Goal: Task Accomplishment & Management: Manage account settings

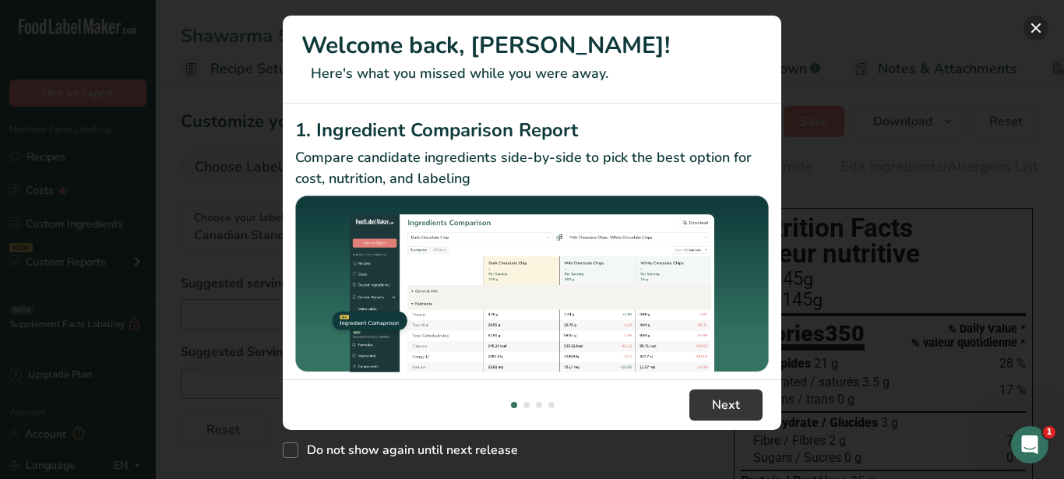
click at [1031, 24] on button "New Features" at bounding box center [1035, 28] width 25 height 25
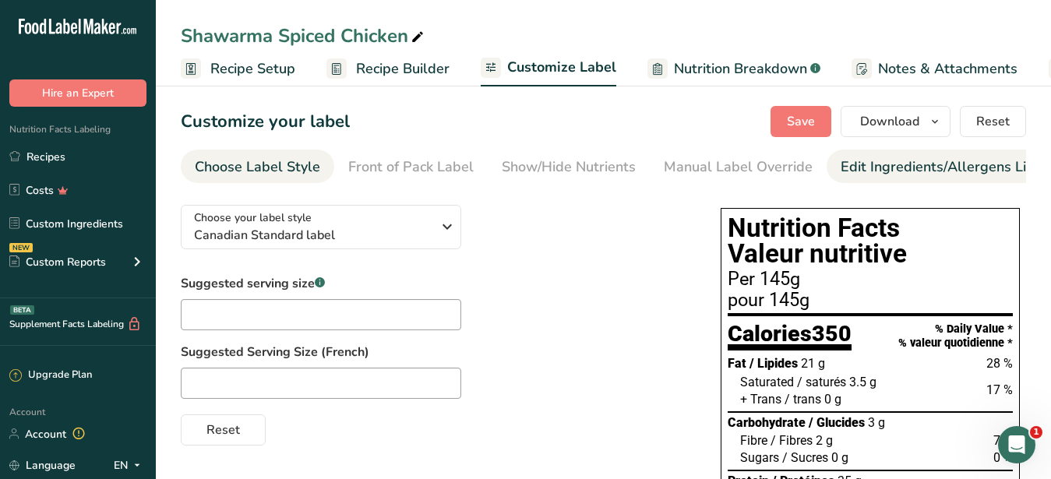
click at [859, 158] on div "Edit Ingredients/Allergens List" at bounding box center [939, 167] width 198 height 21
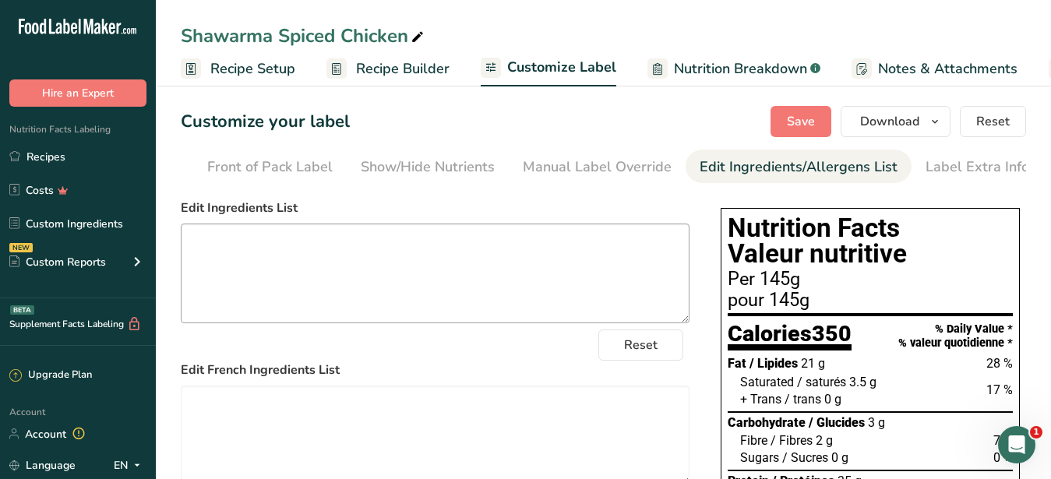
scroll to position [0, 143]
click at [34, 153] on link "Recipes" at bounding box center [78, 157] width 156 height 30
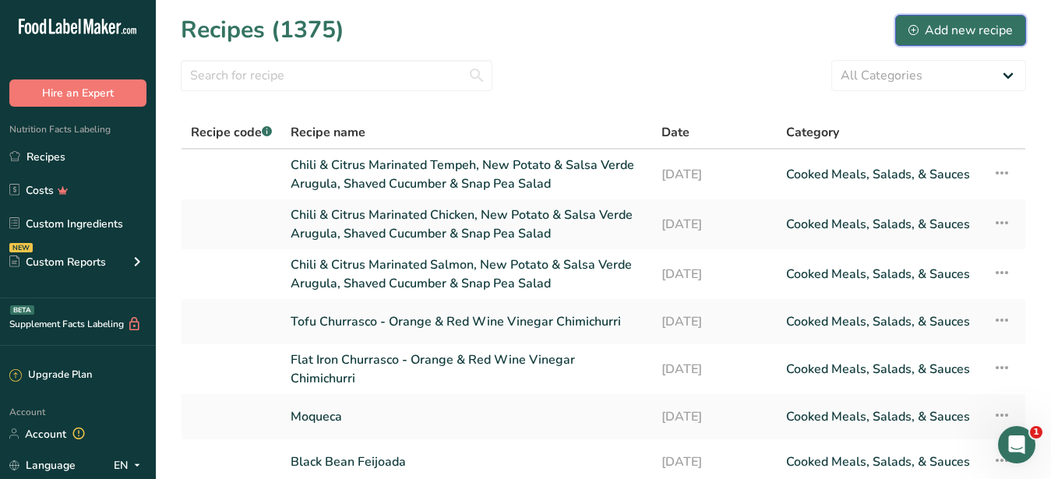
click at [941, 34] on div "Add new recipe" at bounding box center [960, 30] width 104 height 19
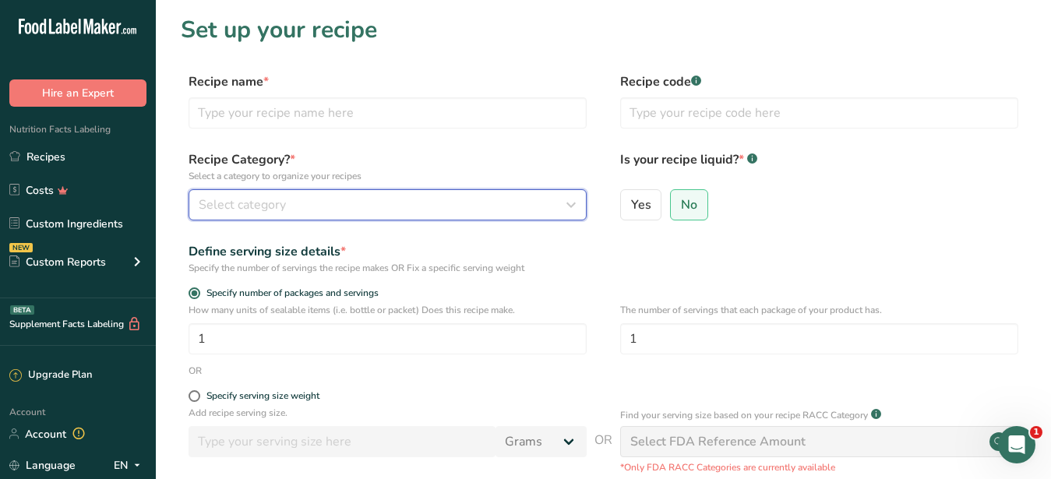
click at [290, 201] on div "Select category" at bounding box center [383, 205] width 368 height 19
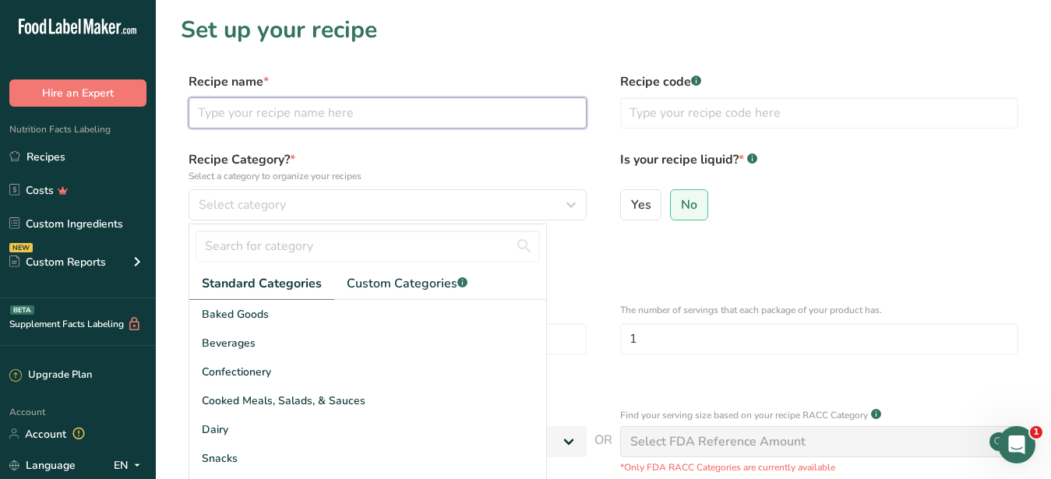
click at [216, 120] on input "text" at bounding box center [387, 112] width 398 height 31
paste input "Flat Iron Churrasco Orange & Red Wine Vinegar Chimichurri"
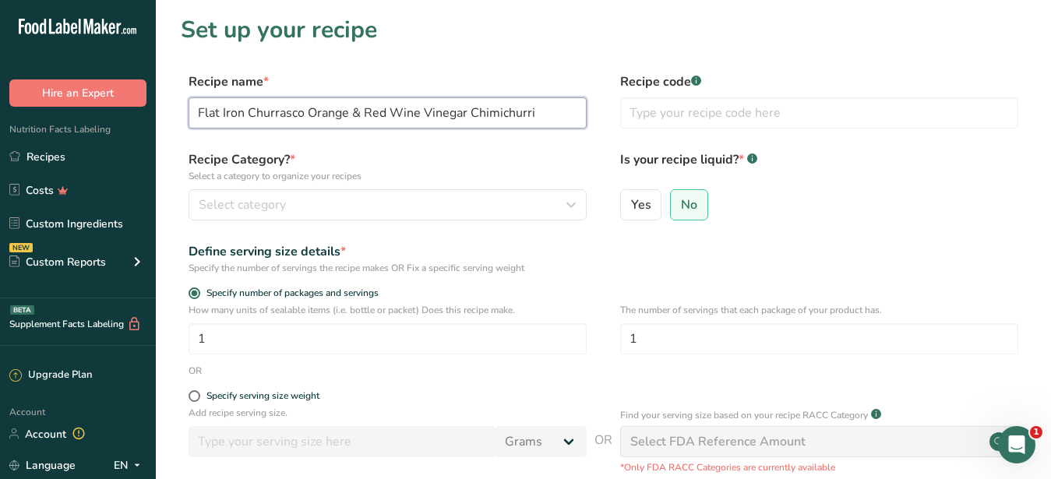
drag, startPoint x: 306, startPoint y: 114, endPoint x: 334, endPoint y: 116, distance: 28.1
click at [305, 114] on input "Flat Iron Churrasco Orange & Red Wine Vinegar Chimichurri" at bounding box center [387, 112] width 398 height 31
click at [548, 115] on input "Flat Iron Churrasco-Orange & Red Wine Vinegar Chimichurri" at bounding box center [387, 112] width 398 height 31
click at [551, 116] on input "Flat Iron Churrasco-Orange & Red Wine Vinegar Chimichurri," at bounding box center [387, 112] width 398 height 31
paste input "Rice &Black Bean Feijoada"
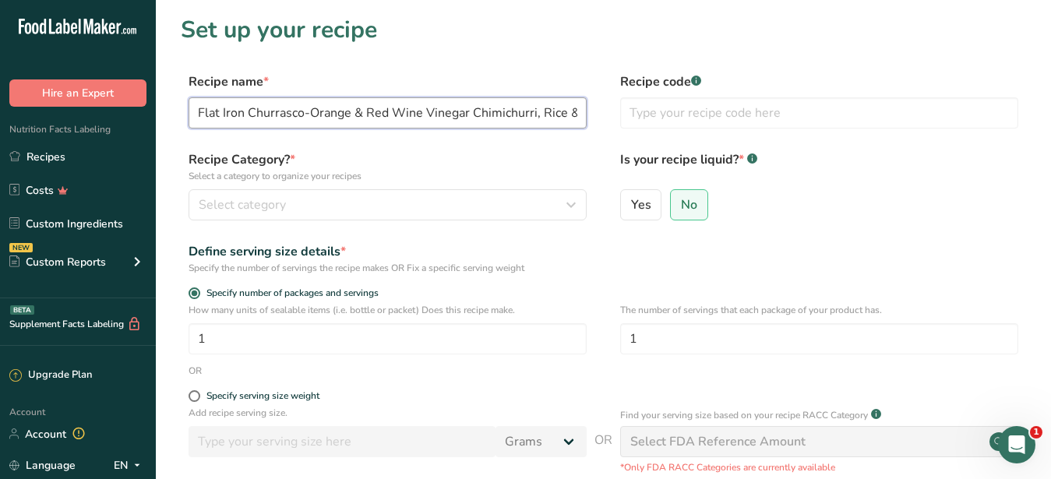
scroll to position [0, 113]
type input "Flat Iron Churrasco-Orange & Red Wine Vinegar Chimichurri, Rice &Black Bean Fei…"
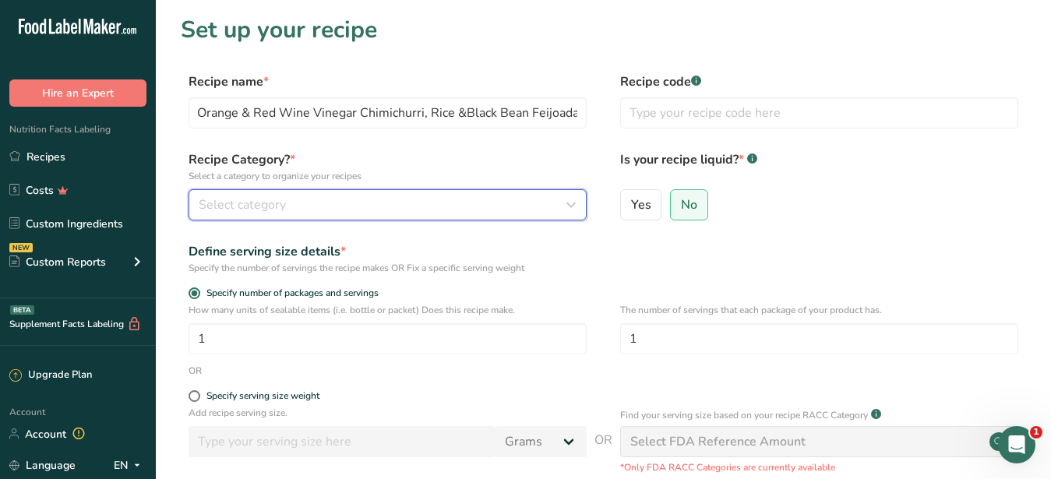
click at [346, 204] on div "Select category" at bounding box center [383, 205] width 368 height 19
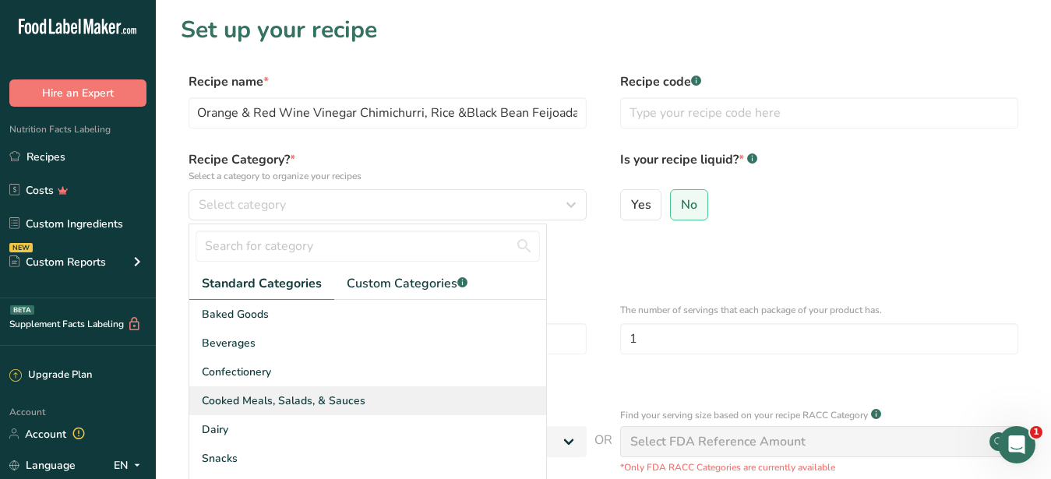
click at [279, 397] on span "Cooked Meals, Salads, & Sauces" at bounding box center [284, 401] width 164 height 16
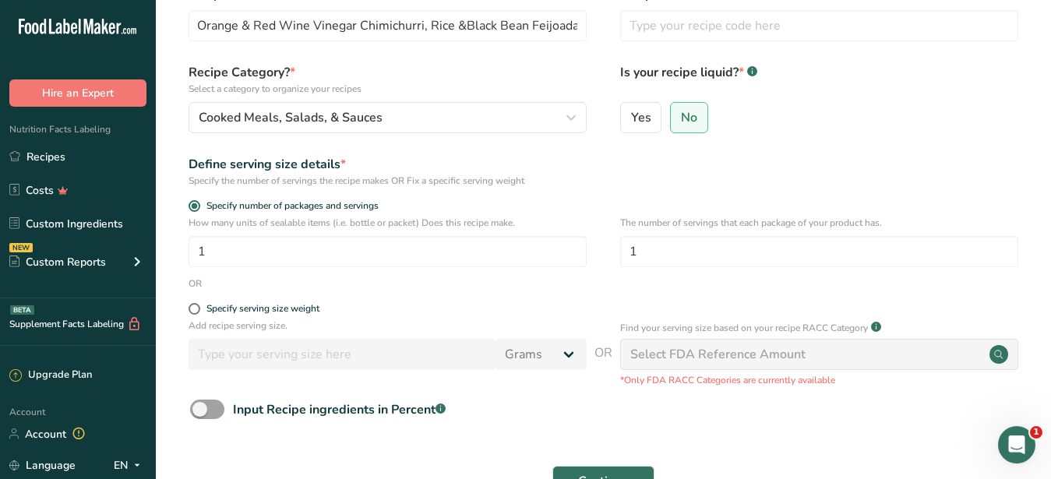
scroll to position [220, 0]
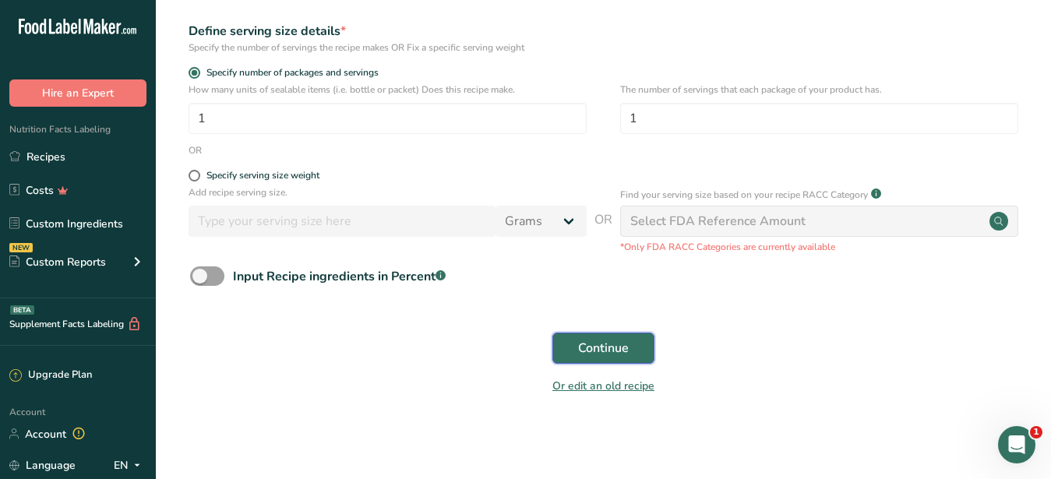
click at [611, 358] on button "Continue" at bounding box center [603, 348] width 102 height 31
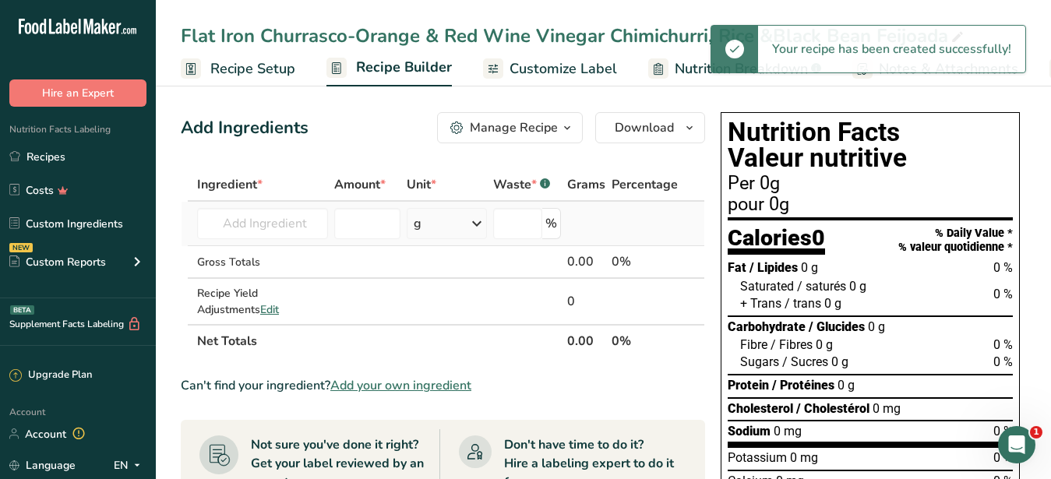
click at [273, 206] on td "Almond flour 1211 Milk, whole, 3.25% milkfat, without added vitamin A and [MEDI…" at bounding box center [262, 224] width 137 height 44
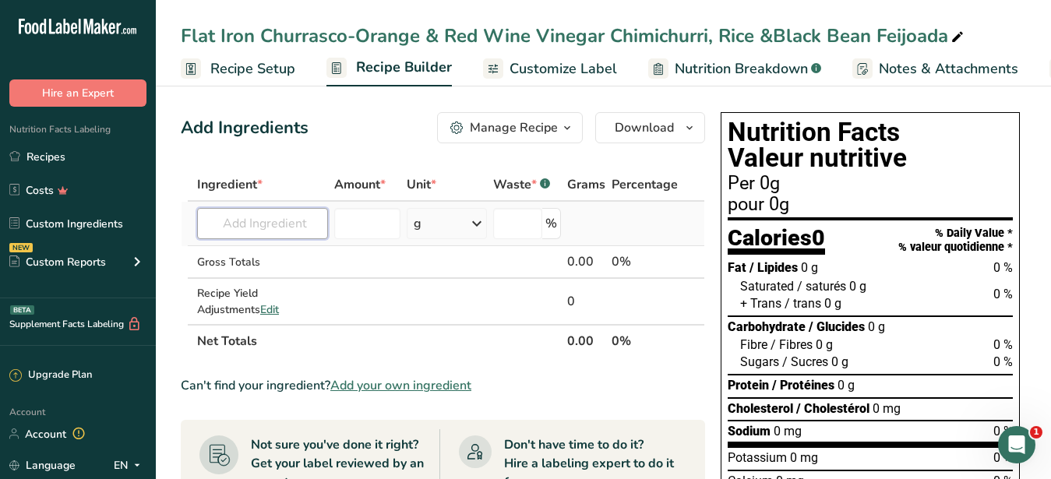
click at [271, 222] on input "text" at bounding box center [262, 223] width 131 height 31
click at [260, 224] on input "text" at bounding box center [262, 223] width 131 height 31
type input "b"
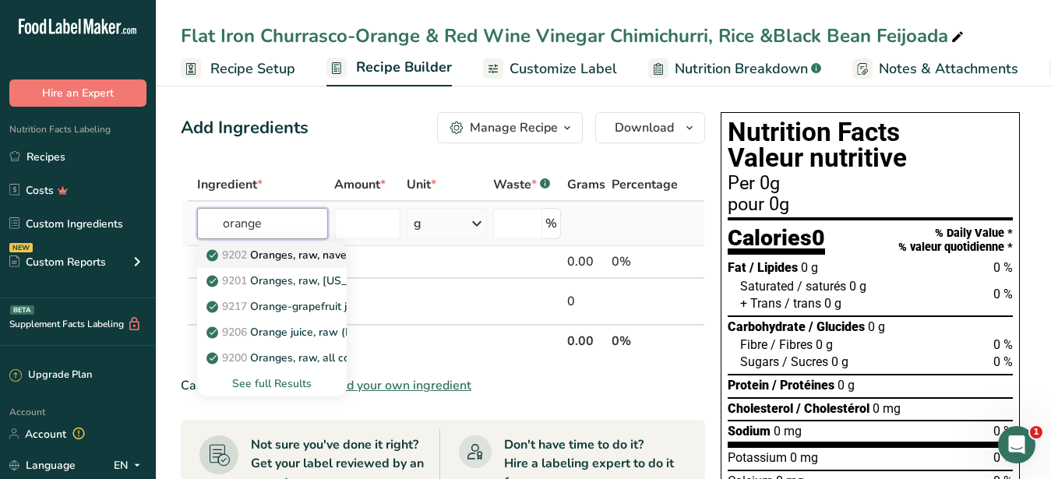
type input "orange"
click at [302, 252] on p "9202 Oranges, raw, navels (Includes foods for USDA's Food Distribution Program)" at bounding box center [422, 255] width 424 height 16
type input "Oranges, raw, navels (Includes foods for USDA's Food Distribution Program)"
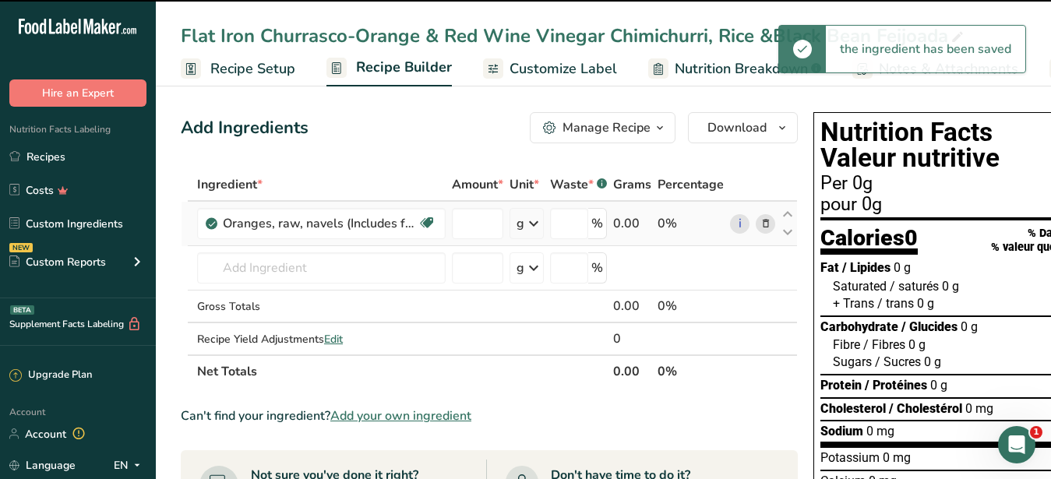
type input "0"
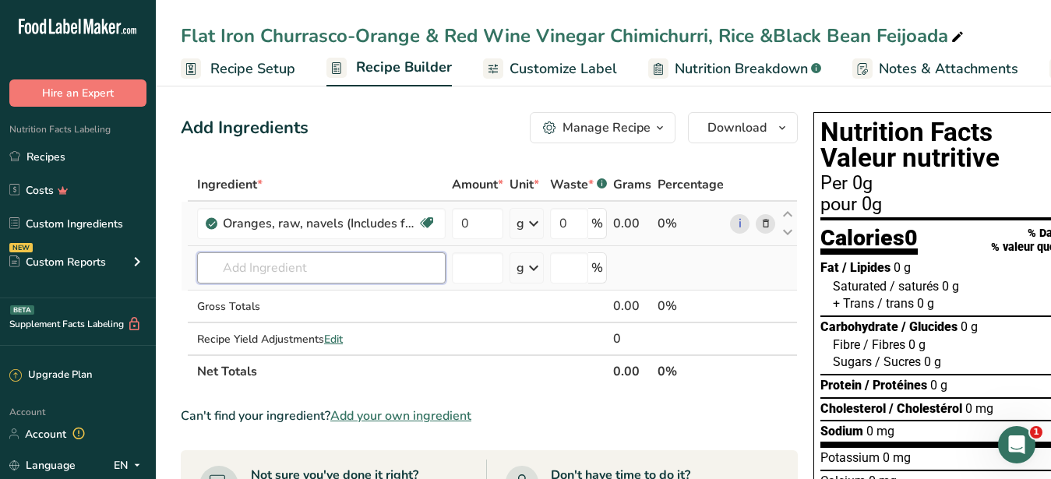
click at [306, 266] on input "text" at bounding box center [321, 267] width 248 height 31
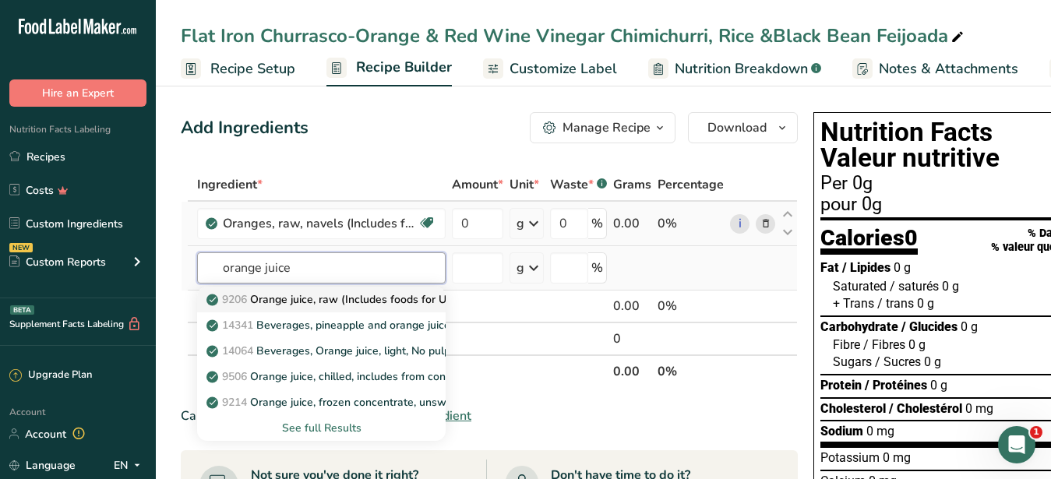
type input "orange juice"
click at [355, 299] on p "9206 Orange juice, raw (Includes foods for USDA's Food Distribution Program)" at bounding box center [413, 299] width 407 height 16
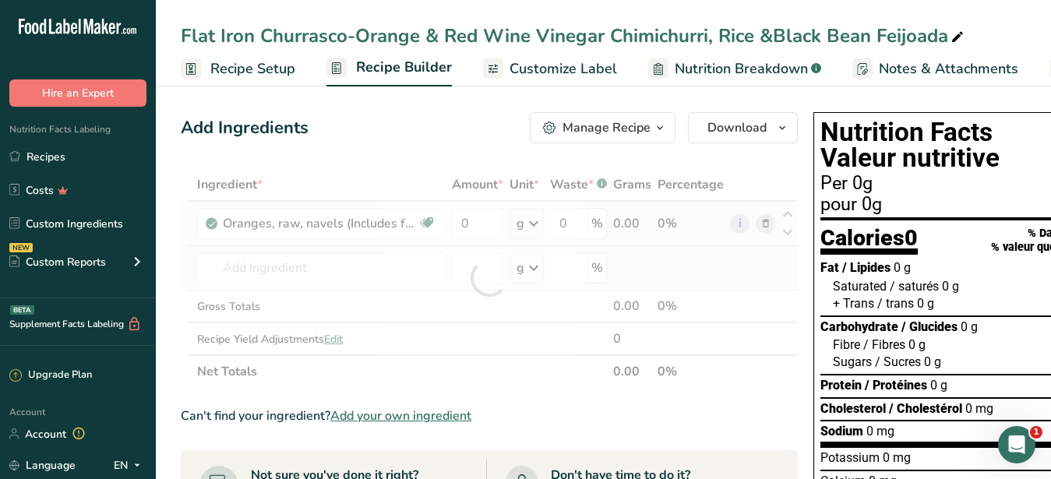
type input "Orange juice, raw (Includes foods for USDA's Food Distribution Program)"
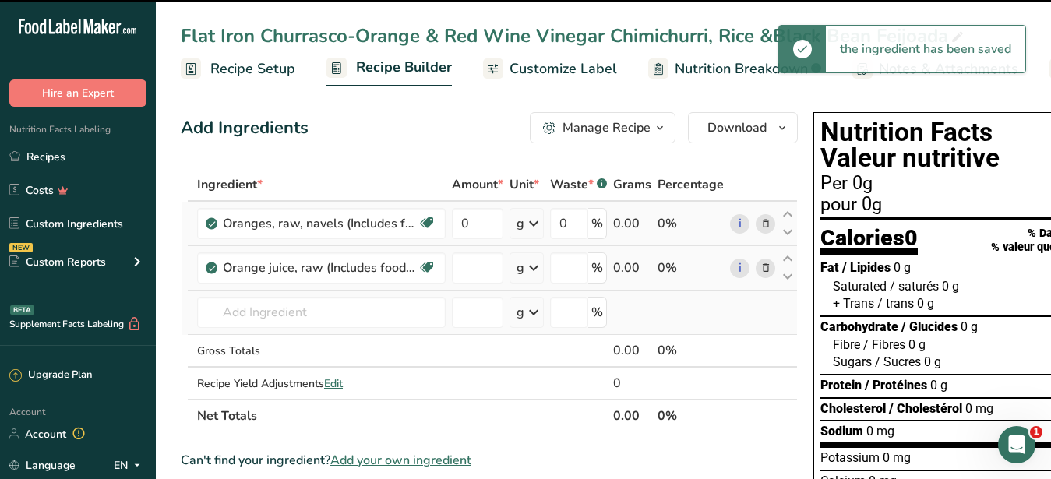
type input "0"
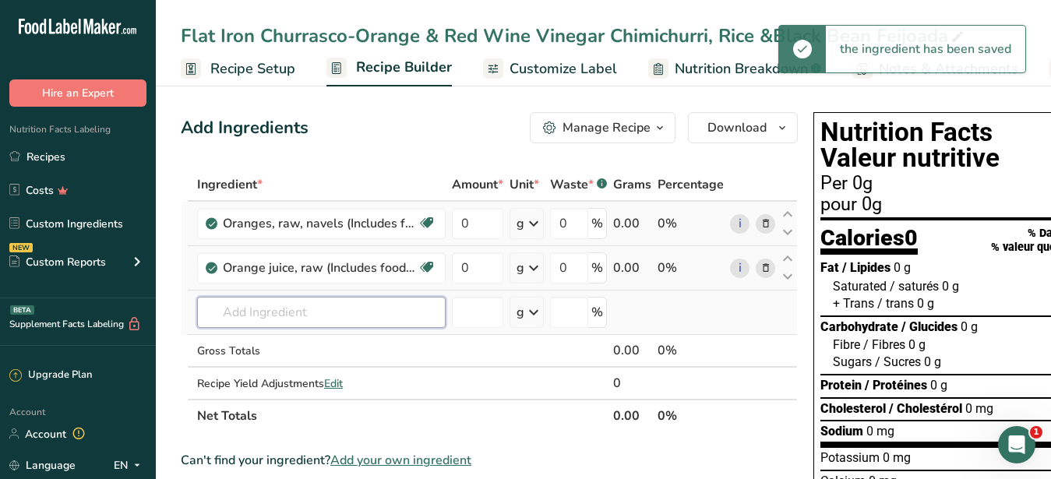
click at [274, 320] on input "text" at bounding box center [321, 312] width 248 height 31
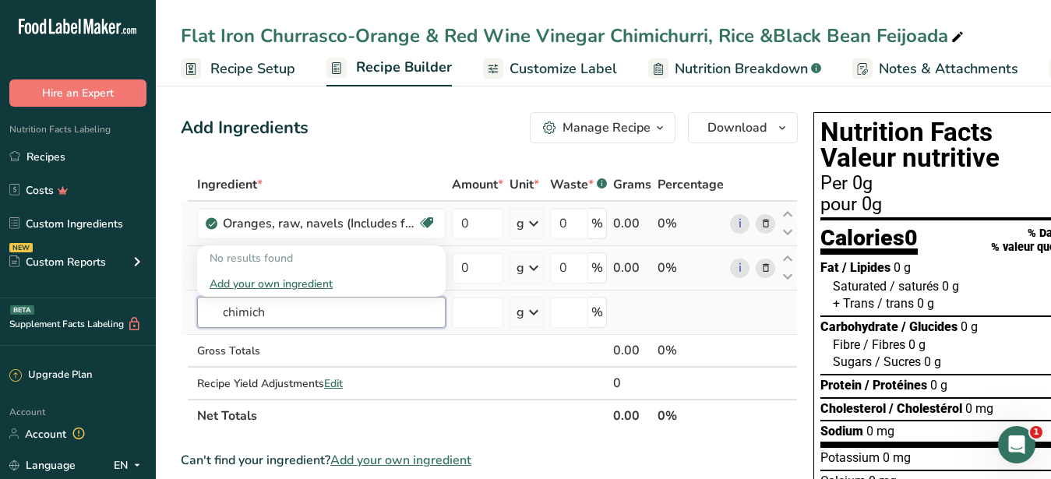
drag, startPoint x: 304, startPoint y: 298, endPoint x: 206, endPoint y: 307, distance: 97.7
click at [206, 307] on input "chimich" at bounding box center [321, 312] width 248 height 31
type input "red wine vinega"
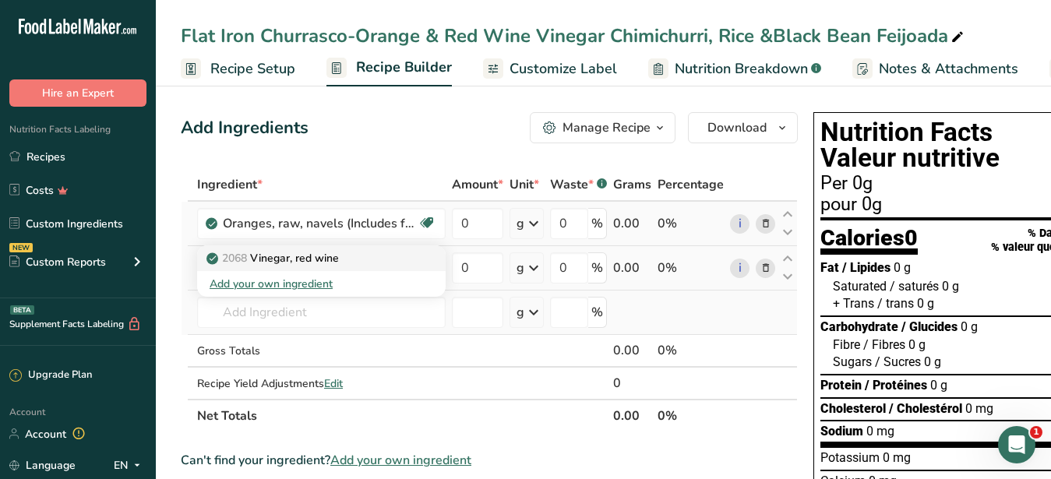
click at [287, 257] on p "2068 Vinegar, red wine" at bounding box center [274, 258] width 129 height 16
type input "Vinegar, red wine"
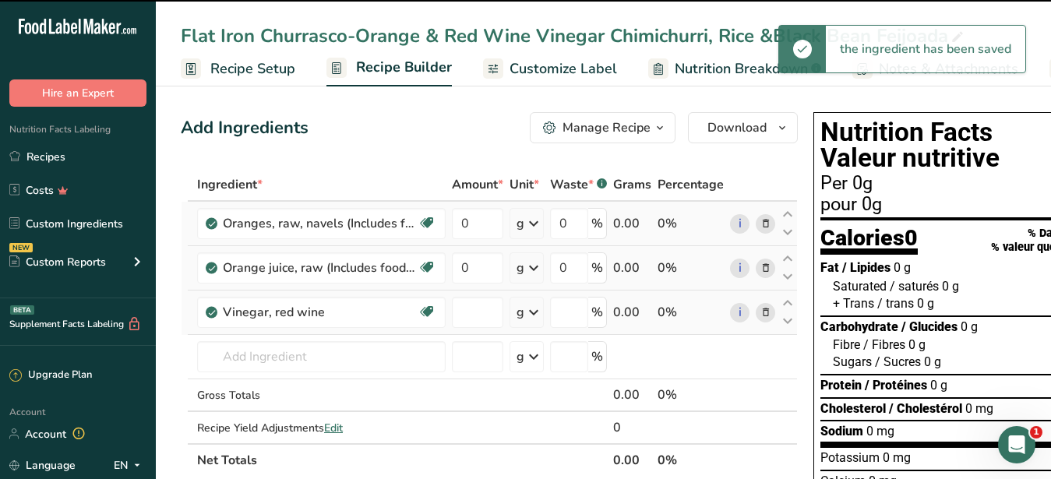
type input "0"
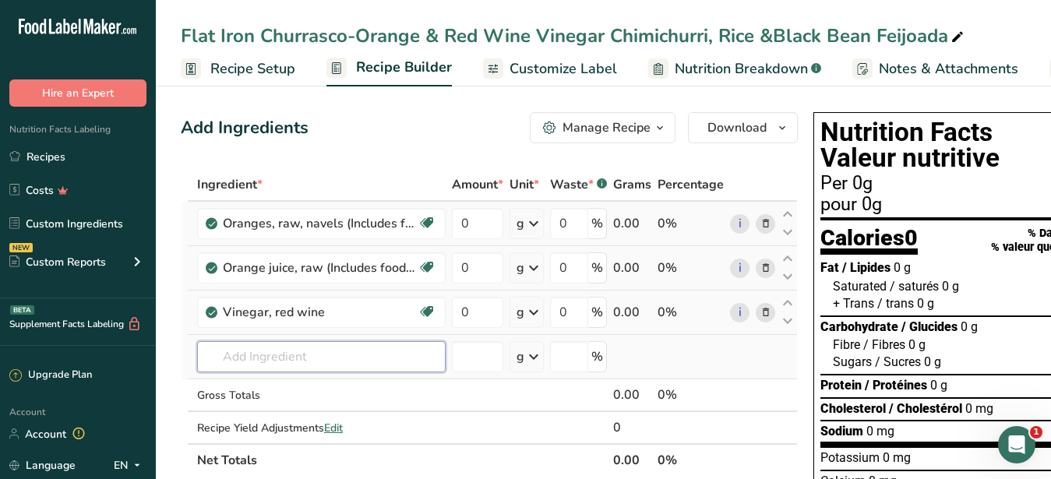
click at [215, 358] on input "text" at bounding box center [321, 356] width 248 height 31
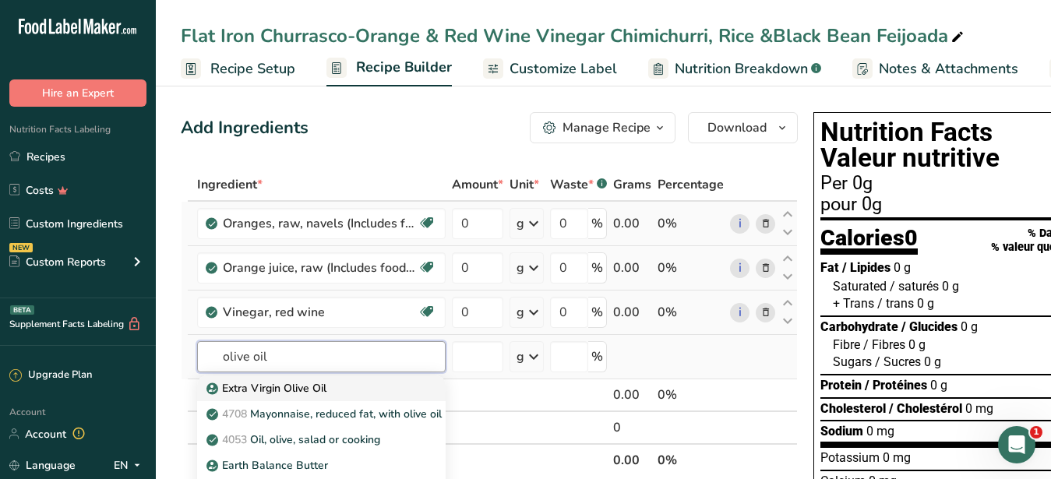
type input "olive oil"
click at [270, 387] on p "Extra Virgin Olive Oil" at bounding box center [268, 388] width 117 height 16
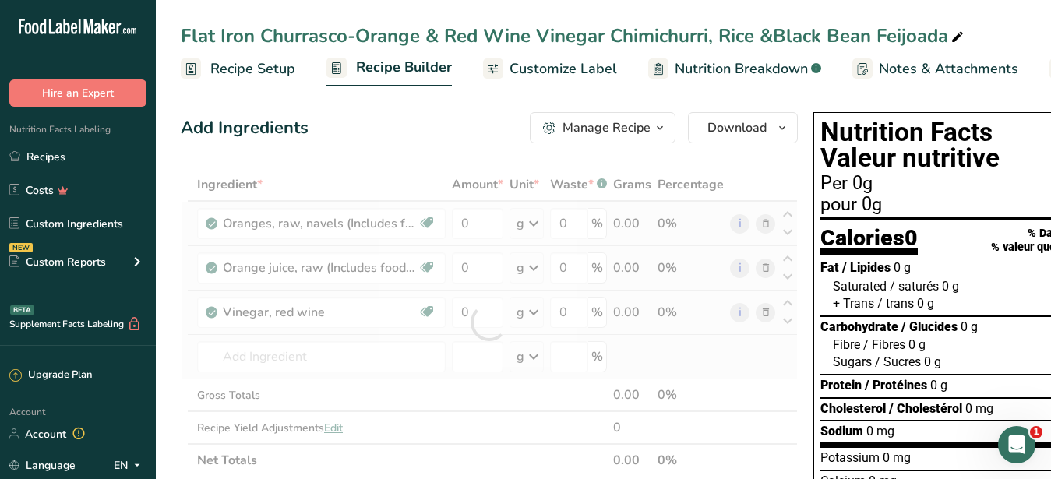
type input "Extra Virgin Olive Oil"
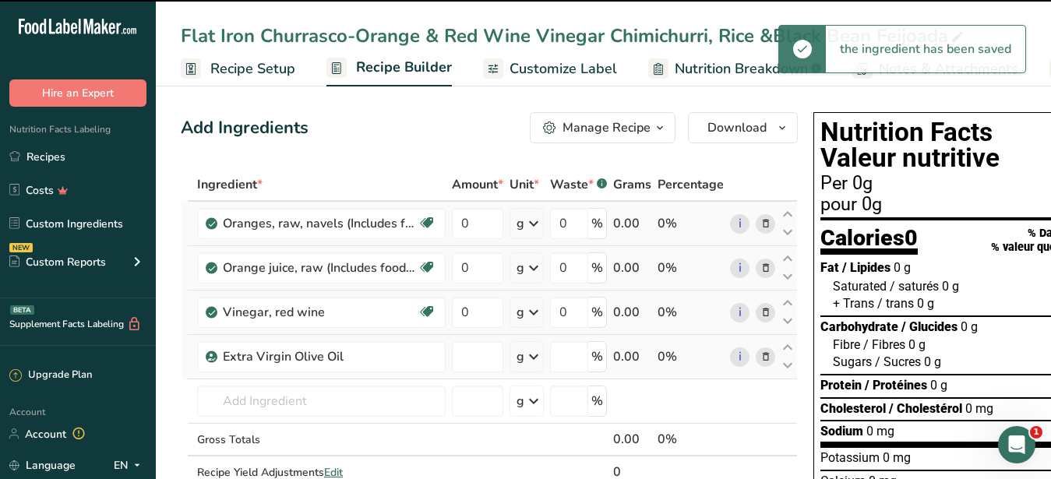
type input "0"
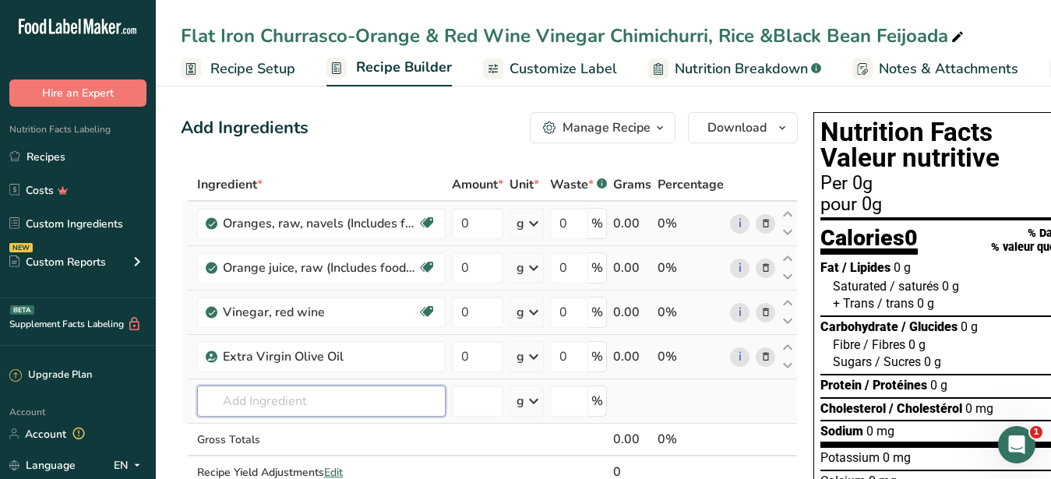
click at [268, 403] on input "text" at bounding box center [321, 401] width 248 height 31
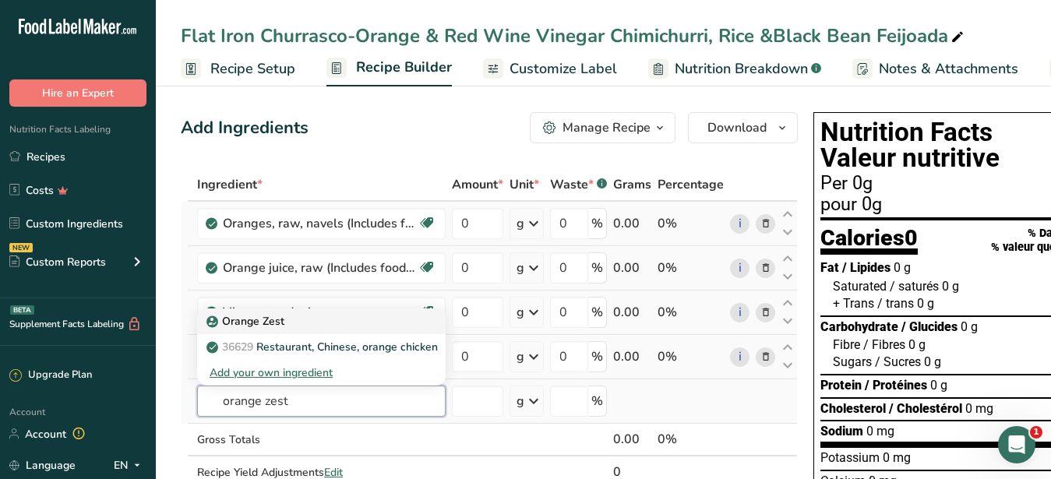
type input "orange zest"
click at [274, 314] on p "Orange Zest" at bounding box center [247, 321] width 75 height 16
type input "Orange Zest"
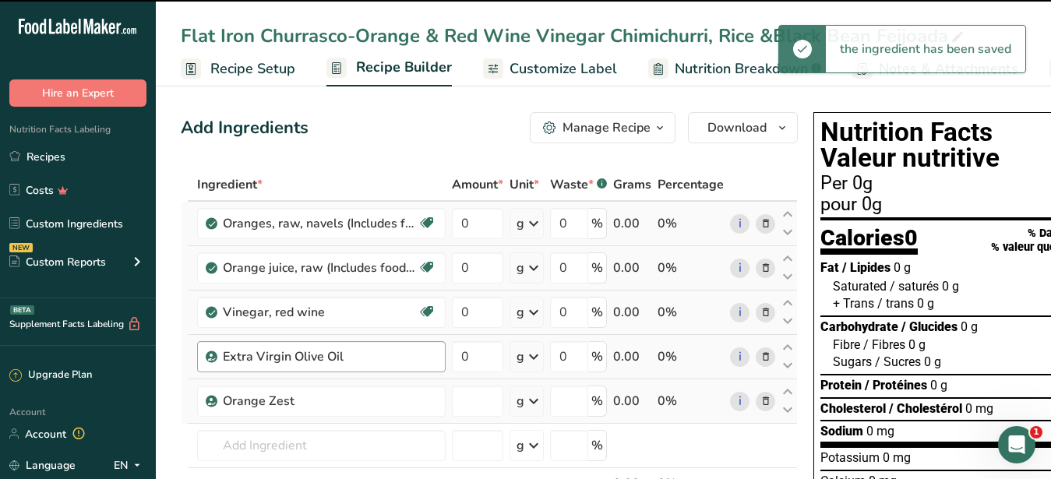
type input "0"
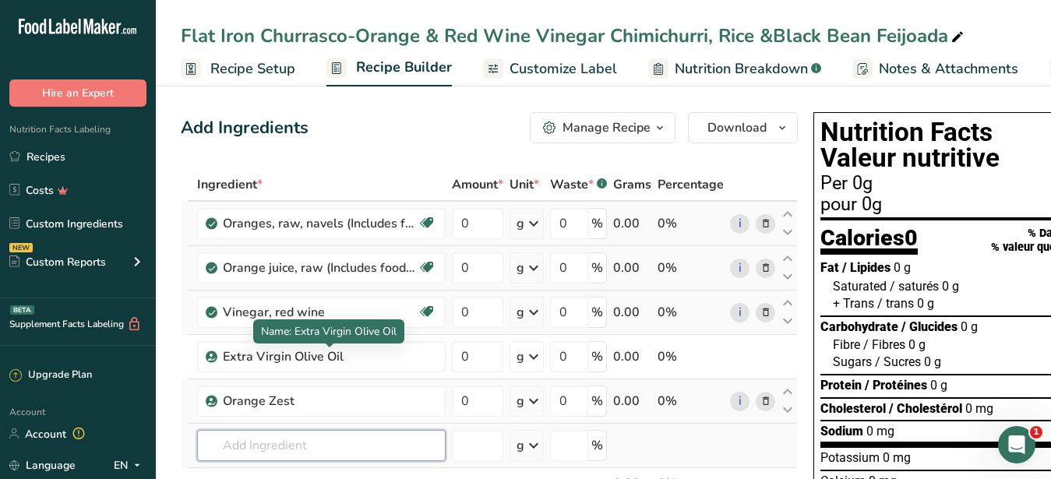
click at [262, 437] on input "text" at bounding box center [321, 445] width 248 height 31
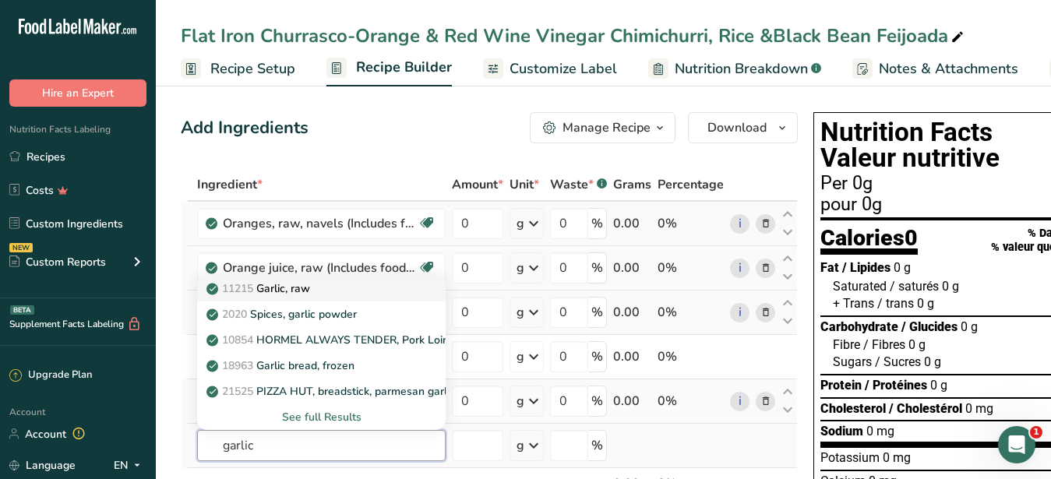
type input "garlic"
click at [294, 288] on p "11215 Garlic, raw" at bounding box center [260, 288] width 100 height 16
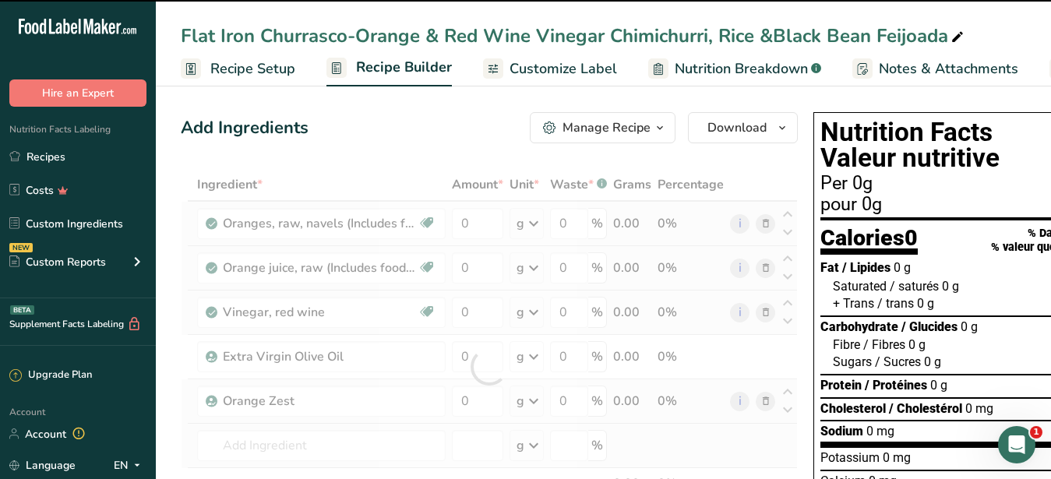
type input "Garlic, raw"
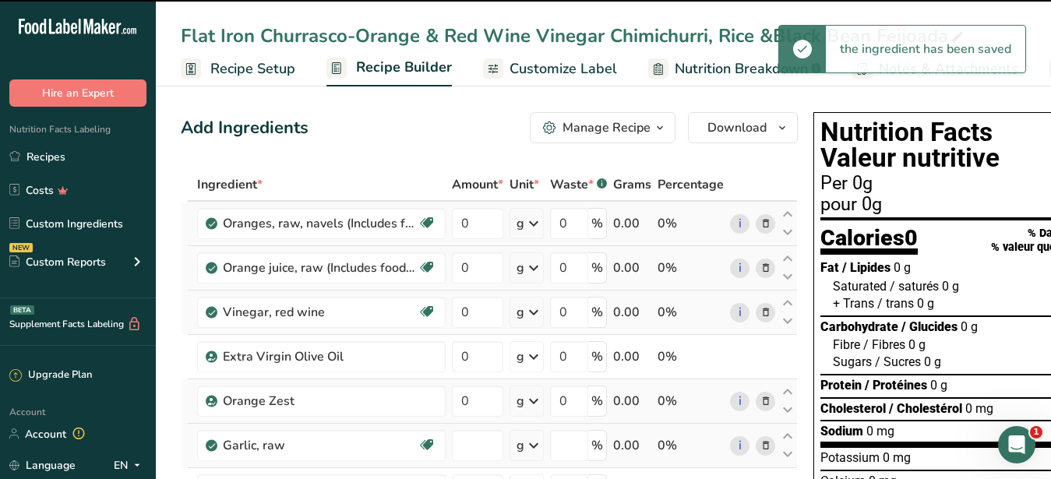
type input "0"
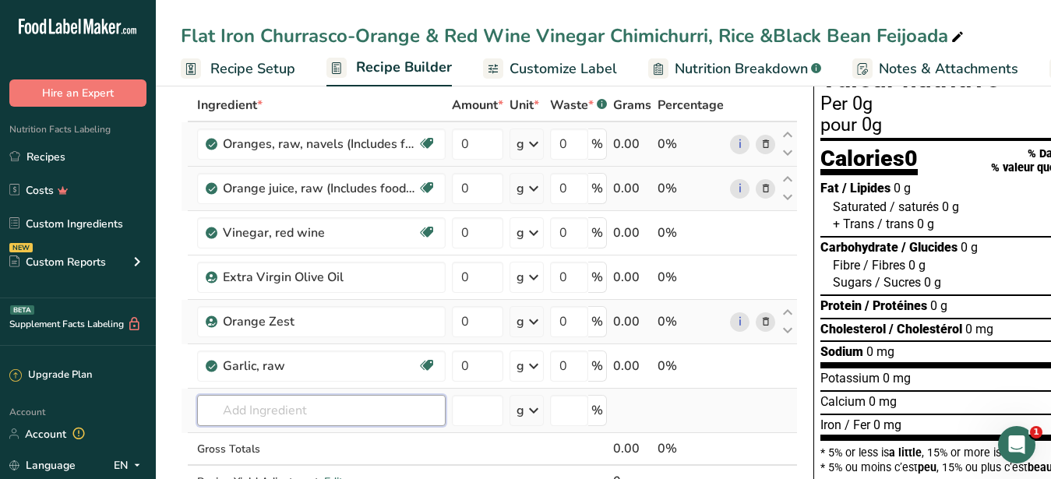
click at [262, 414] on input "text" at bounding box center [321, 410] width 248 height 31
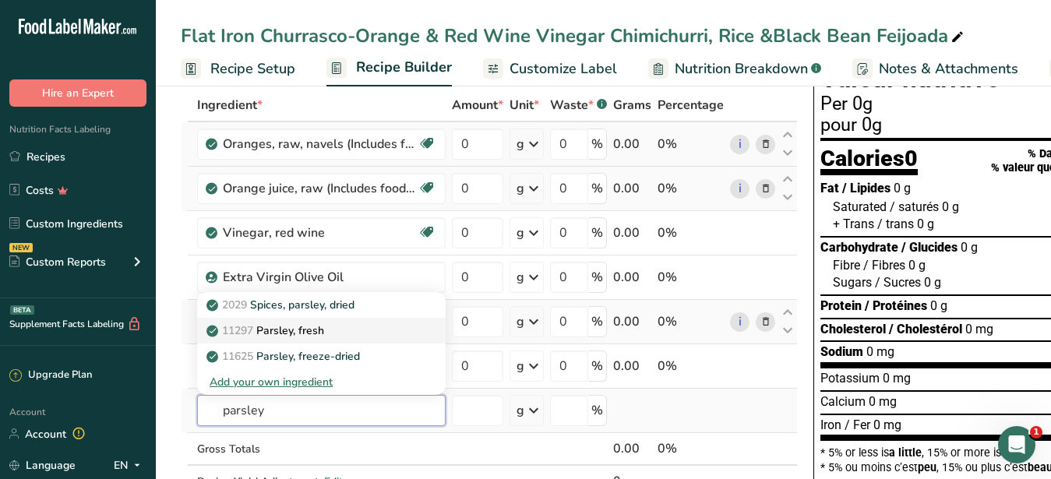
type input "parsley"
click at [294, 322] on link "11297 [GEOGRAPHIC_DATA], fresh" at bounding box center [321, 331] width 248 height 26
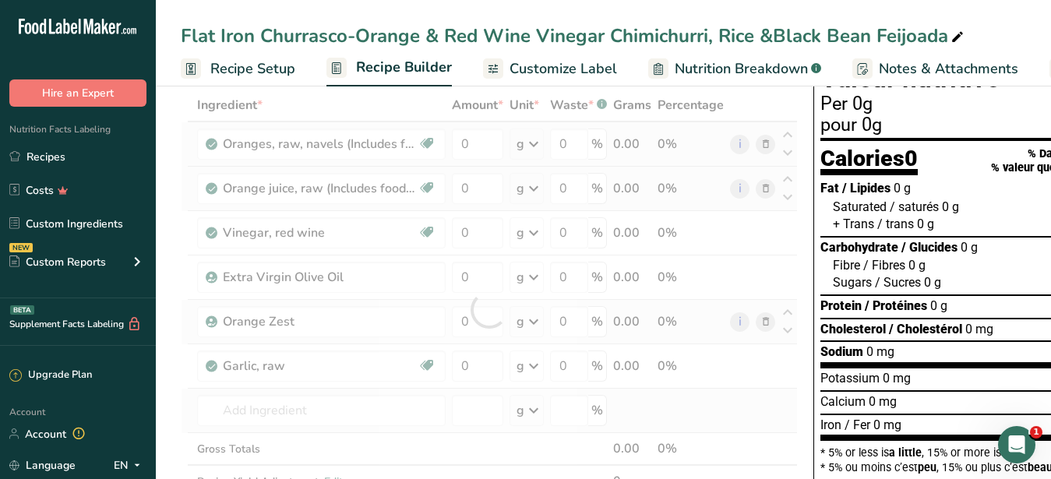
type input "Parsley, fresh"
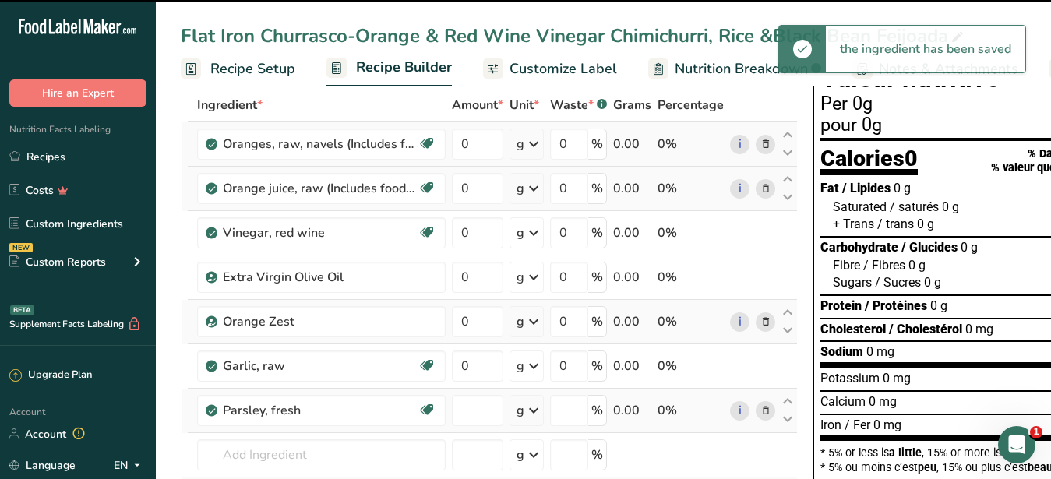
type input "0"
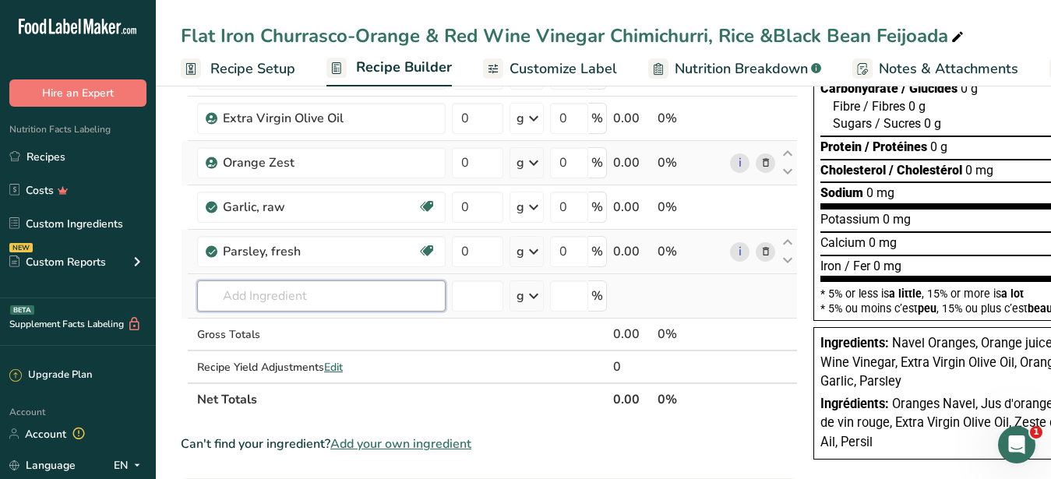
click at [250, 301] on input "text" at bounding box center [321, 295] width 248 height 31
drag, startPoint x: 343, startPoint y: 305, endPoint x: 194, endPoint y: 308, distance: 148.8
click at [197, 308] on input "red pepper flake" at bounding box center [321, 295] width 248 height 31
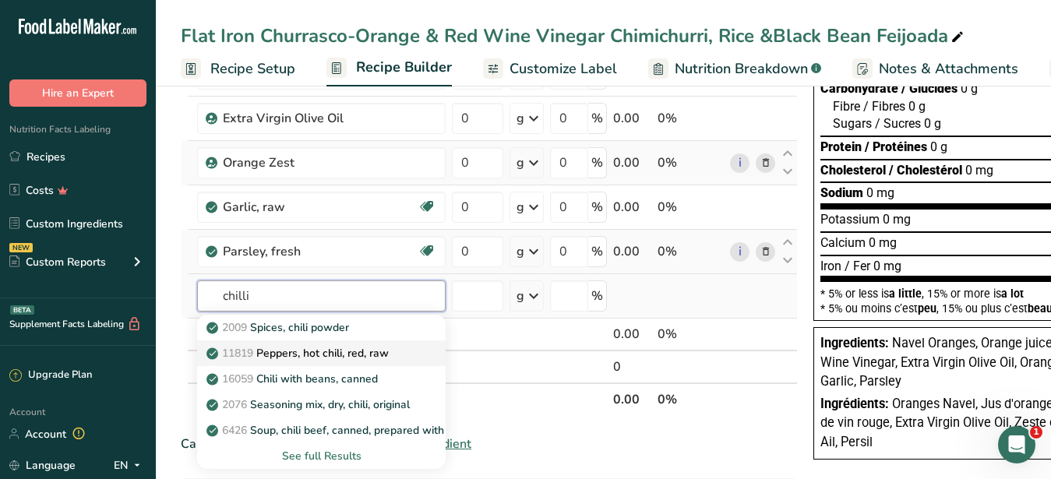
type input "chilli"
click at [305, 353] on p "11819 Peppers, hot chili, red, raw" at bounding box center [299, 353] width 179 height 16
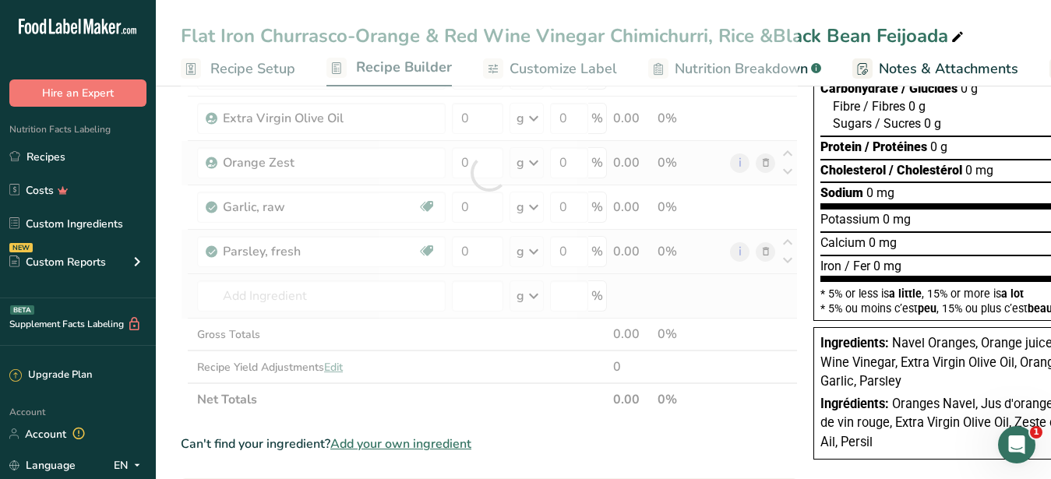
type input "Peppers, hot chili, red, raw"
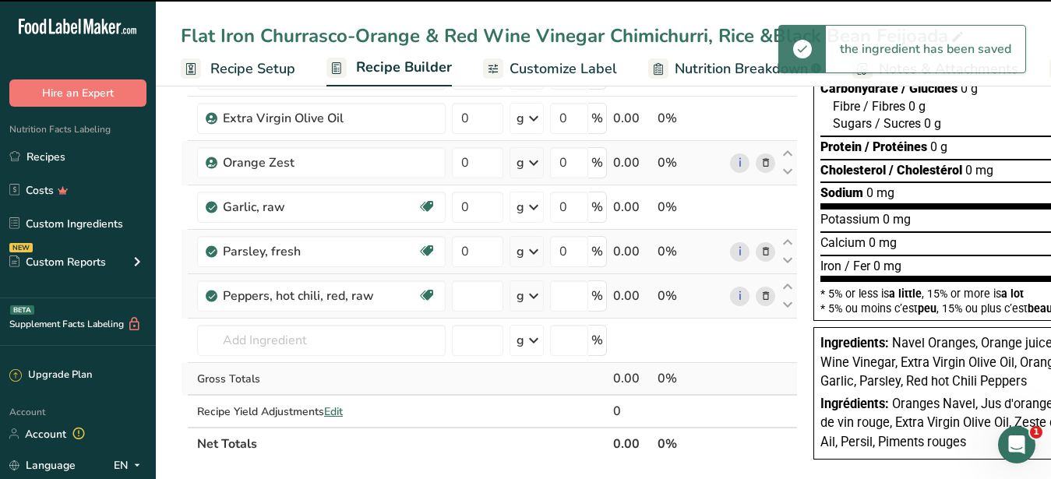
type input "0"
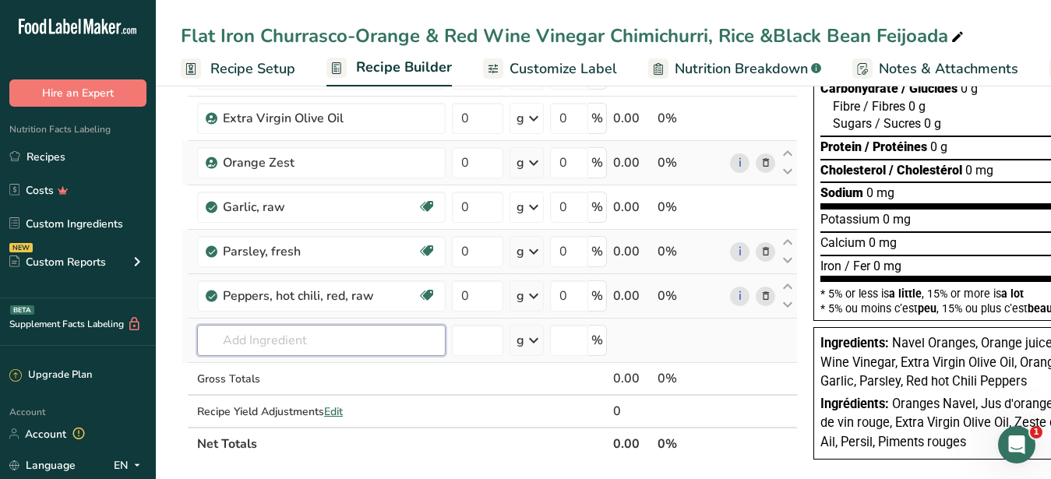
click at [274, 343] on input "text" at bounding box center [321, 340] width 248 height 31
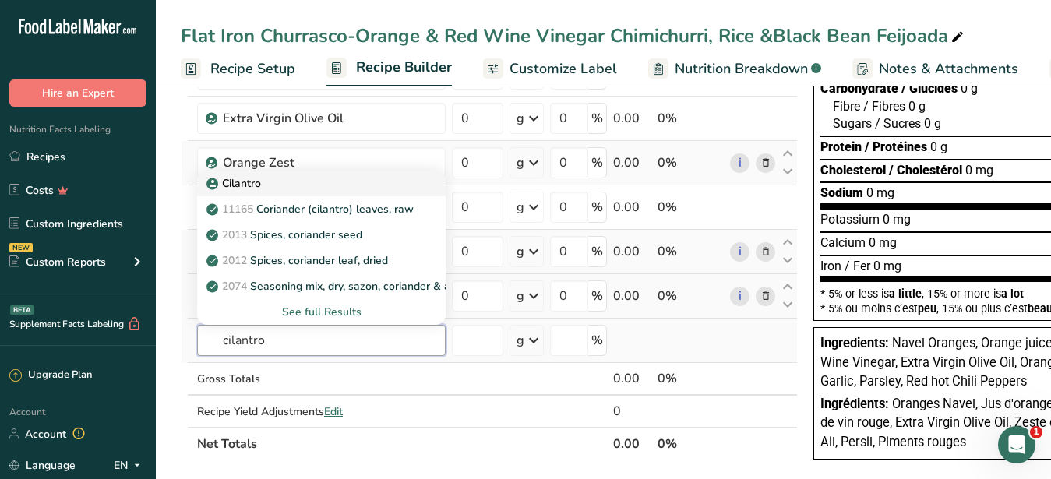
type input "cilantro"
click at [257, 185] on p "Cilantro" at bounding box center [235, 183] width 51 height 16
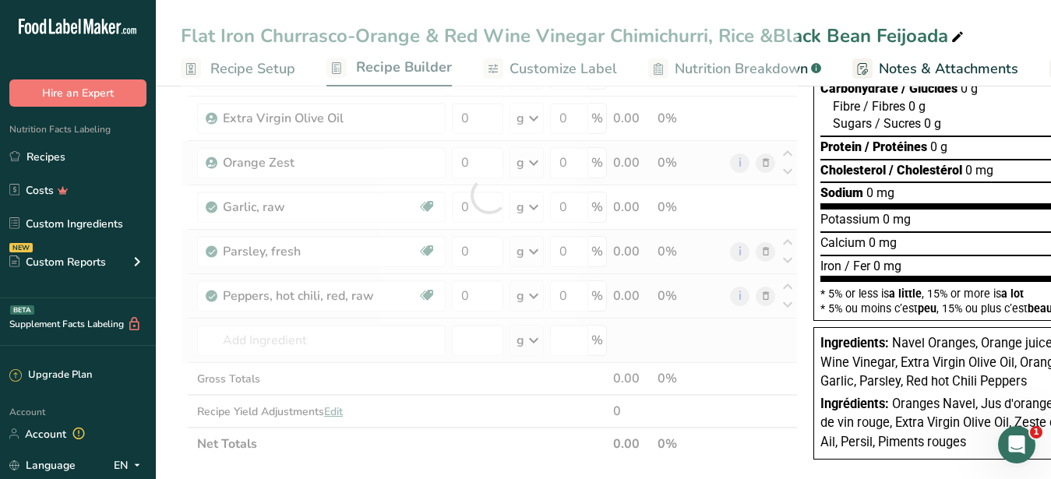
type input "Cilantro"
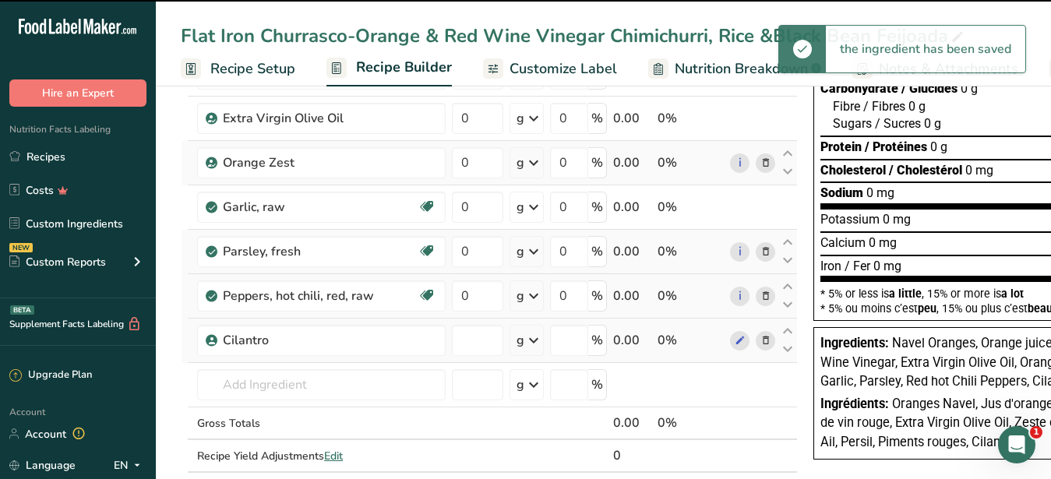
type input "0"
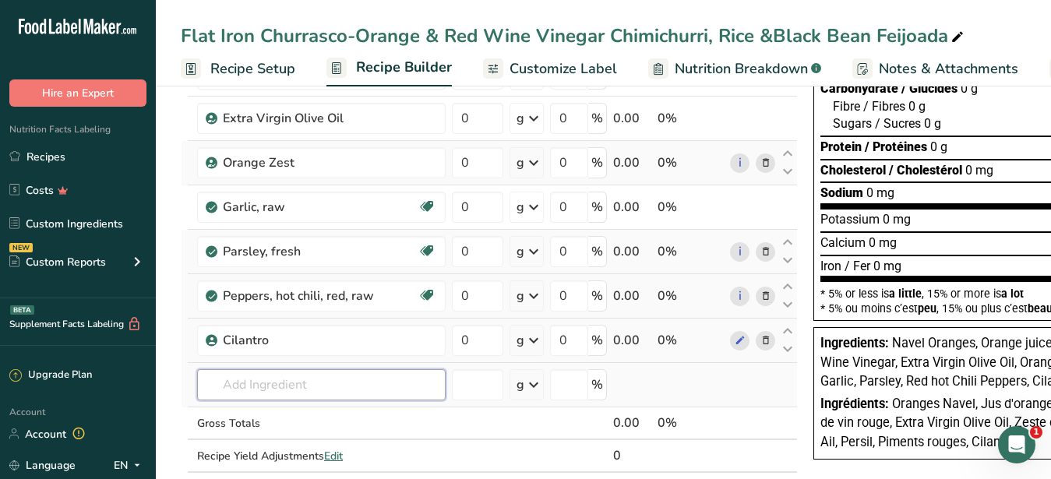
click at [272, 386] on input "text" at bounding box center [321, 384] width 248 height 31
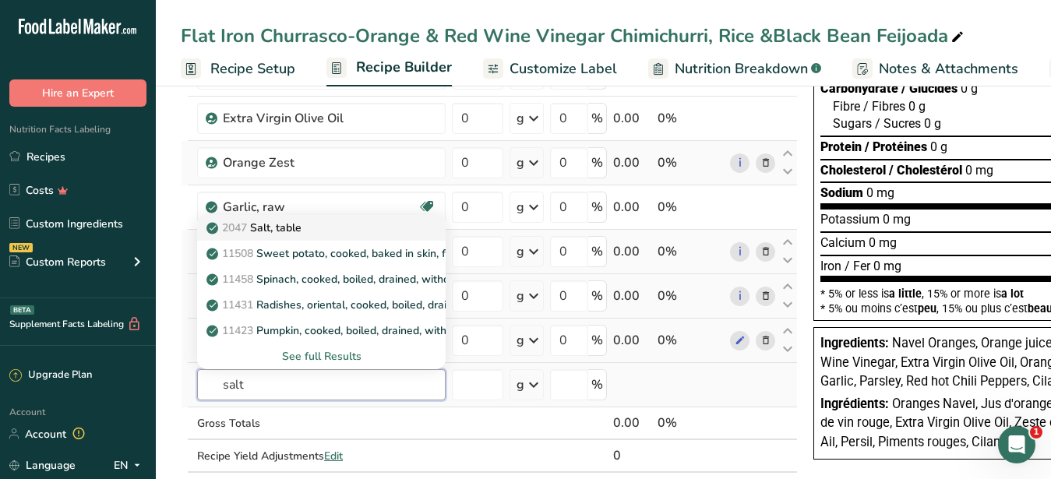
type input "salt"
click at [273, 224] on p "2047 Salt, table" at bounding box center [256, 228] width 92 height 16
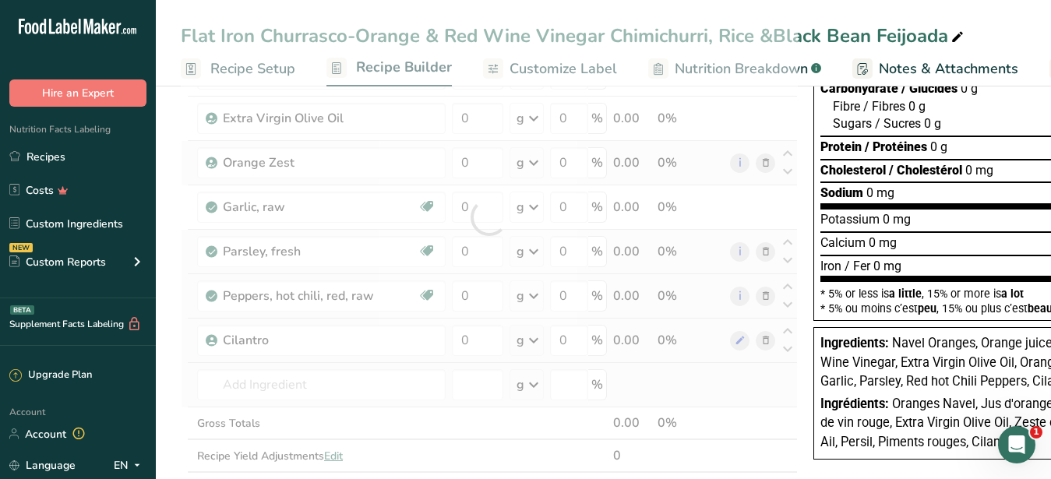
type input "Salt, table"
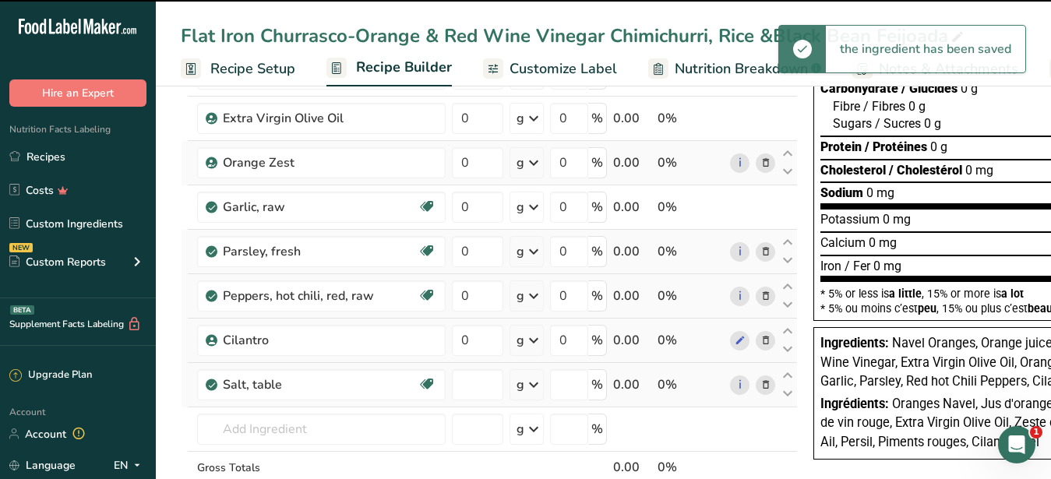
type input "0"
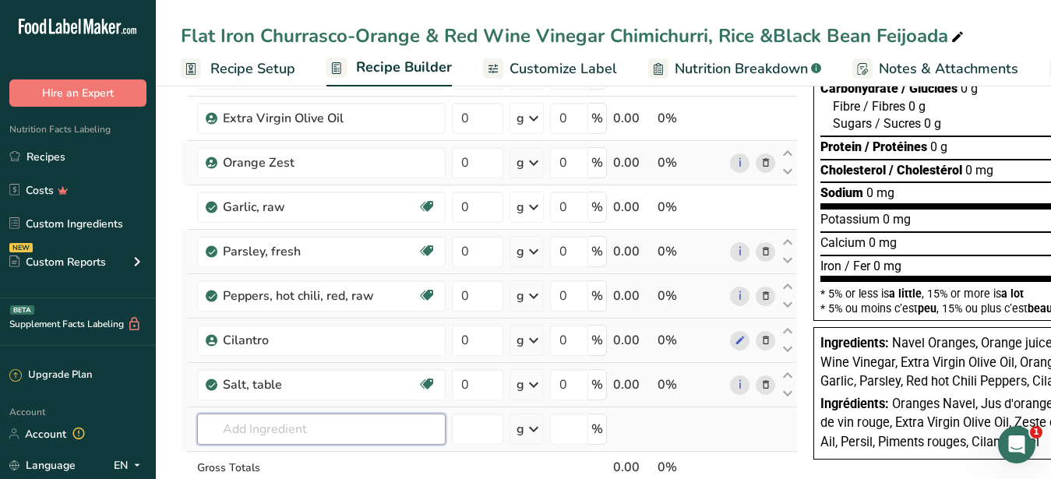
click at [266, 420] on input "text" at bounding box center [321, 429] width 248 height 31
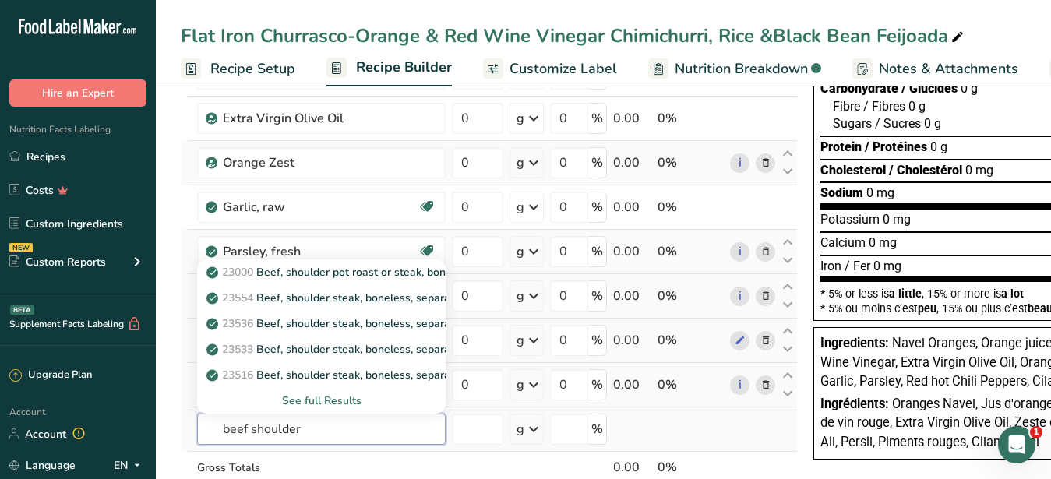
type input "beef shoulder"
click at [340, 399] on div "See full Results" at bounding box center [322, 401] width 224 height 16
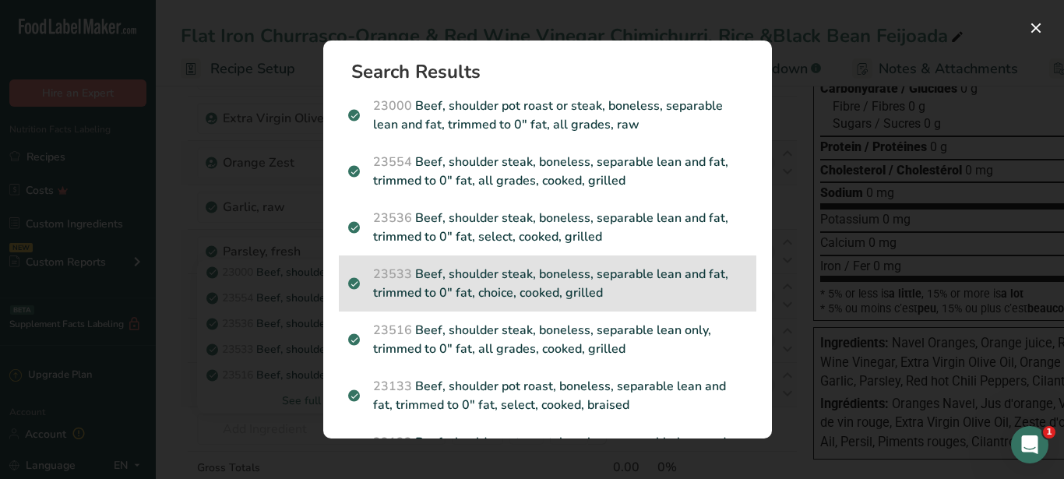
click at [619, 285] on p "23533 Beef, shoulder steak, boneless, separable lean and fat, trimmed to 0" fat…" at bounding box center [547, 283] width 399 height 37
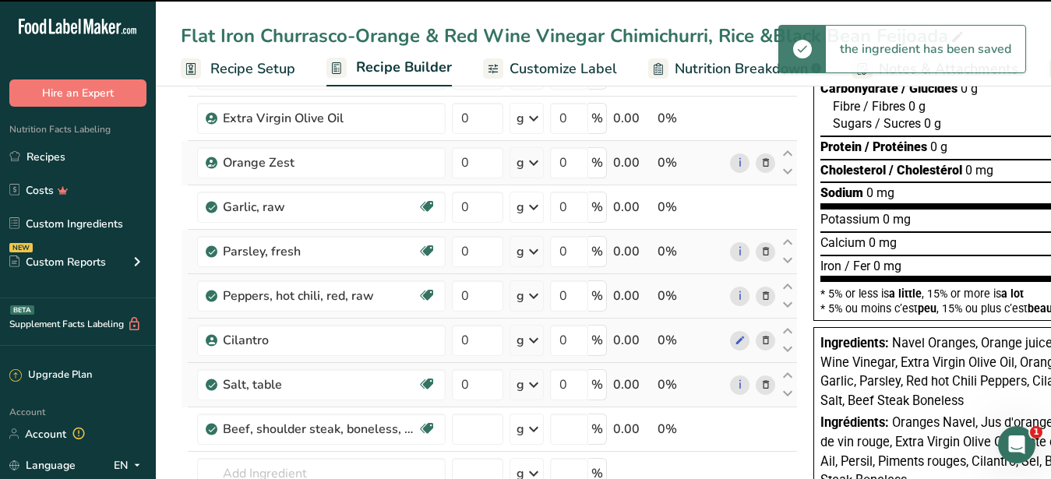
type input "0"
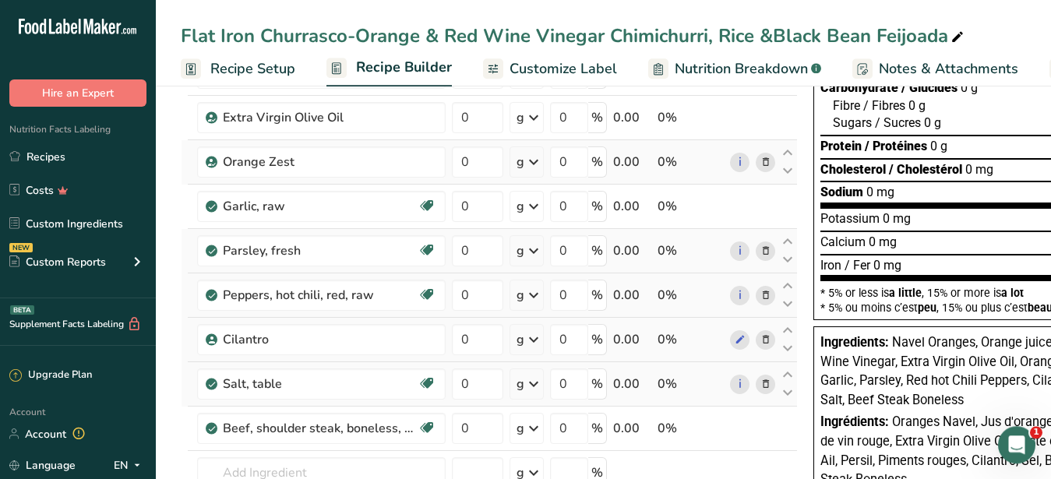
scroll to position [397, 0]
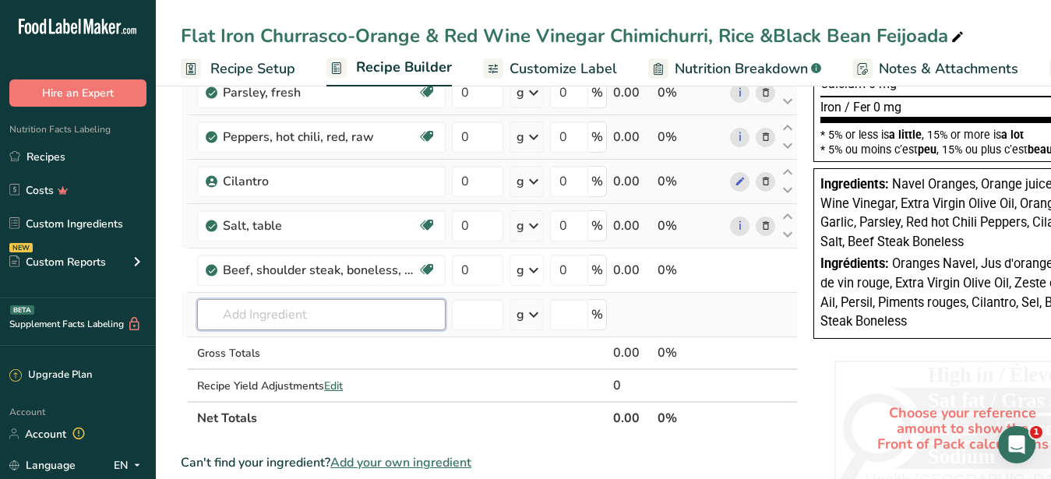
click at [300, 306] on input "text" at bounding box center [321, 314] width 248 height 31
type input "s"
click at [229, 321] on input "text" at bounding box center [321, 314] width 248 height 31
click at [297, 319] on input "text" at bounding box center [321, 314] width 248 height 31
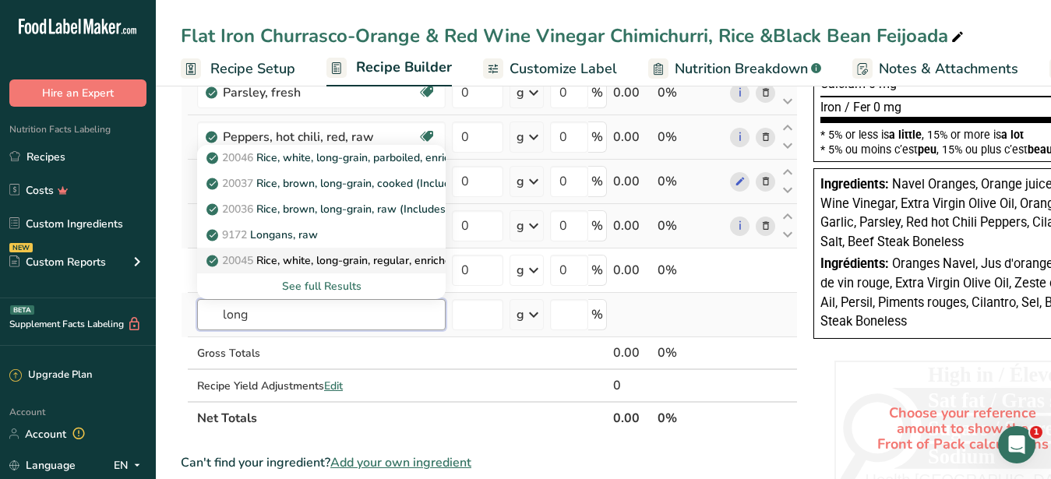
type input "long"
click at [400, 259] on p "20045 Rice, white, long-grain, regular, enriched, cooked" at bounding box center [354, 260] width 289 height 16
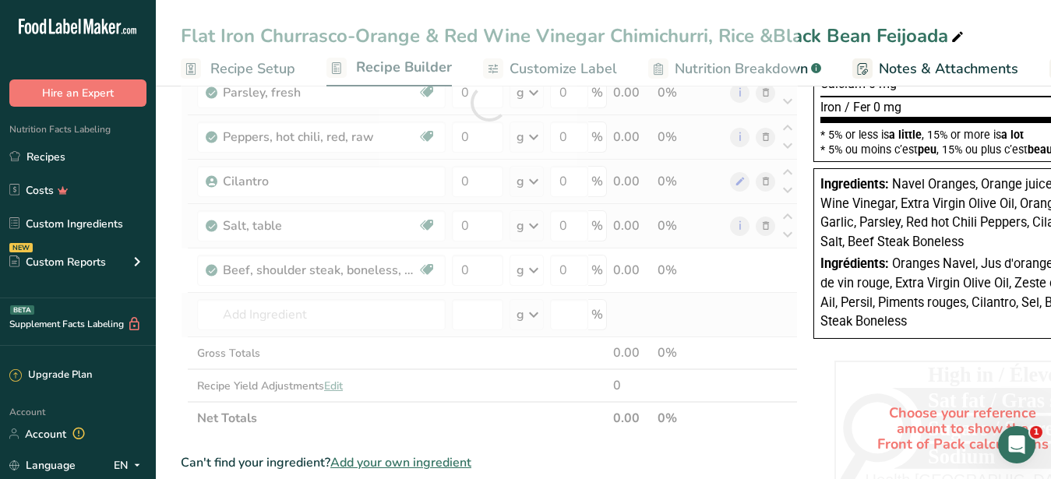
type input "Rice, white, long-grain, regular, enriched, cooked"
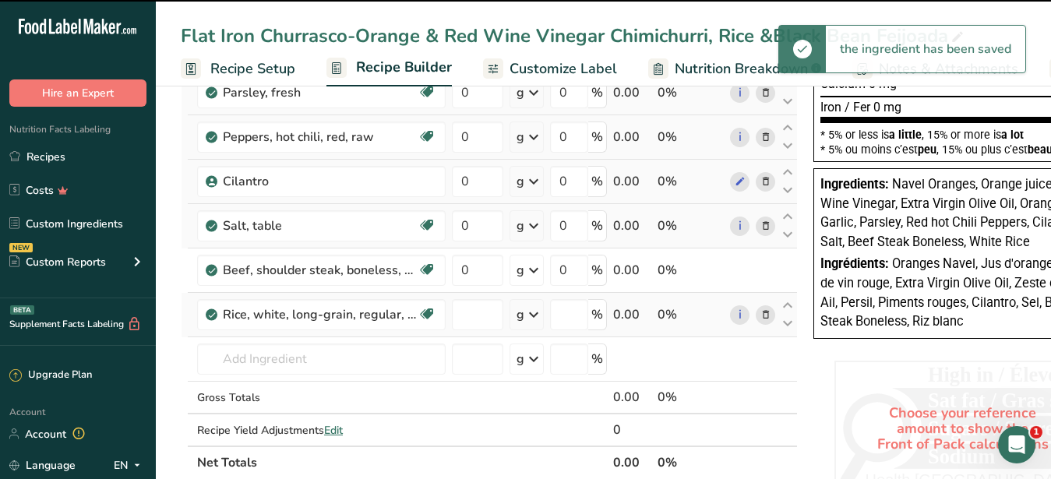
type input "0"
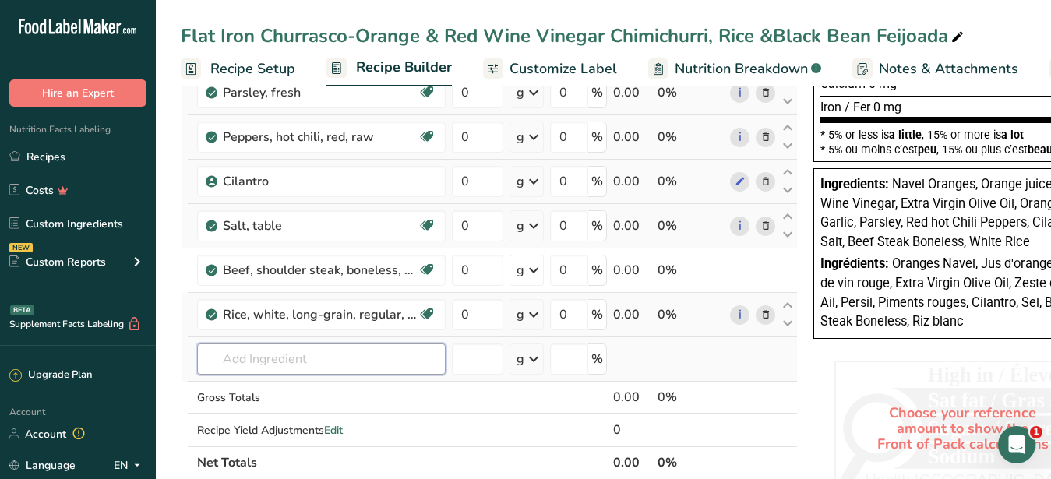
click at [269, 362] on input "text" at bounding box center [321, 358] width 248 height 31
click at [318, 368] on input "text" at bounding box center [321, 358] width 248 height 31
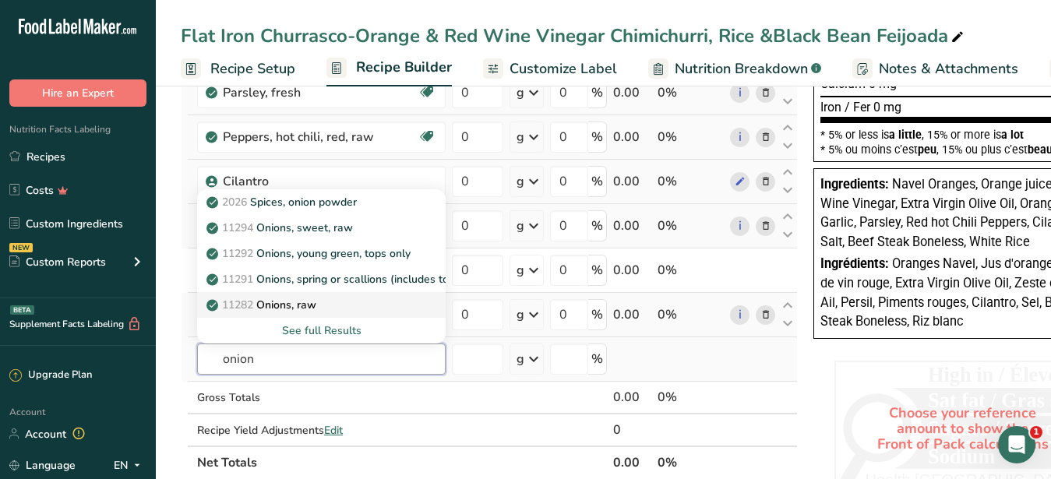
type input "onion"
click at [308, 304] on p "11282 Onions, raw" at bounding box center [263, 305] width 107 height 16
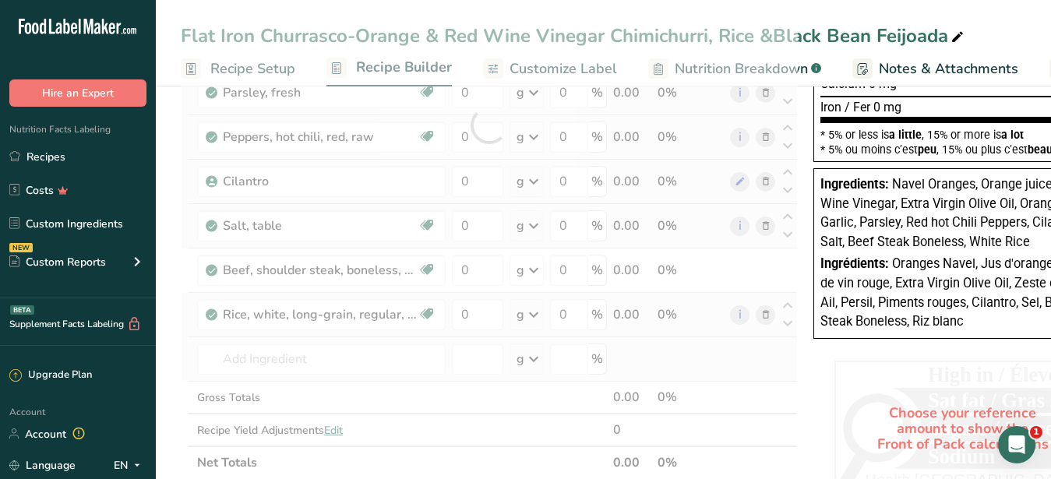
type input "Onions, raw"
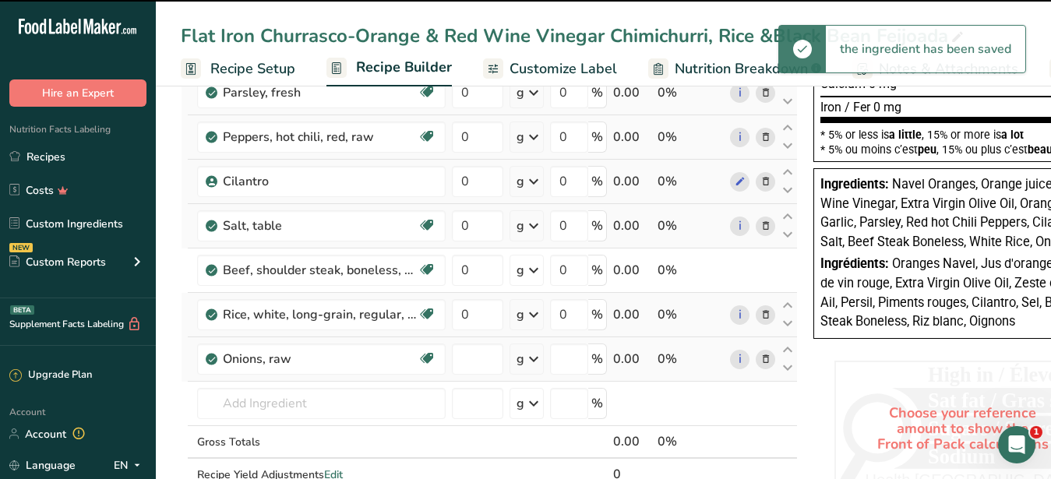
type input "0"
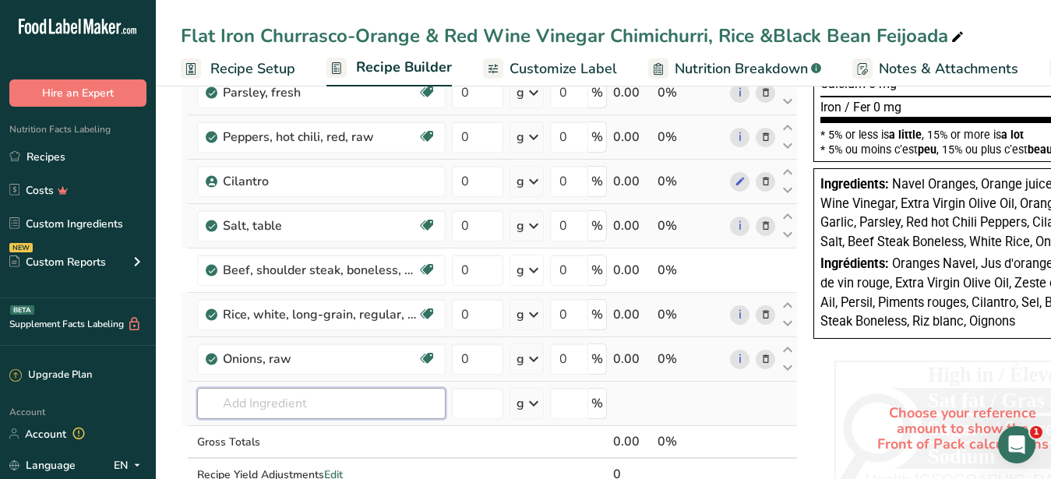
click at [284, 413] on input "text" at bounding box center [321, 403] width 248 height 31
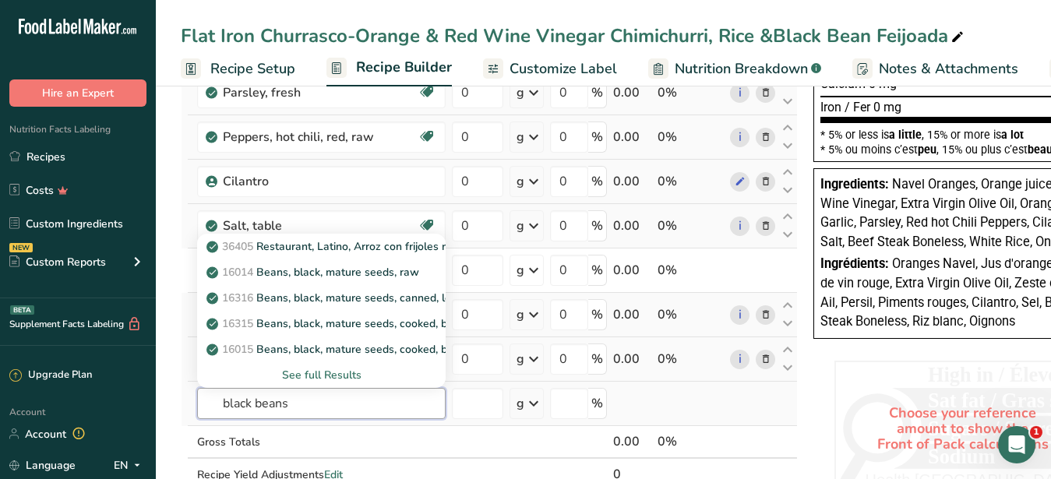
type input "black beans"
click at [334, 372] on div "See full Results" at bounding box center [322, 375] width 224 height 16
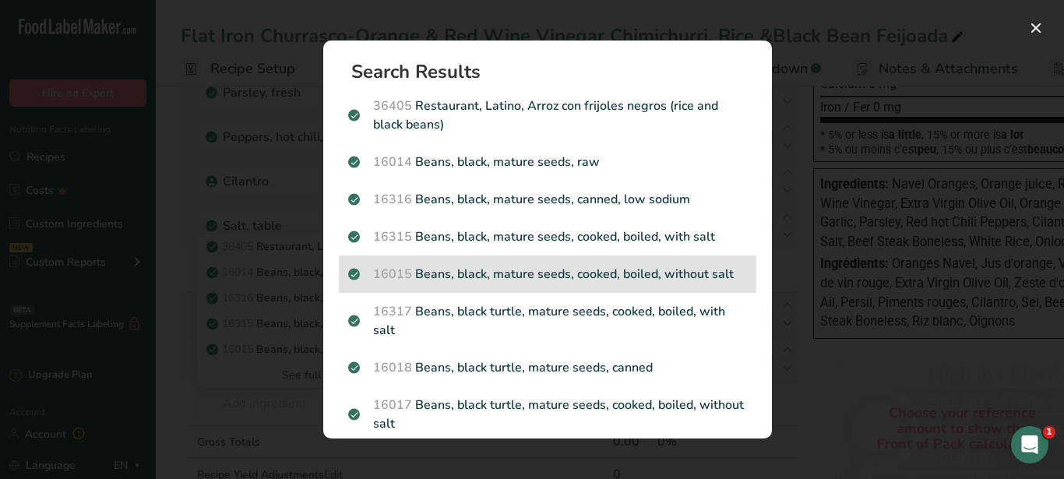
click at [539, 279] on p "16015 Beans, black, mature seeds, cooked, boiled, without salt" at bounding box center [547, 274] width 399 height 19
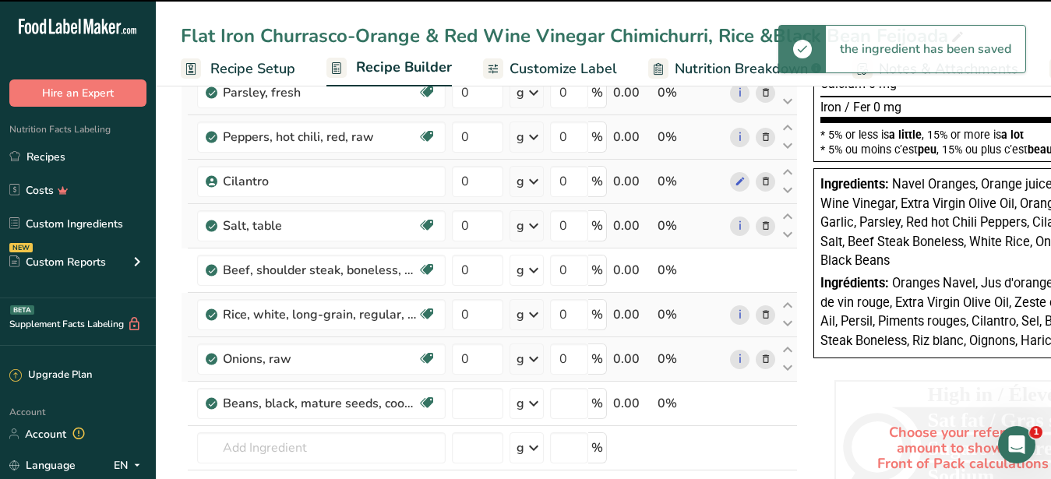
type input "0"
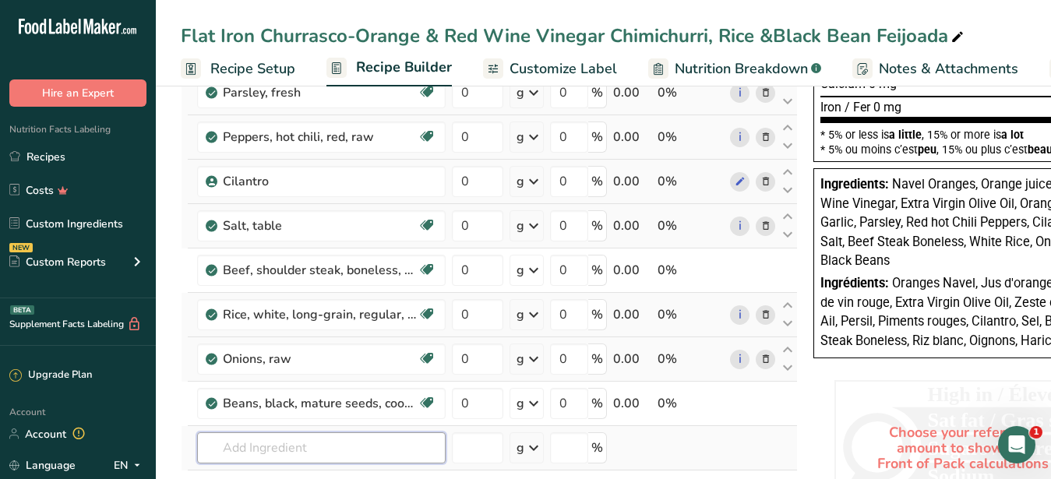
click at [227, 448] on input "text" at bounding box center [321, 447] width 248 height 31
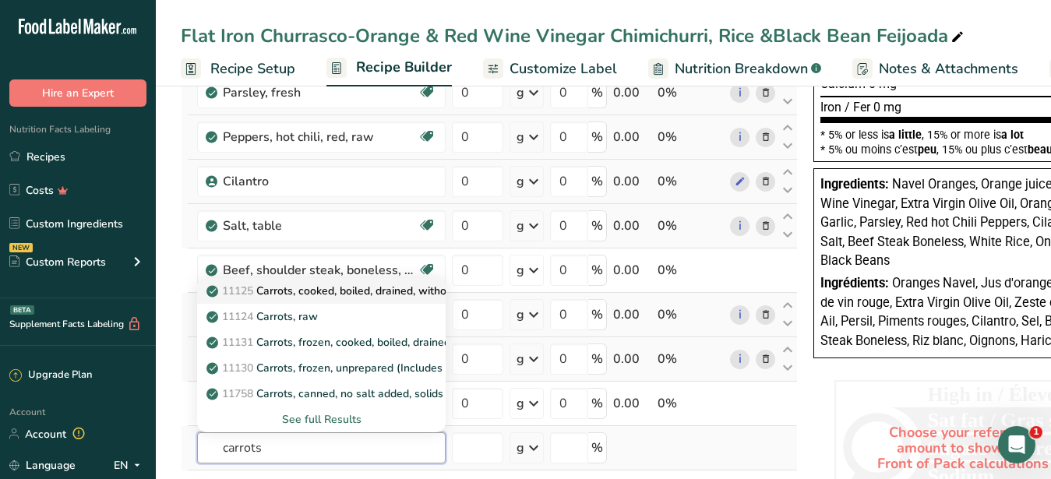
type input "carrots"
click at [311, 290] on p "11125 Carrots, cooked, boiled, drained, without salt" at bounding box center [344, 291] width 269 height 16
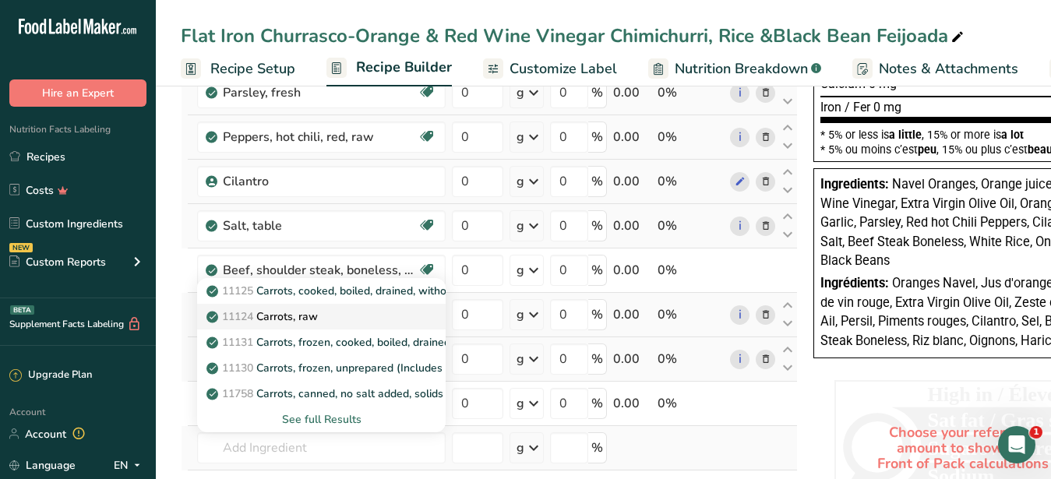
type input "Carrots, cooked, boiled, drained, without salt"
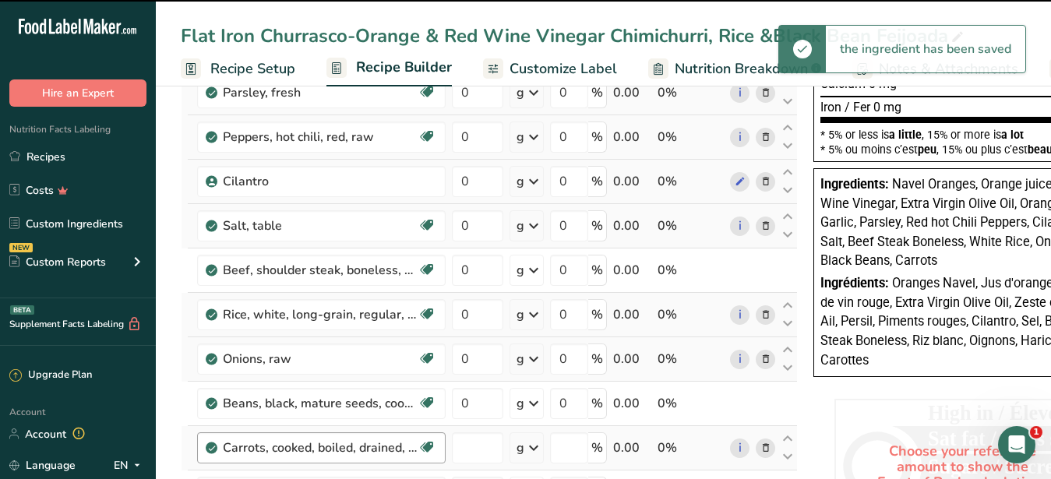
type input "0"
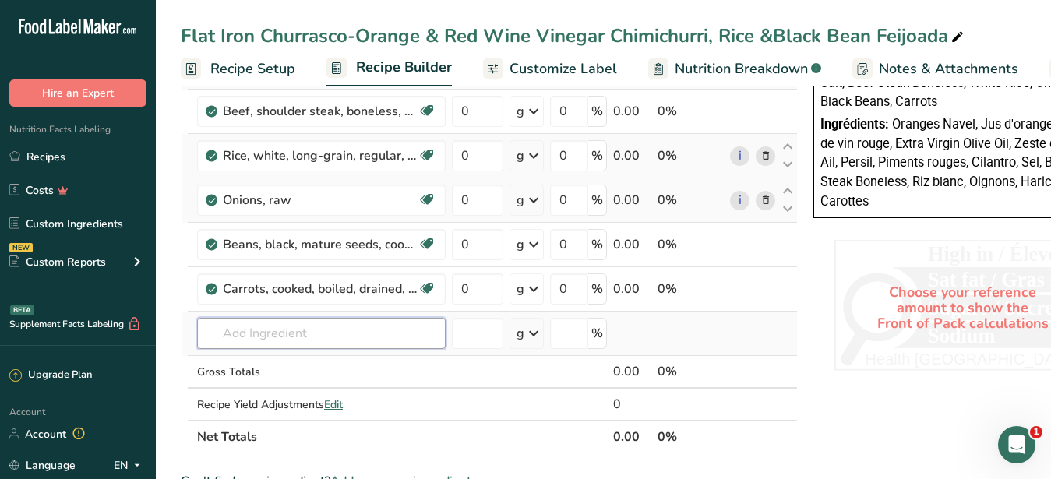
click at [279, 324] on input "text" at bounding box center [321, 333] width 248 height 31
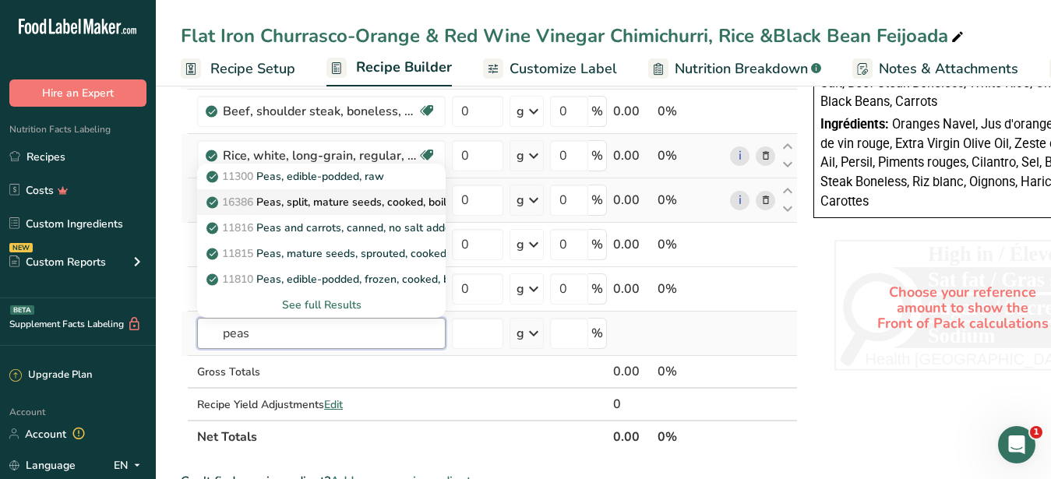
type input "peas"
click at [358, 202] on p "16386 Peas, split, mature seeds, cooked, boiled, with salt" at bounding box center [359, 202] width 298 height 16
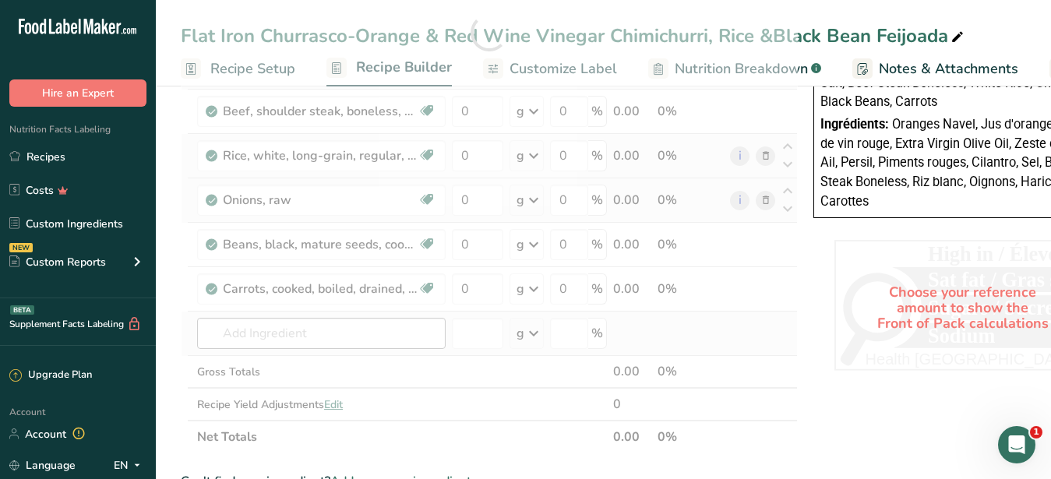
type input "Peas, split, mature seeds, cooked, boiled, with salt"
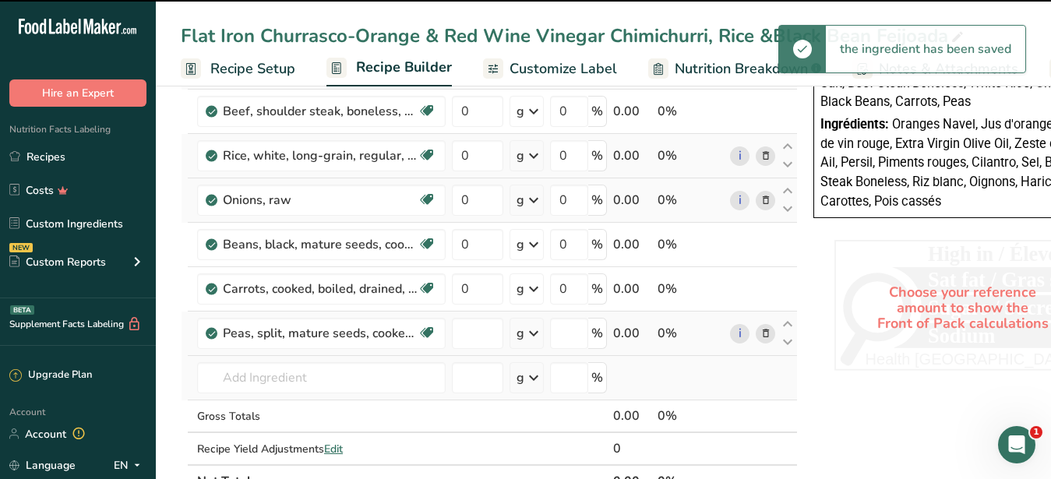
type input "0"
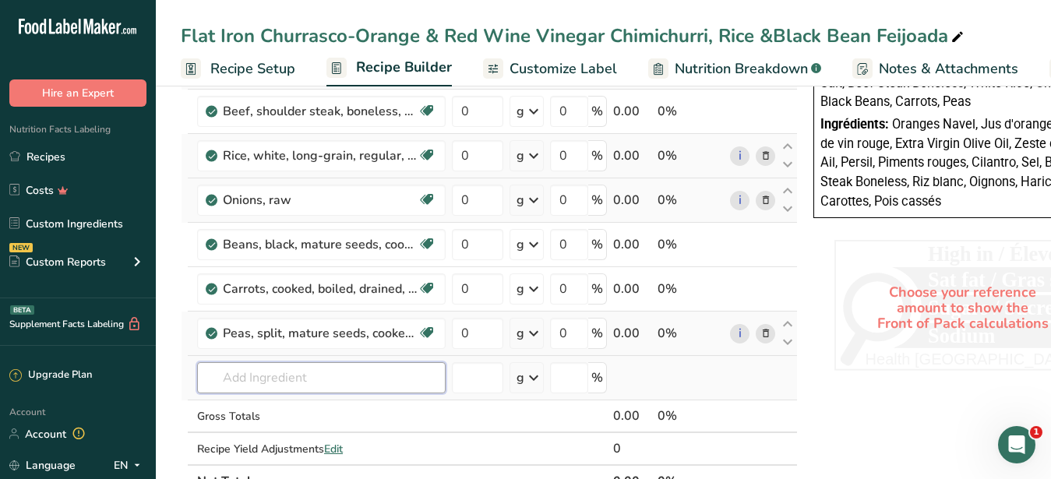
click at [274, 369] on input "text" at bounding box center [321, 377] width 248 height 31
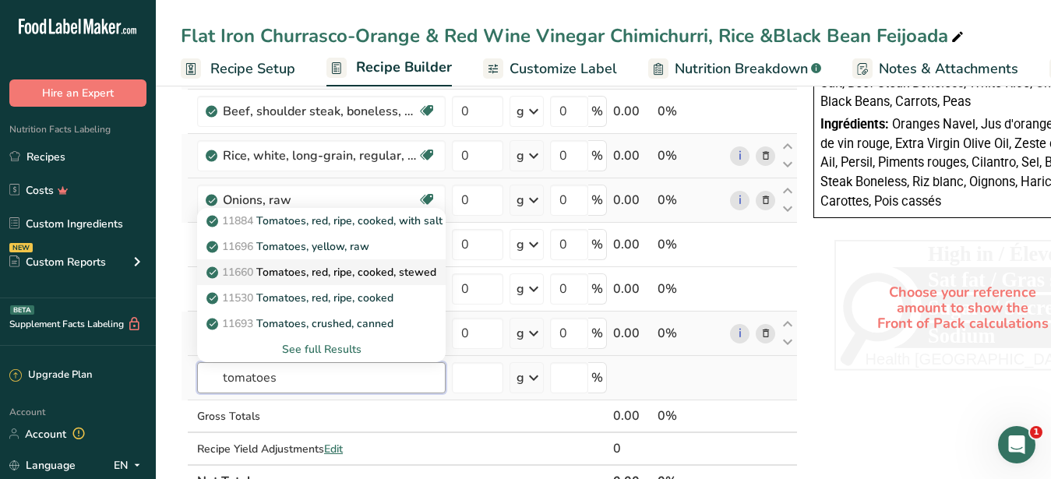
type input "tomatoes"
click at [309, 271] on p "11660 Tomatoes, red, ripe, cooked, stewed" at bounding box center [323, 272] width 227 height 16
type input "Tomatoes, red, ripe, cooked, stewed"
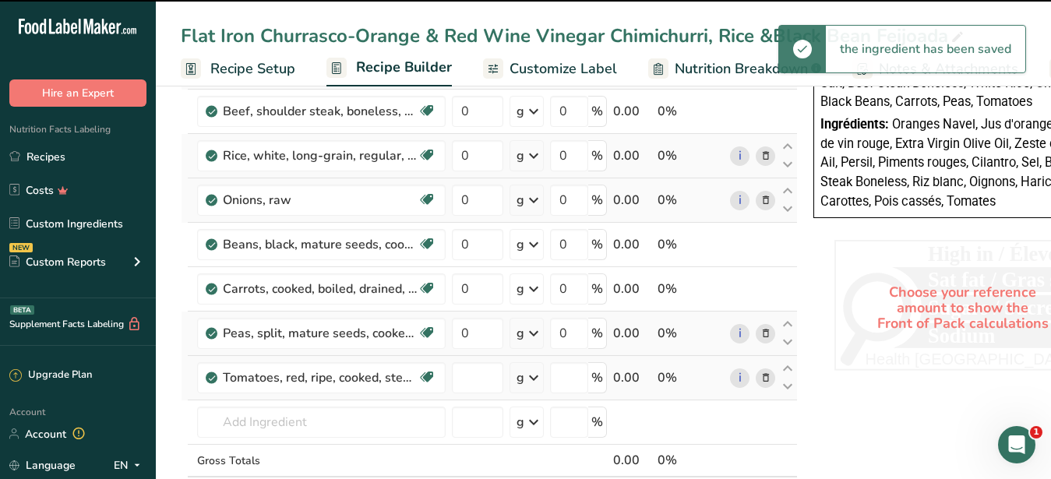
type input "0"
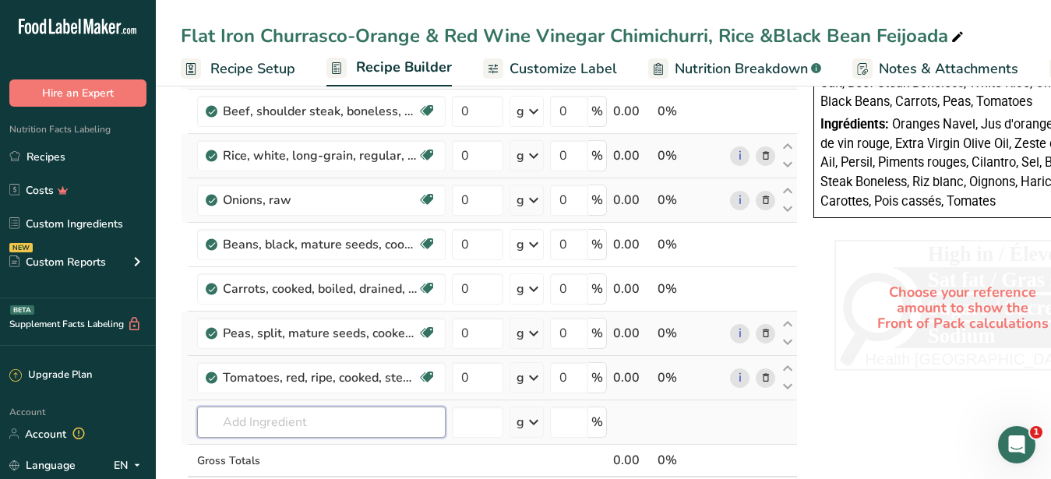
click at [294, 432] on input "text" at bounding box center [321, 422] width 248 height 31
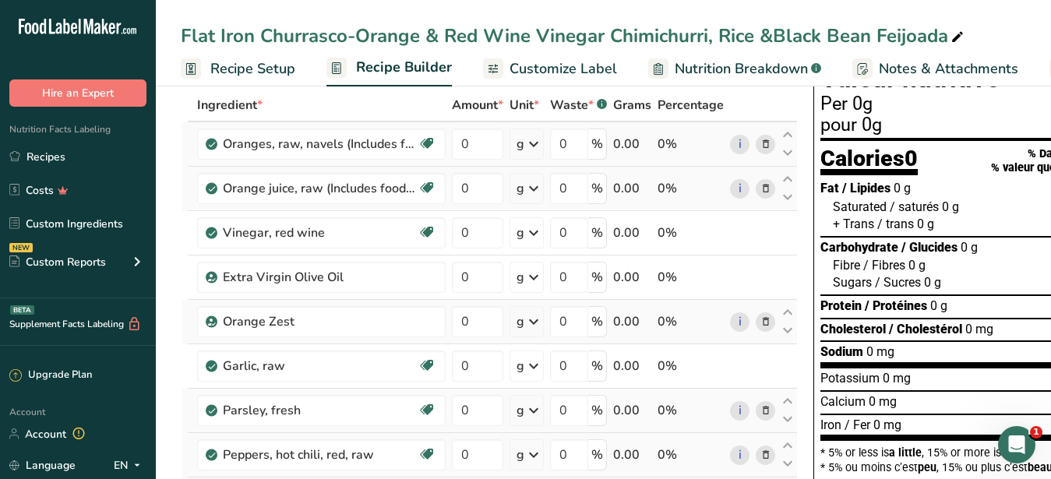
scroll to position [238, 0]
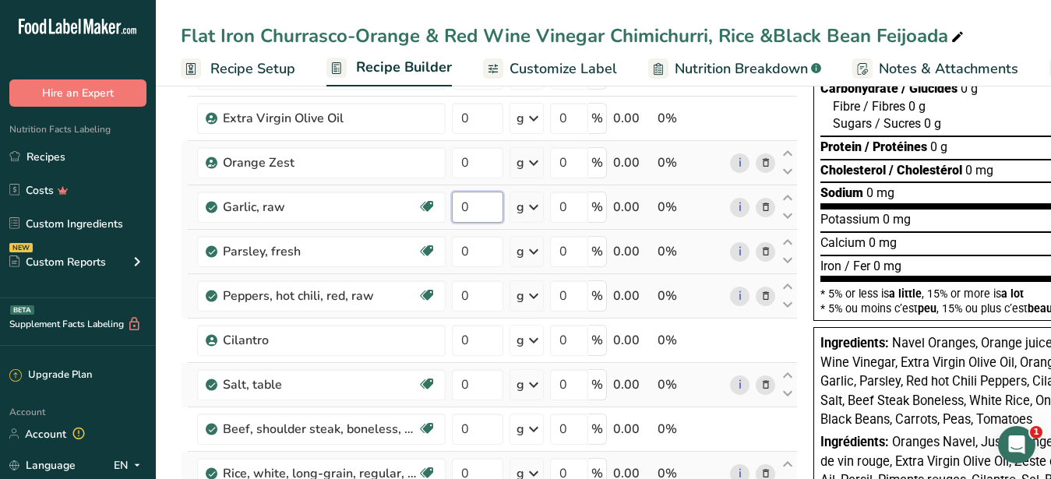
drag, startPoint x: 488, startPoint y: 218, endPoint x: 438, endPoint y: 207, distance: 51.8
click at [452, 207] on input "0" at bounding box center [477, 207] width 51 height 31
click at [535, 207] on div "Ingredient * Amount * Unit * Waste * .a-a{fill:#347362;}.b-a{fill:#fff;} Grams …" at bounding box center [489, 395] width 617 height 930
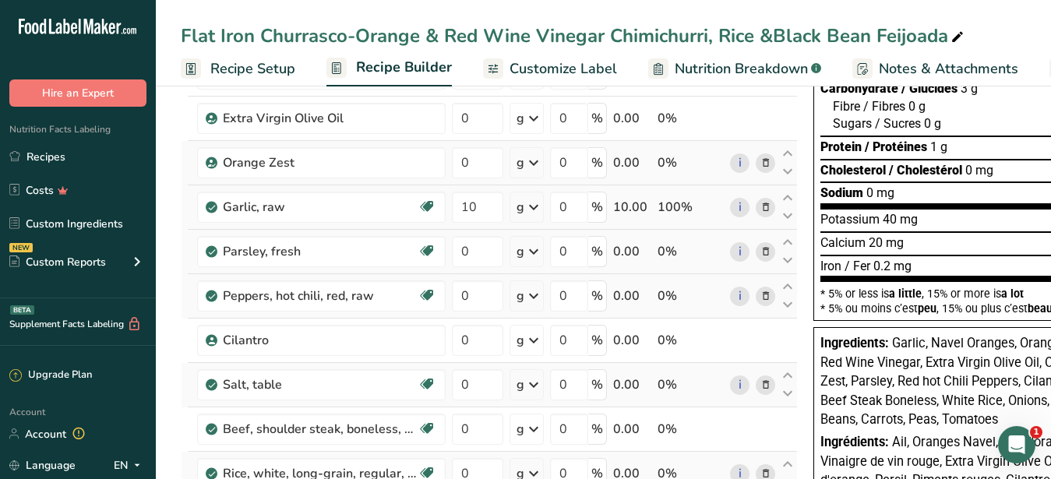
click at [535, 207] on icon at bounding box center [533, 207] width 19 height 28
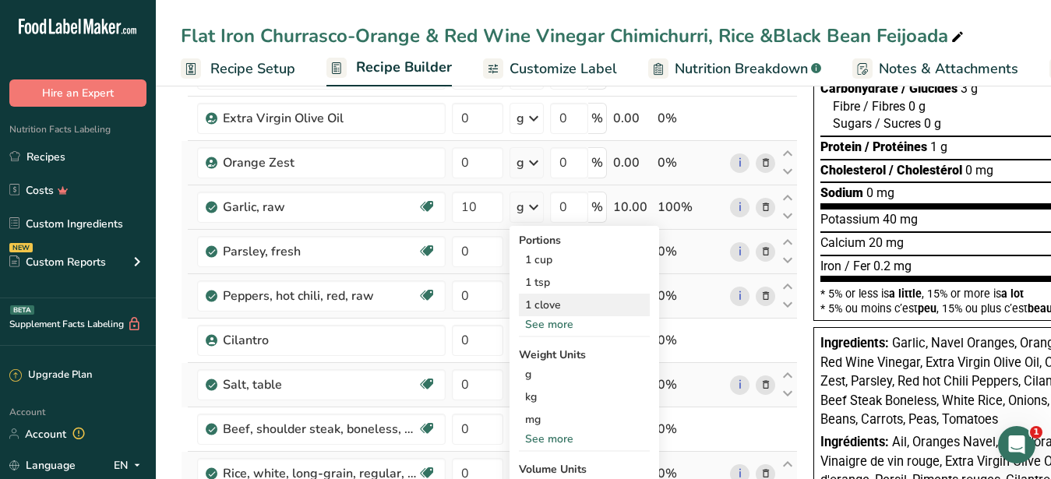
click at [544, 306] on div "1 clove" at bounding box center [584, 305] width 131 height 23
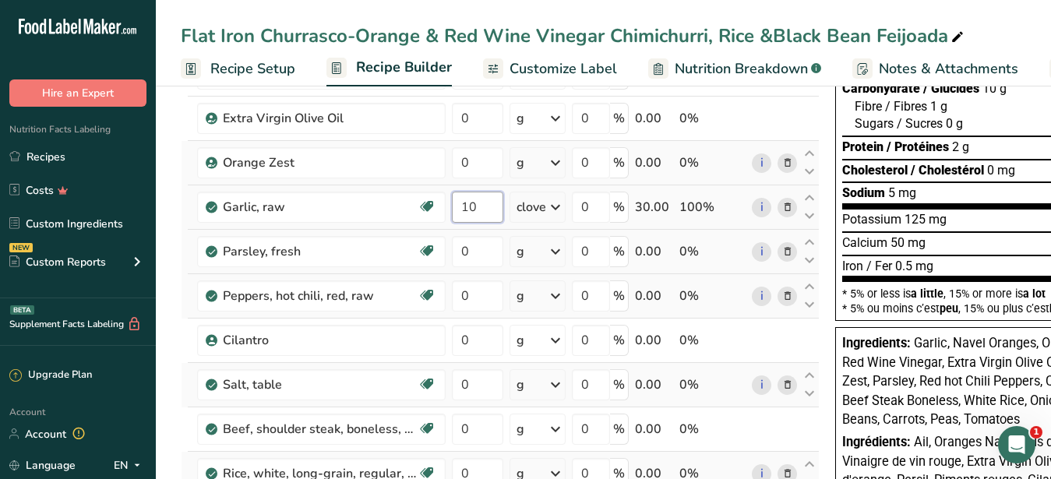
drag, startPoint x: 481, startPoint y: 200, endPoint x: 426, endPoint y: 220, distance: 57.9
click at [452, 220] on input "10" at bounding box center [477, 207] width 51 height 31
type input "1"
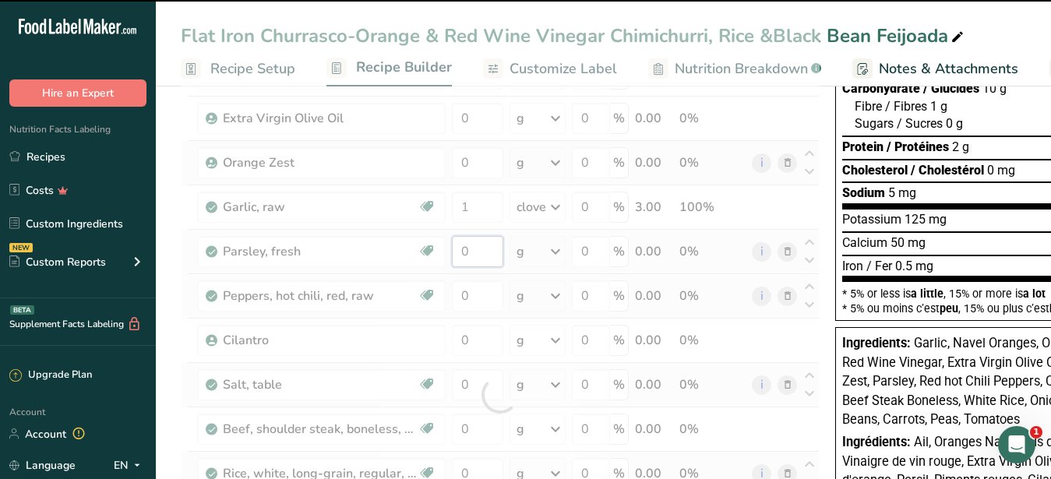
drag, startPoint x: 488, startPoint y: 257, endPoint x: 480, endPoint y: 259, distance: 8.1
click at [480, 259] on input "0" at bounding box center [477, 251] width 51 height 31
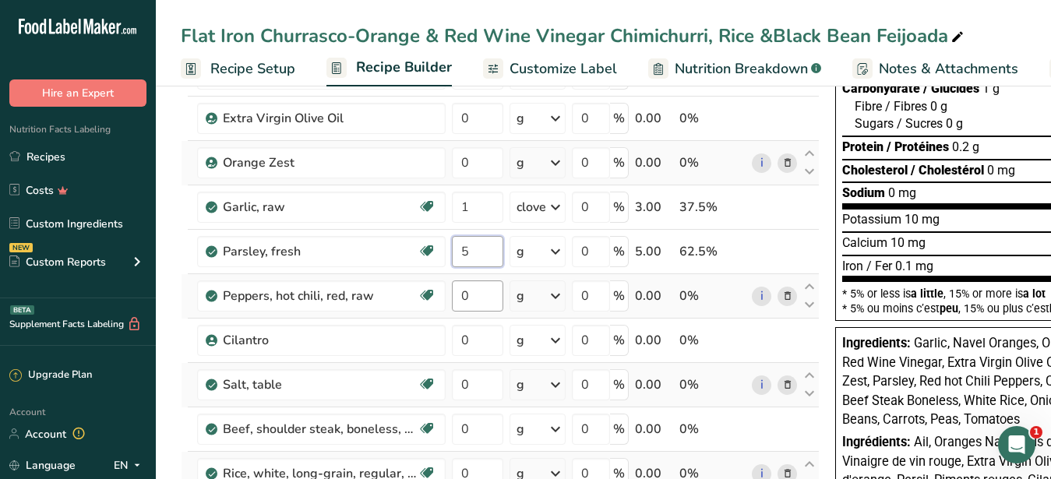
type input "5"
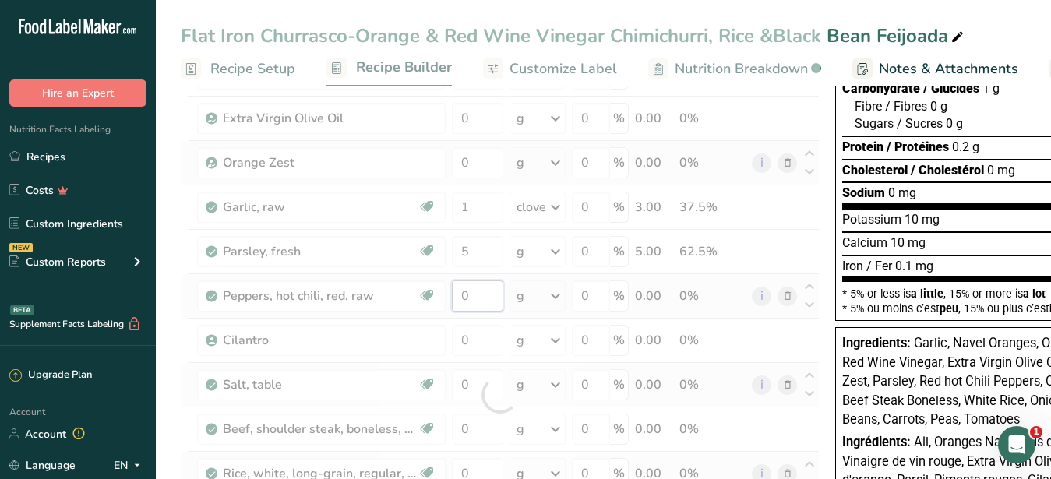
click at [452, 296] on input "0" at bounding box center [477, 295] width 51 height 31
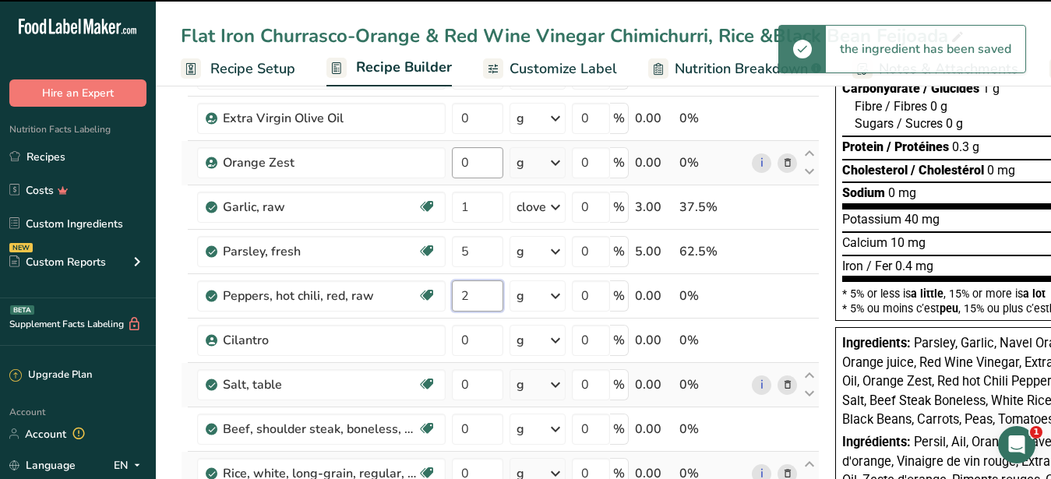
type input "0"
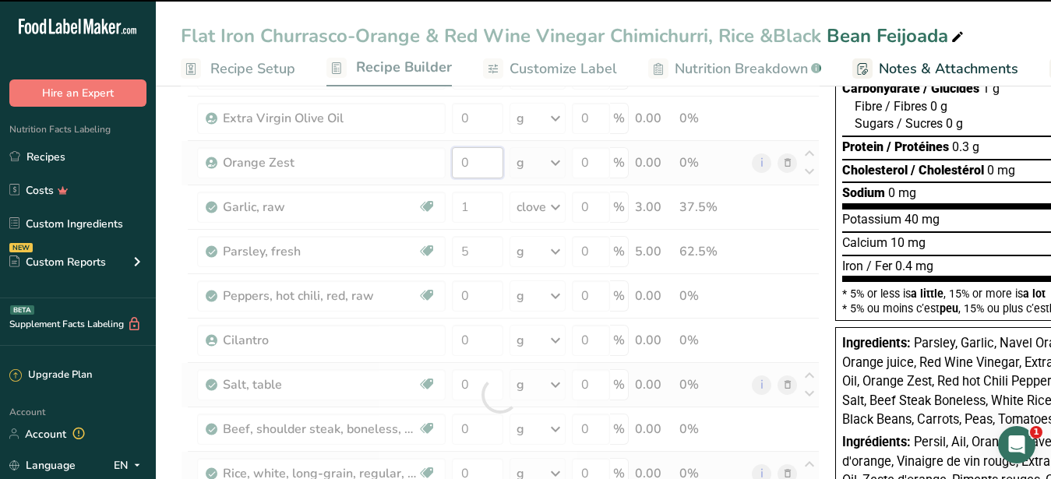
click at [456, 164] on input "0" at bounding box center [477, 162] width 51 height 31
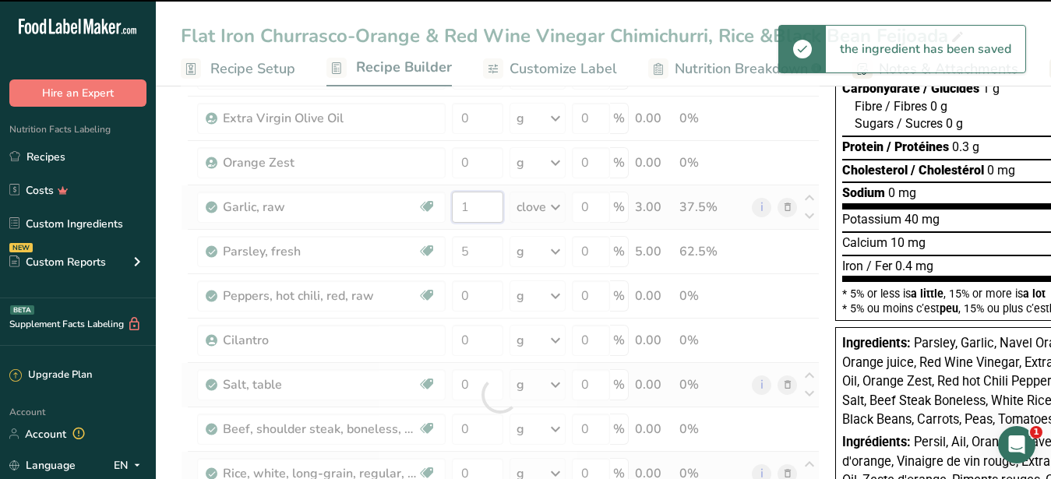
click at [495, 209] on input "1" at bounding box center [477, 207] width 51 height 31
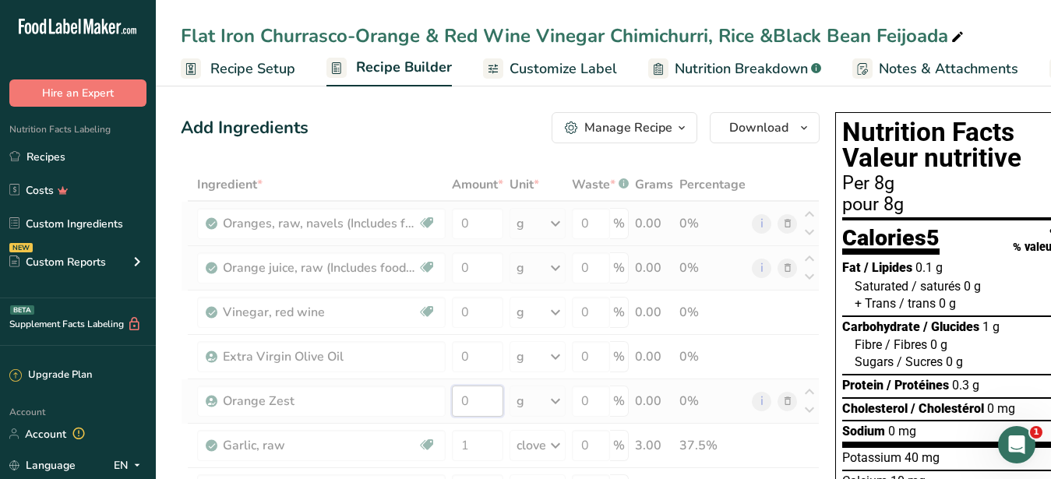
drag, startPoint x: 484, startPoint y: 407, endPoint x: 453, endPoint y: 402, distance: 30.7
click at [453, 402] on input "0" at bounding box center [477, 401] width 51 height 31
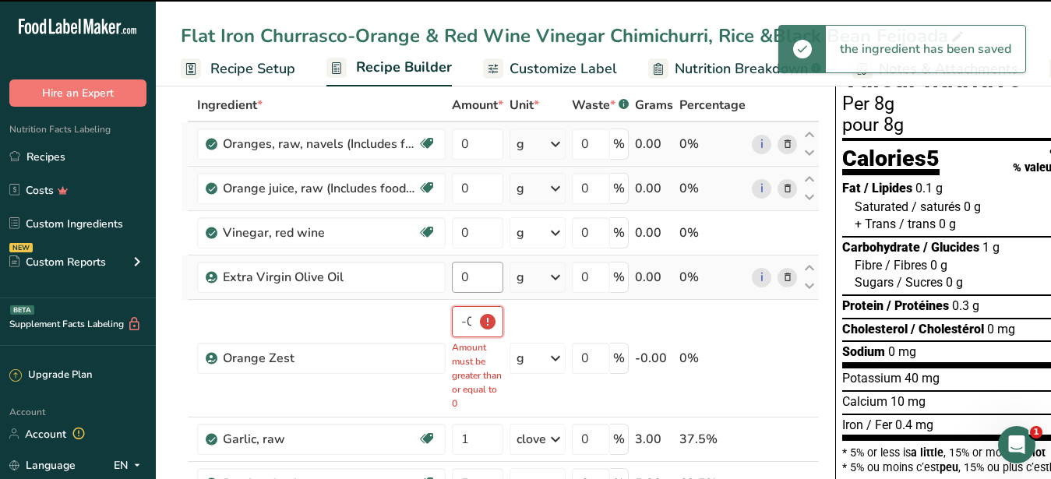
scroll to position [0, 56]
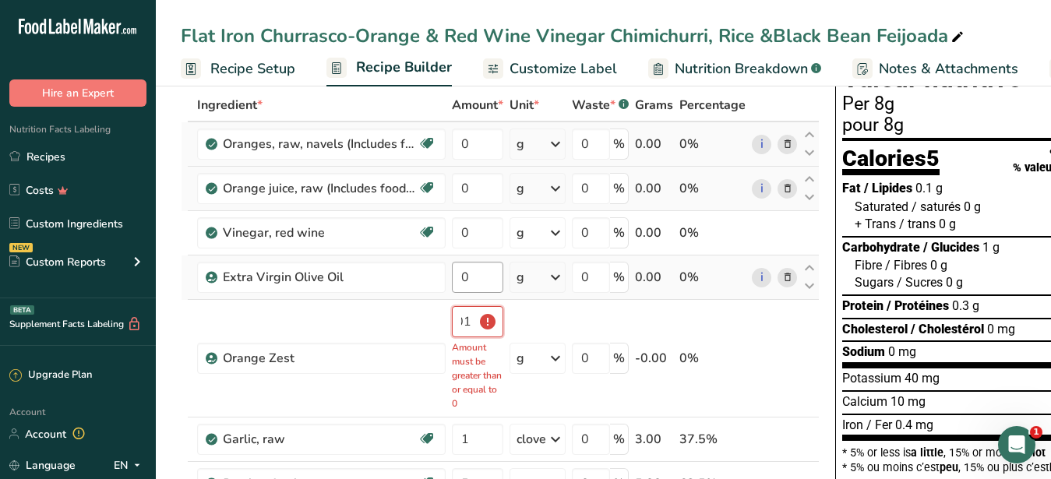
type input "0"
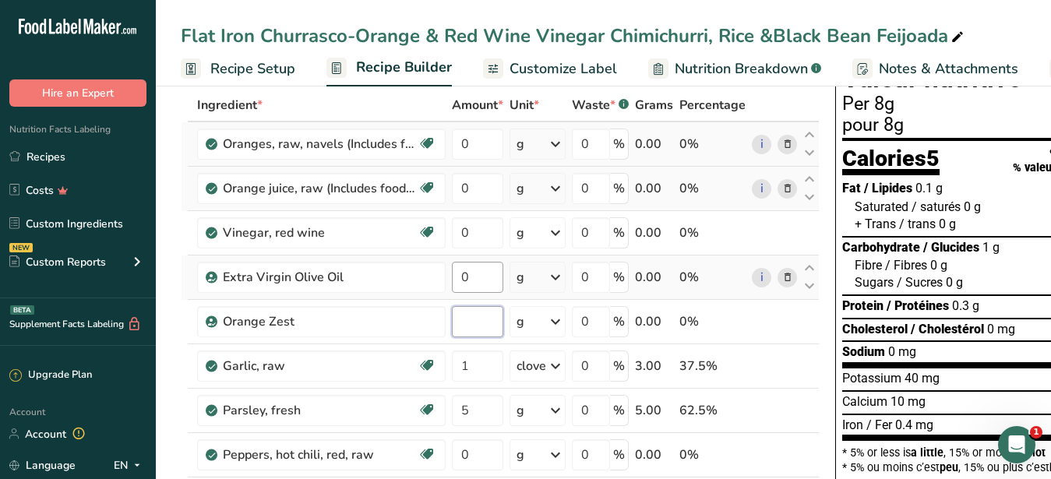
type input "0"
type input "2"
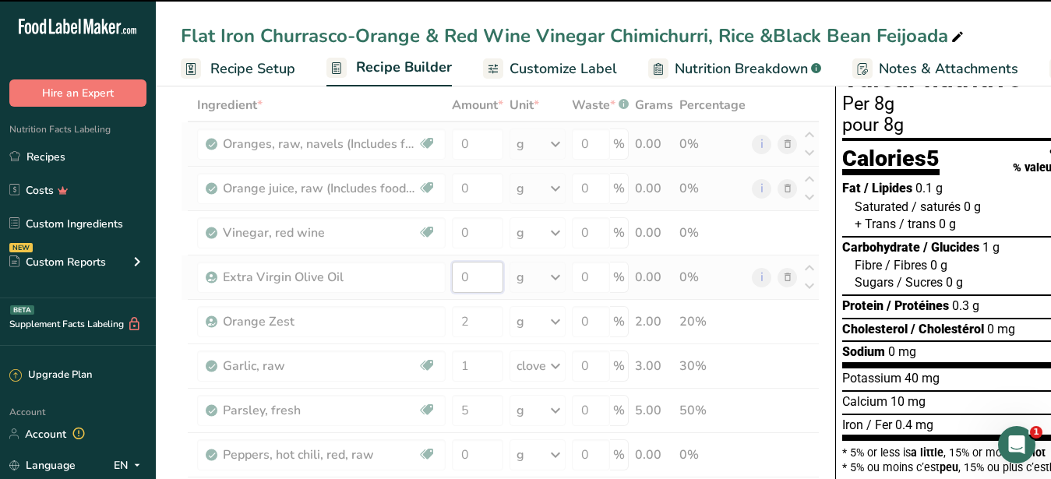
drag, startPoint x: 476, startPoint y: 277, endPoint x: 452, endPoint y: 277, distance: 24.1
click at [452, 277] on input "0" at bounding box center [477, 277] width 51 height 31
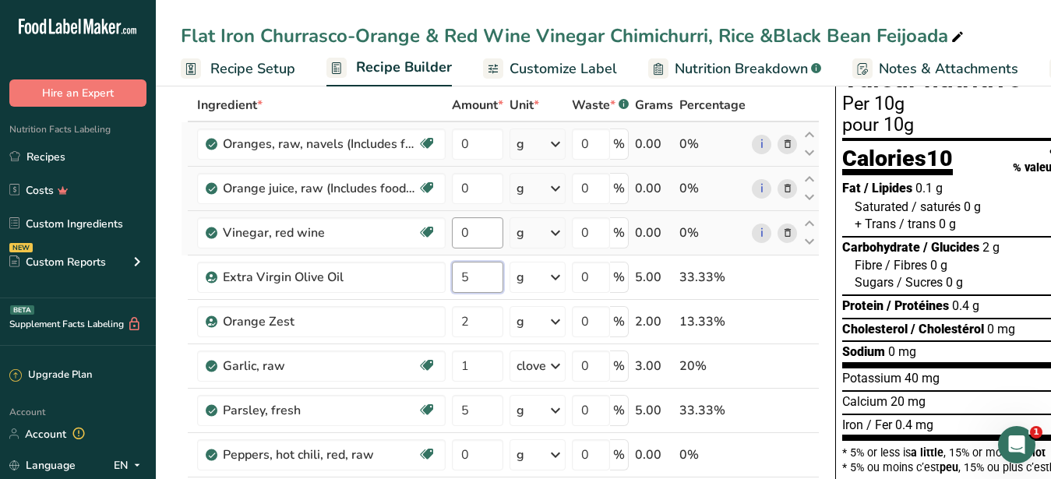
type input "5"
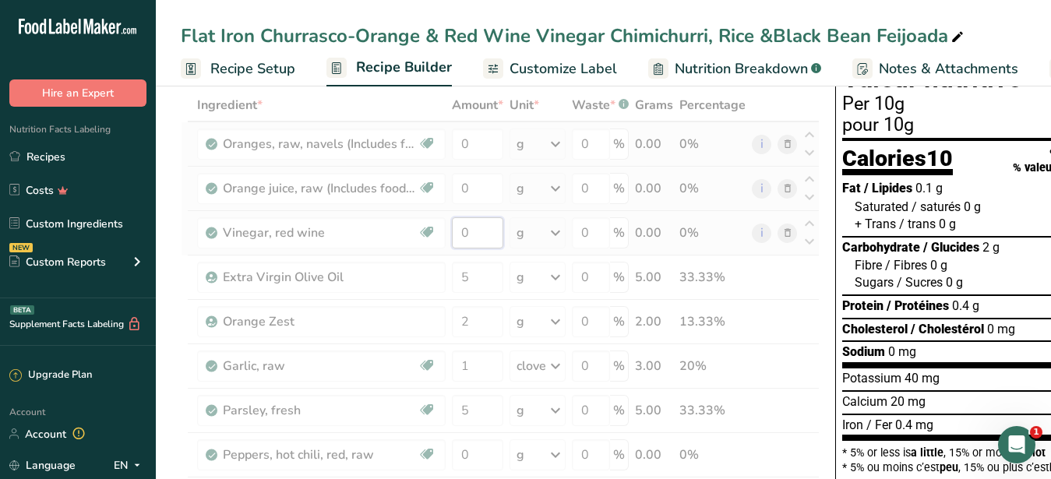
drag, startPoint x: 475, startPoint y: 234, endPoint x: 453, endPoint y: 234, distance: 21.8
click at [453, 234] on input "0" at bounding box center [477, 232] width 51 height 31
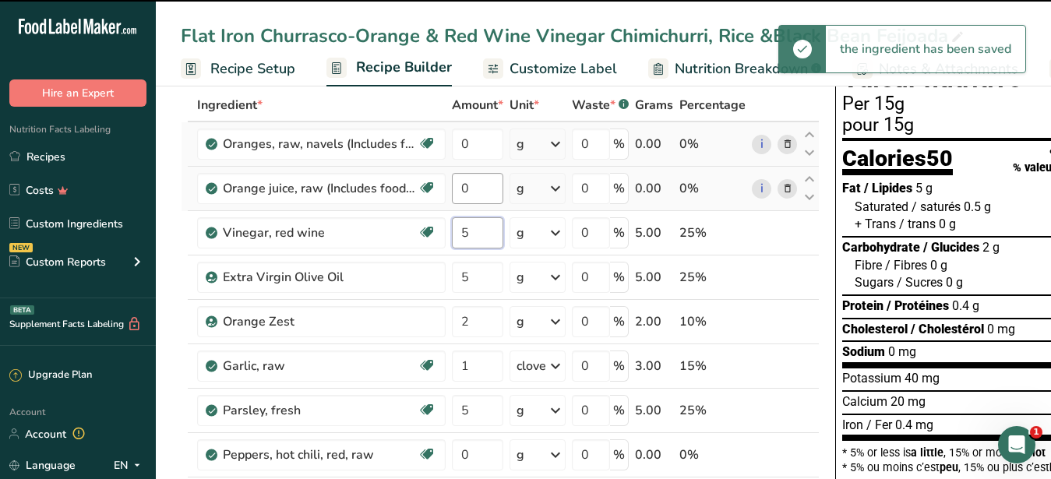
type input "5"
click at [475, 188] on input "0" at bounding box center [477, 188] width 51 height 31
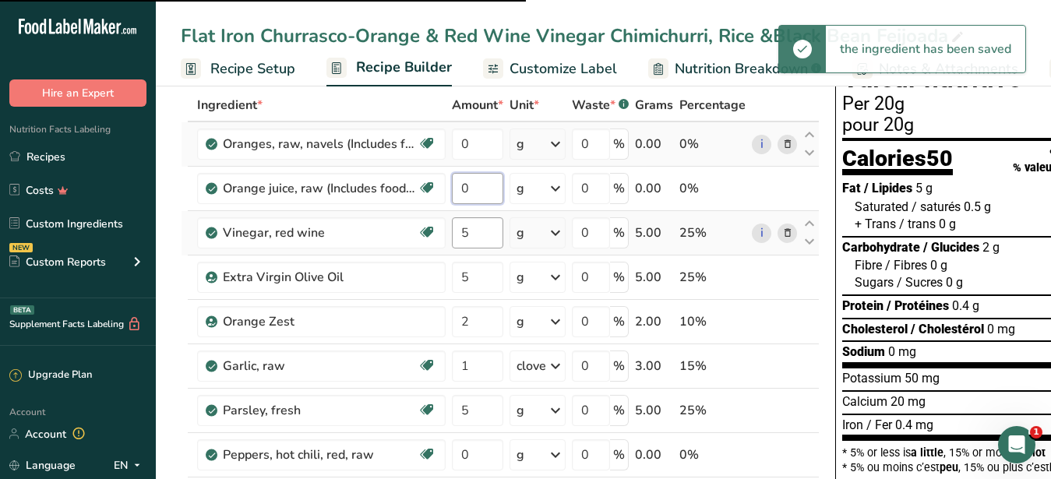
click at [455, 188] on input "0" at bounding box center [477, 188] width 51 height 31
type input "5"
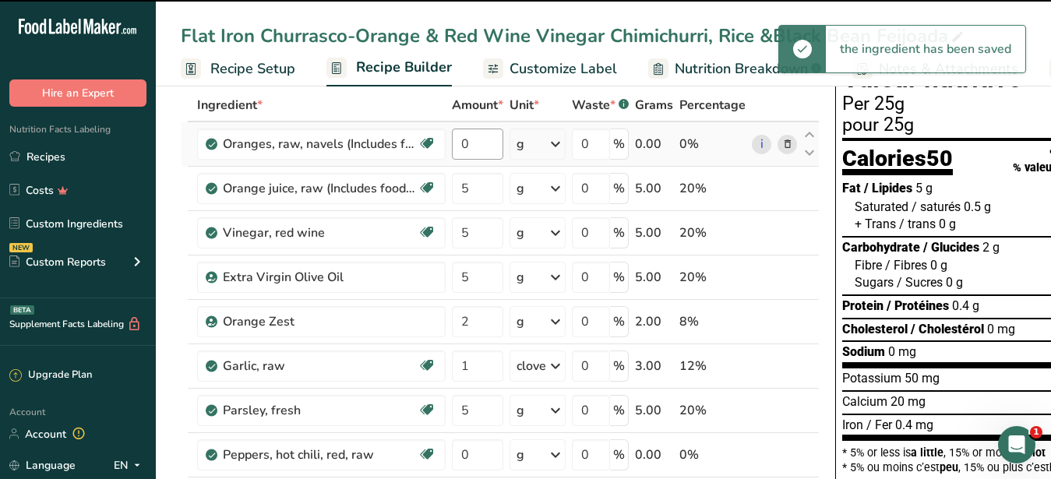
click at [476, 143] on input "0" at bounding box center [477, 144] width 51 height 31
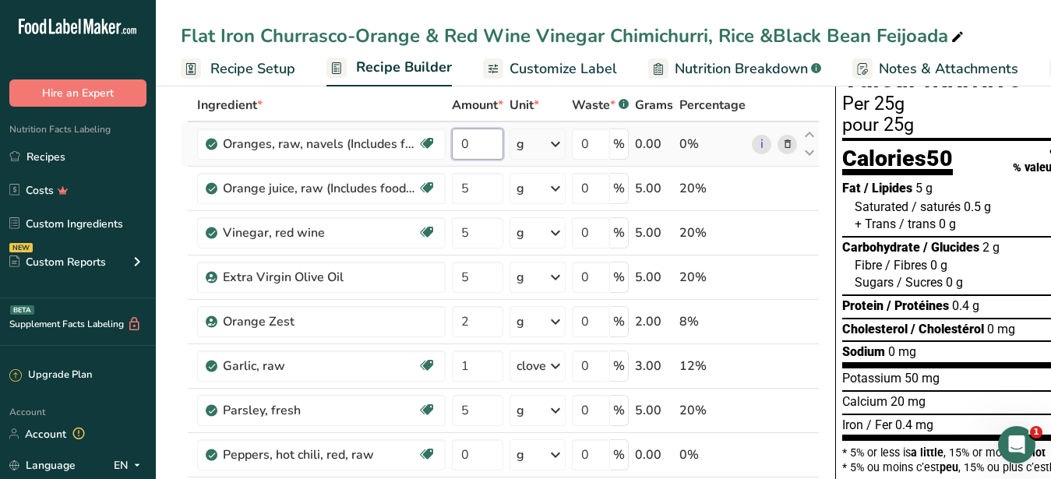
drag, startPoint x: 476, startPoint y: 143, endPoint x: 461, endPoint y: 144, distance: 14.8
click at [461, 144] on input "0" at bounding box center [477, 144] width 51 height 31
type input "5"
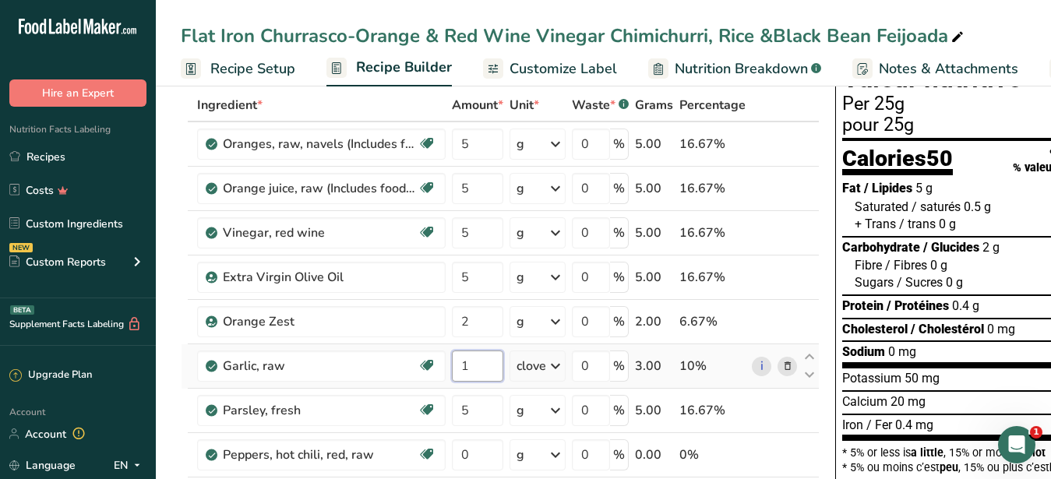
click at [476, 361] on input "1" at bounding box center [477, 366] width 51 height 31
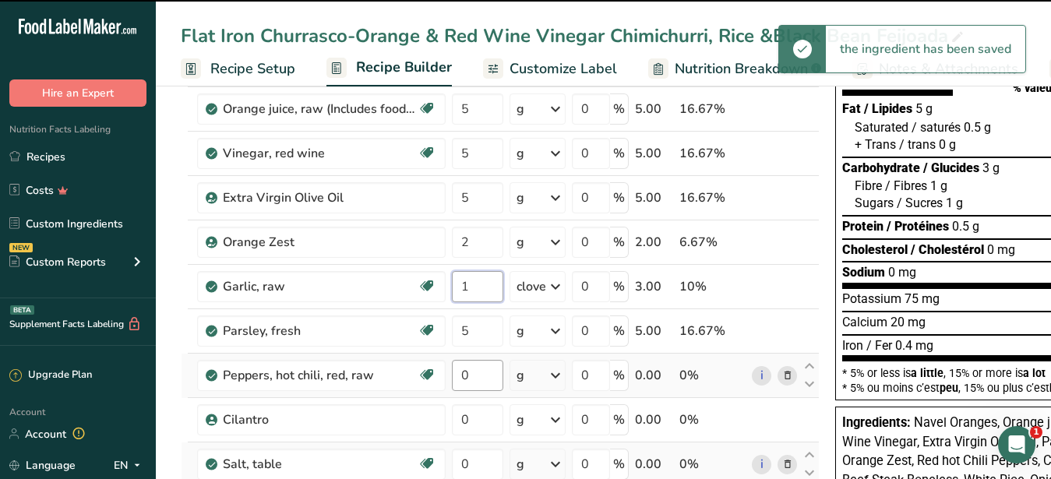
scroll to position [238, 0]
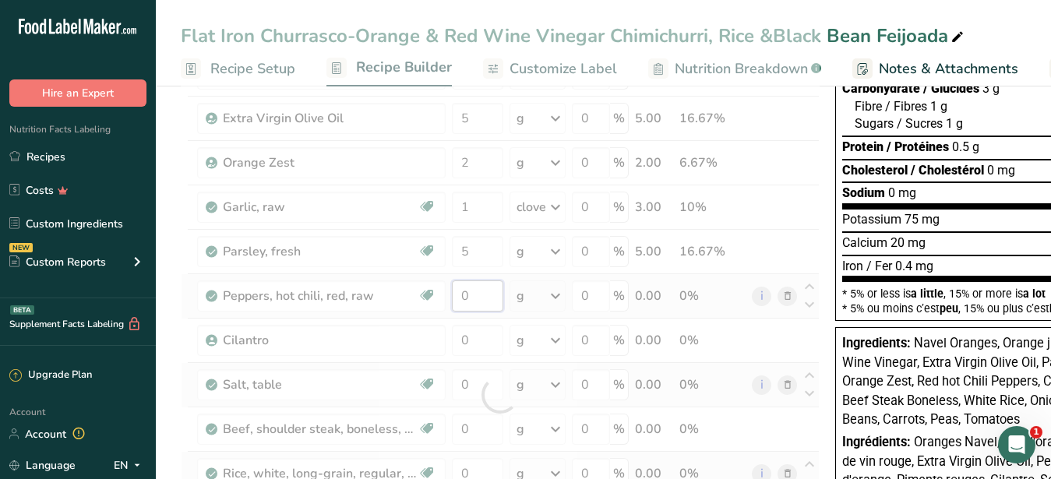
drag, startPoint x: 474, startPoint y: 297, endPoint x: 460, endPoint y: 294, distance: 14.2
click at [460, 294] on input "0" at bounding box center [477, 295] width 51 height 31
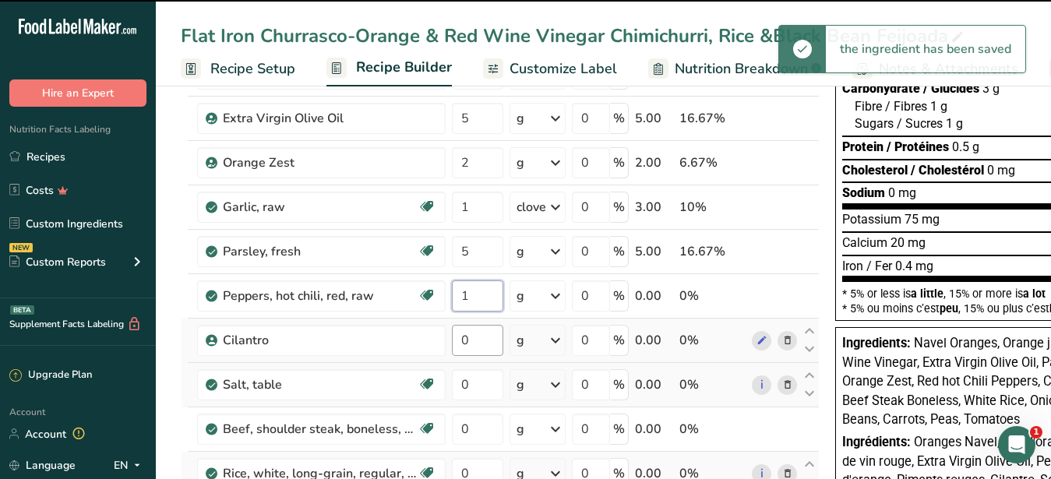
type input "0"
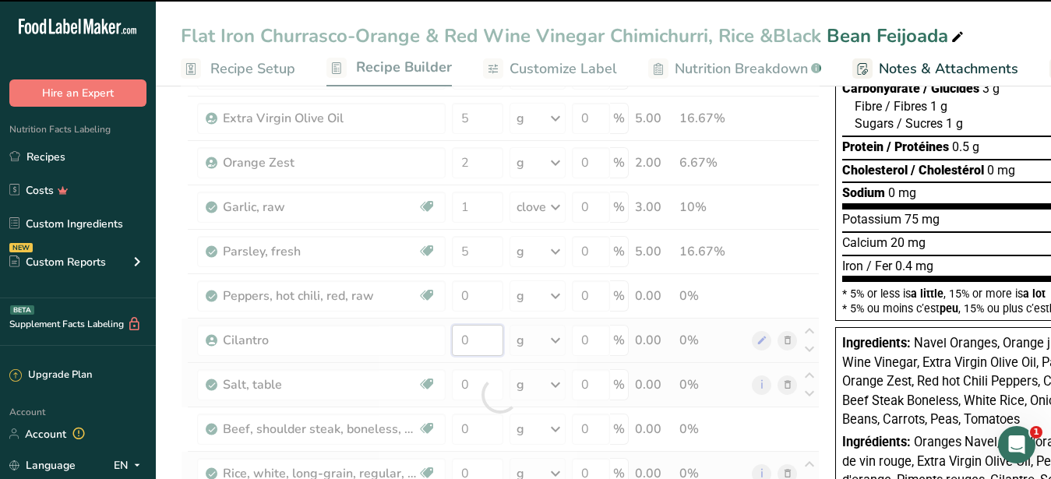
drag, startPoint x: 474, startPoint y: 339, endPoint x: 459, endPoint y: 338, distance: 14.8
click at [459, 338] on input "0" at bounding box center [477, 340] width 51 height 31
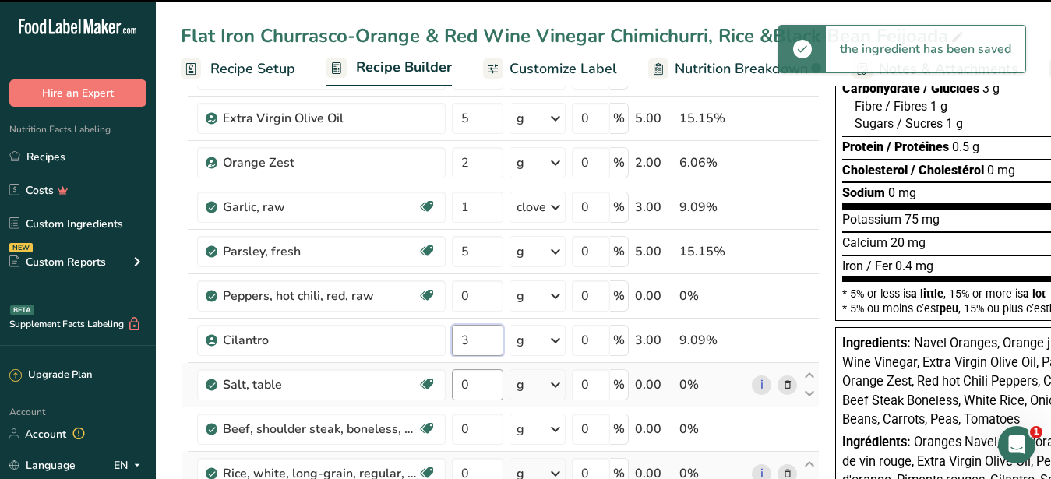
type input "3"
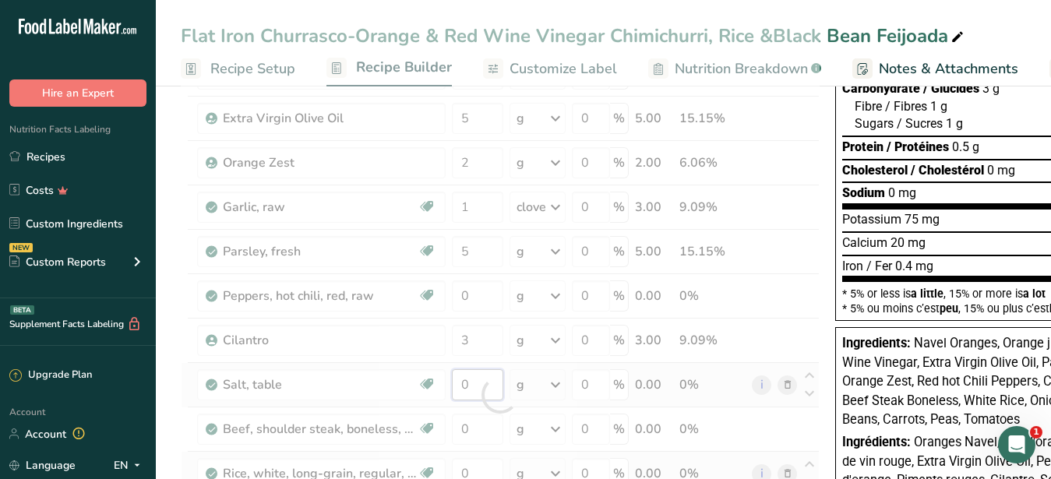
click at [472, 385] on input "0" at bounding box center [477, 384] width 51 height 31
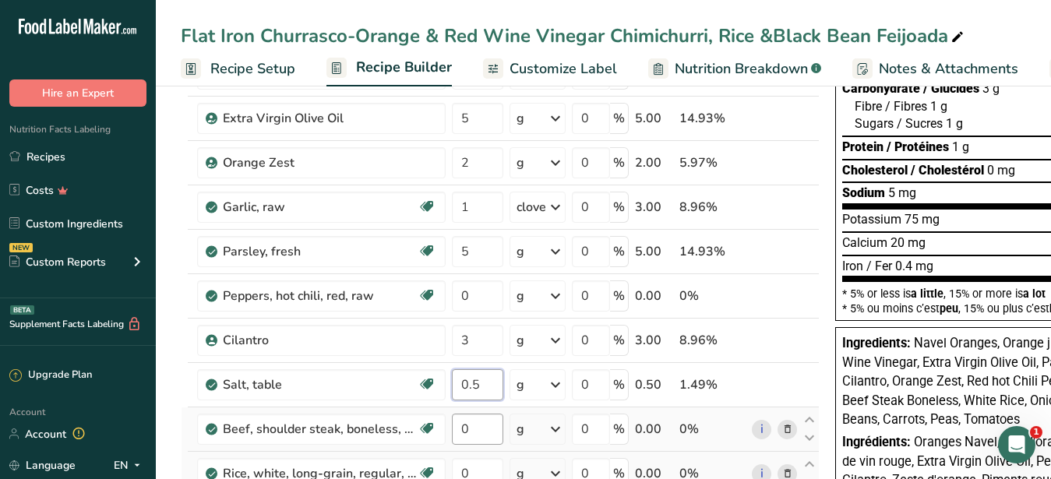
type input "0.5"
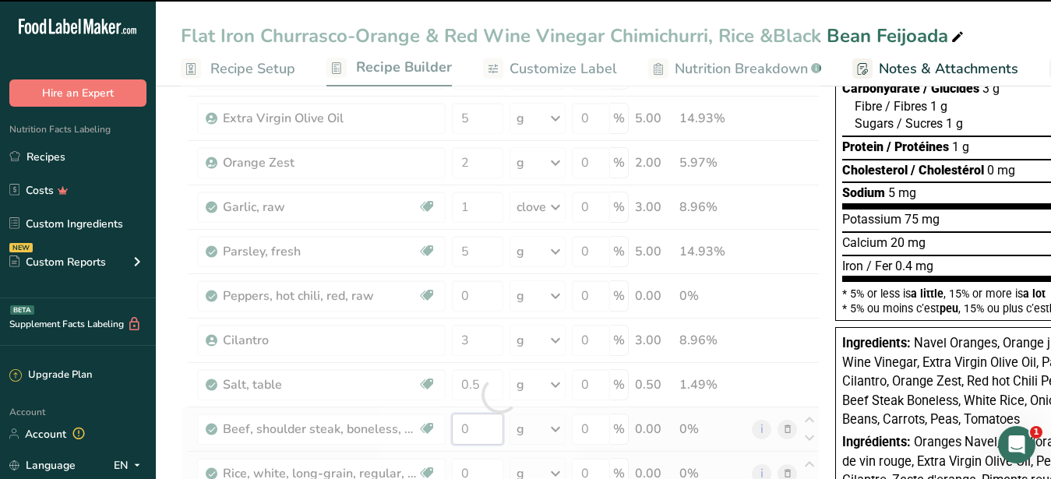
drag, startPoint x: 470, startPoint y: 429, endPoint x: 446, endPoint y: 427, distance: 23.5
click at [452, 427] on input "0" at bounding box center [477, 429] width 51 height 31
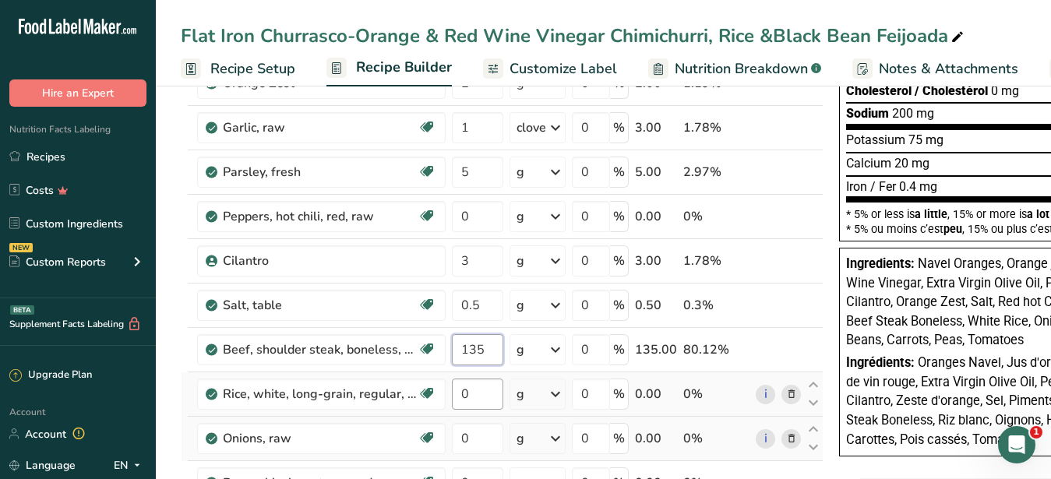
scroll to position [397, 0]
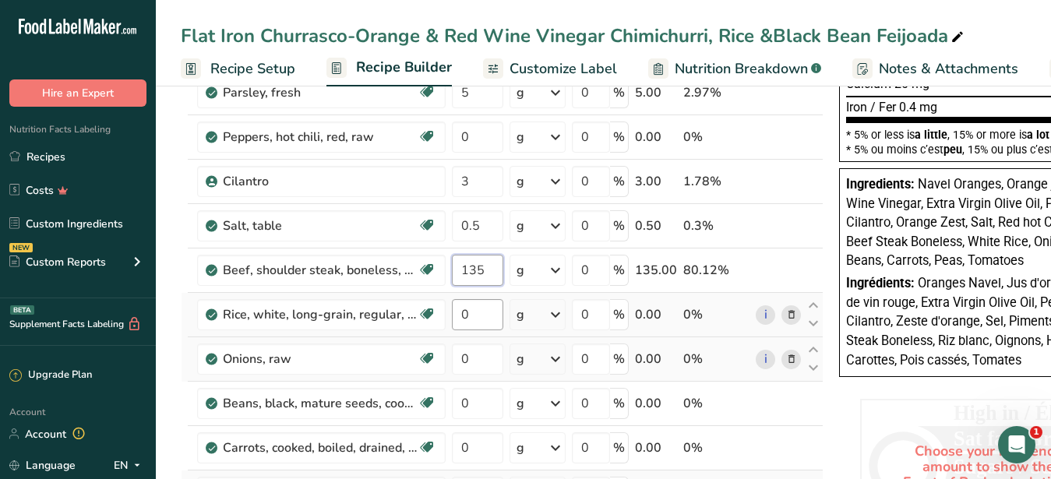
type input "135"
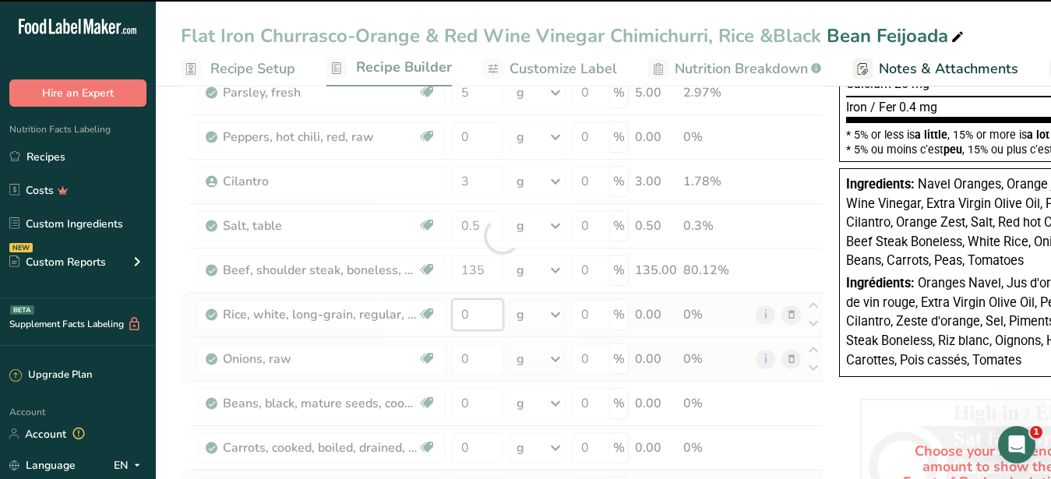
drag, startPoint x: 480, startPoint y: 315, endPoint x: 443, endPoint y: 308, distance: 37.3
click at [452, 308] on input "0" at bounding box center [477, 314] width 51 height 31
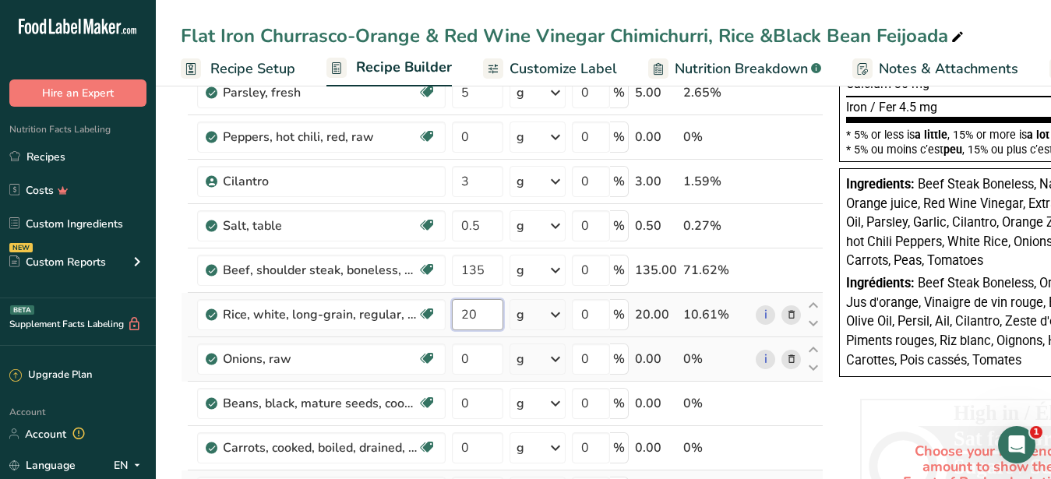
type input "2"
type input "120"
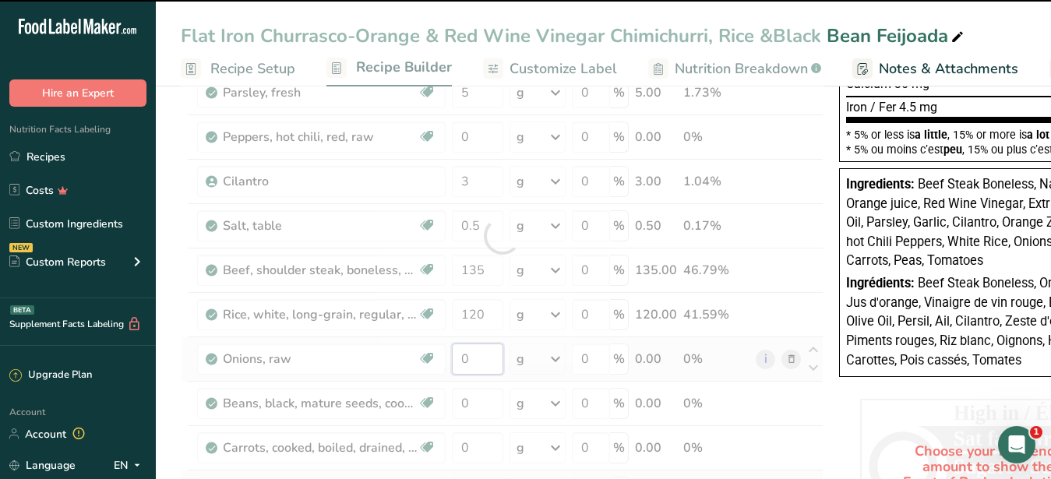
drag, startPoint x: 471, startPoint y: 361, endPoint x: 451, endPoint y: 359, distance: 20.3
click at [452, 359] on input "0" at bounding box center [477, 358] width 51 height 31
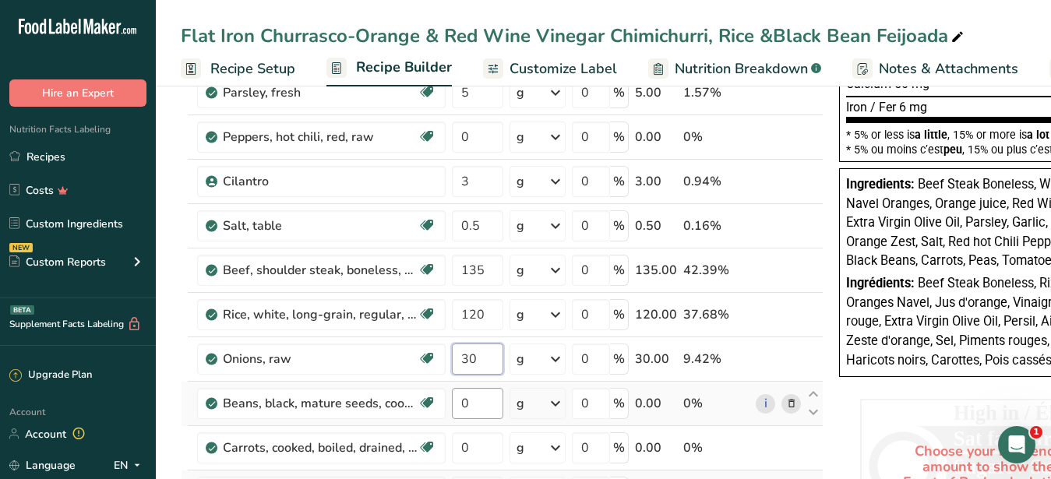
type input "30"
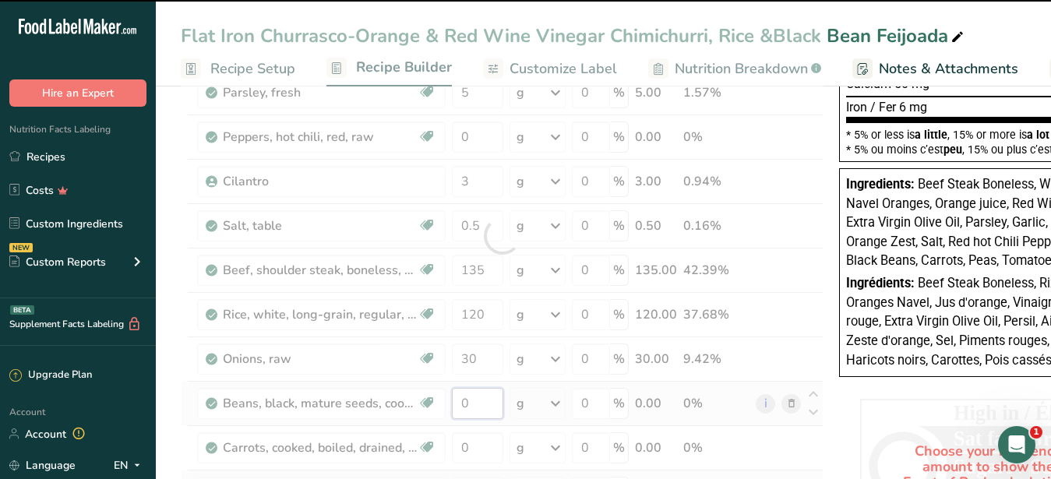
drag, startPoint x: 482, startPoint y: 409, endPoint x: 455, endPoint y: 401, distance: 28.4
click at [455, 401] on input "0" at bounding box center [477, 403] width 51 height 31
type input "1"
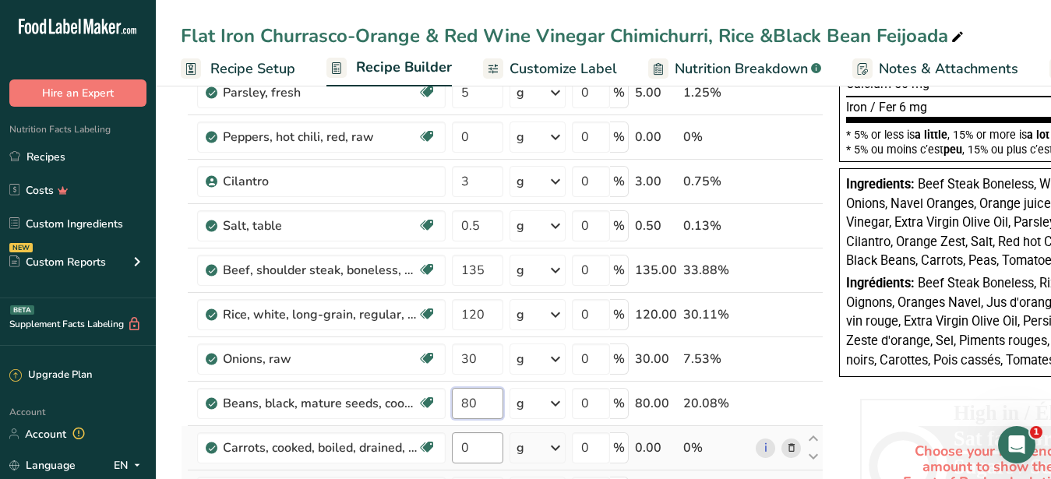
type input "80"
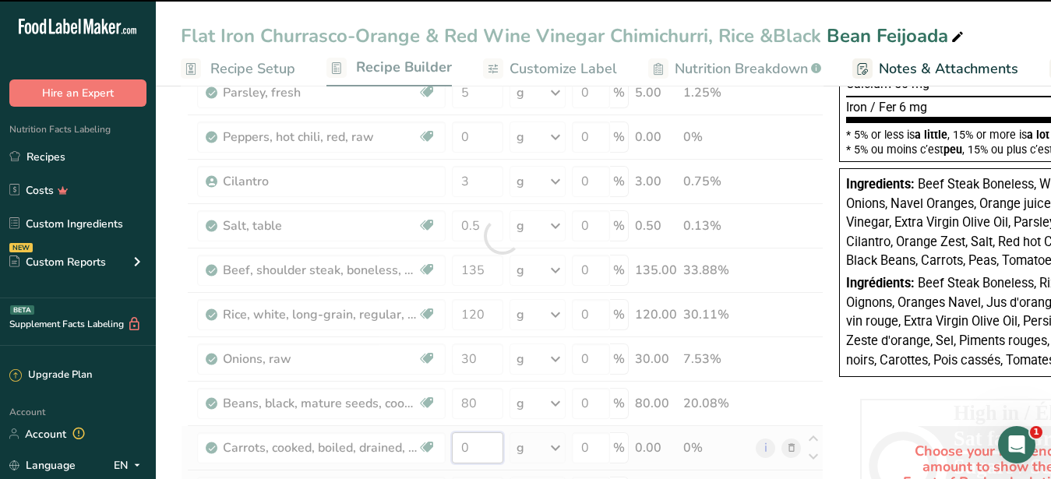
drag, startPoint x: 470, startPoint y: 440, endPoint x: 434, endPoint y: 459, distance: 40.4
click at [452, 459] on input "0" at bounding box center [477, 447] width 51 height 31
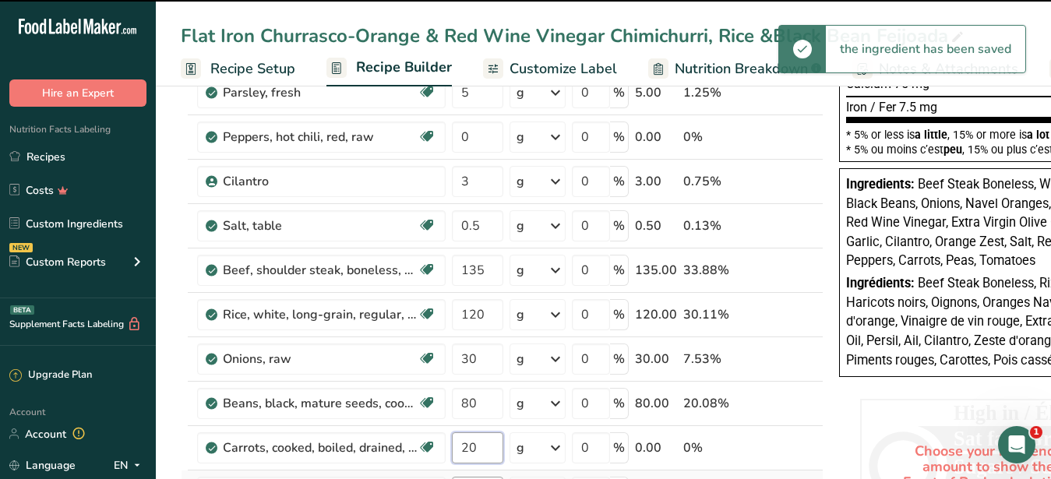
type input "0"
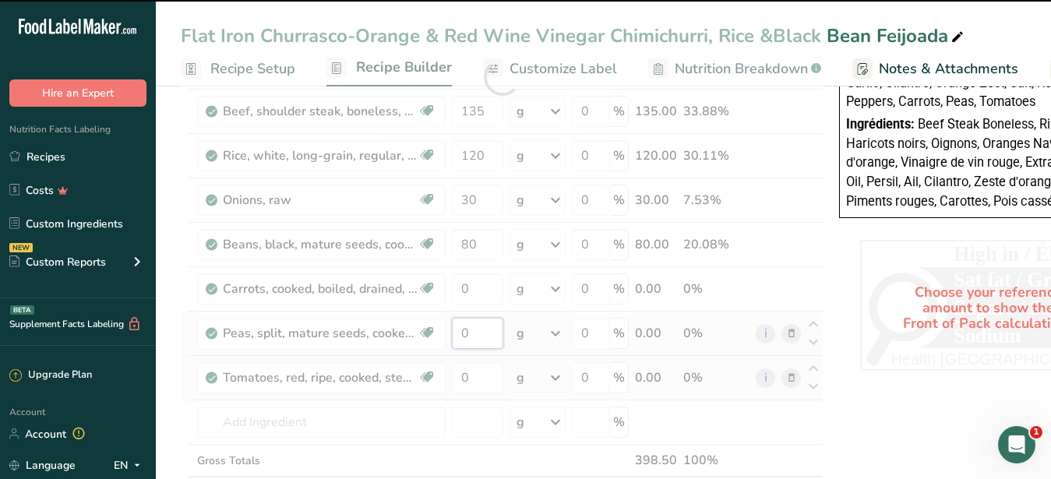
drag, startPoint x: 471, startPoint y: 329, endPoint x: 463, endPoint y: 329, distance: 8.6
click at [463, 329] on input "0" at bounding box center [477, 333] width 51 height 31
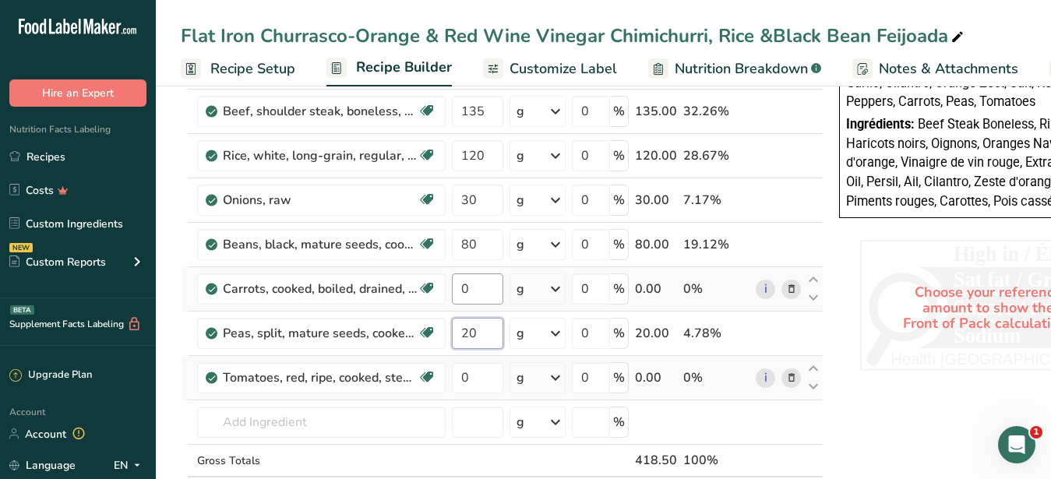
type input "20"
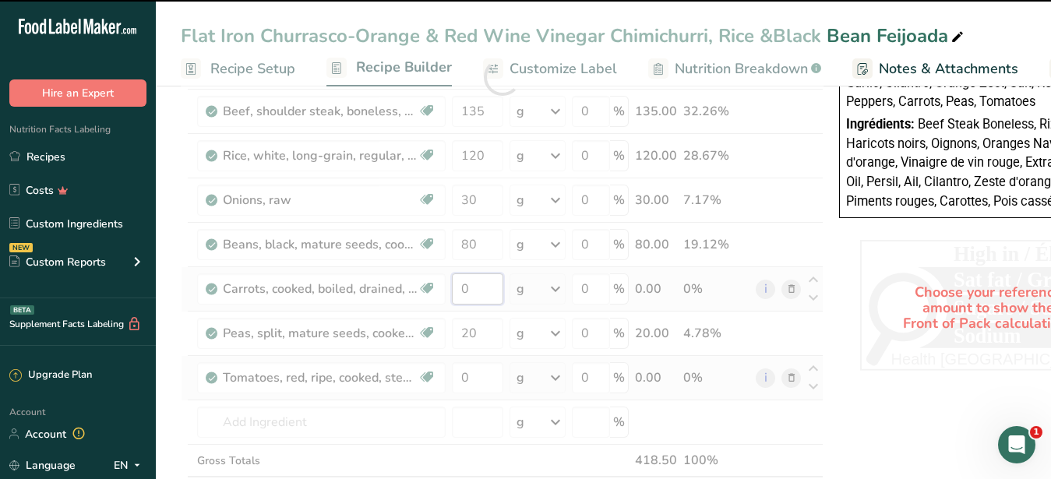
drag, startPoint x: 474, startPoint y: 285, endPoint x: 460, endPoint y: 285, distance: 14.0
click at [460, 285] on input "0" at bounding box center [477, 288] width 51 height 31
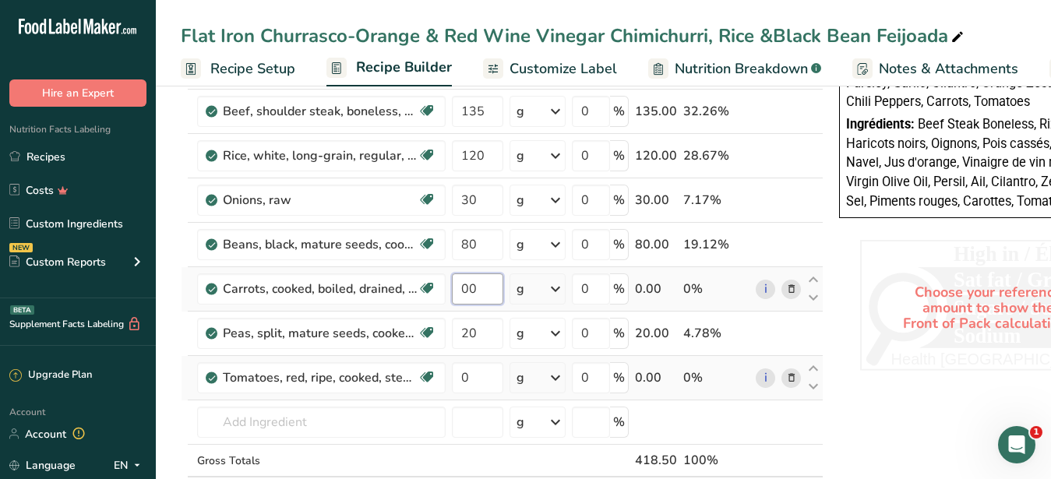
drag, startPoint x: 477, startPoint y: 290, endPoint x: 432, endPoint y: 283, distance: 46.5
click at [452, 283] on input "00" at bounding box center [477, 288] width 51 height 31
type input "20"
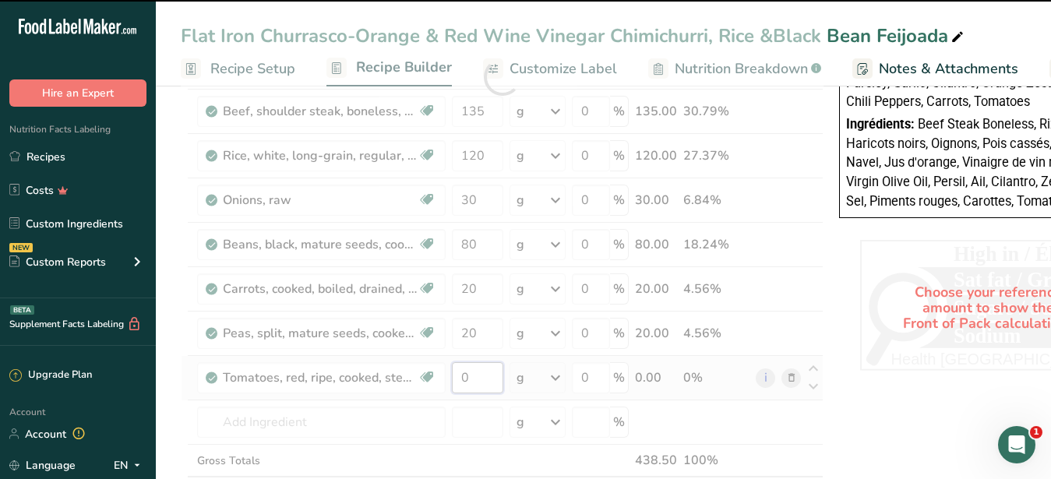
drag, startPoint x: 478, startPoint y: 375, endPoint x: 449, endPoint y: 377, distance: 29.6
click at [452, 377] on input "0" at bounding box center [477, 377] width 51 height 31
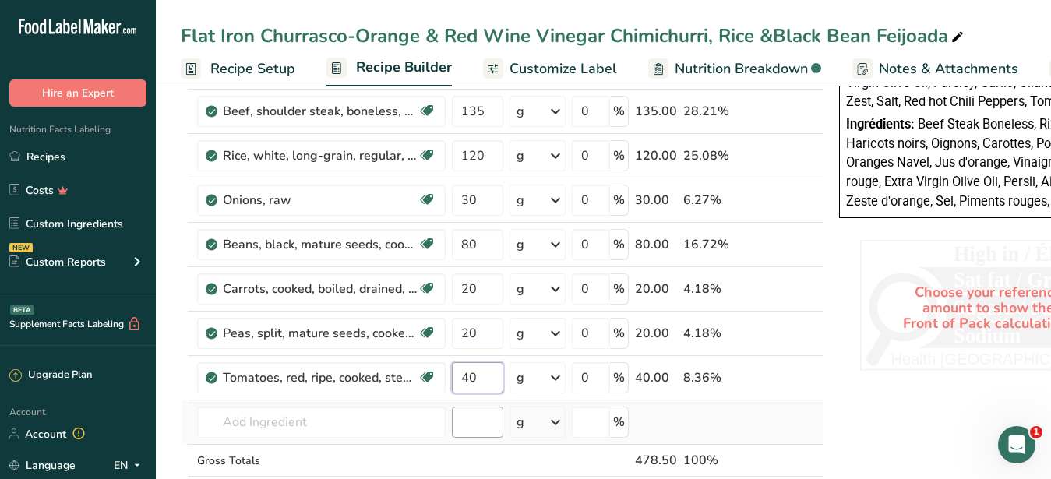
type input "40"
click at [476, 416] on input "number" at bounding box center [477, 422] width 51 height 31
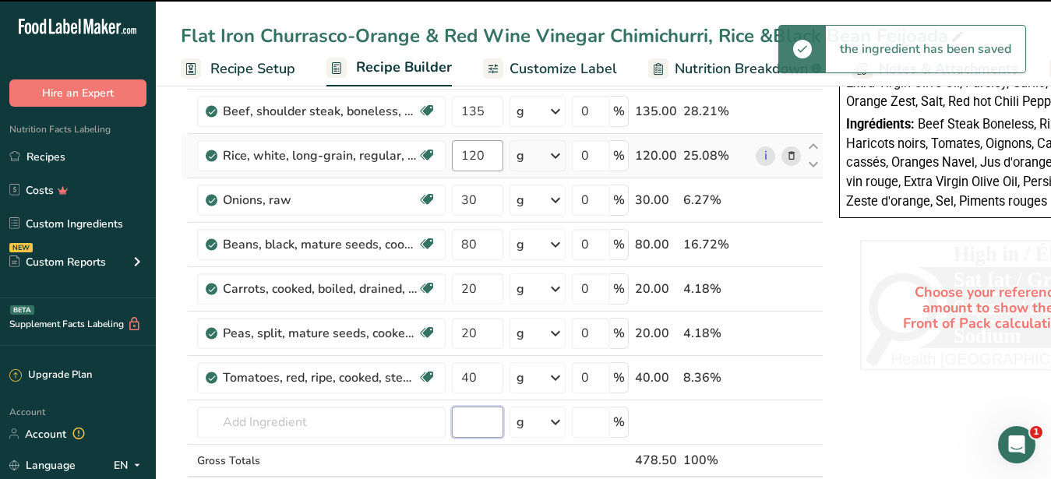
scroll to position [477, 0]
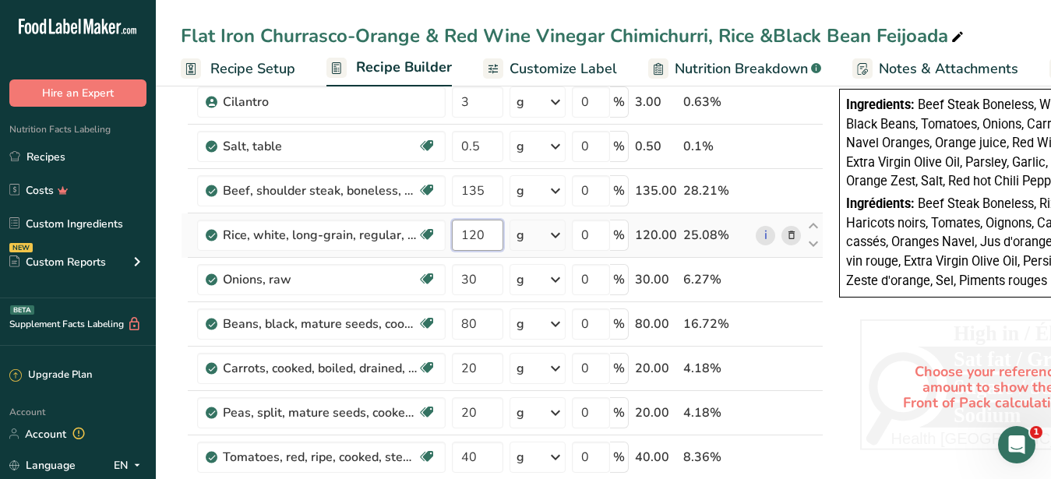
drag, startPoint x: 491, startPoint y: 234, endPoint x: 466, endPoint y: 239, distance: 25.5
click at [466, 239] on input "120" at bounding box center [477, 235] width 51 height 31
type input "100"
click at [482, 287] on input "30" at bounding box center [477, 279] width 51 height 31
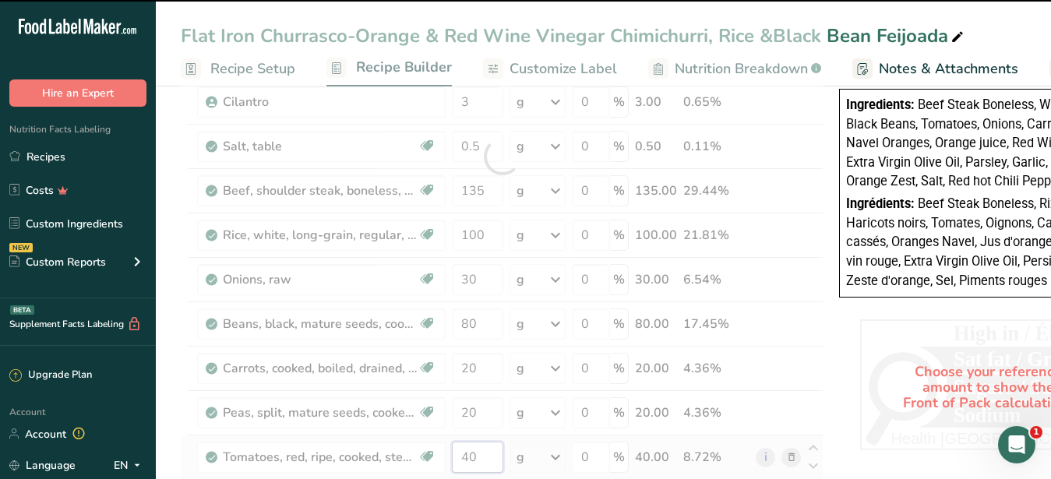
drag, startPoint x: 479, startPoint y: 460, endPoint x: 430, endPoint y: 459, distance: 49.1
click at [452, 459] on input "40" at bounding box center [477, 457] width 51 height 31
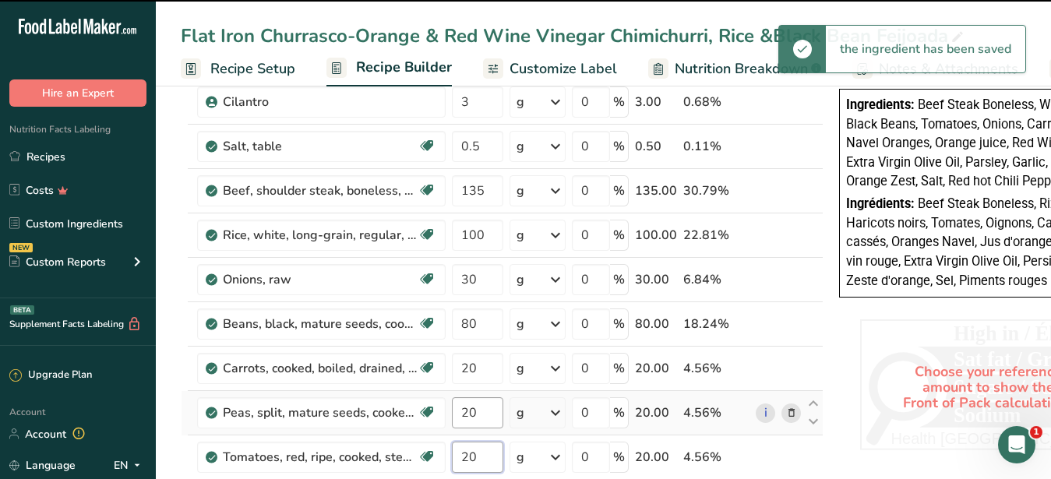
type input "20"
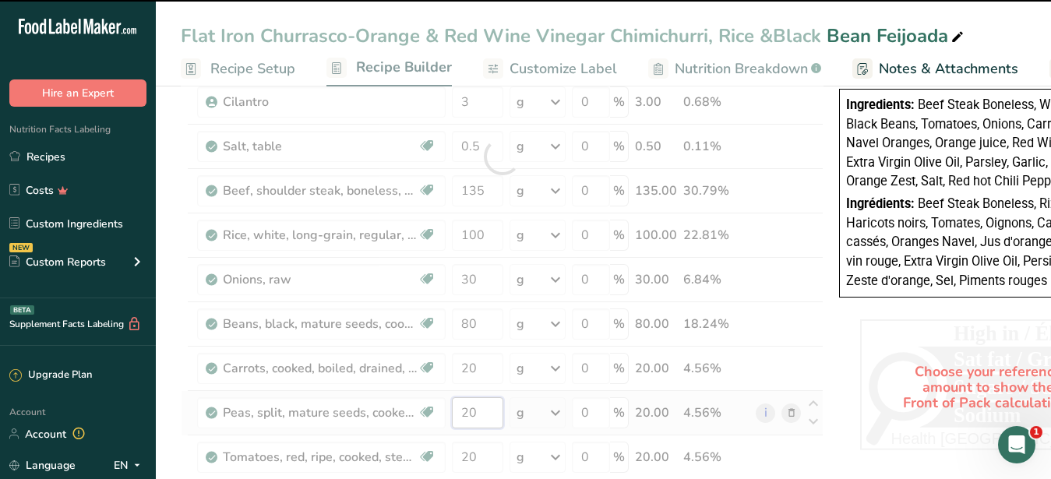
drag, startPoint x: 481, startPoint y: 413, endPoint x: 460, endPoint y: 411, distance: 21.1
click at [460, 411] on input "20" at bounding box center [477, 412] width 51 height 31
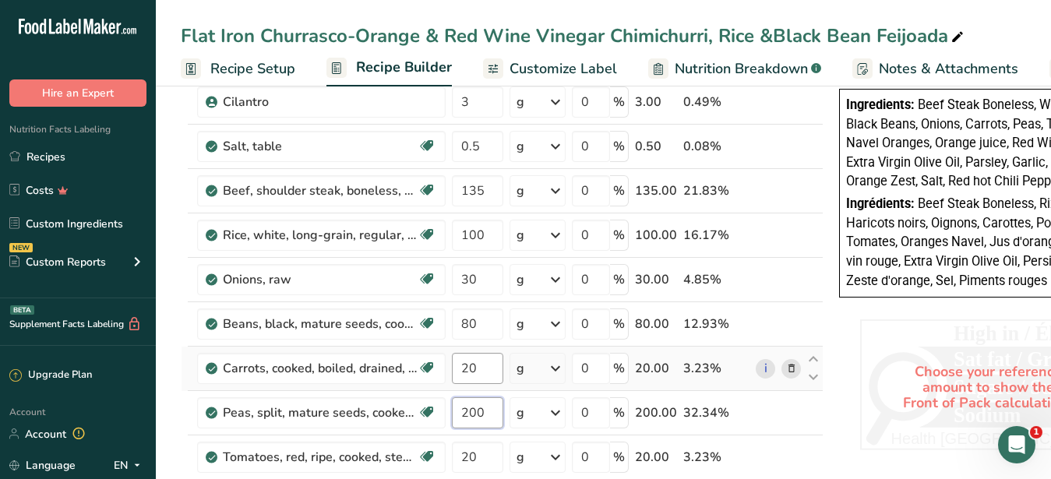
type input "200"
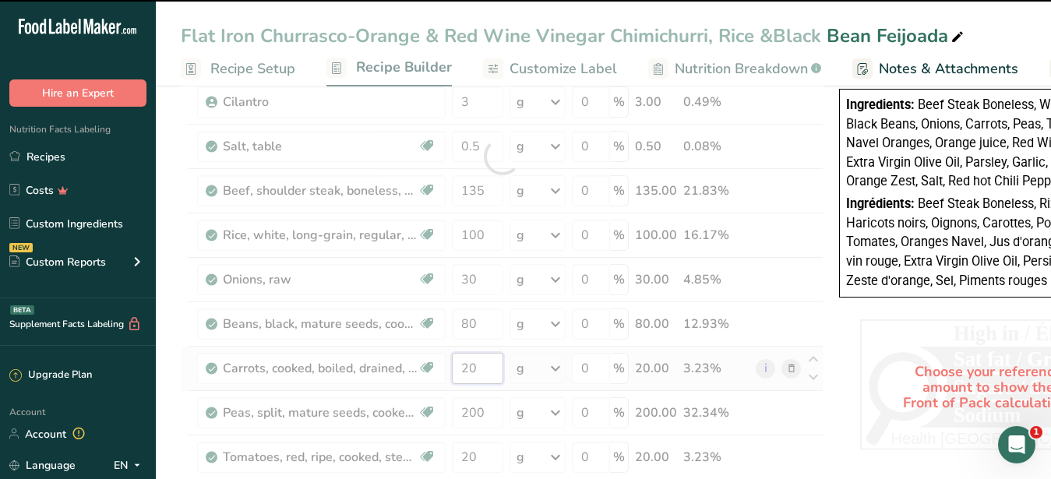
drag, startPoint x: 482, startPoint y: 365, endPoint x: 454, endPoint y: 365, distance: 28.0
click at [454, 365] on input "20" at bounding box center [477, 368] width 51 height 31
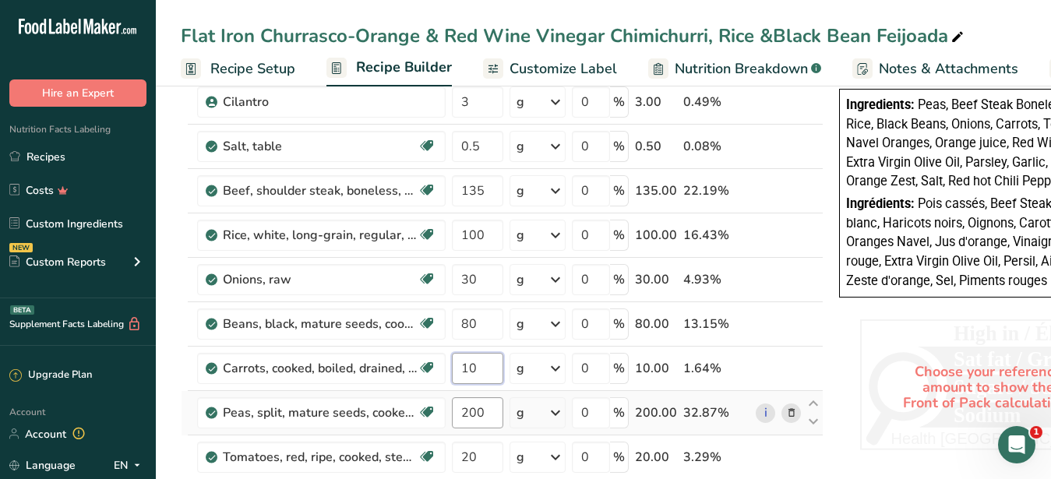
type input "10"
click at [478, 414] on input "200" at bounding box center [477, 412] width 51 height 31
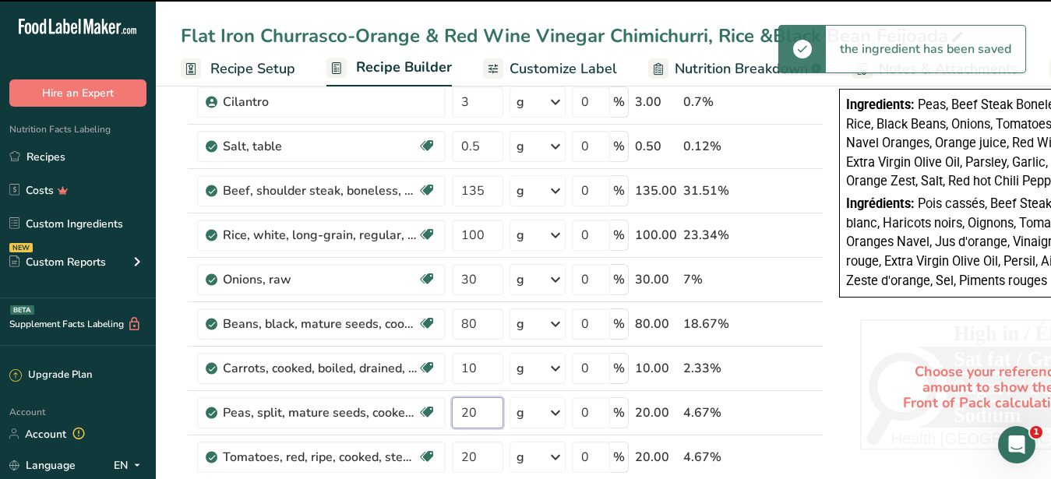
type input "2"
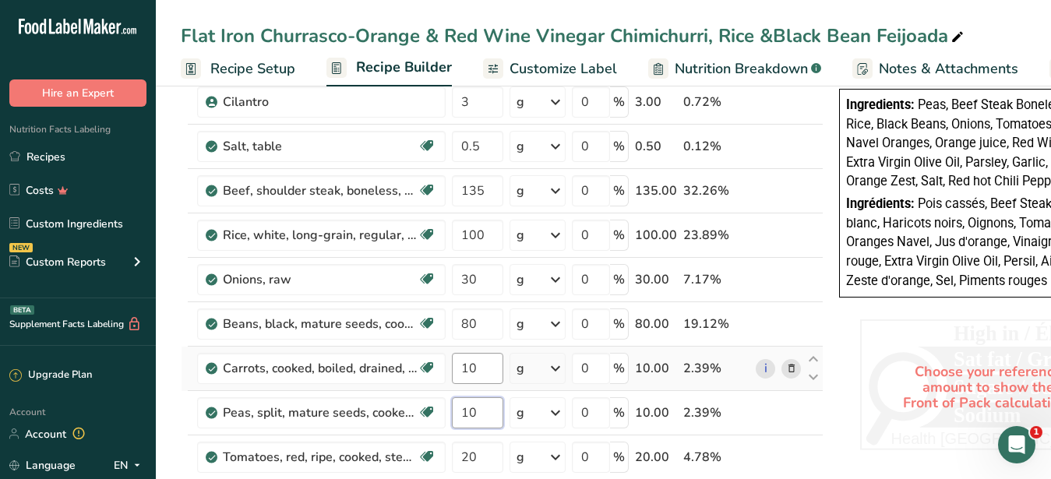
type input "10"
click at [486, 368] on input "10" at bounding box center [477, 368] width 51 height 31
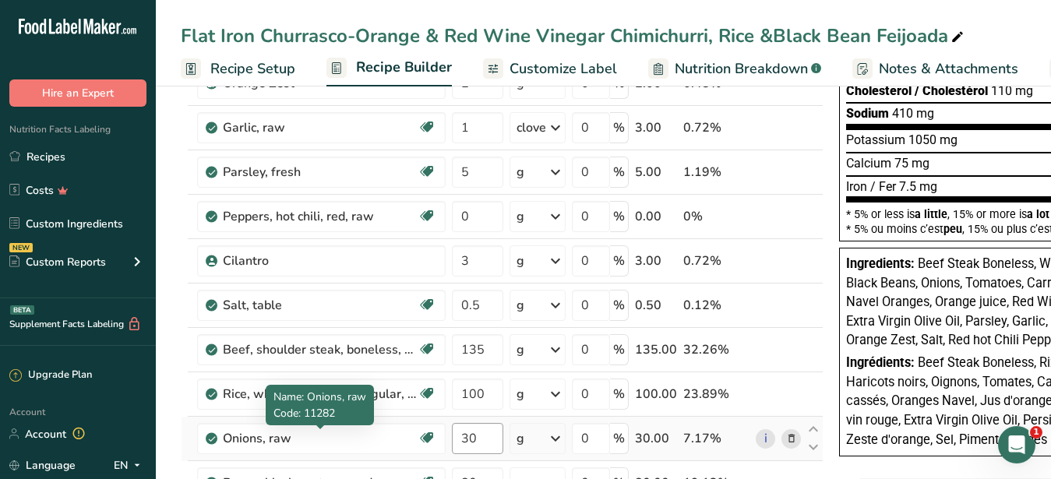
scroll to position [397, 0]
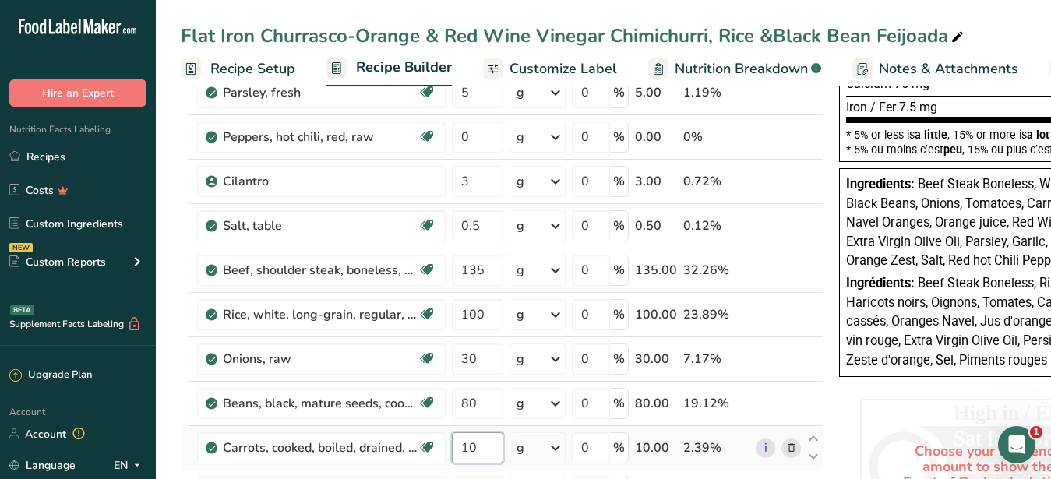
type input "9.999999"
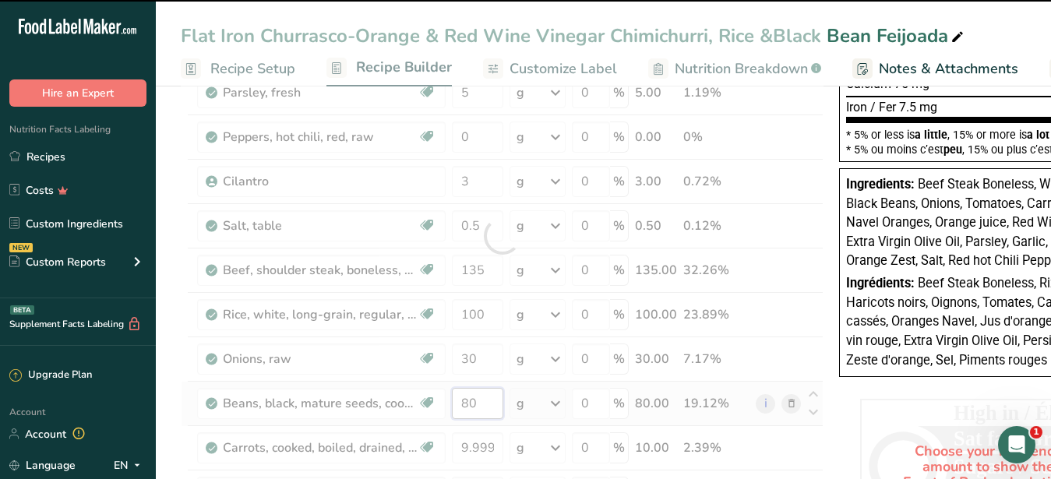
click at [456, 404] on input "80" at bounding box center [477, 403] width 51 height 31
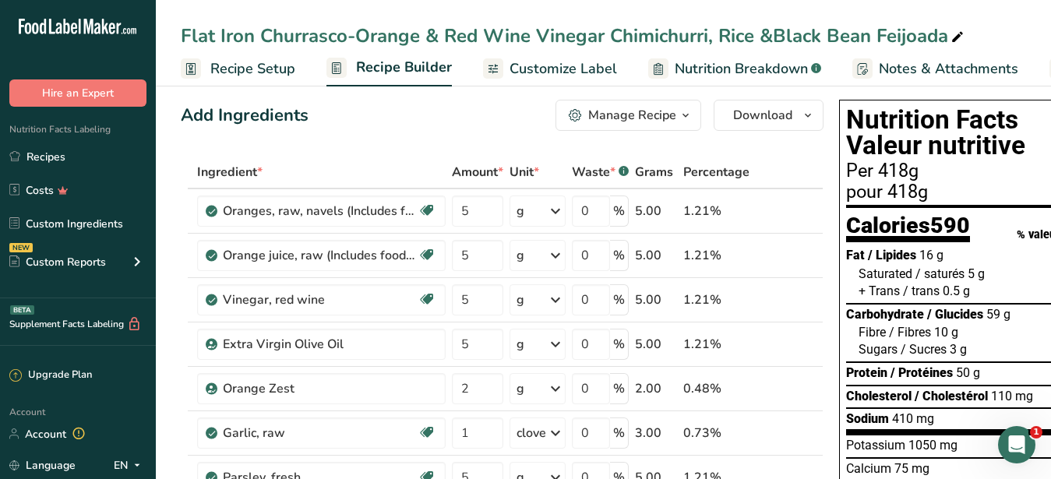
scroll to position [489, 0]
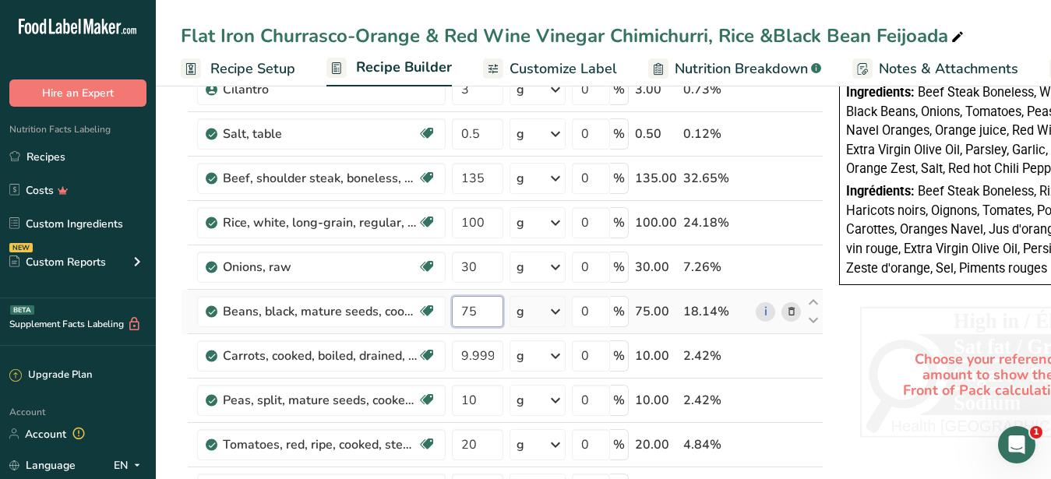
drag, startPoint x: 488, startPoint y: 319, endPoint x: 470, endPoint y: 314, distance: 18.7
click at [470, 314] on input "75" at bounding box center [477, 311] width 51 height 31
type input "70"
click at [490, 273] on input "30" at bounding box center [477, 267] width 51 height 31
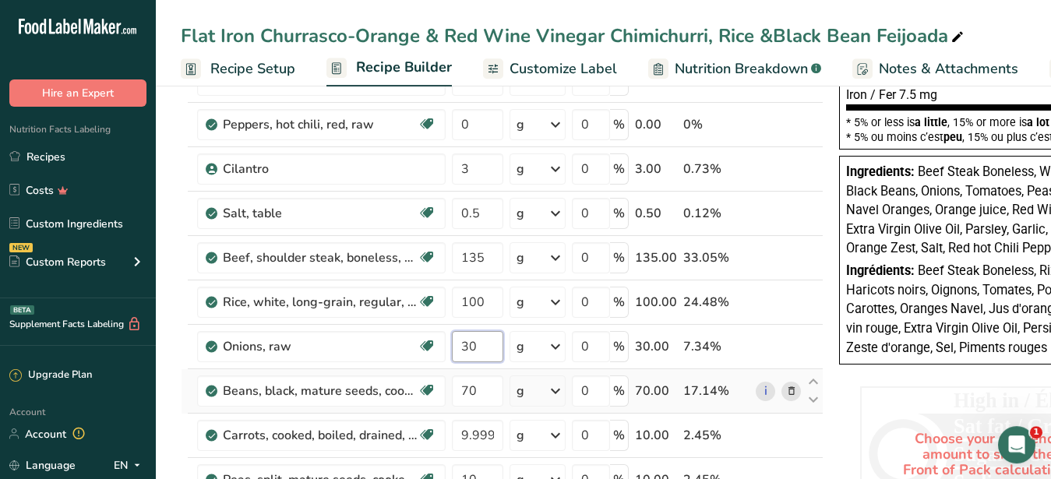
scroll to position [556, 0]
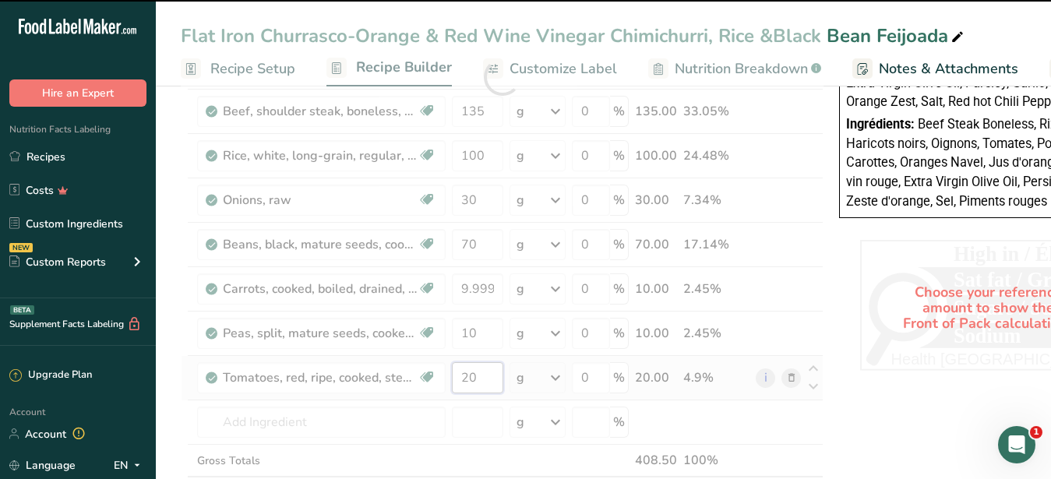
drag, startPoint x: 479, startPoint y: 374, endPoint x: 470, endPoint y: 377, distance: 9.1
click at [470, 377] on input "20" at bounding box center [477, 377] width 51 height 31
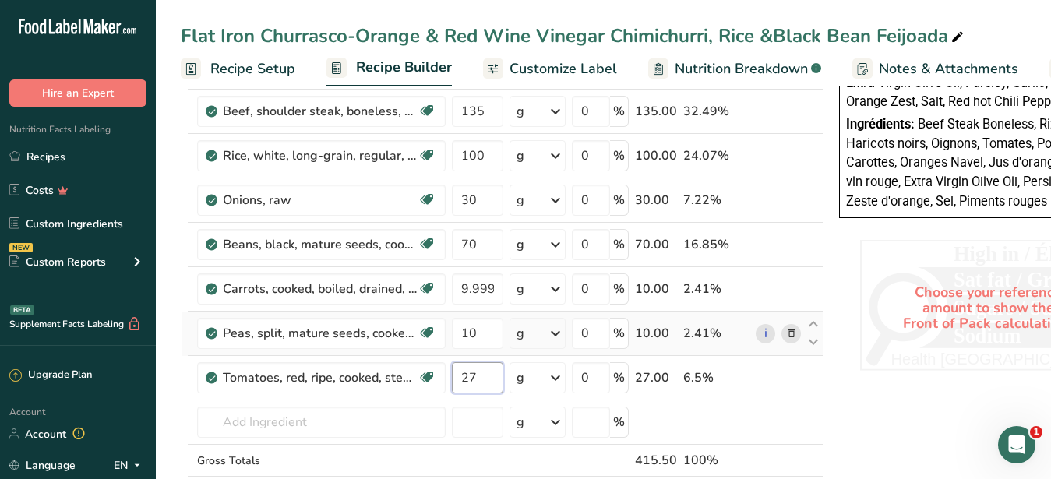
type input "27"
click at [488, 349] on div "Ingredient * Amount * Unit * Waste * .a-a{fill:#347362;}.b-a{fill:#fff;} Grams …" at bounding box center [502, 77] width 643 height 930
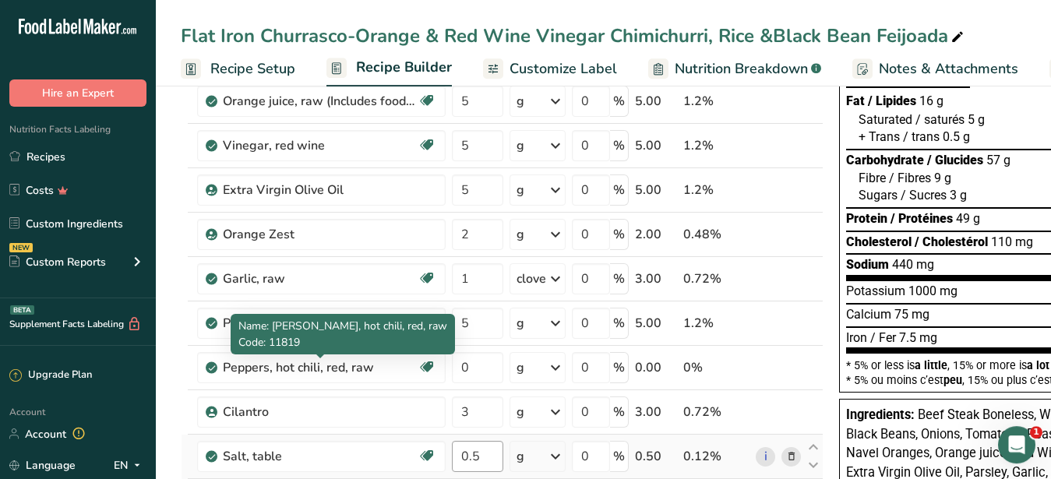
scroll to position [238, 0]
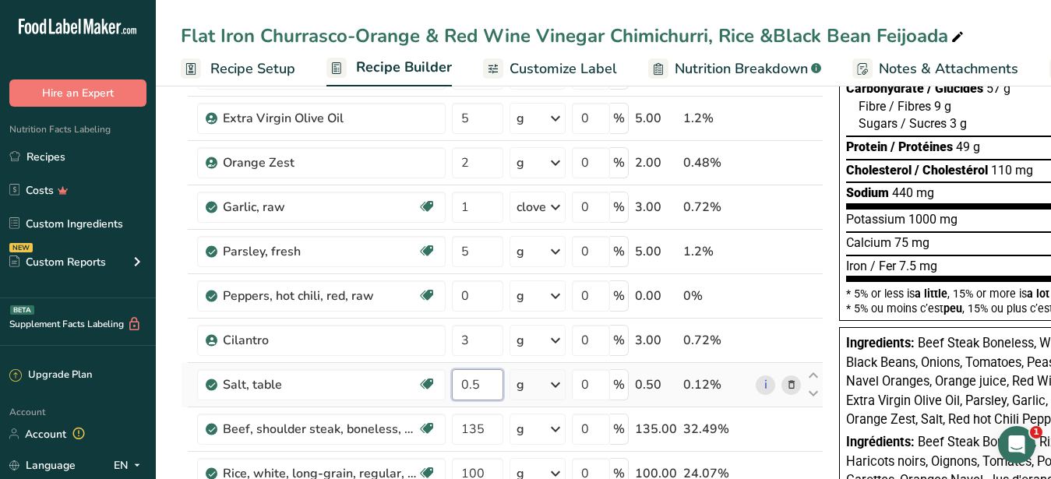
click at [474, 386] on input "0.5" at bounding box center [477, 384] width 51 height 31
type input "0.4"
click at [492, 336] on input "3" at bounding box center [477, 340] width 51 height 31
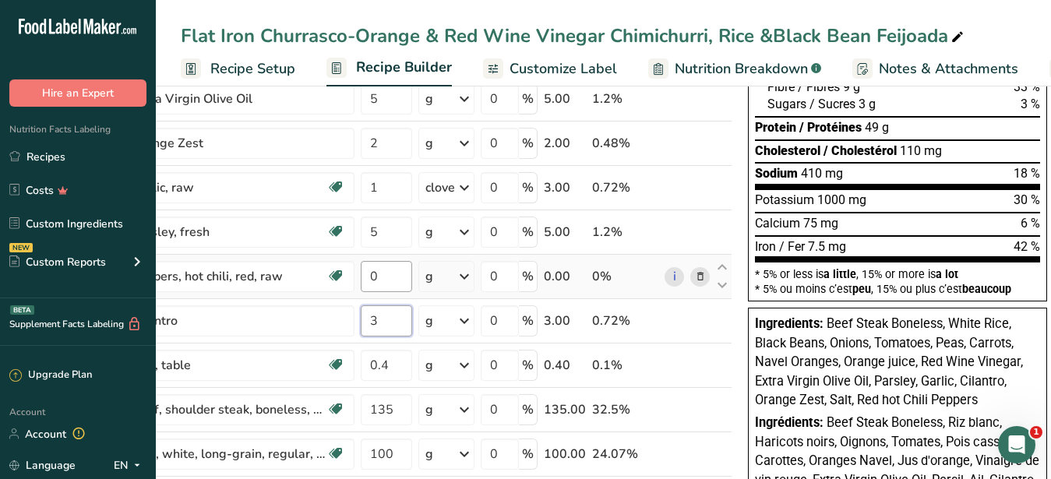
scroll to position [0, 0]
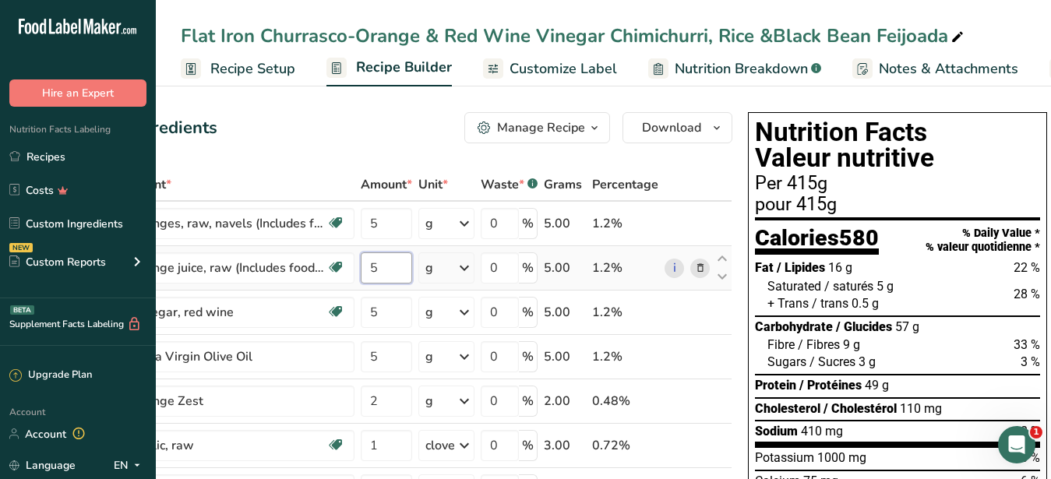
click at [389, 279] on input "5" at bounding box center [386, 267] width 51 height 31
click at [561, 69] on span "Customize Label" at bounding box center [562, 68] width 107 height 21
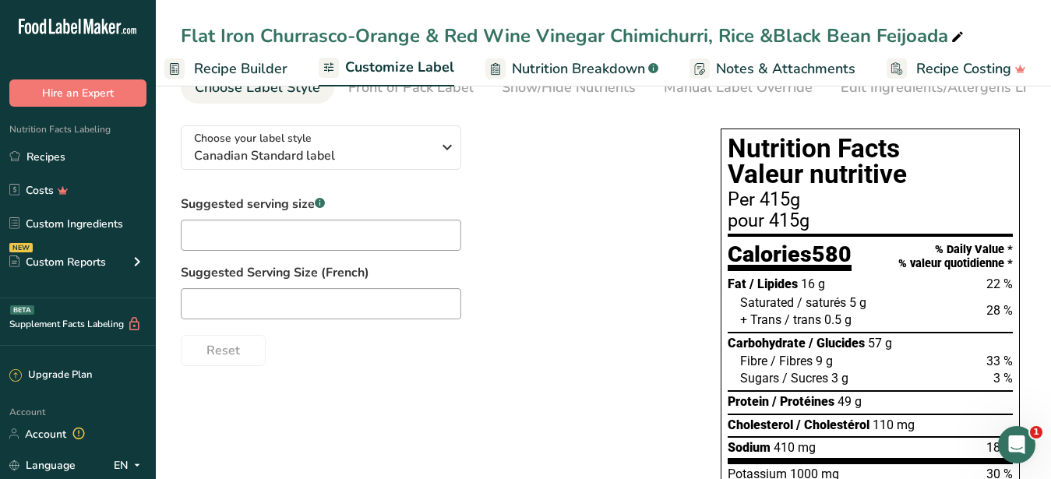
click at [860, 158] on h1 "Nutrition Facts Valeur nutritive" at bounding box center [869, 162] width 285 height 52
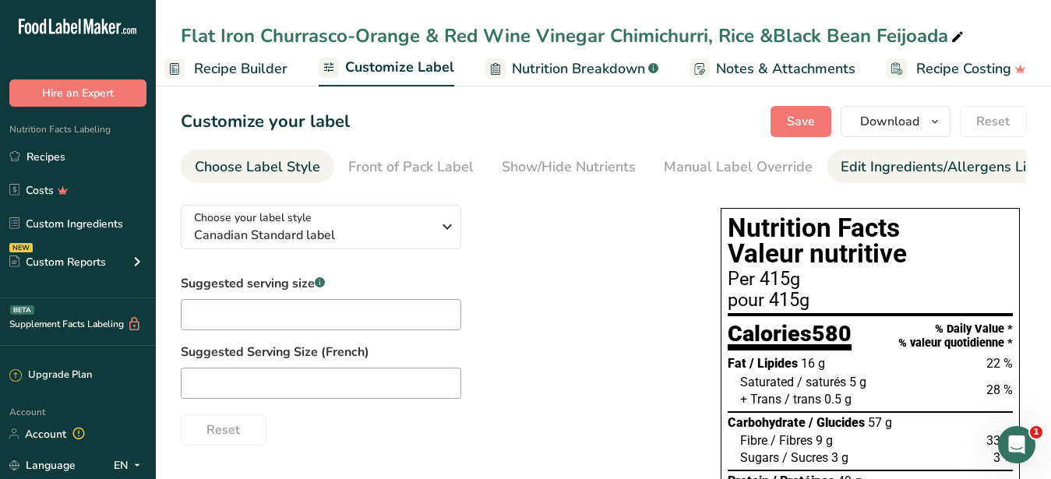
click at [878, 167] on div "Edit Ingredients/Allergens List" at bounding box center [939, 167] width 198 height 21
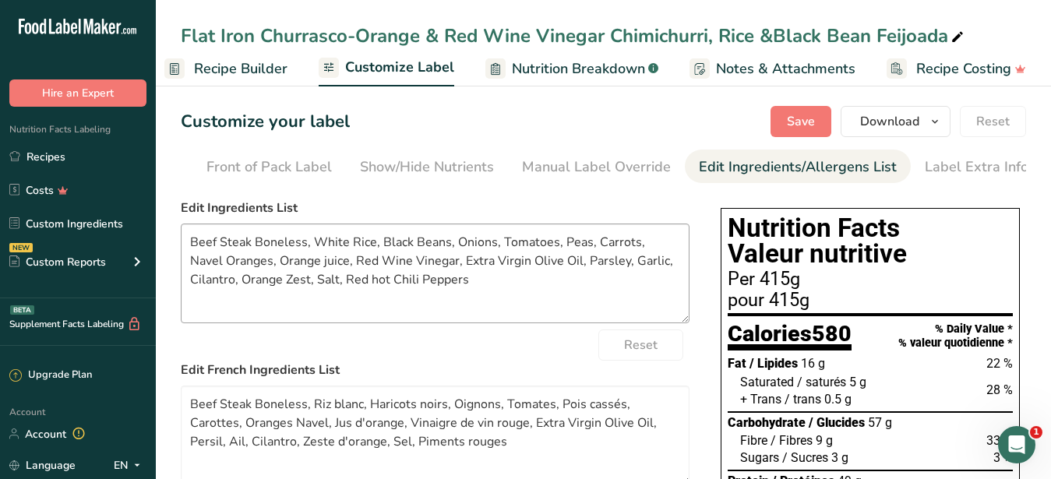
scroll to position [0, 143]
drag, startPoint x: 303, startPoint y: 256, endPoint x: 220, endPoint y: 254, distance: 83.4
click at [220, 254] on textarea "Beef Steak Boneless, White Rice, Black Beans, Onions, Tomatoes, Peas, Carrots, …" at bounding box center [435, 274] width 509 height 100
drag, startPoint x: 261, startPoint y: 250, endPoint x: 226, endPoint y: 258, distance: 35.9
click at [226, 258] on textarea "Beef, White Rice, Black Beans, Onions, Tomatoes, Peas, Carrots, Navel Oranges, …" at bounding box center [435, 274] width 509 height 100
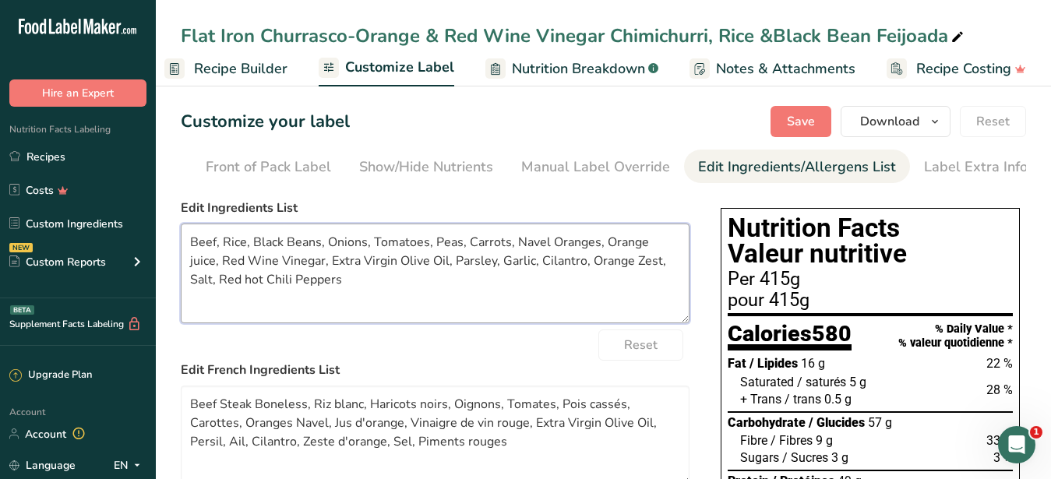
drag, startPoint x: 425, startPoint y: 274, endPoint x: 463, endPoint y: 274, distance: 38.2
click at [463, 274] on textarea "Beef, Rice, Black Beans, Onions, Tomatoes, Peas, Carrots, Navel Oranges, Orange…" at bounding box center [435, 274] width 509 height 100
drag, startPoint x: 463, startPoint y: 272, endPoint x: 507, endPoint y: 270, distance: 43.7
click at [507, 270] on textarea "Beef, Rice, Black Beans, Onions, Tomatoes, Peas, Carrots, Navel Oranges, Orange…" at bounding box center [435, 274] width 509 height 100
drag, startPoint x: 539, startPoint y: 270, endPoint x: 559, endPoint y: 273, distance: 20.4
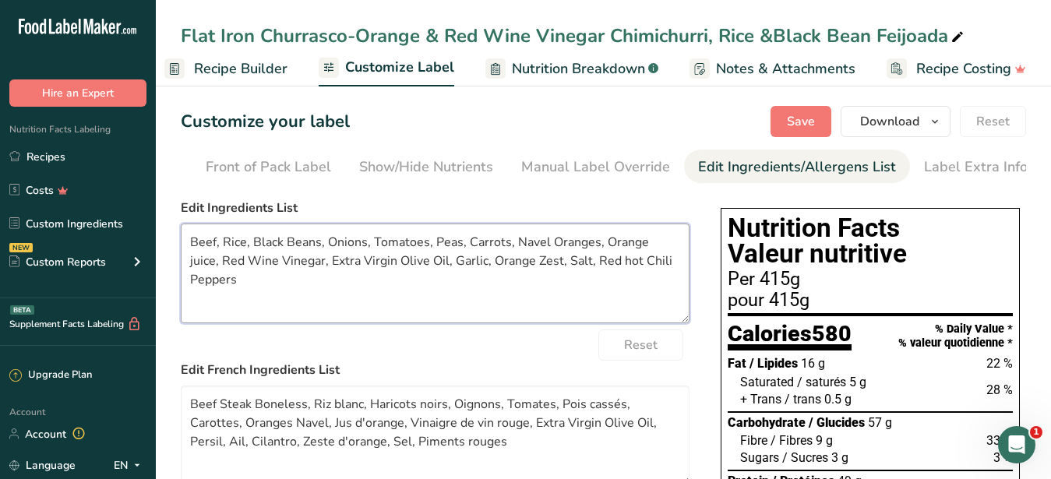
click at [559, 273] on textarea "Beef, Rice, Black Beans, Onions, Tomatoes, Peas, Carrots, Navel Oranges, Orange…" at bounding box center [435, 274] width 509 height 100
drag, startPoint x: 657, startPoint y: 275, endPoint x: 611, endPoint y: 274, distance: 45.2
click at [611, 274] on textarea "Beef, Rice, Black Beans, Onions, Tomatoes, Peas, Carrots, Navel Oranges, Orange…" at bounding box center [435, 274] width 509 height 100
drag, startPoint x: 583, startPoint y: 275, endPoint x: 537, endPoint y: 276, distance: 46.7
click at [537, 276] on textarea "Beef, Rice, Black Beans, Onions, Tomatoes, Peas, Carrots, Navel Oranges, Orange…" at bounding box center [435, 274] width 509 height 100
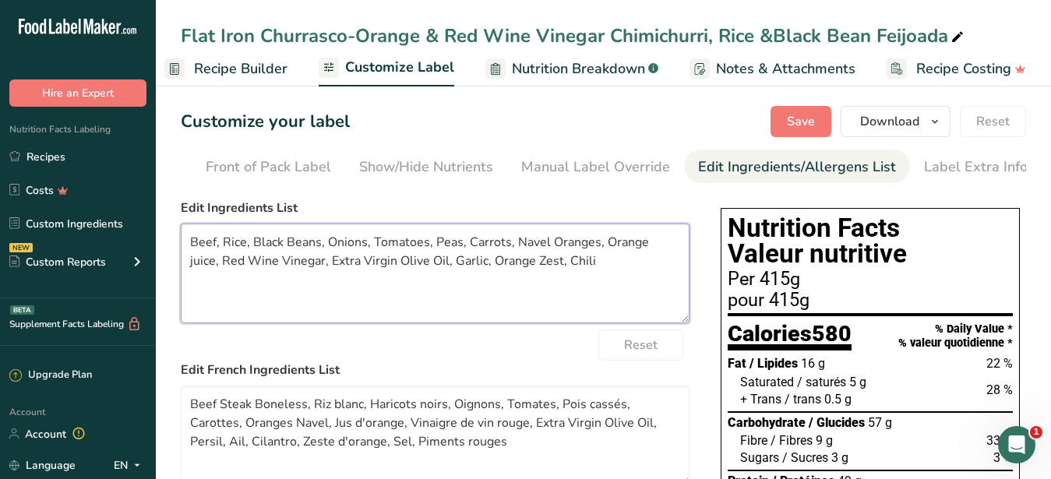
click at [574, 273] on textarea "Beef, Rice, Black Beans, Onions, Tomatoes, Peas, Carrots, Navel Oranges, Orange…" at bounding box center [435, 274] width 509 height 100
click at [461, 274] on textarea "Beef, Rice, Black Beans, Onions, Tomatoes, Peas, Carrots, Navel Oranges, Orange…" at bounding box center [435, 274] width 509 height 100
click at [649, 284] on textarea "Beef, Rice, Black Beans, Onions, Tomatoes, Peas, Carrots, Navel Oranges, Orange…" at bounding box center [435, 274] width 509 height 100
click at [297, 306] on textarea "Beef, Rice, Black Beans, Onions, Tomatoes, Peas, Carrots, Navel Oranges, Orange…" at bounding box center [435, 274] width 509 height 100
click at [422, 272] on textarea "Beef, Rice, Black Beans, Onions, Tomatoes, Peas, Carrots, Navel Oranges, Orange…" at bounding box center [435, 274] width 509 height 100
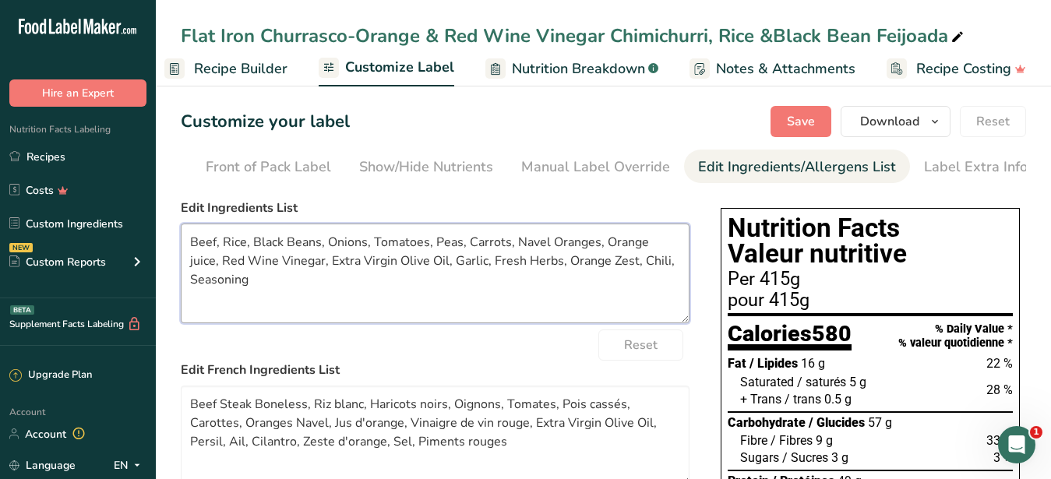
click at [676, 259] on textarea "Beef, Rice, Black Beans, Onions, Tomatoes, Peas, Carrots, Navel Oranges, Orange…" at bounding box center [435, 274] width 509 height 100
drag, startPoint x: 593, startPoint y: 255, endPoint x: 512, endPoint y: 254, distance: 81.0
click at [512, 254] on textarea "Beef, Rice, Black Beans, Onions, Tomatoes, Peas, Carrots, Navel Oranges, Orange…" at bounding box center [435, 274] width 509 height 100
click at [513, 254] on textarea "Beef, Rice, Black Beans, Onions, Tomatoes, Peas, Carrots, Orange juice, Red Win…" at bounding box center [435, 274] width 509 height 100
drag, startPoint x: 669, startPoint y: 275, endPoint x: 643, endPoint y: 272, distance: 26.7
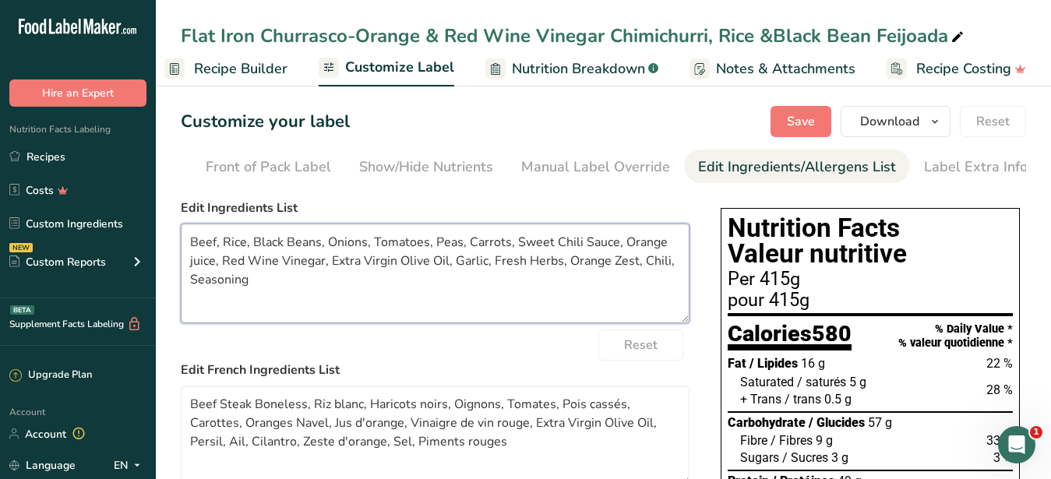
click at [643, 272] on textarea "Beef, Rice, Black Beans, Onions, Tomatoes, Peas, Carrots, Sweet Chili Sauce, Or…" at bounding box center [435, 274] width 509 height 100
drag, startPoint x: 400, startPoint y: 318, endPoint x: 421, endPoint y: 342, distance: 32.0
click at [400, 319] on textarea "Beef, Rice, Black Beans, Onions, Tomatoes, Peas, Carrots, Sweet Chili Sauce, Or…" at bounding box center [435, 274] width 509 height 100
type textarea "Beef, Rice, Black Beans, Onions, Tomatoes, Peas, Carrots, Sweet Chili Sauce, Or…"
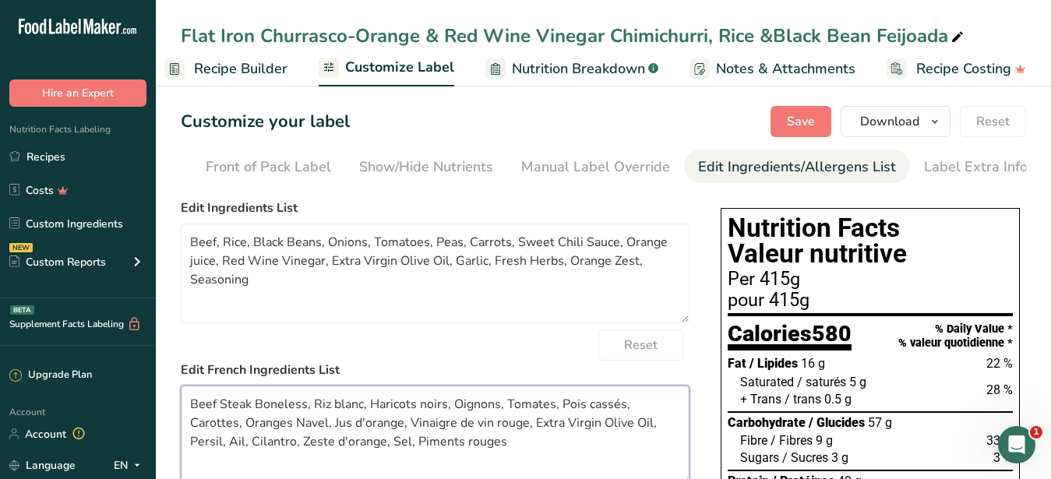
drag, startPoint x: 465, startPoint y: 459, endPoint x: 146, endPoint y: 392, distance: 326.3
click at [181, 392] on textarea "Beef Steak Boneless, Riz blanc, Haricots noirs, Oignons, Tomates, Pois cassés, …" at bounding box center [435, 436] width 509 height 100
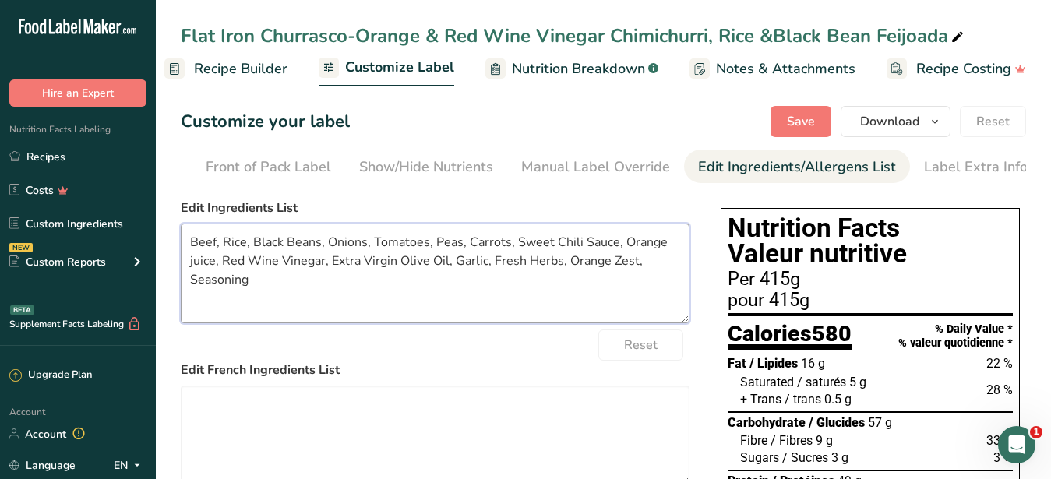
click at [428, 313] on textarea "Beef, Rice, Black Beans, Onions, Tomatoes, Peas, Carrots, Sweet Chili Sauce, Or…" at bounding box center [435, 274] width 509 height 100
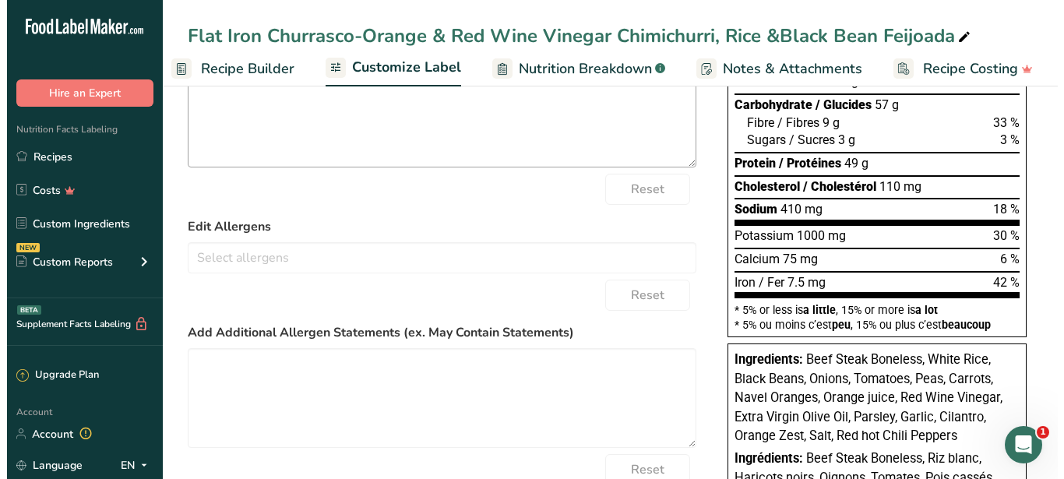
scroll to position [0, 0]
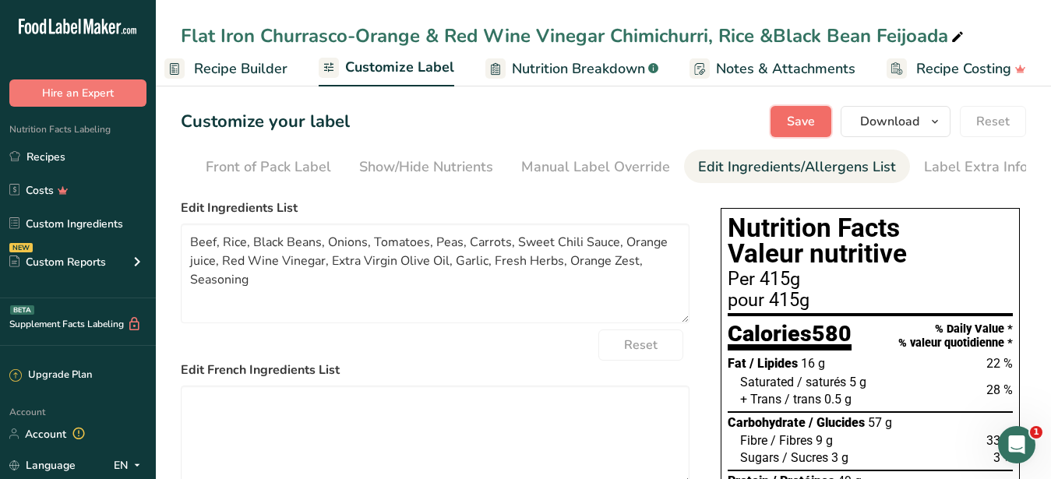
click at [805, 122] on span "Save" at bounding box center [801, 121] width 28 height 19
click at [701, 123] on div "Customize your label Save Download Choose what to show on your downloaded label…" at bounding box center [603, 121] width 845 height 31
click at [777, 30] on div "Flat Iron Churrasco-Orange & Red Wine Vinegar Chimichurri, Rice &Black Bean Fei…" at bounding box center [574, 36] width 786 height 28
click at [773, 36] on input "Flat Iron Churrasco-Orange & Red Wine Vinegar Chimichurri, Rice &Black Bean Fei…" at bounding box center [603, 36] width 845 height 28
type input "Flat Iron Churrasco-Orange & Red Wine Vinegar Chimichurri, Rice & Black Bean Fe…"
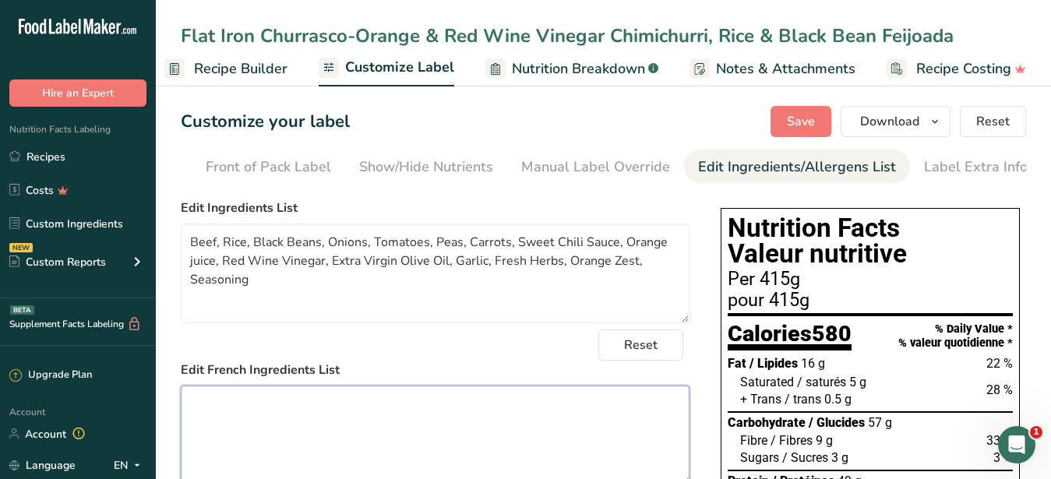
click at [394, 435] on textarea at bounding box center [435, 436] width 509 height 100
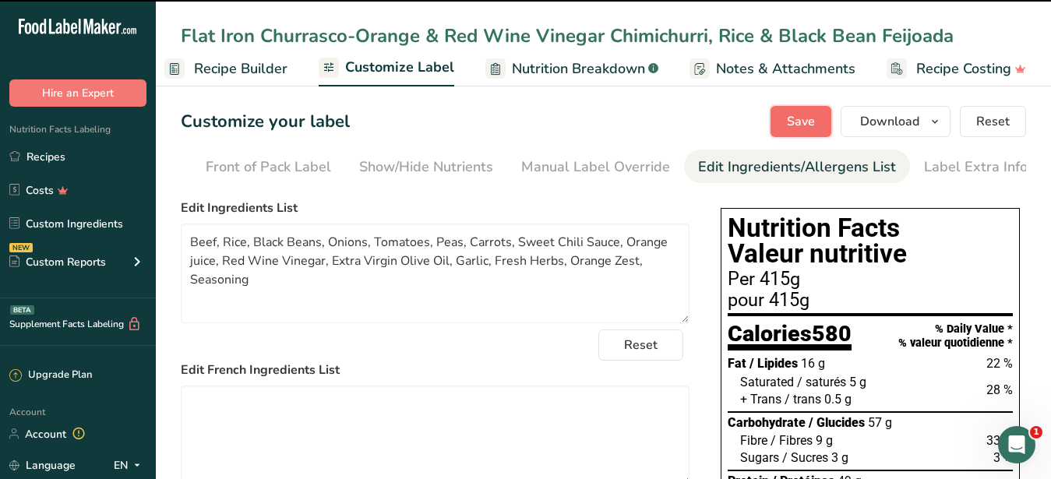
click at [812, 118] on span "Save" at bounding box center [801, 121] width 28 height 19
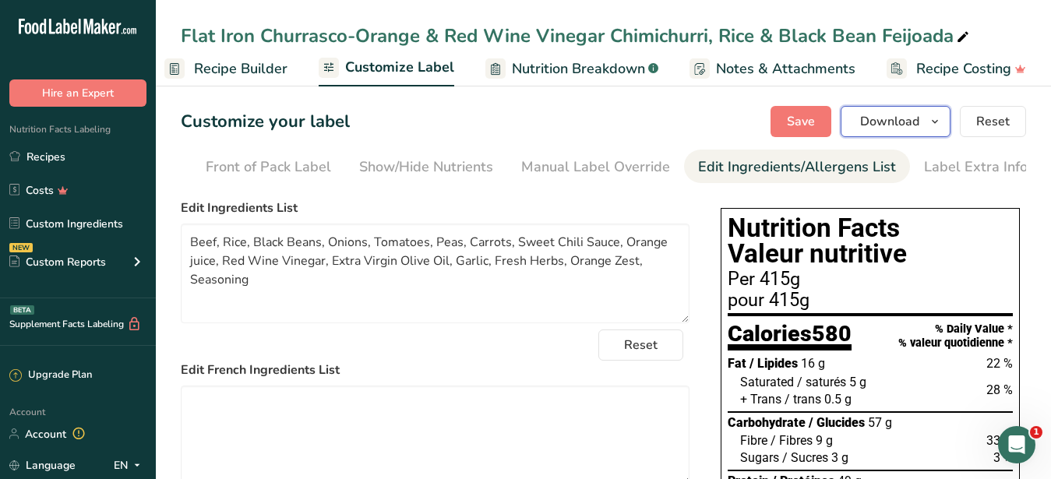
click at [850, 113] on button "Download" at bounding box center [895, 121] width 110 height 31
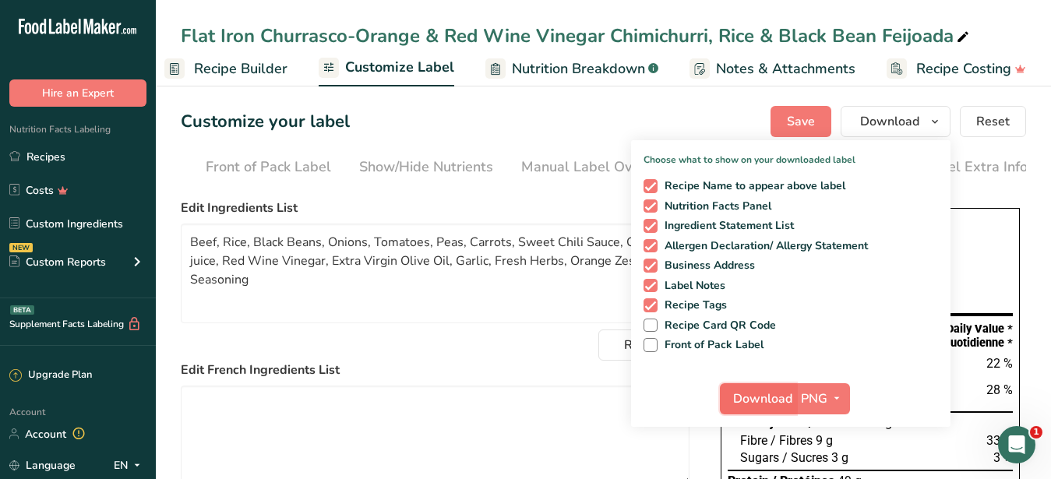
click at [757, 405] on span "Download" at bounding box center [762, 398] width 59 height 19
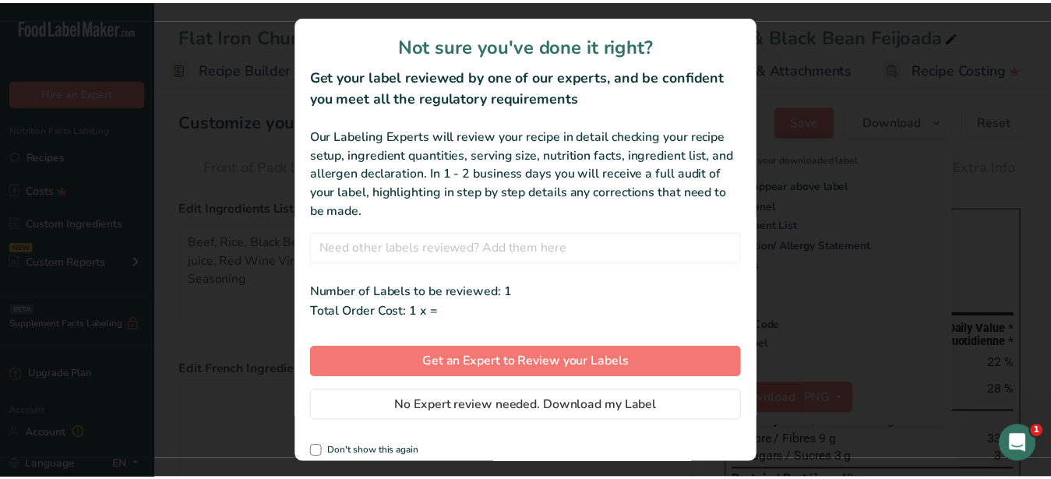
scroll to position [0, 149]
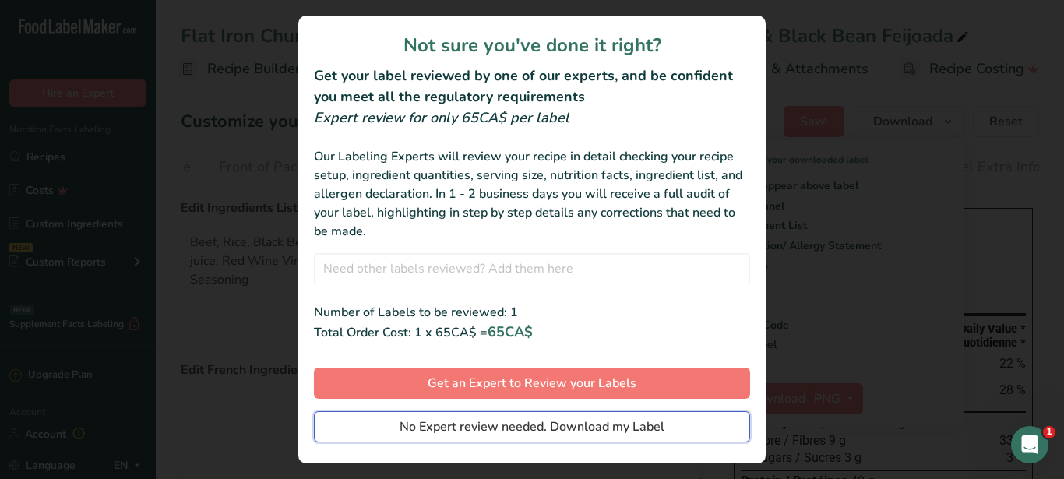
click at [456, 422] on span "No Expert review needed. Download my Label" at bounding box center [532, 426] width 265 height 19
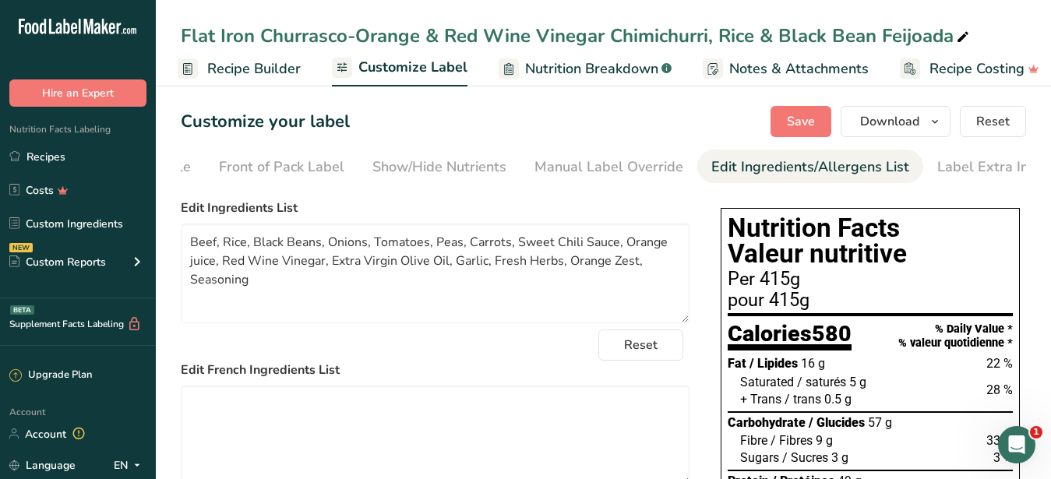
click at [507, 37] on div "Flat Iron Churrasco-Orange & Red Wine Vinegar Chimichurri, Rice & Black Bean Fe…" at bounding box center [576, 36] width 791 height 28
drag, startPoint x: 962, startPoint y: 37, endPoint x: 169, endPoint y: 25, distance: 793.0
click at [181, 25] on input "Flat Iron Churrasco-Orange & Red Wine Vinegar Chimichurri, Rice & Black Bean Fe…" at bounding box center [603, 36] width 845 height 28
click at [459, 323] on textarea "Beef, Rice, Black Beans, Onions, Tomatoes, Peas, Carrots, Sweet Chili Sauce, Or…" at bounding box center [435, 274] width 509 height 100
click at [255, 66] on span "Recipe Builder" at bounding box center [253, 68] width 93 height 21
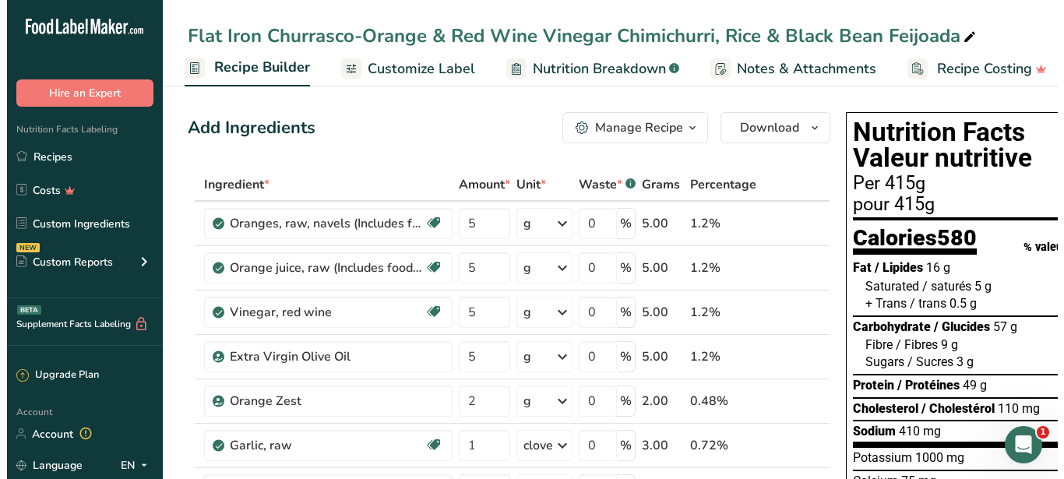
scroll to position [0, 150]
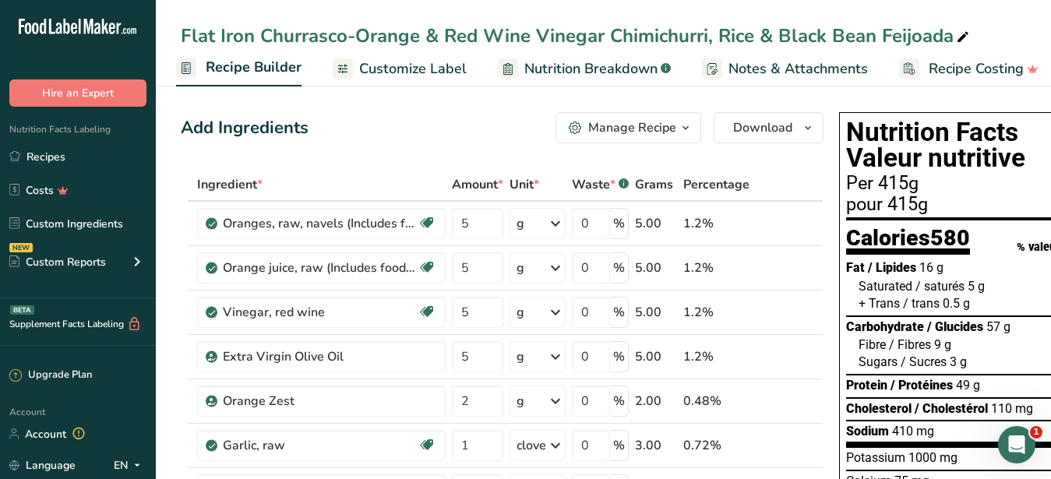
click at [656, 117] on button "Manage Recipe" at bounding box center [628, 127] width 146 height 31
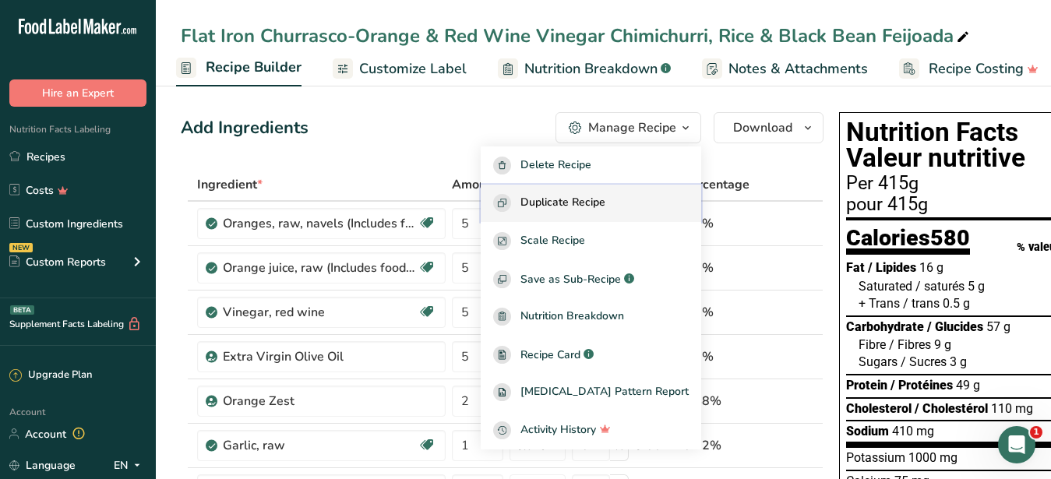
click at [599, 206] on span "Duplicate Recipe" at bounding box center [562, 203] width 85 height 18
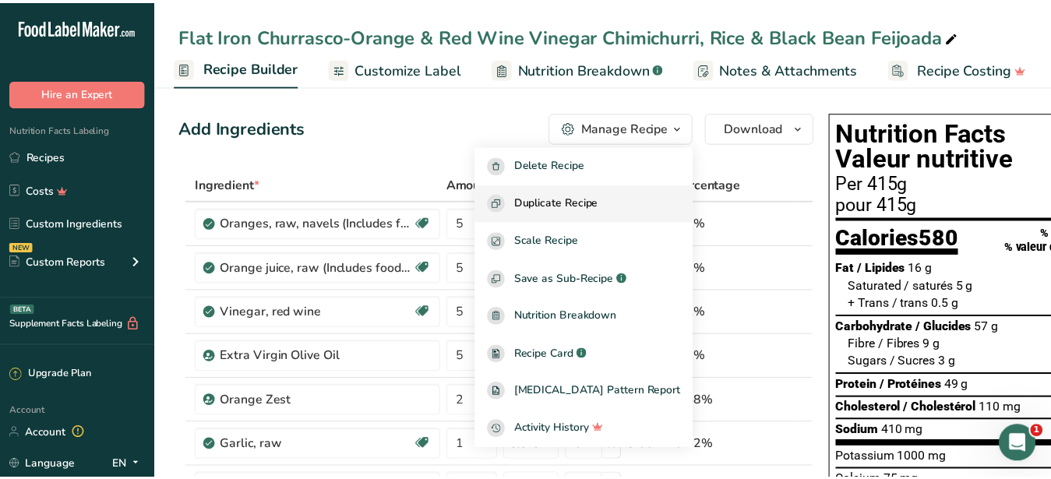
scroll to position [0, 149]
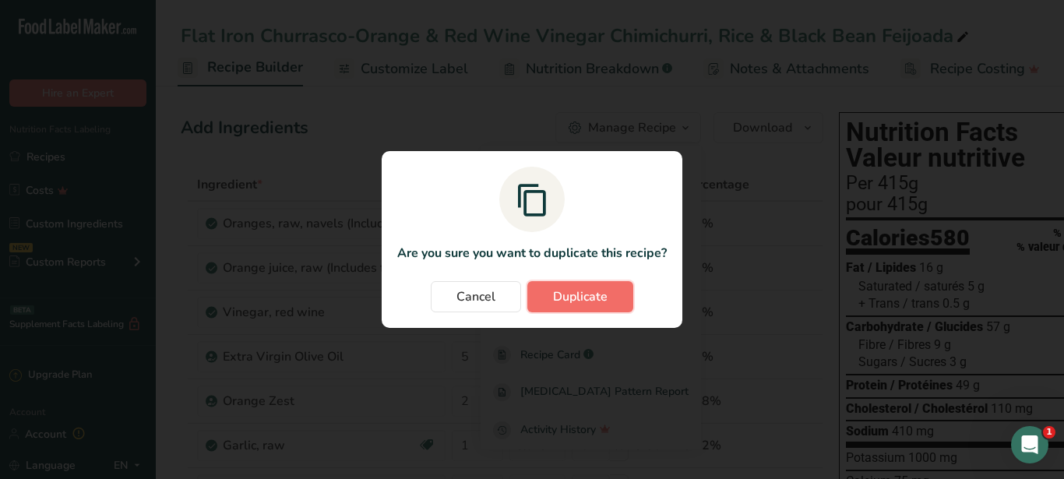
click at [592, 287] on button "Duplicate" at bounding box center [580, 296] width 106 height 31
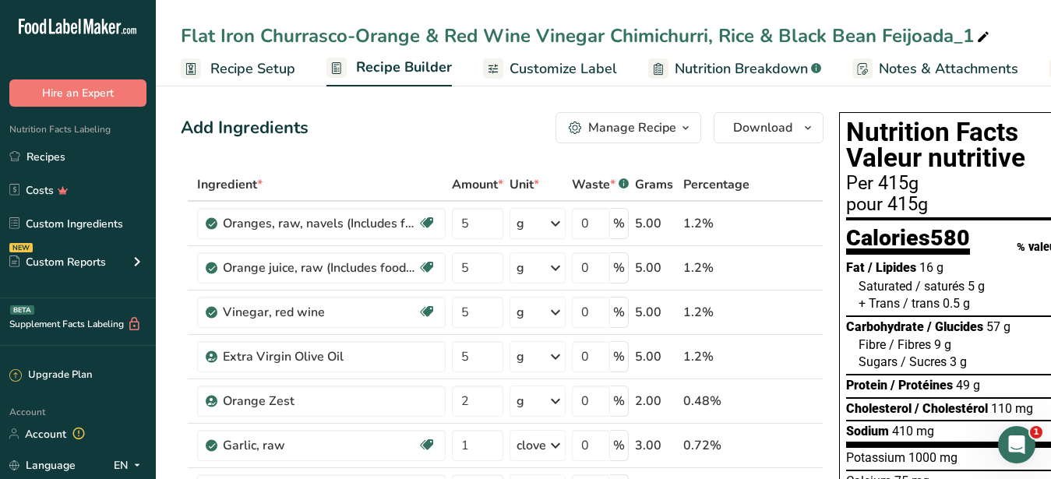
click at [987, 37] on icon at bounding box center [983, 37] width 14 height 22
click at [584, 69] on span "Customize Label" at bounding box center [562, 68] width 107 height 21
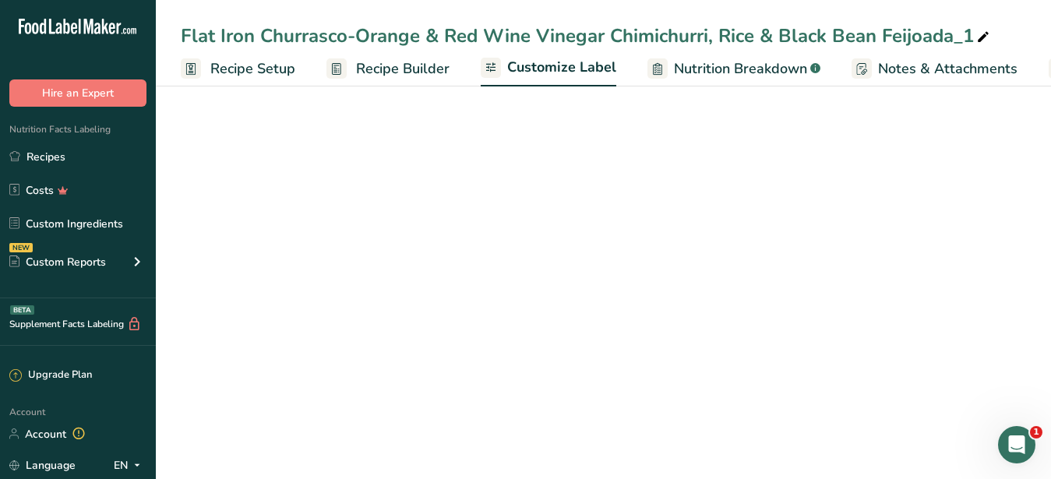
scroll to position [0, 162]
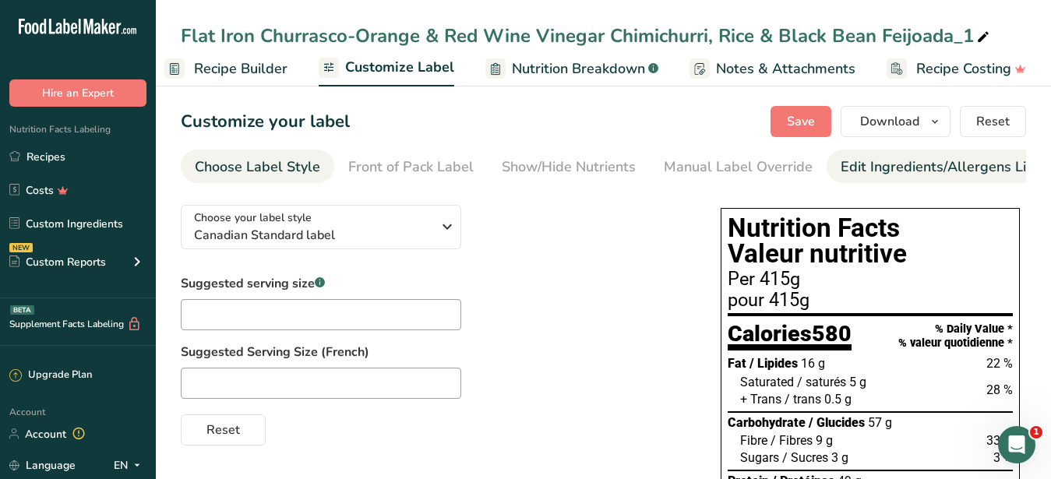
click at [861, 164] on div "Edit Ingredients/Allergens List" at bounding box center [939, 167] width 198 height 21
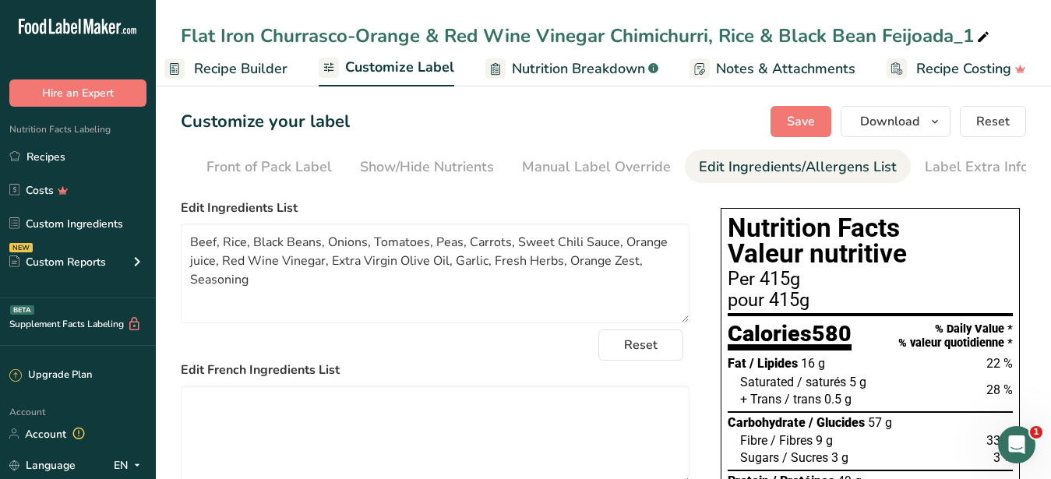
scroll to position [0, 143]
drag, startPoint x: 264, startPoint y: 289, endPoint x: 187, endPoint y: 252, distance: 85.7
click at [187, 252] on textarea "Beef, Rice, Black Beans, Onions, Tomatoes, Peas, Carrots, Sweet Chili Sauce, Or…" at bounding box center [435, 274] width 509 height 100
click at [953, 32] on div "Flat Iron Churrasco-Orange & Red Wine Vinegar Chimichurri, Rice & Black Bean Fe…" at bounding box center [587, 36] width 812 height 28
drag, startPoint x: 953, startPoint y: 35, endPoint x: 171, endPoint y: 47, distance: 781.3
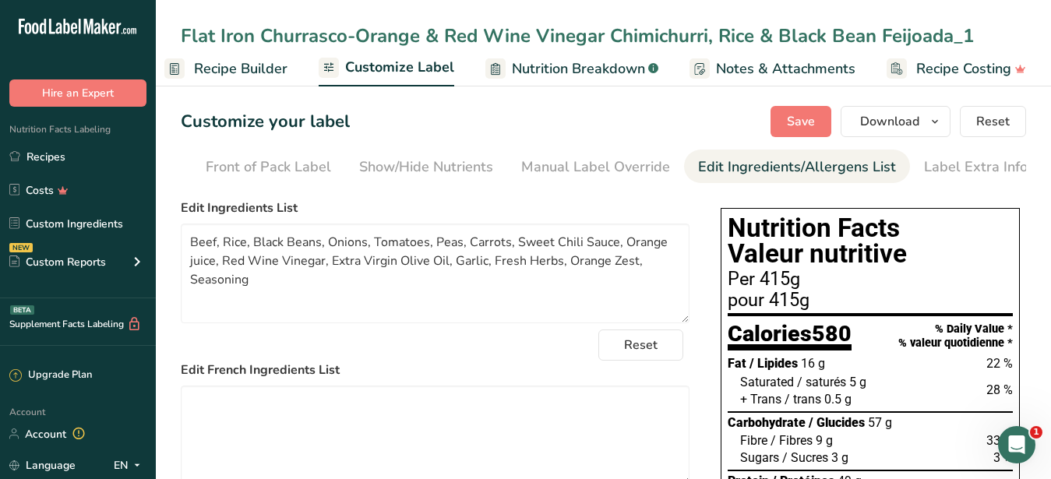
click at [181, 47] on input "Flat Iron Churrasco-Orange & Red Wine Vinegar Chimichurri, Rice & Black Bean Fe…" at bounding box center [603, 36] width 845 height 28
click at [989, 35] on icon at bounding box center [983, 37] width 14 height 22
drag, startPoint x: 251, startPoint y: 39, endPoint x: 178, endPoint y: 40, distance: 73.2
click at [181, 40] on input "Flat Iron Churrasco-Orange & Red Wine Vinegar Chimichurri, Rice & Black Bean Fe…" at bounding box center [603, 36] width 845 height 28
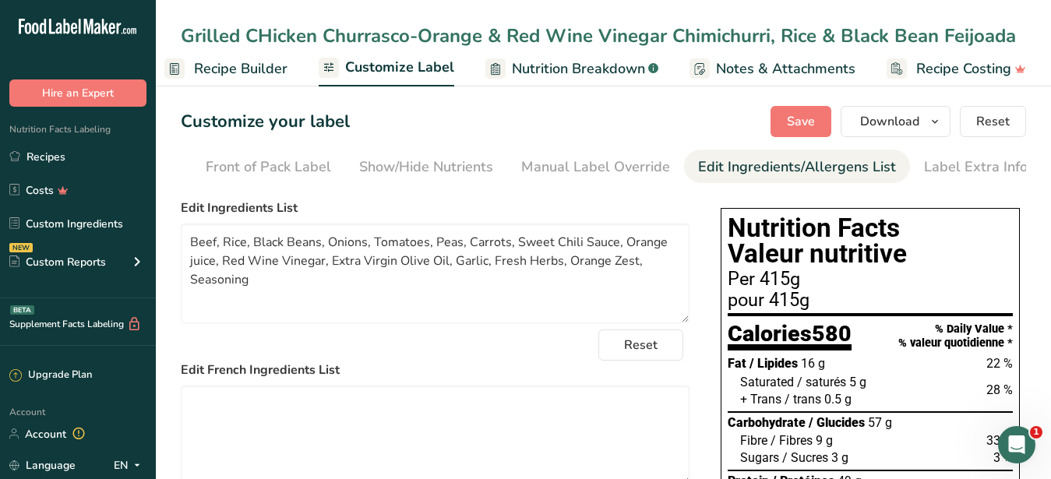
click at [266, 37] on input "Grilled CHicken Churrasco-Orange & Red Wine Vinegar Chimichurri, Rice & Black B…" at bounding box center [603, 36] width 845 height 28
drag, startPoint x: 245, startPoint y: 30, endPoint x: 72, endPoint y: 27, distance: 172.9
click at [181, 27] on input "Grilled Chicken Churrasco-Orange & Red Wine Vinegar Chimichurri, Rice & Black B…" at bounding box center [603, 36] width 845 height 28
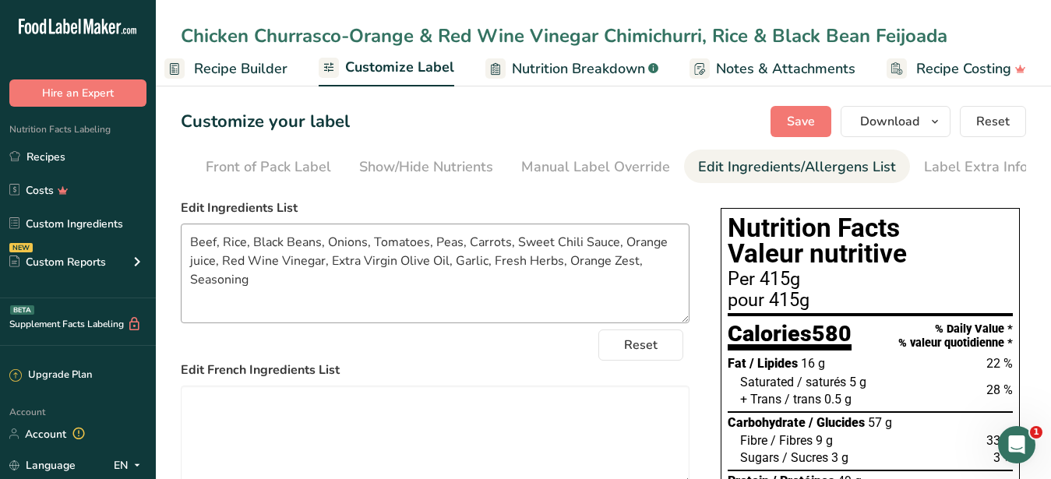
type input "Chicken Churrasco-Orange & Red Wine Vinegar Chimichurri, Rice & Black Bean Feij…"
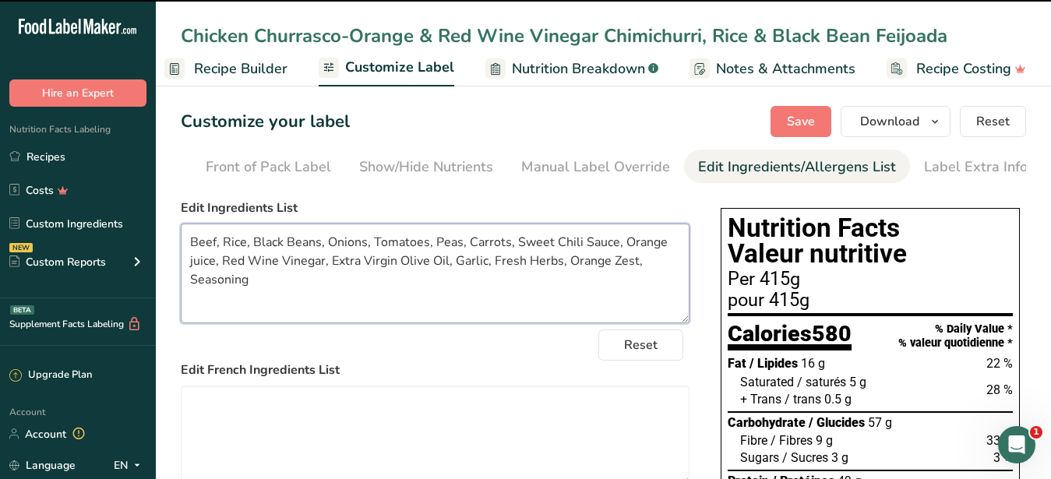
click at [190, 251] on textarea "Beef, Rice, Black Beans, Onions, Tomatoes, Peas, Carrots, Sweet Chili Sauce, Or…" at bounding box center [435, 274] width 509 height 100
drag, startPoint x: 191, startPoint y: 251, endPoint x: 215, endPoint y: 255, distance: 24.5
click at [215, 255] on textarea "Beef, Rice, Black Beans, Onions, Tomatoes, Peas, Carrots, Sweet Chili Sauce, Or…" at bounding box center [435, 274] width 509 height 100
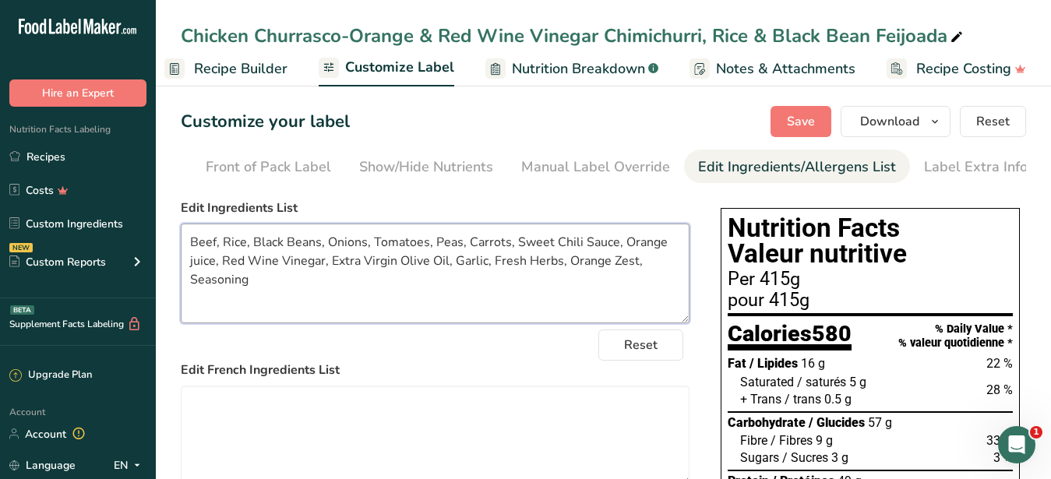
click at [425, 312] on textarea "Beef, Rice, Black Beans, Onions, Tomatoes, Peas, Carrots, Sweet Chili Sauce, Or…" at bounding box center [435, 274] width 509 height 100
drag, startPoint x: 216, startPoint y: 255, endPoint x: 142, endPoint y: 256, distance: 74.0
click at [181, 256] on textarea "Beef, Rice, Black Beans, Onions, Tomatoes, Peas, Carrots, Sweet Chili Sauce, Or…" at bounding box center [435, 274] width 509 height 100
drag, startPoint x: 255, startPoint y: 300, endPoint x: 164, endPoint y: 257, distance: 100.7
click at [181, 257] on textarea "Chicken, Rice, Black Beans, Onions, Tomatoes, Peas, Carrots, Sweet Chili Sauce,…" at bounding box center [435, 274] width 509 height 100
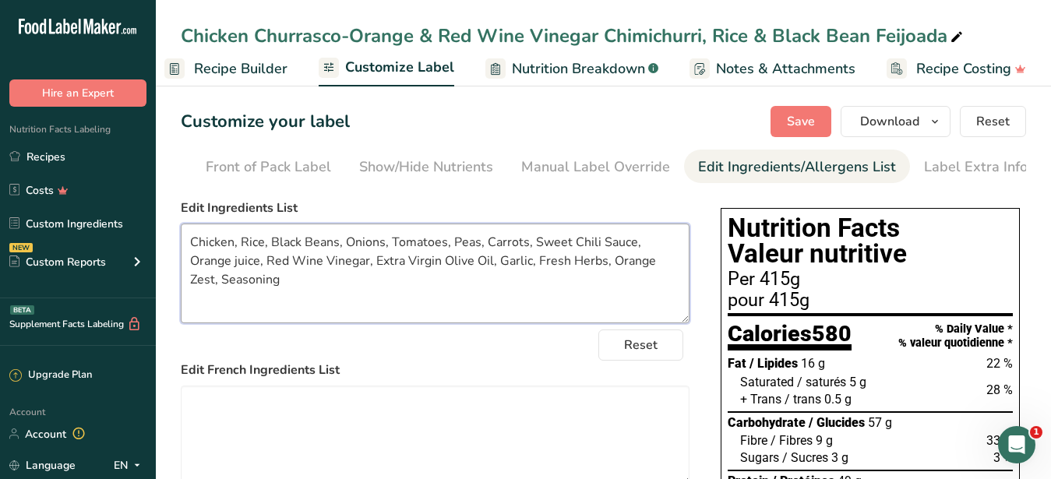
type textarea "Chicken, Rice, Black Beans, Onions, Tomatoes, Peas, Carrots, Sweet Chili Sauce,…"
click at [241, 53] on link "Recipe Builder" at bounding box center [225, 68] width 123 height 35
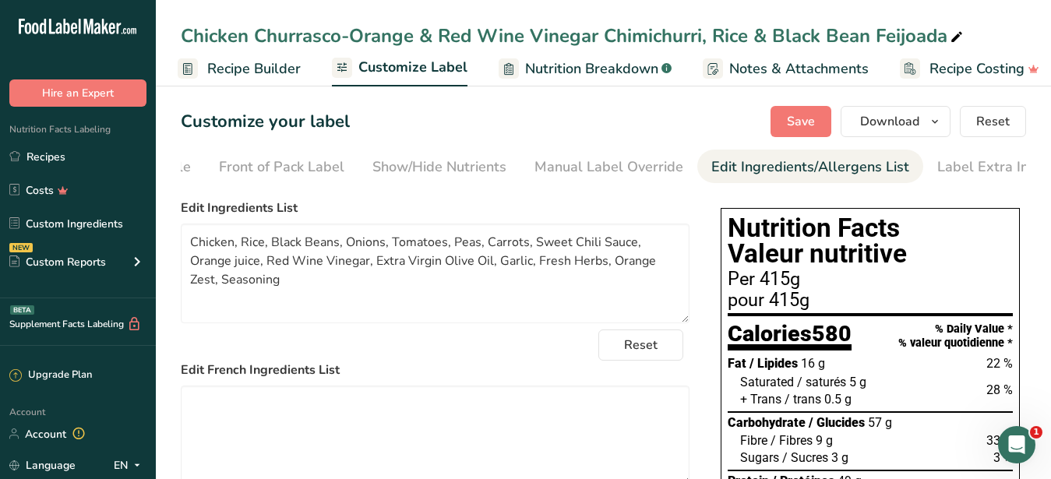
click at [249, 70] on span "Recipe Builder" at bounding box center [253, 68] width 93 height 21
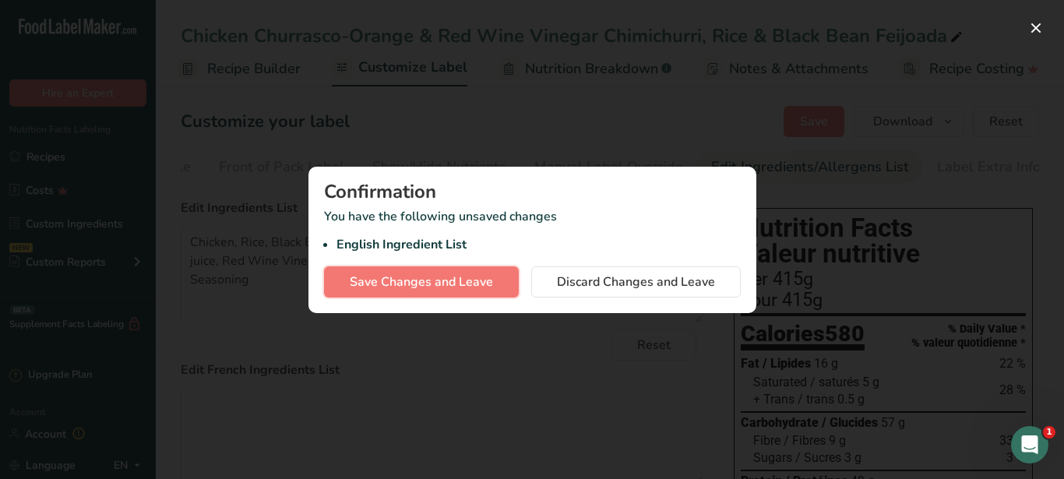
drag, startPoint x: 459, startPoint y: 285, endPoint x: 23, endPoint y: 178, distance: 448.3
click at [458, 285] on span "Save Changes and Leave" at bounding box center [421, 282] width 143 height 19
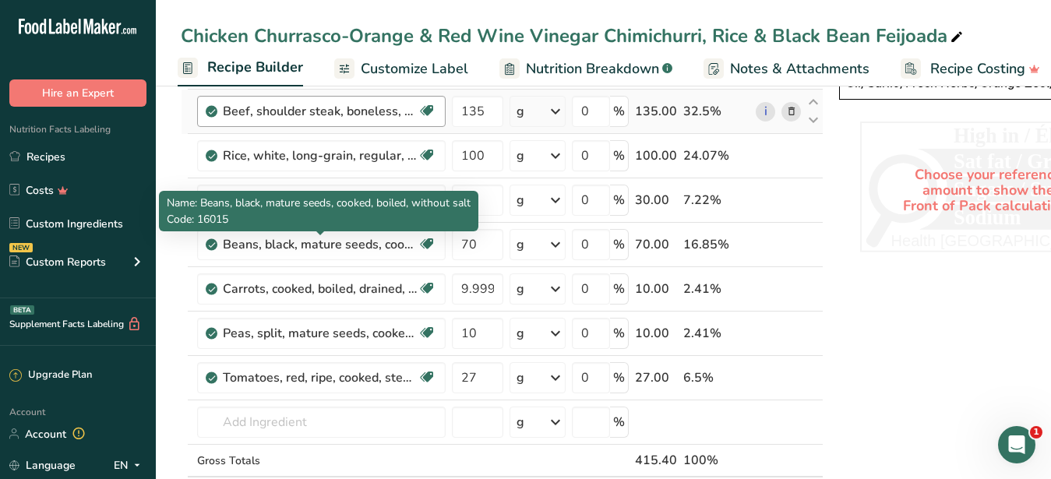
scroll to position [477, 0]
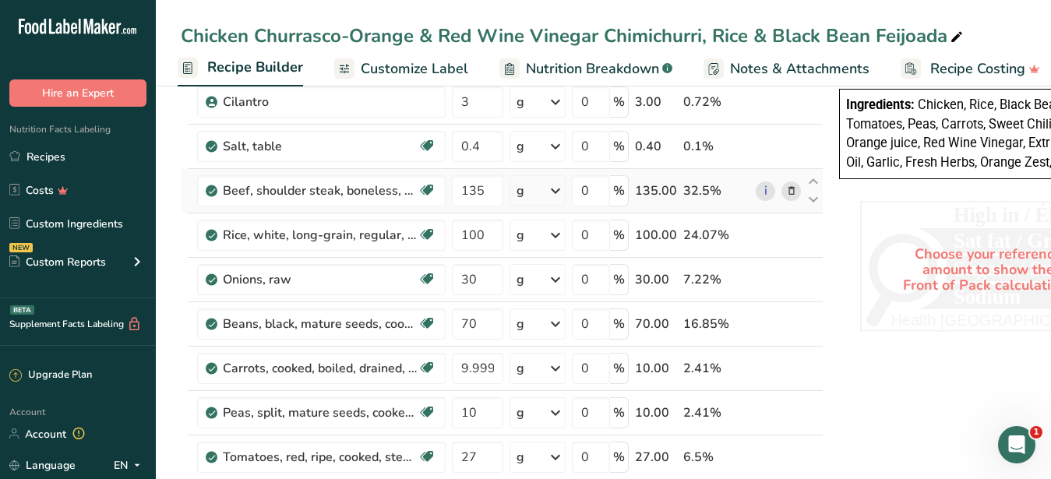
click at [792, 186] on icon at bounding box center [791, 191] width 11 height 16
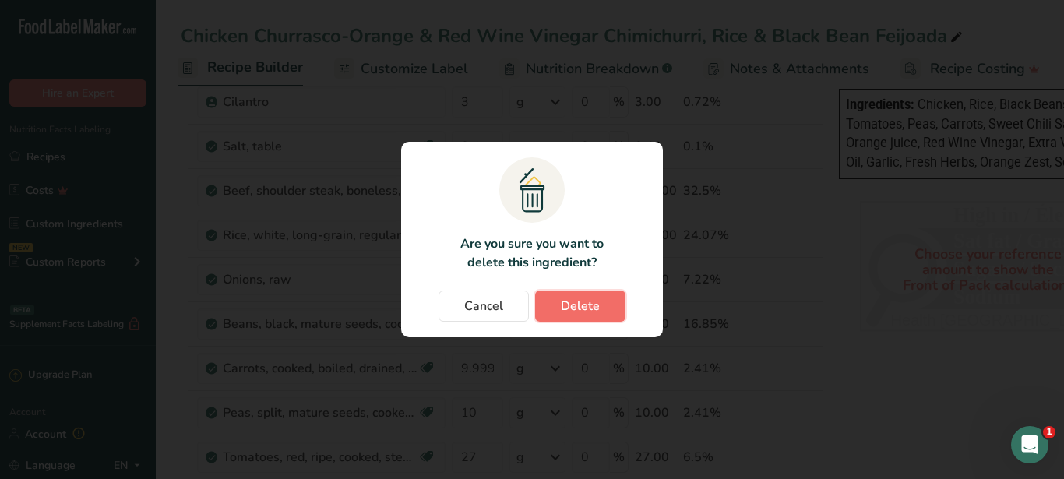
click at [595, 313] on span "Delete" at bounding box center [580, 306] width 39 height 19
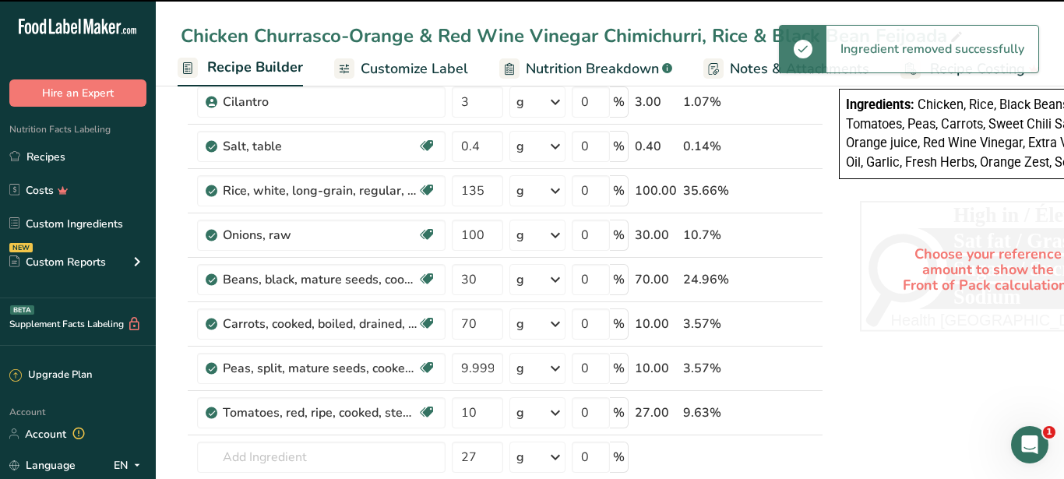
type input "100"
type input "30"
type input "70"
type input "9.999999"
type input "10"
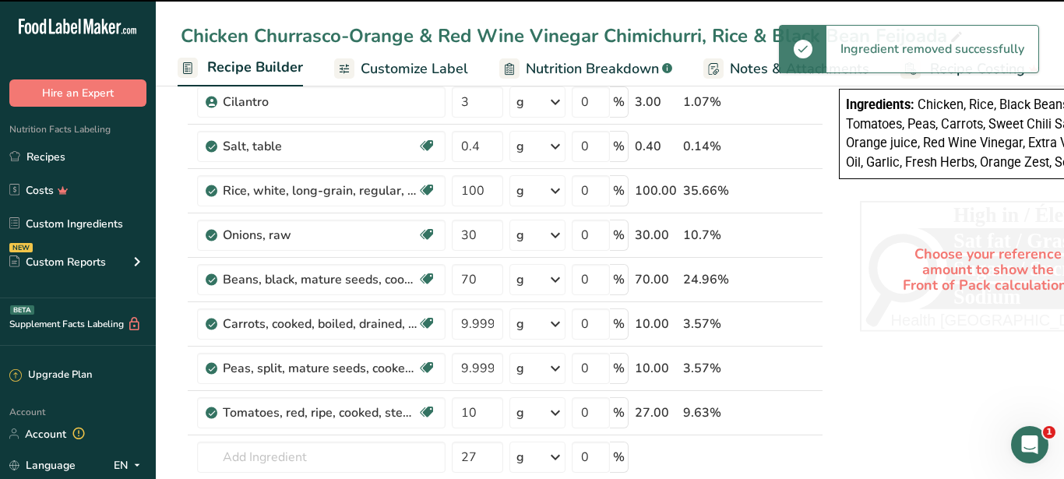
type input "27"
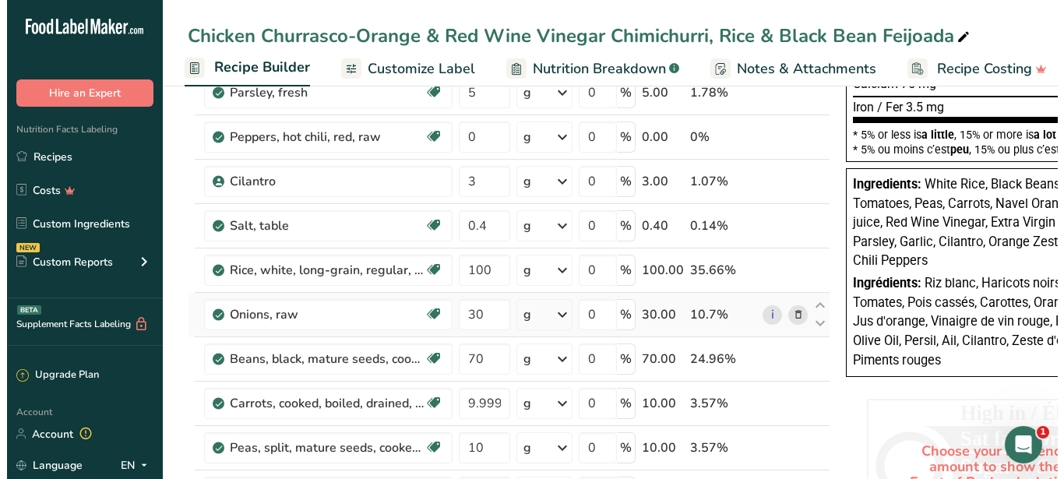
scroll to position [715, 0]
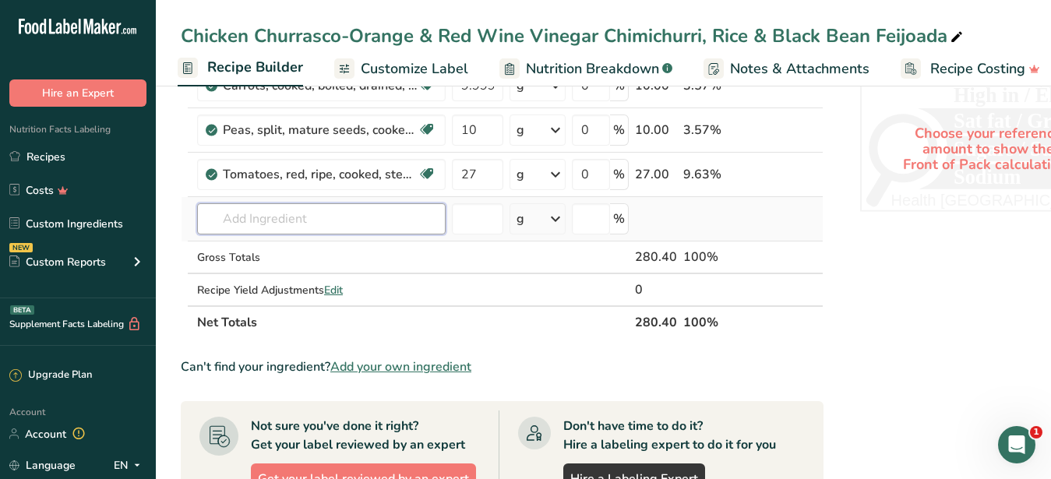
click at [262, 220] on input "text" at bounding box center [321, 218] width 248 height 31
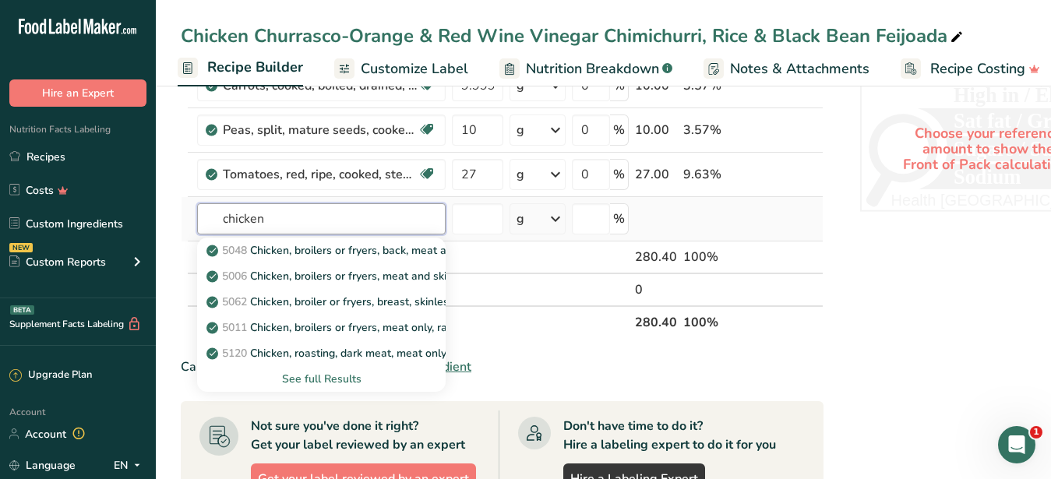
type input "chicken"
click at [339, 378] on div "See full Results" at bounding box center [322, 379] width 224 height 16
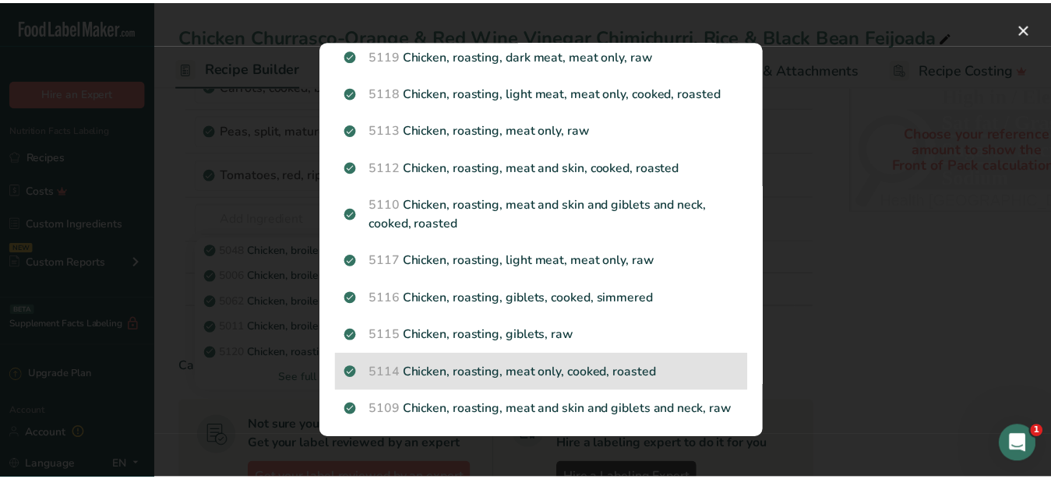
scroll to position [308, 0]
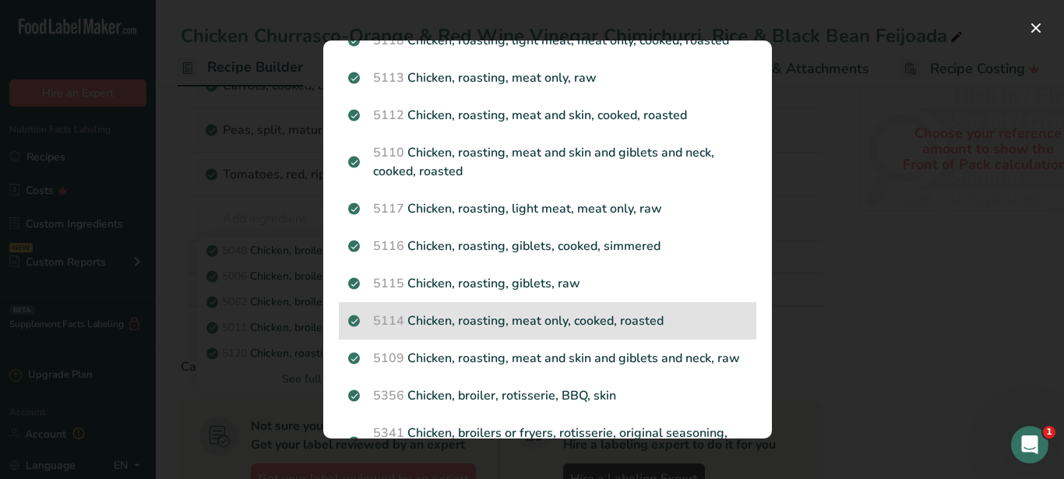
click at [569, 322] on p "5114 Chicken, roasting, meat only, cooked, roasted" at bounding box center [547, 321] width 399 height 19
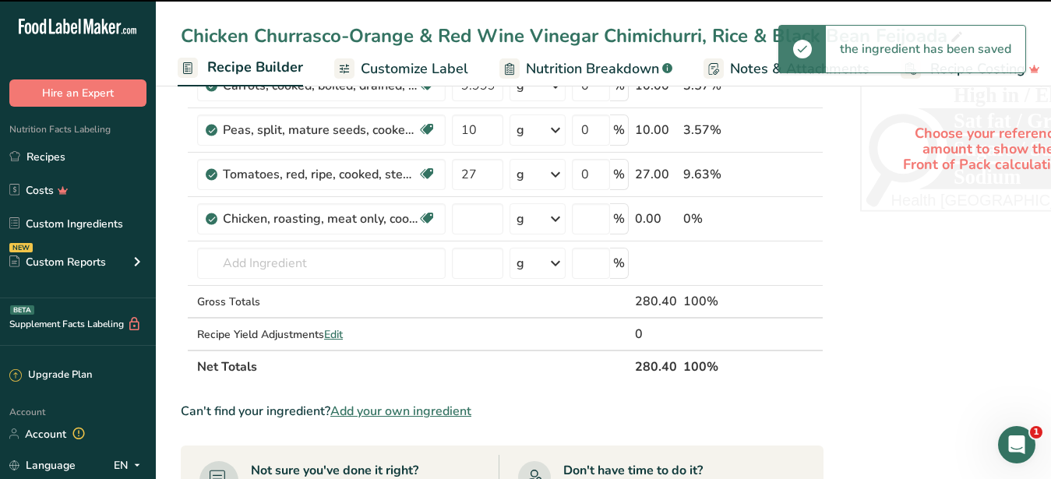
type input "0"
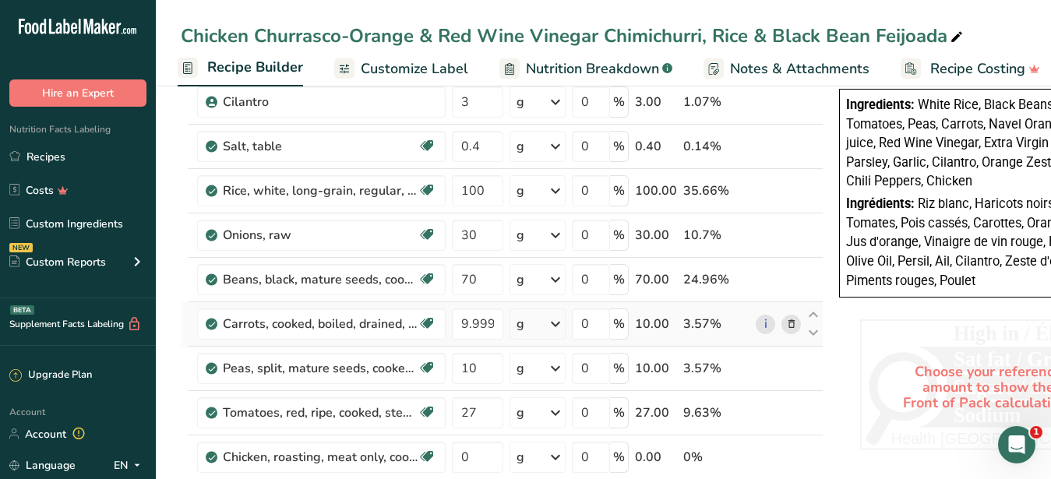
scroll to position [794, 0]
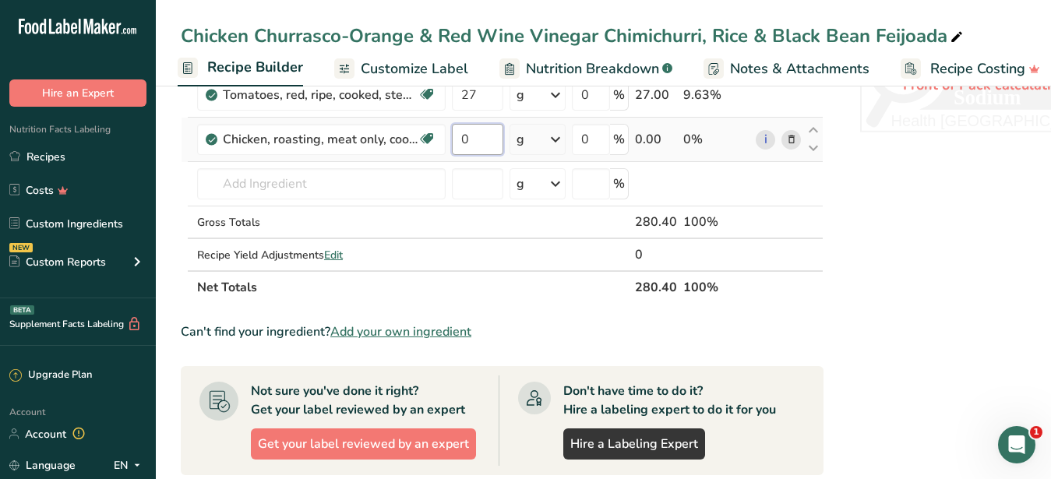
drag, startPoint x: 492, startPoint y: 146, endPoint x: 455, endPoint y: 139, distance: 38.0
click at [455, 139] on input "0" at bounding box center [477, 139] width 51 height 31
click at [472, 187] on input "number" at bounding box center [477, 183] width 51 height 31
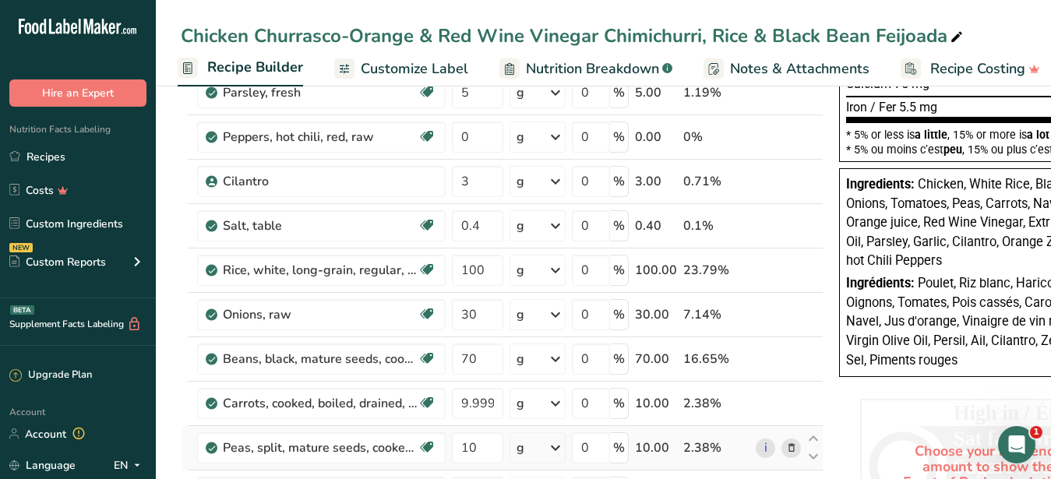
scroll to position [715, 0]
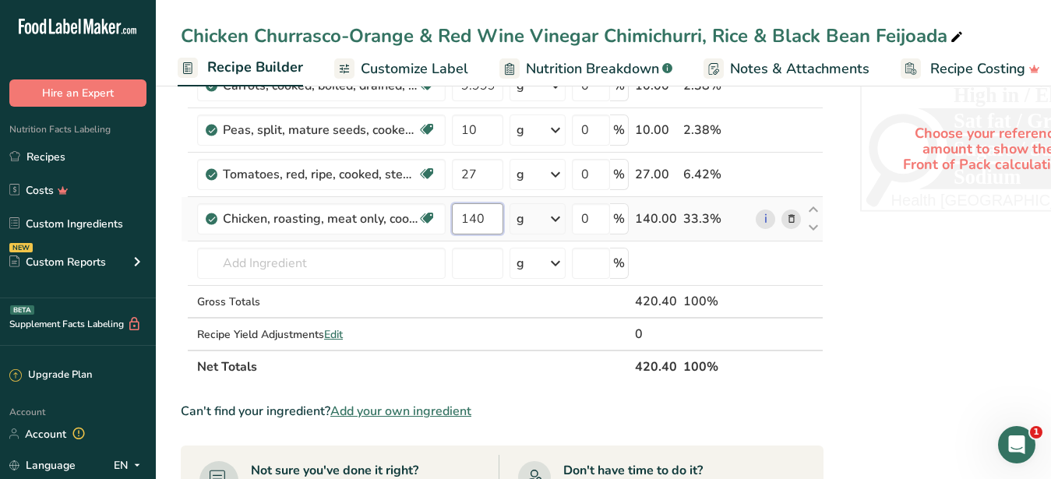
click at [490, 223] on input "140" at bounding box center [477, 218] width 51 height 31
type input "135"
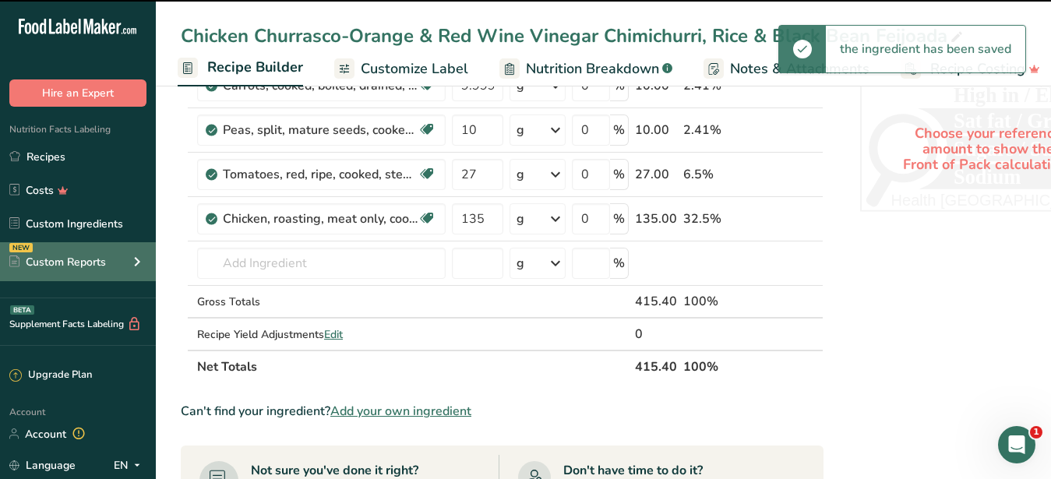
scroll to position [0, 0]
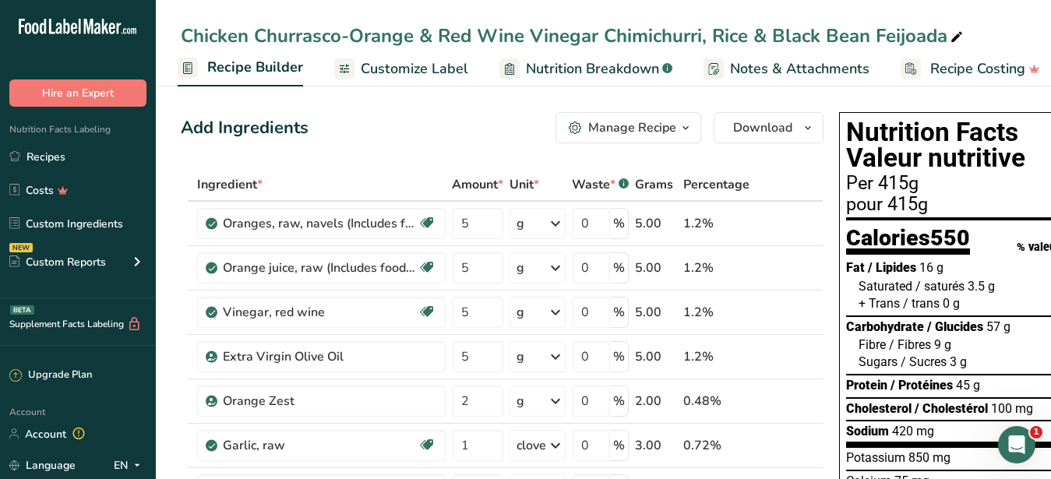
click at [488, 119] on div "Add Ingredients Manage Recipe Delete Recipe Duplicate Recipe Scale Recipe Save …" at bounding box center [502, 127] width 643 height 31
click at [426, 66] on span "Customize Label" at bounding box center [414, 68] width 107 height 21
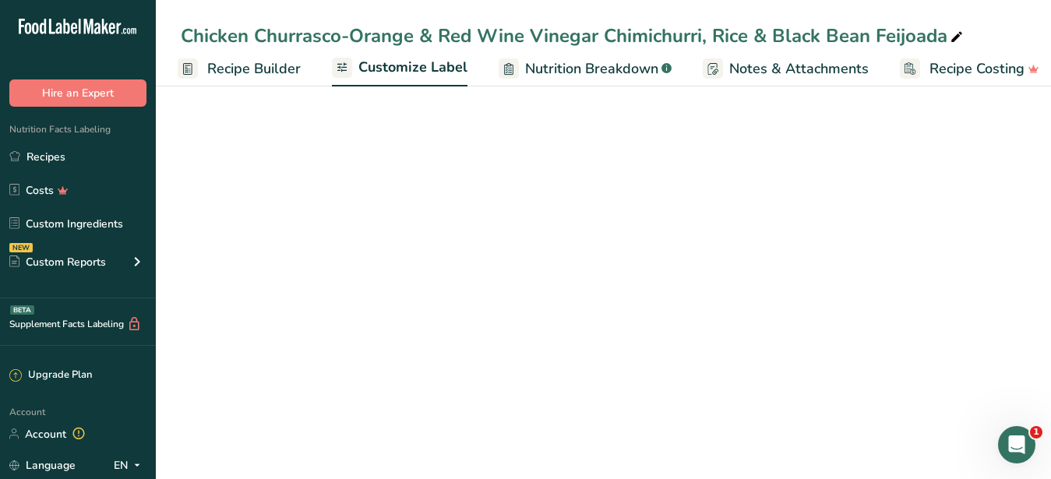
scroll to position [1, 162]
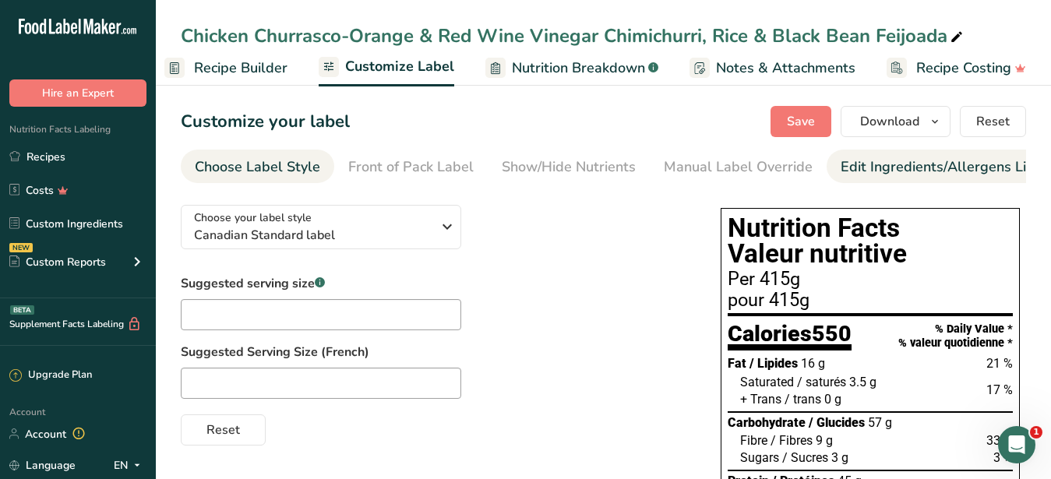
click at [927, 174] on div "Edit Ingredients/Allergens List" at bounding box center [939, 167] width 198 height 21
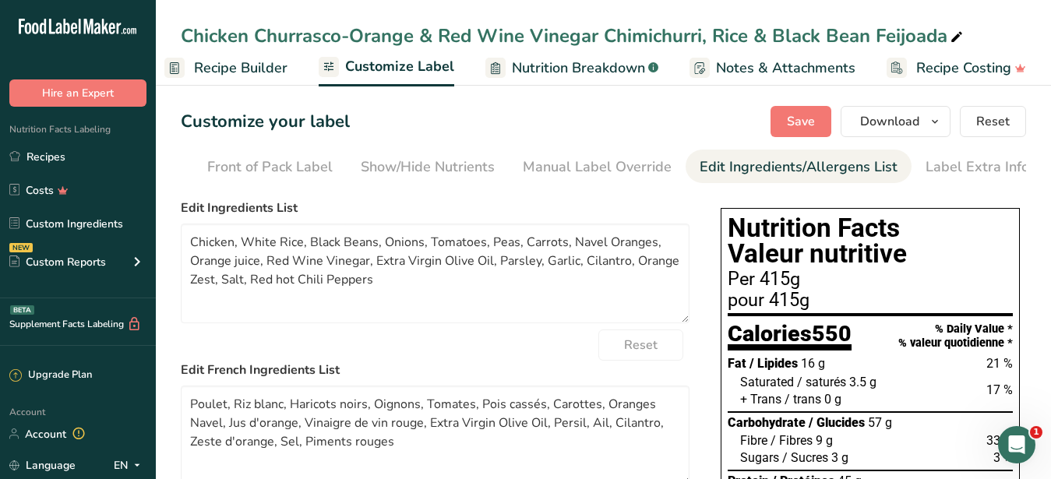
scroll to position [0, 143]
drag, startPoint x: 391, startPoint y: 304, endPoint x: 128, endPoint y: 227, distance: 274.1
click at [181, 227] on textarea "Chicken, White Rice, Black Beans, Onions, Tomatoes, Peas, Carrots, Navel Orange…" at bounding box center [435, 274] width 509 height 100
paste textarea "Rice, Black Beans, Onions, Tomatoes, Peas, Carrots, Sweet Chili Sauce, Orange j…"
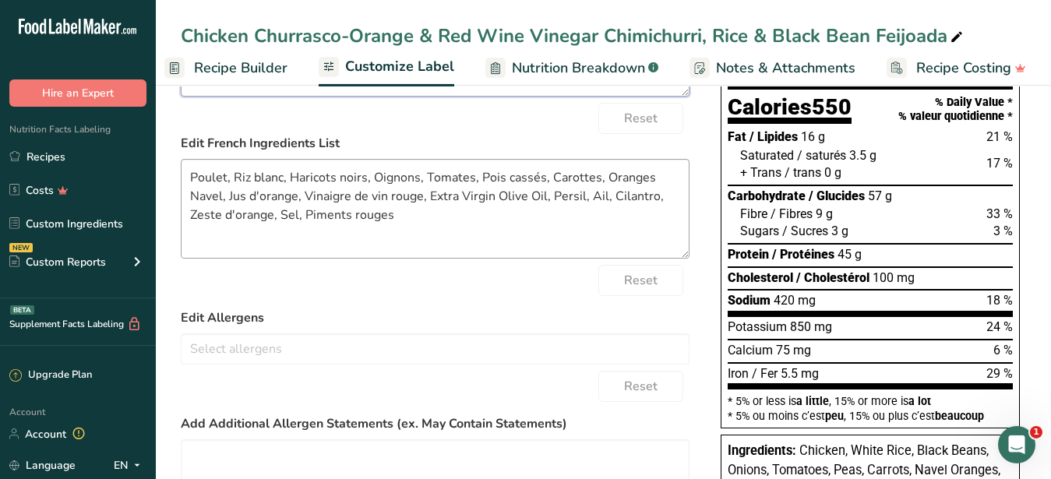
scroll to position [238, 0]
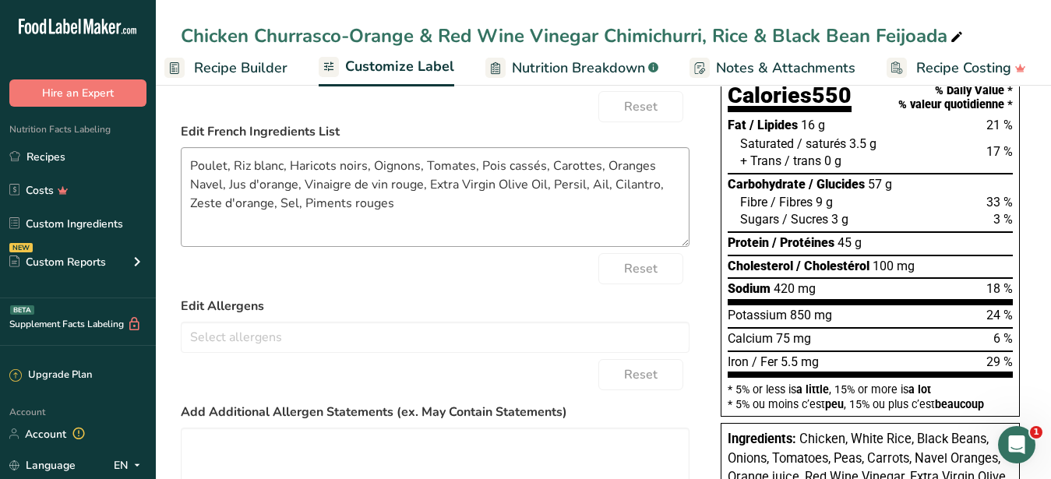
type textarea "Chicken, Rice, Black Beans, Onions, Tomatoes, Peas, Carrots, Sweet Chili Sauce,…"
drag, startPoint x: 432, startPoint y: 226, endPoint x: 82, endPoint y: 163, distance: 356.1
click at [181, 163] on textarea "Poulet, Riz blanc, Haricots noirs, Oignons, Tomates, Pois cassés, Carottes, Ora…" at bounding box center [435, 197] width 509 height 100
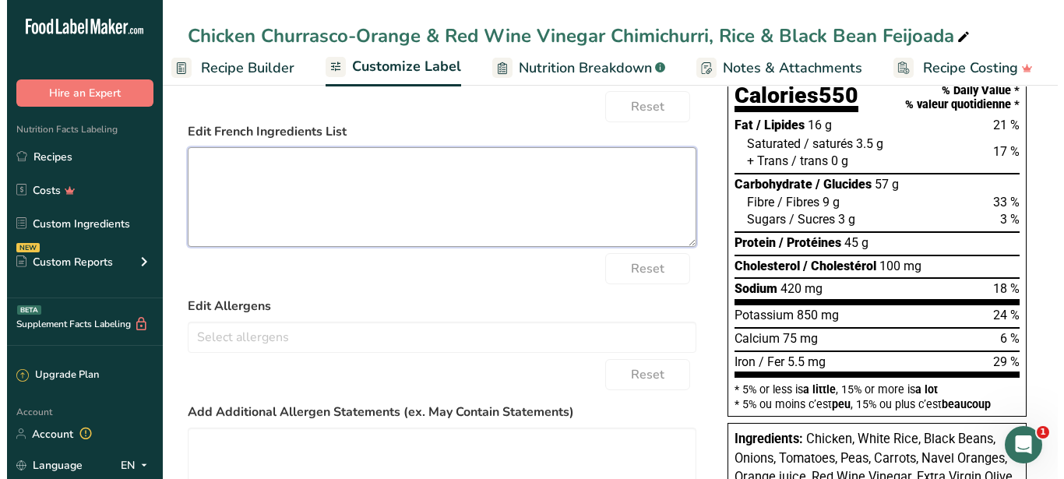
scroll to position [0, 0]
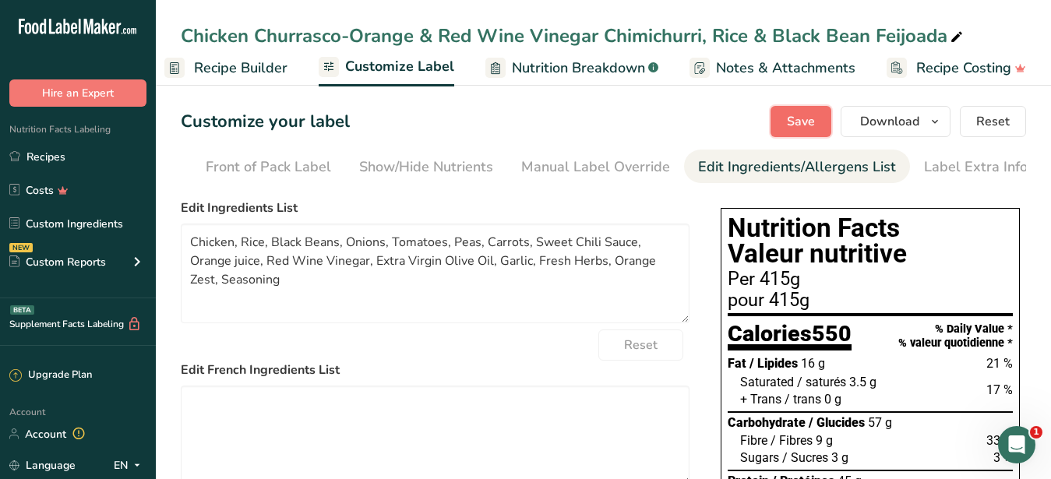
click at [797, 122] on span "Save" at bounding box center [801, 121] width 28 height 19
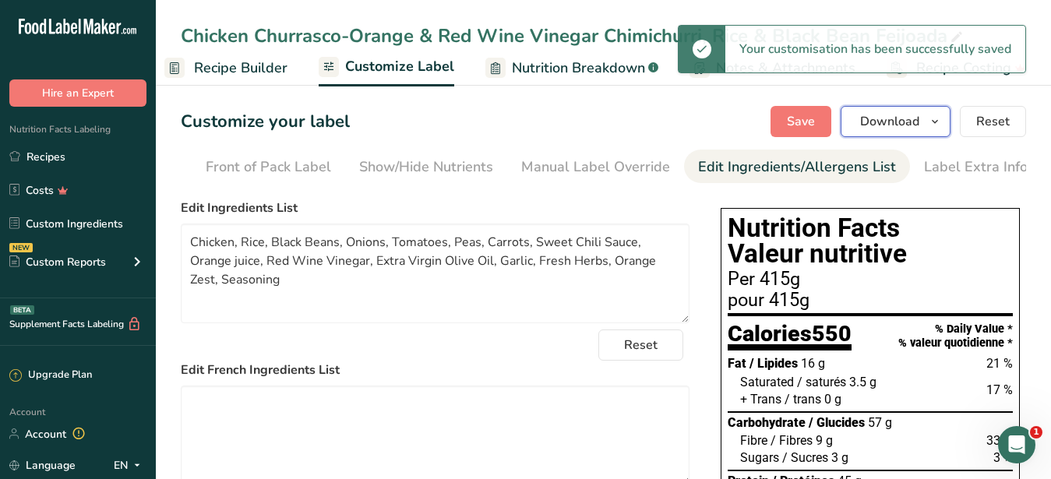
click at [869, 132] on button "Download" at bounding box center [895, 121] width 110 height 31
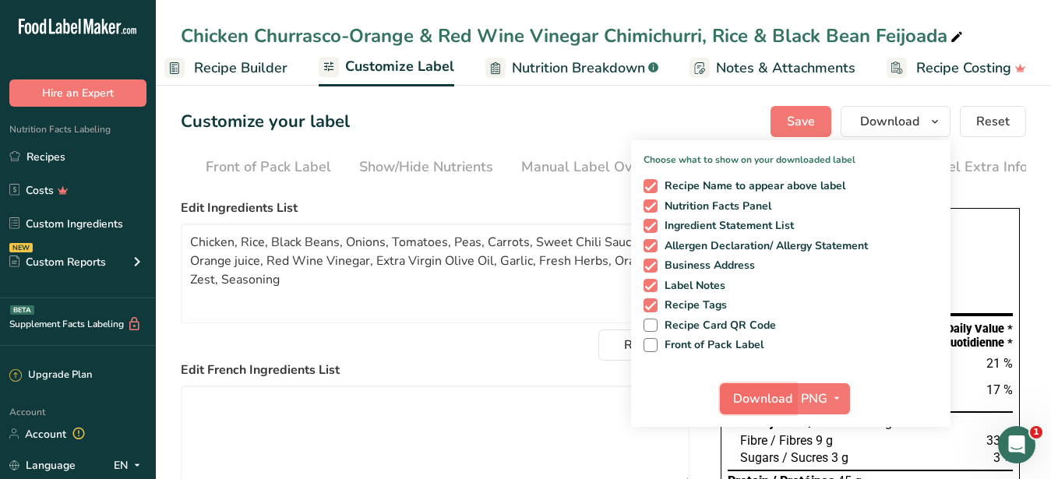
click at [760, 397] on span "Download" at bounding box center [762, 398] width 59 height 19
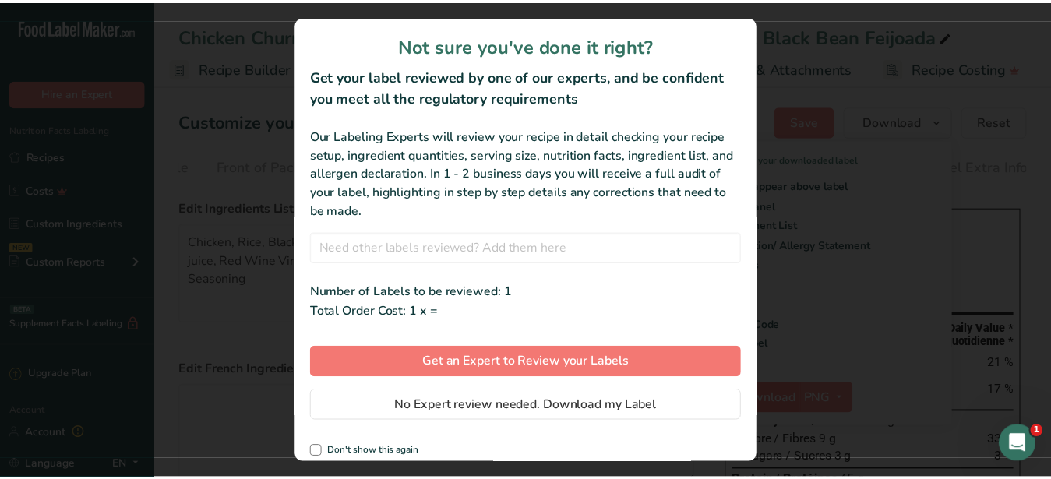
scroll to position [1, 149]
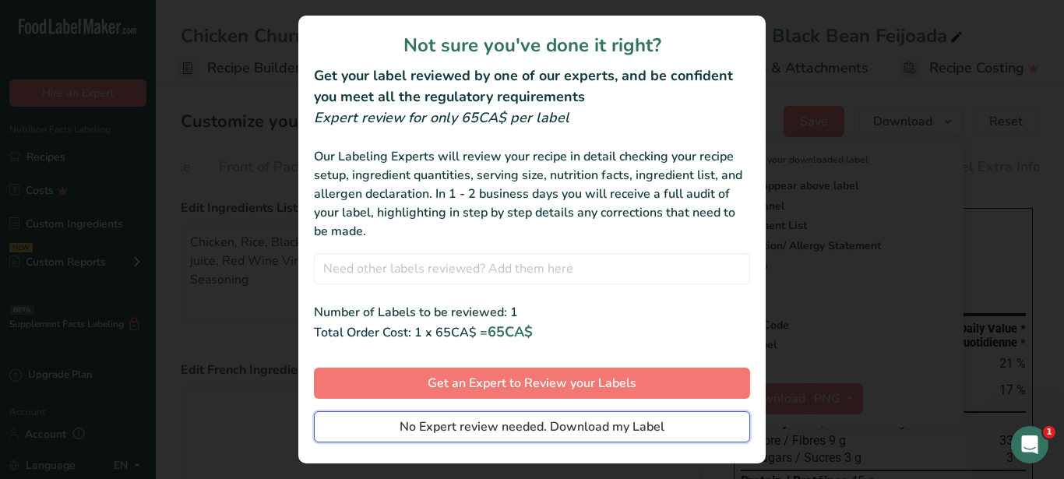
click at [513, 421] on span "No Expert review needed. Download my Label" at bounding box center [532, 426] width 265 height 19
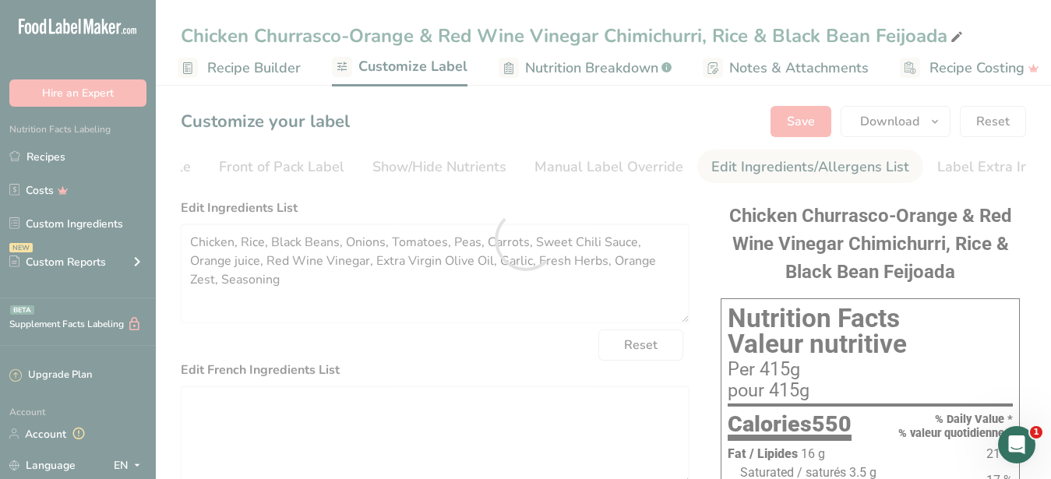
click at [411, 303] on div at bounding box center [525, 239] width 1051 height 479
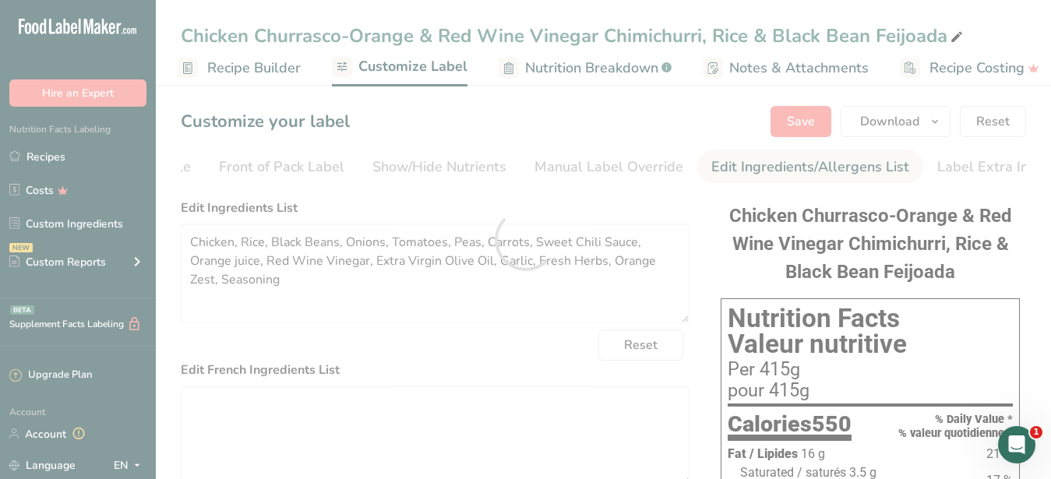
click at [411, 303] on div at bounding box center [525, 239] width 1051 height 479
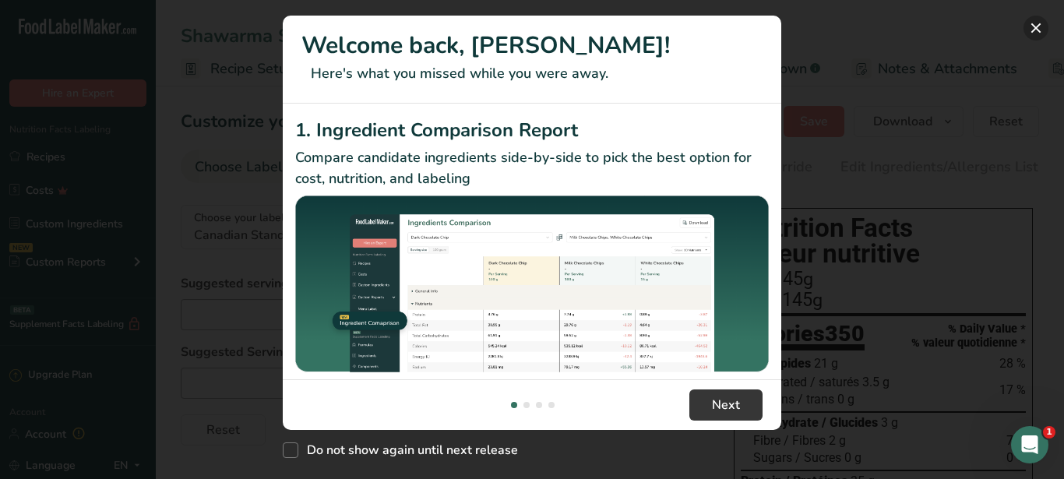
click at [1035, 36] on button "New Features" at bounding box center [1035, 28] width 25 height 25
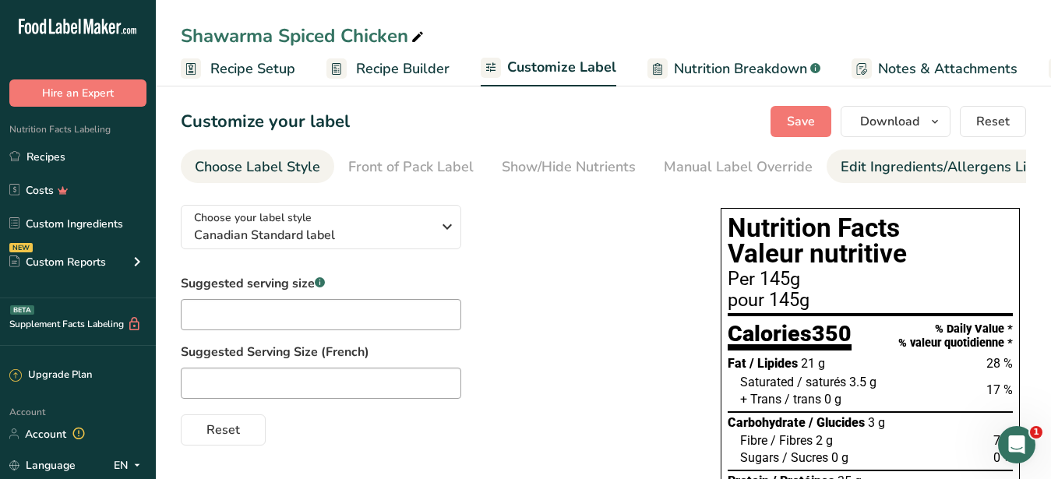
click at [881, 171] on div "Edit Ingredients/Allergens List" at bounding box center [939, 167] width 198 height 21
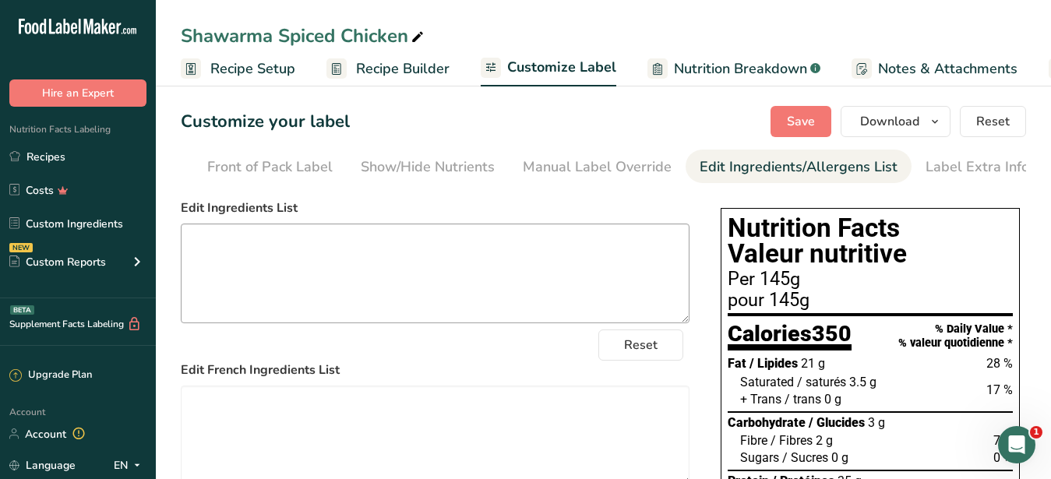
scroll to position [0, 143]
click at [51, 164] on link "Recipes" at bounding box center [78, 157] width 156 height 30
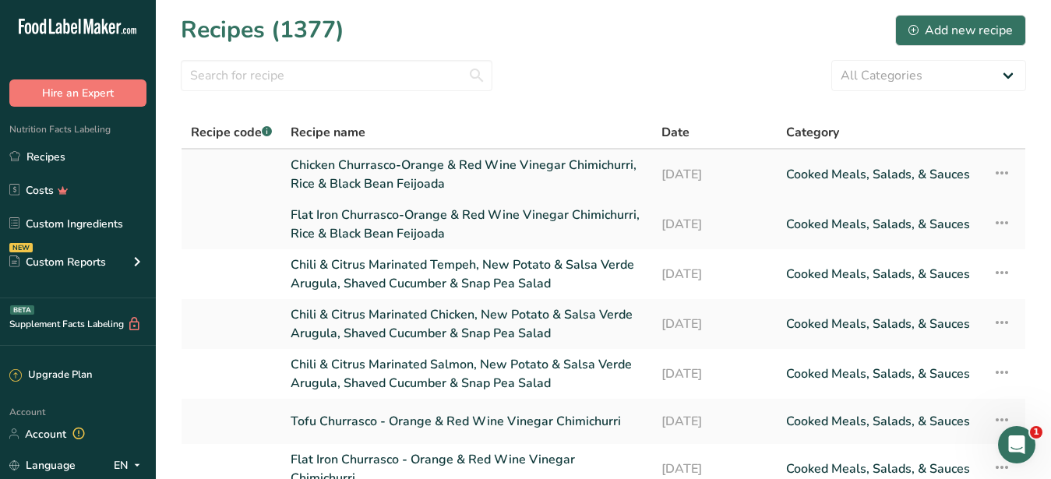
click at [340, 176] on link "Chicken Churrasco-Orange & Red Wine Vinegar Chimichurri, Rice & Black Bean Feij…" at bounding box center [467, 174] width 352 height 37
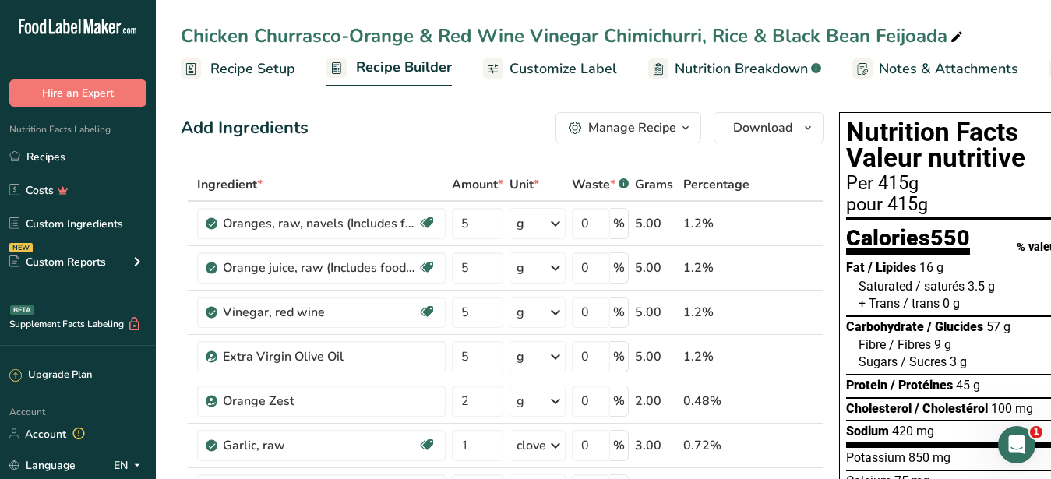
click at [560, 66] on span "Customize Label" at bounding box center [562, 68] width 107 height 21
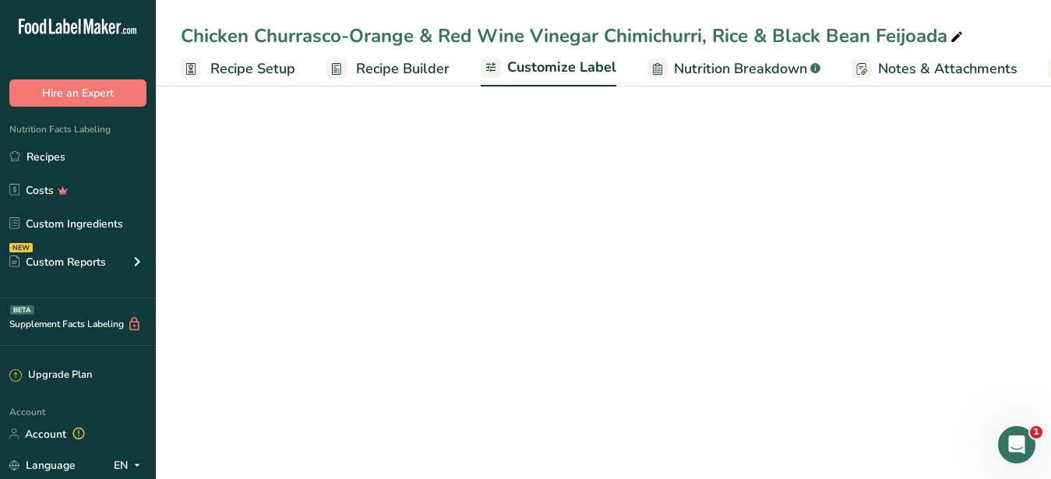
scroll to position [0, 162]
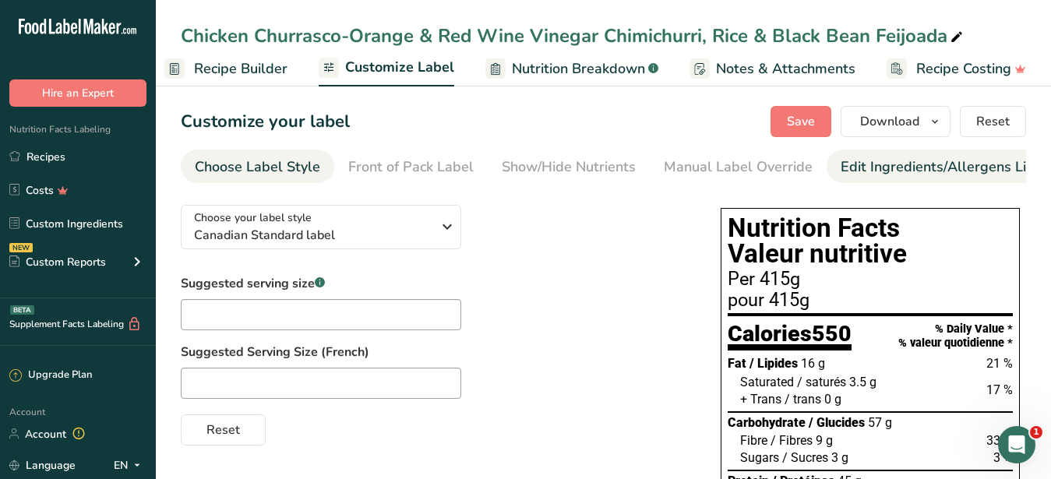
click at [916, 172] on div "Edit Ingredients/Allergens List" at bounding box center [939, 167] width 198 height 21
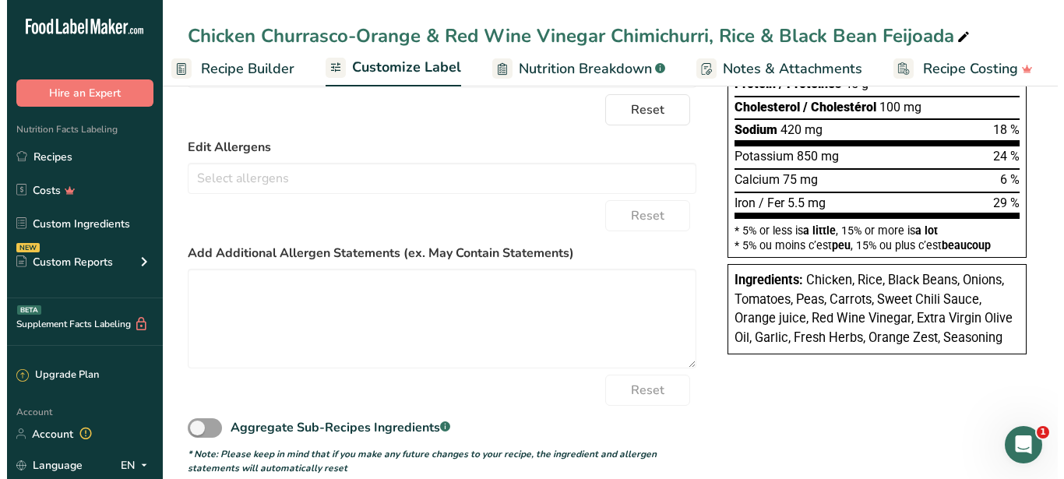
scroll to position [0, 0]
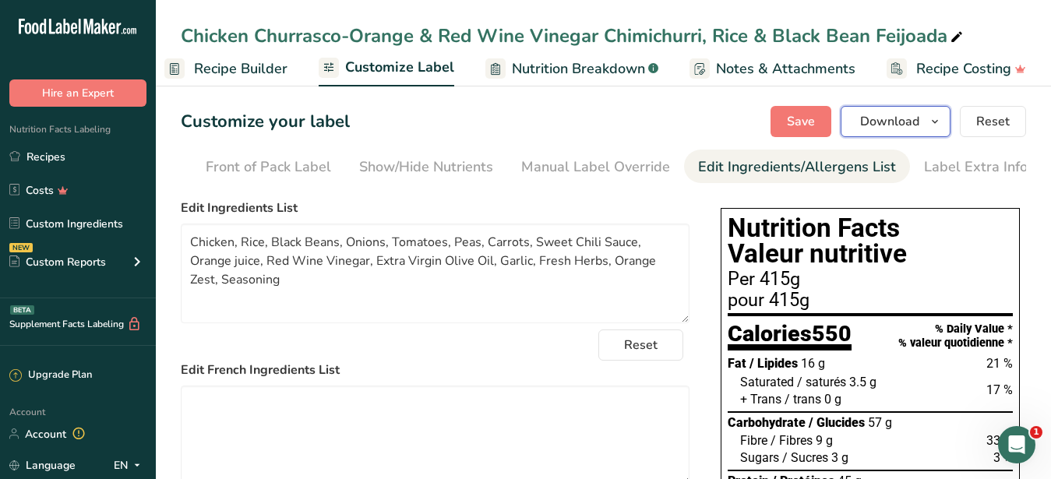
click at [909, 125] on span "Download" at bounding box center [889, 121] width 59 height 19
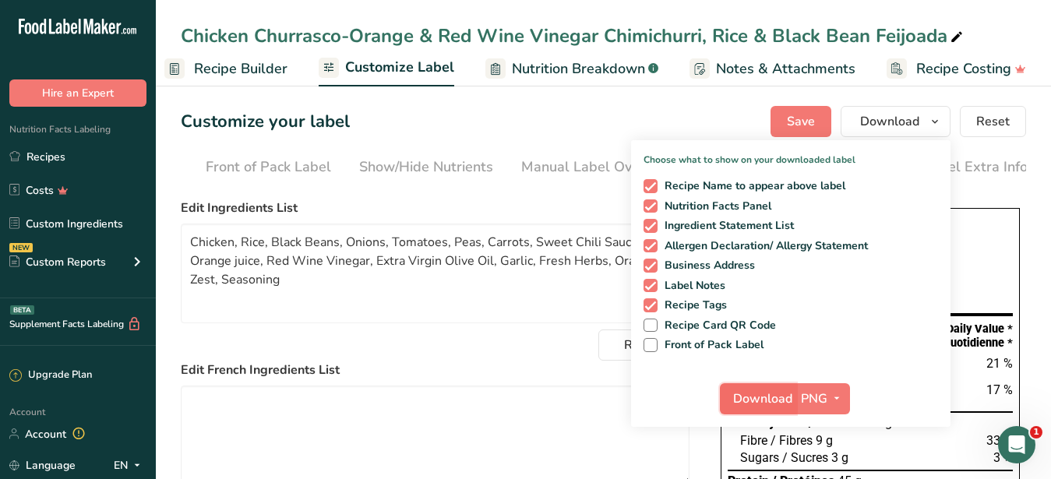
click at [757, 401] on span "Download" at bounding box center [762, 398] width 59 height 19
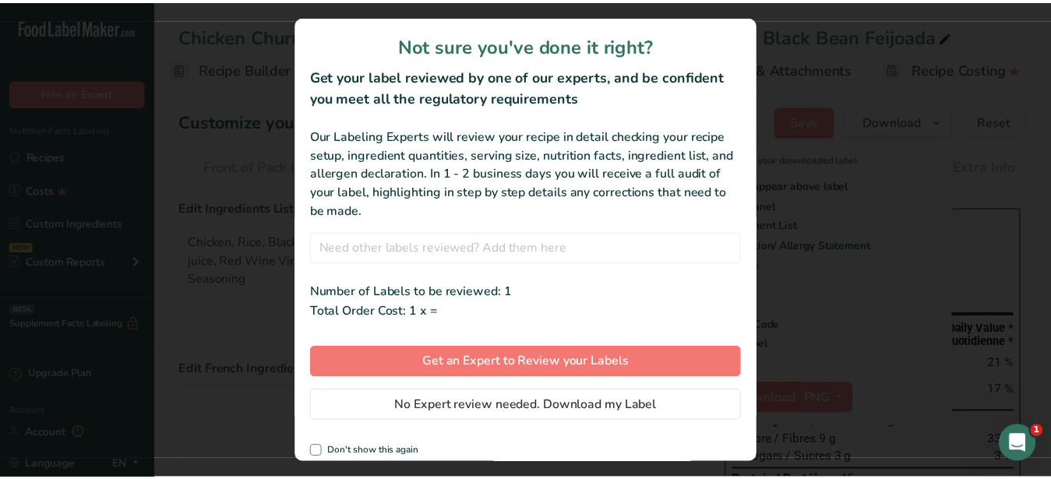
scroll to position [0, 149]
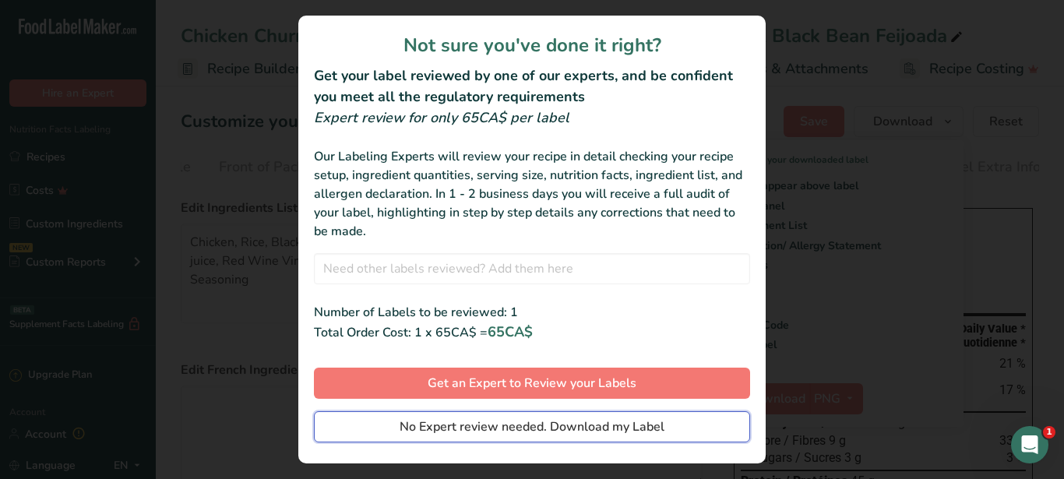
click at [594, 418] on span "No Expert review needed. Download my Label" at bounding box center [532, 426] width 265 height 19
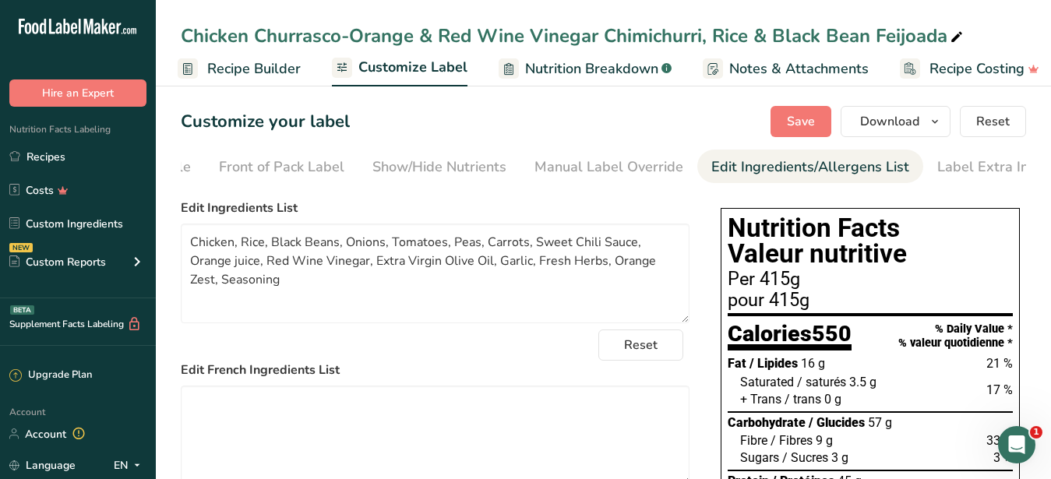
click at [217, 69] on span "Recipe Builder" at bounding box center [253, 68] width 93 height 21
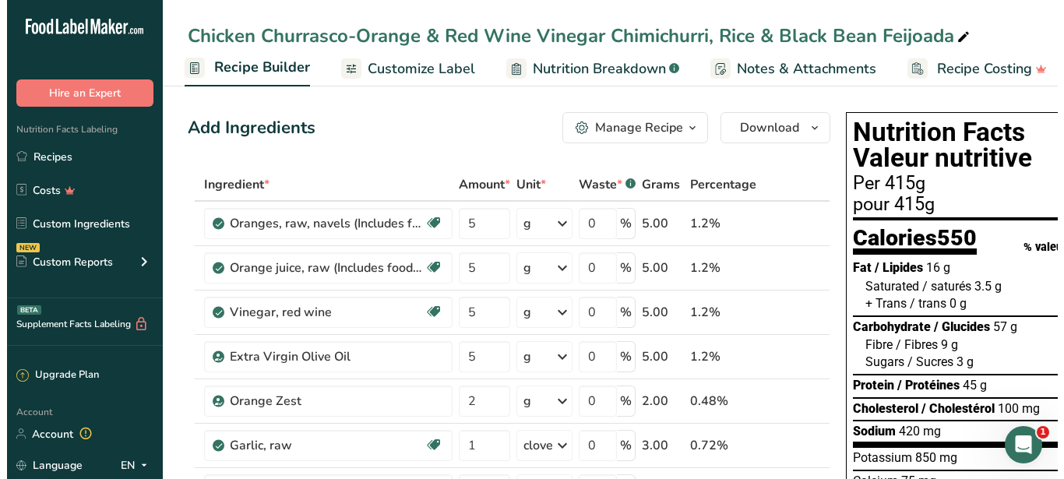
scroll to position [0, 150]
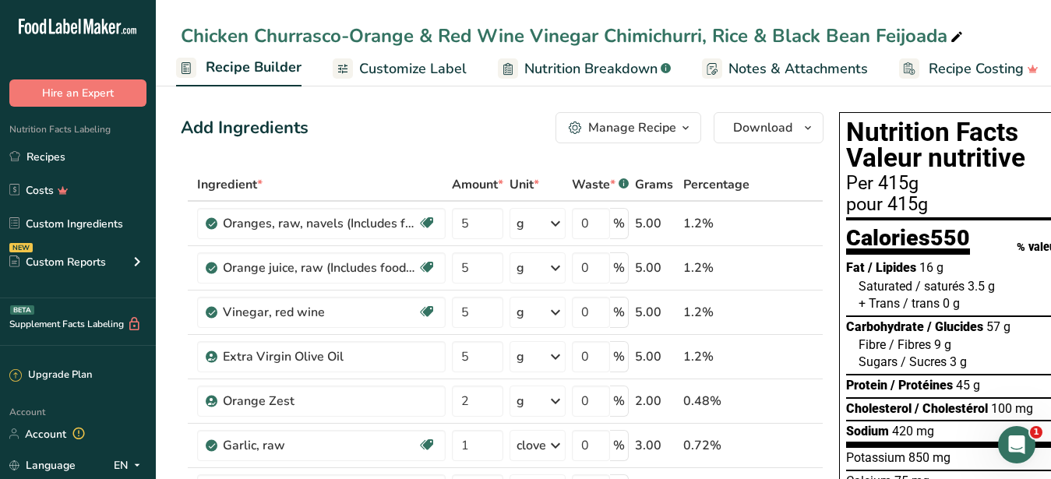
click at [642, 127] on div "Manage Recipe" at bounding box center [632, 127] width 88 height 19
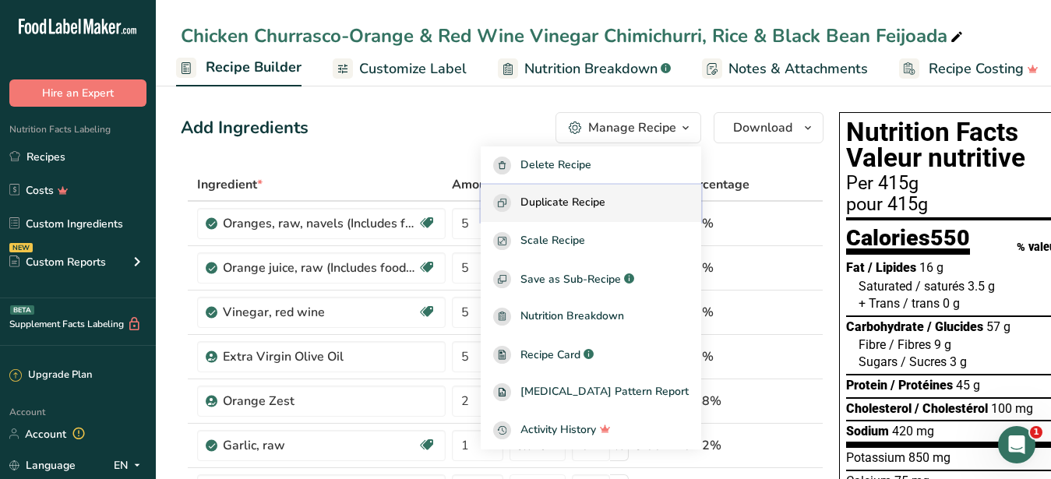
click at [605, 201] on span "Duplicate Recipe" at bounding box center [562, 203] width 85 height 18
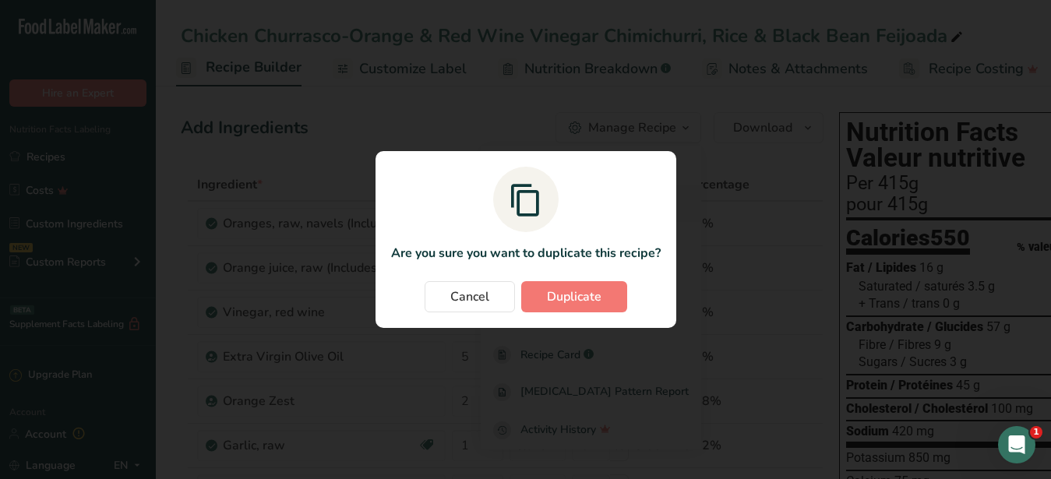
scroll to position [0, 149]
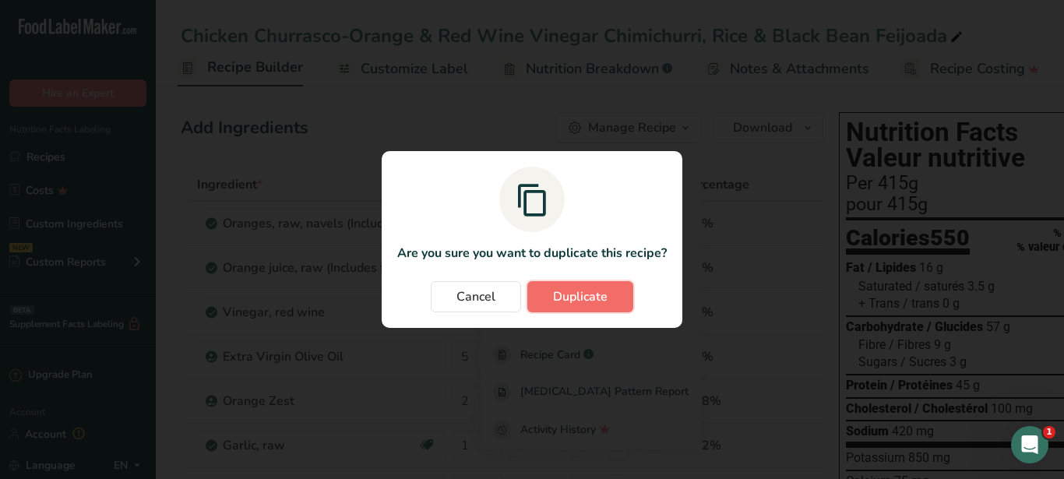
click at [590, 301] on span "Duplicate" at bounding box center [580, 296] width 55 height 19
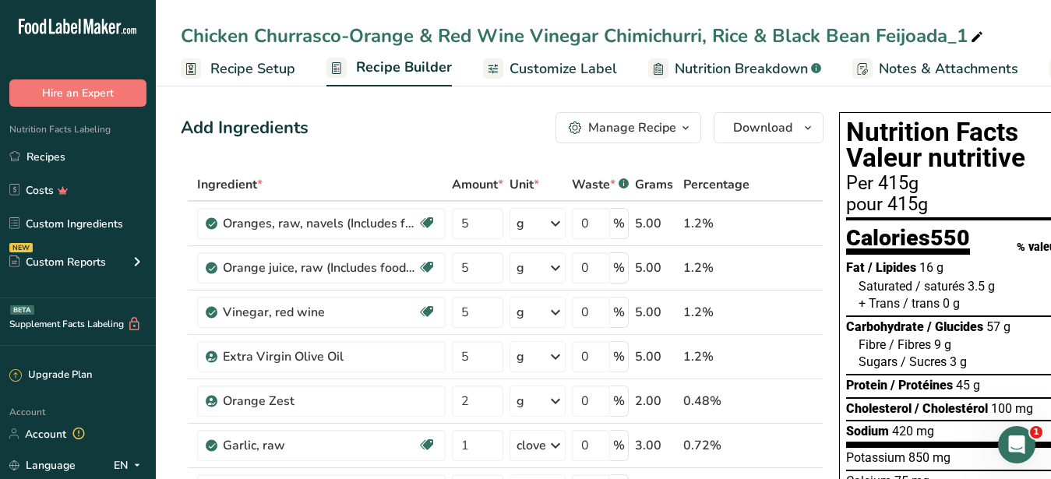
click at [977, 32] on icon at bounding box center [977, 37] width 14 height 22
drag, startPoint x: 244, startPoint y: 35, endPoint x: 181, endPoint y: 42, distance: 62.7
click at [181, 42] on input "Chicken Churrasco-Orange & Red Wine Vinegar Chimichurri, Rice & Black Bean Feij…" at bounding box center [603, 36] width 845 height 28
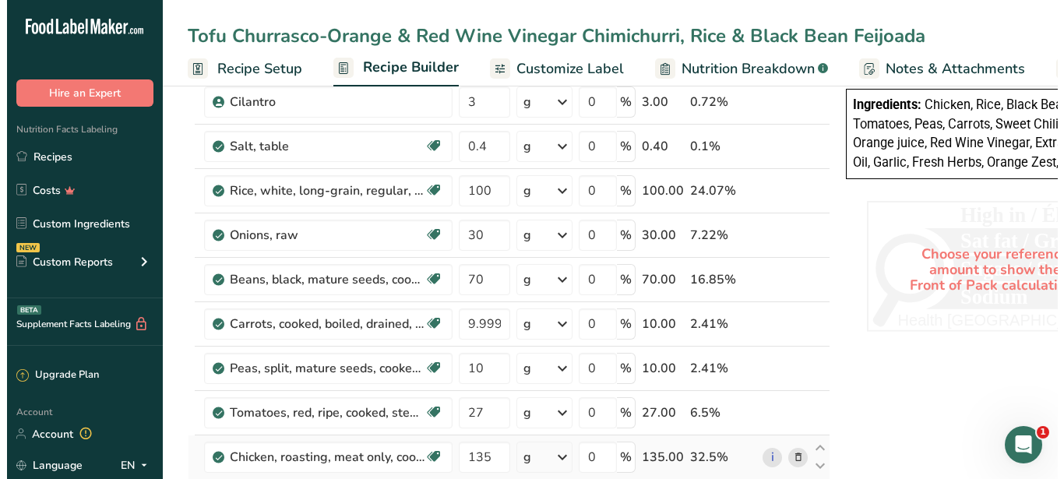
scroll to position [636, 0]
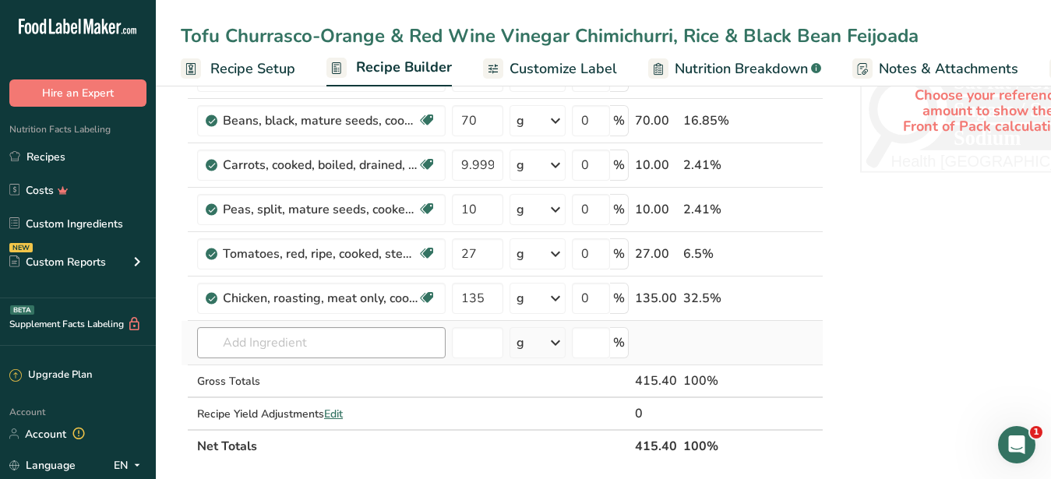
type input "Tofu Churrasco-Orange & Red Wine Vinegar Chimichurri, Rice & Black Bean Feijoada"
click at [278, 338] on input "text" at bounding box center [321, 342] width 248 height 31
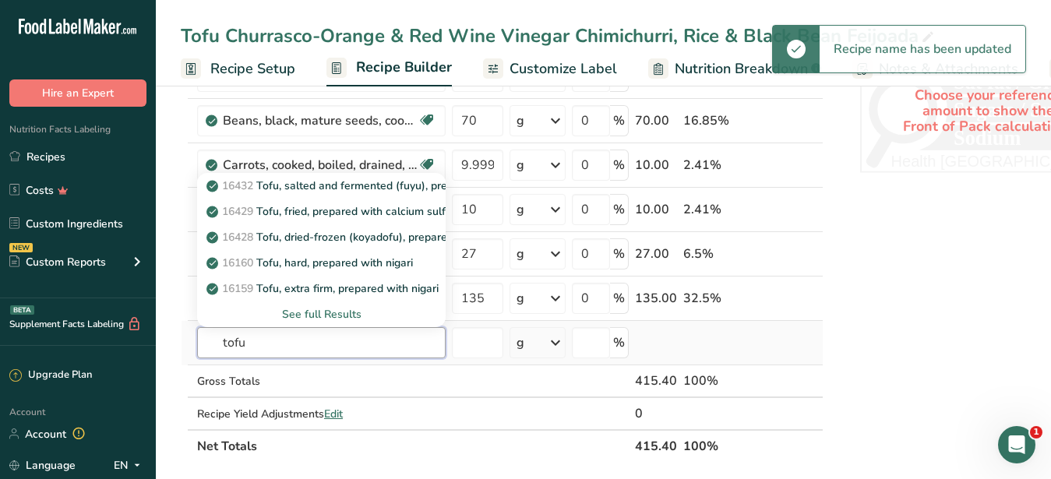
type input "tofu"
click at [312, 317] on div "See full Results" at bounding box center [322, 314] width 224 height 16
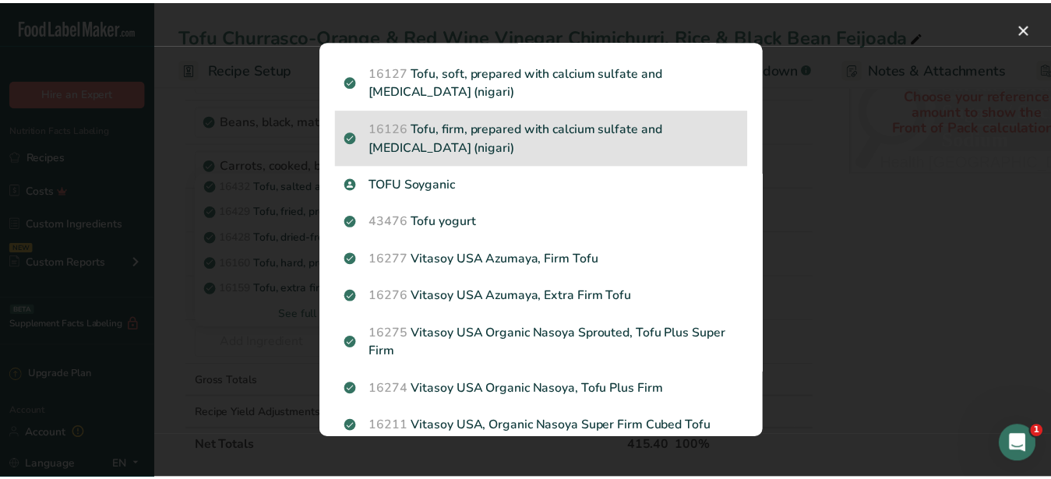
scroll to position [720, 0]
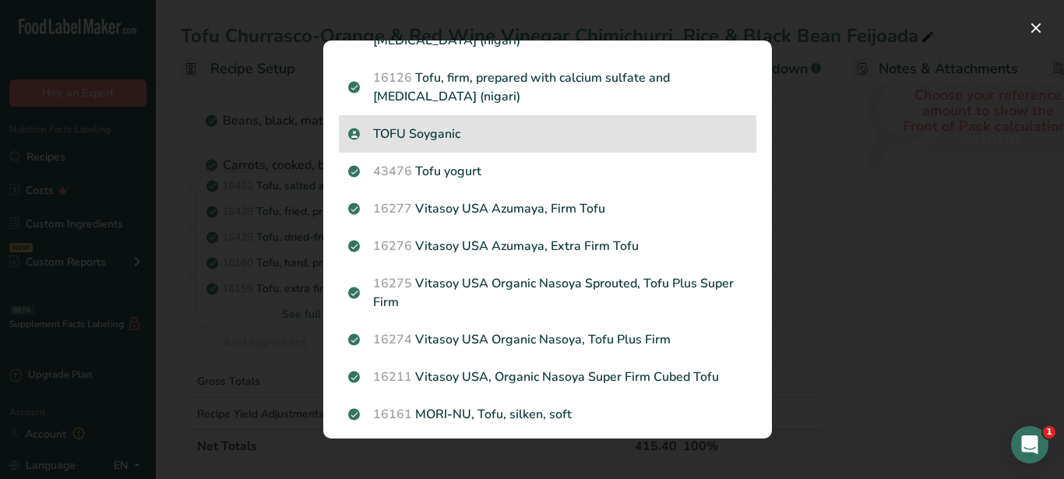
click at [426, 129] on p "TOFU Soyganic" at bounding box center [547, 134] width 399 height 19
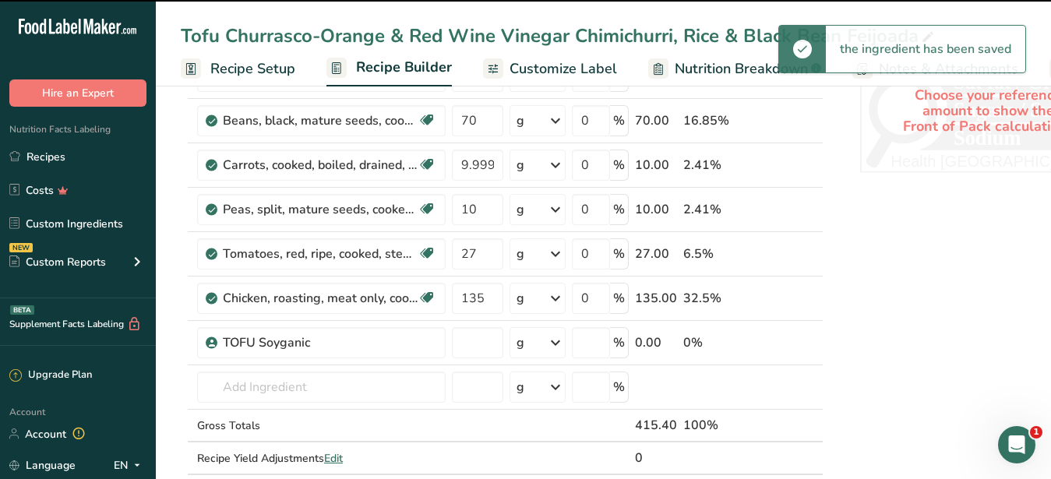
type input "0"
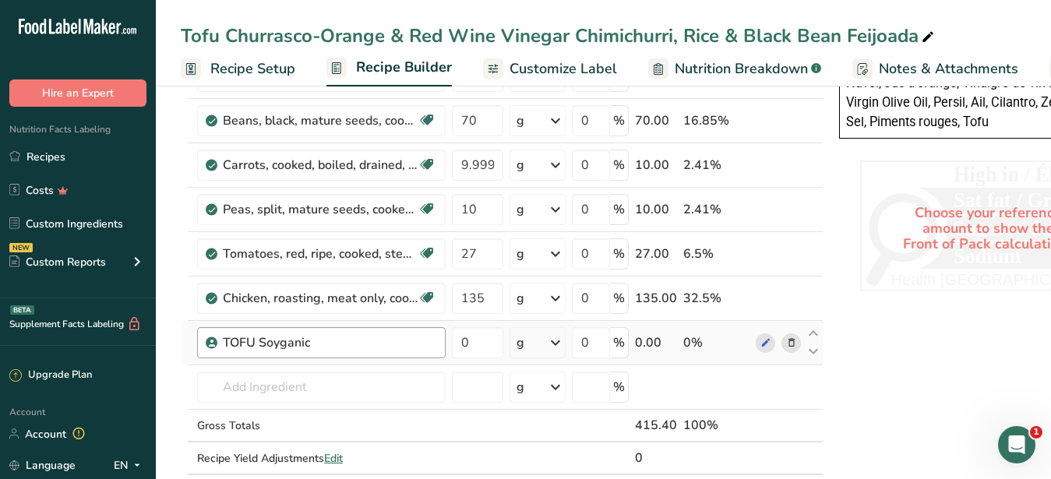
click at [426, 339] on div "TOFU Soyganic" at bounding box center [329, 342] width 213 height 19
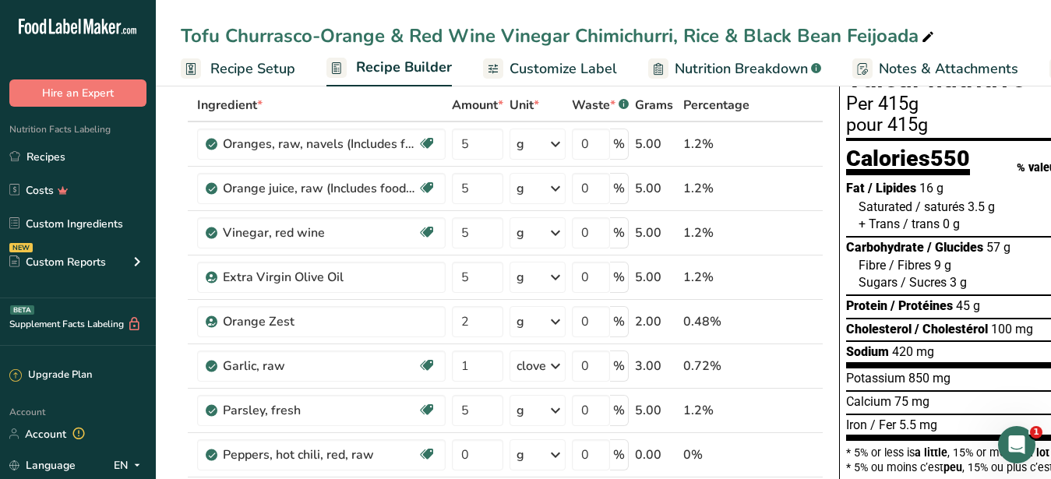
scroll to position [794, 0]
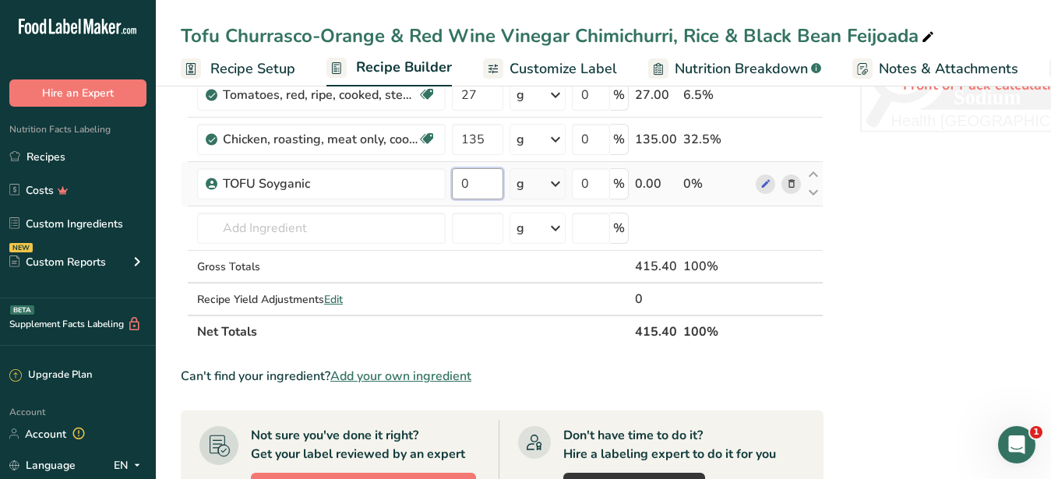
click at [486, 184] on input "0" at bounding box center [477, 183] width 51 height 31
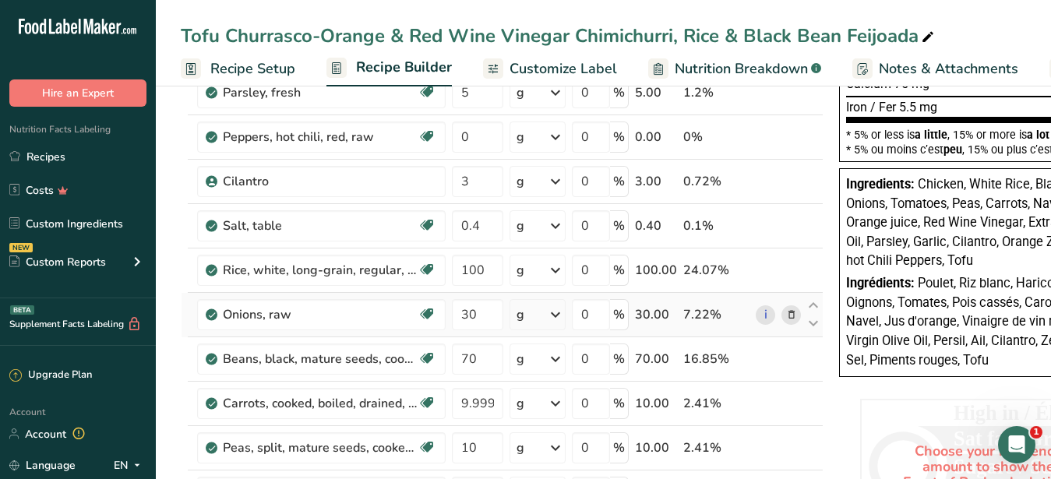
scroll to position [636, 0]
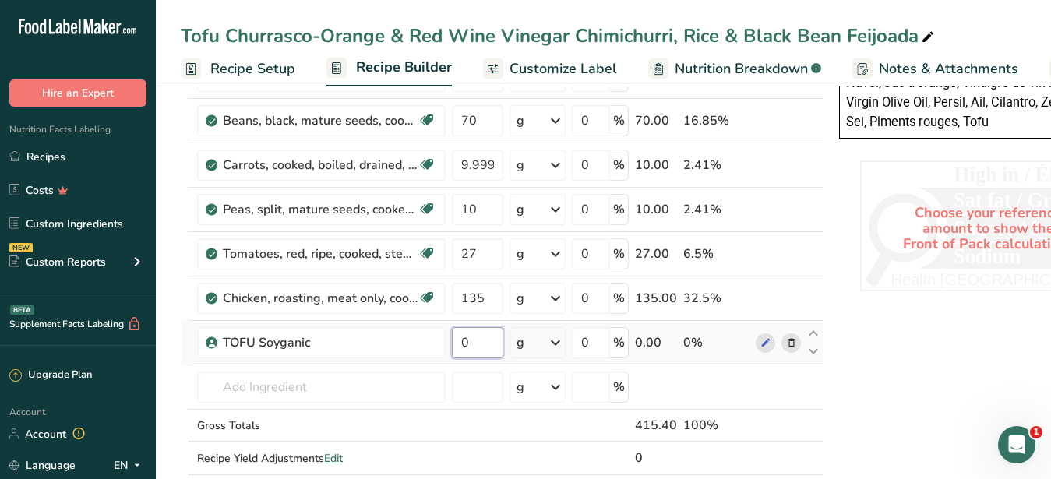
drag, startPoint x: 474, startPoint y: 339, endPoint x: 456, endPoint y: 347, distance: 19.9
click at [456, 347] on input "0" at bounding box center [477, 342] width 51 height 31
type input "135"
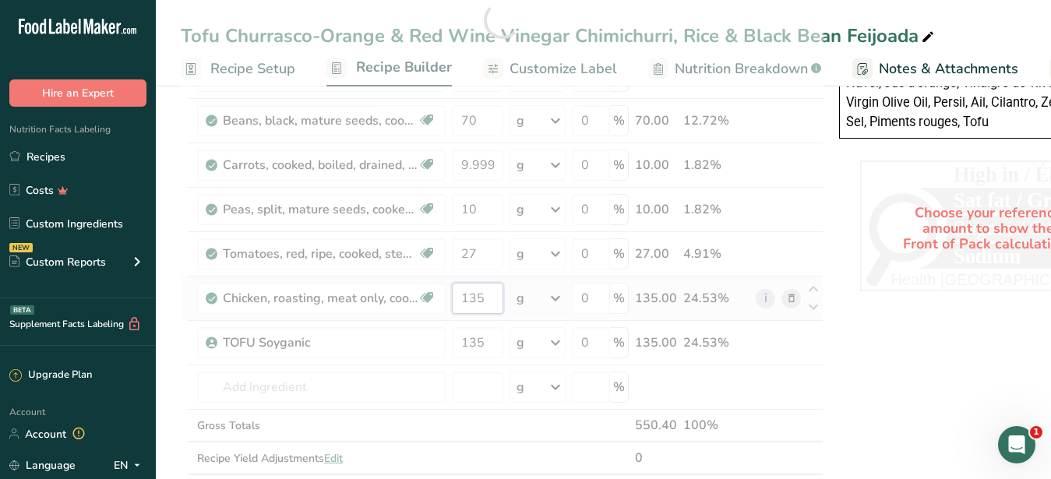
drag, startPoint x: 453, startPoint y: 294, endPoint x: 435, endPoint y: 294, distance: 17.9
click at [452, 294] on input "135" at bounding box center [477, 298] width 51 height 31
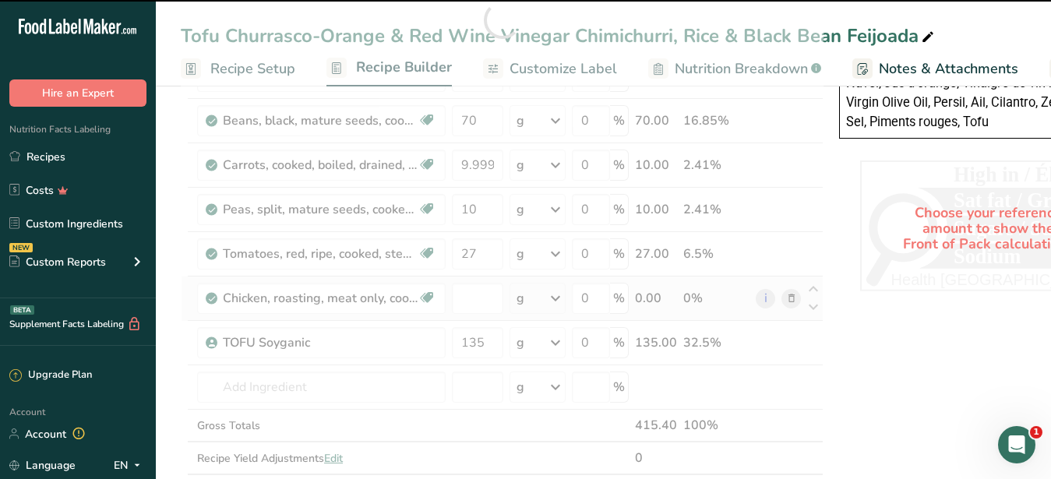
click at [786, 303] on div "Ingredient * Amount * Unit * Waste * .a-a{fill:#347362;}.b-a{fill:#fff;} Grams …" at bounding box center [502, 20] width 643 height 974
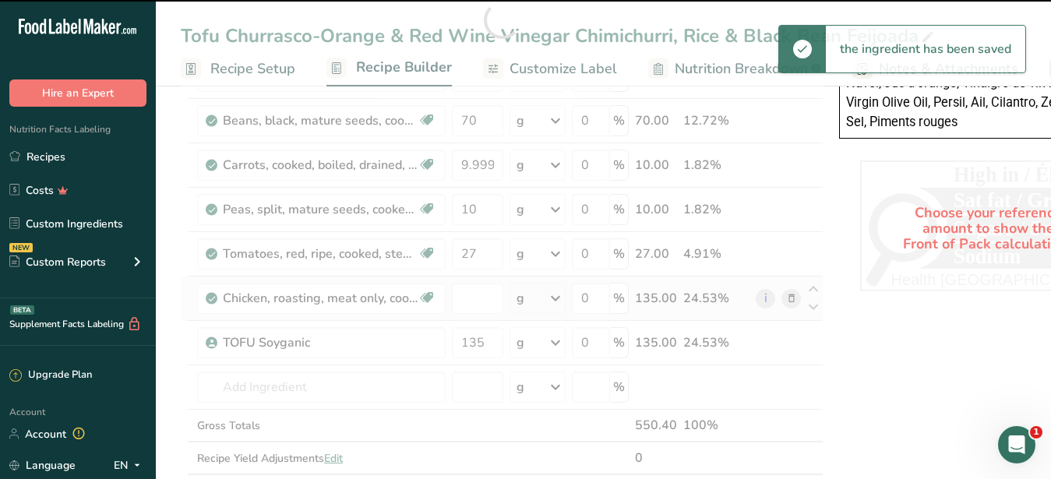
type input "135"
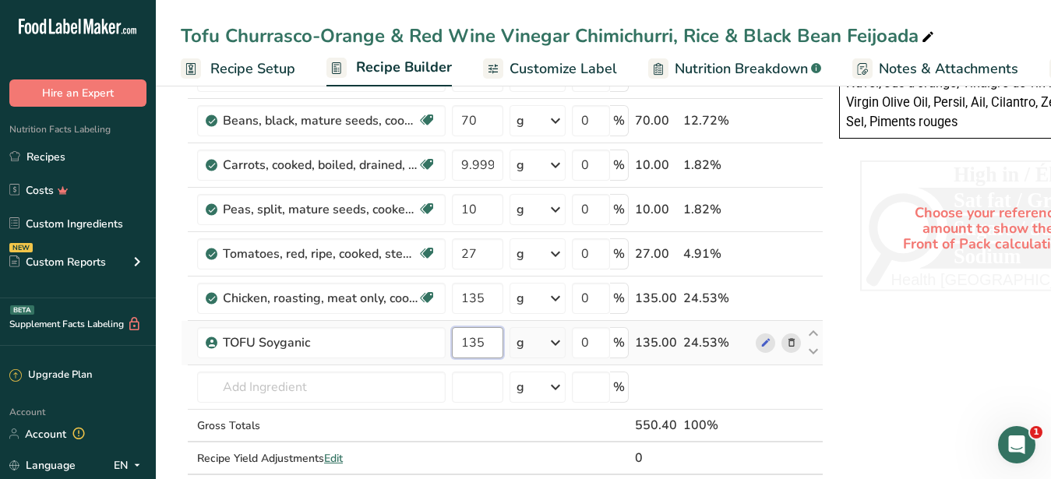
drag, startPoint x: 488, startPoint y: 336, endPoint x: 470, endPoint y: 346, distance: 20.2
click at [470, 346] on input "135" at bounding box center [477, 342] width 51 height 31
click at [477, 297] on input "135" at bounding box center [477, 298] width 51 height 31
click at [791, 300] on div "Ingredient * Amount * Unit * Waste * .a-a{fill:#347362;}.b-a{fill:#fff;} Grams …" at bounding box center [502, 20] width 643 height 974
drag, startPoint x: 491, startPoint y: 336, endPoint x: 470, endPoint y: 340, distance: 22.2
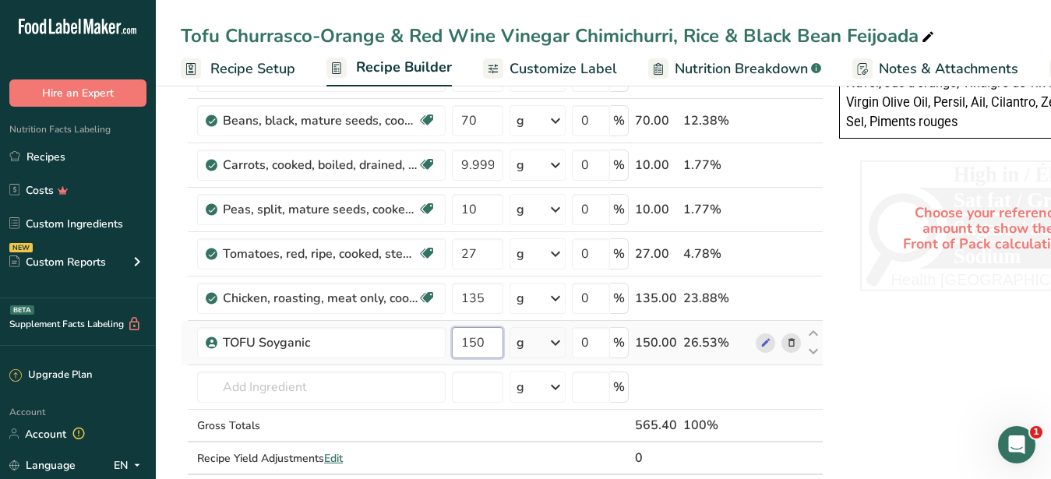
click at [470, 340] on input "150" at bounding box center [477, 342] width 51 height 31
type input "135"
click at [407, 356] on div "Ingredient * Amount * Unit * Waste * .a-a{fill:#347362;}.b-a{fill:#fff;} Grams …" at bounding box center [502, 20] width 643 height 974
click at [789, 296] on icon at bounding box center [791, 299] width 11 height 16
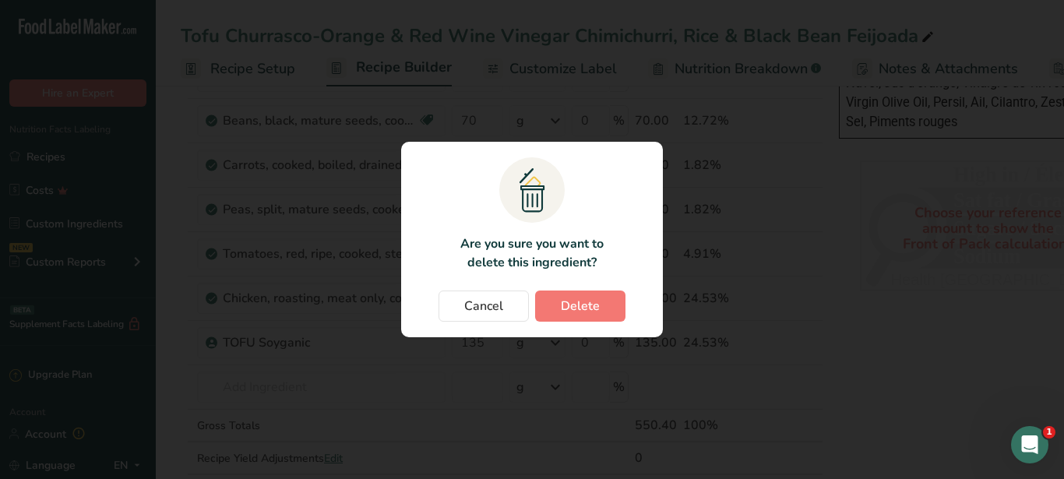
click at [625, 308] on div "Cancel Delete" at bounding box center [532, 306] width 231 height 31
click at [607, 312] on button "Delete" at bounding box center [580, 306] width 90 height 31
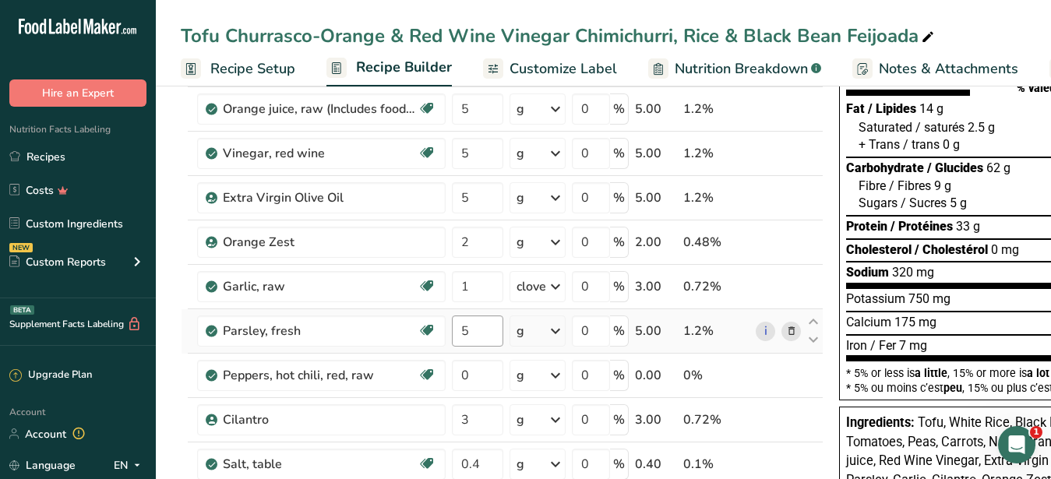
scroll to position [79, 0]
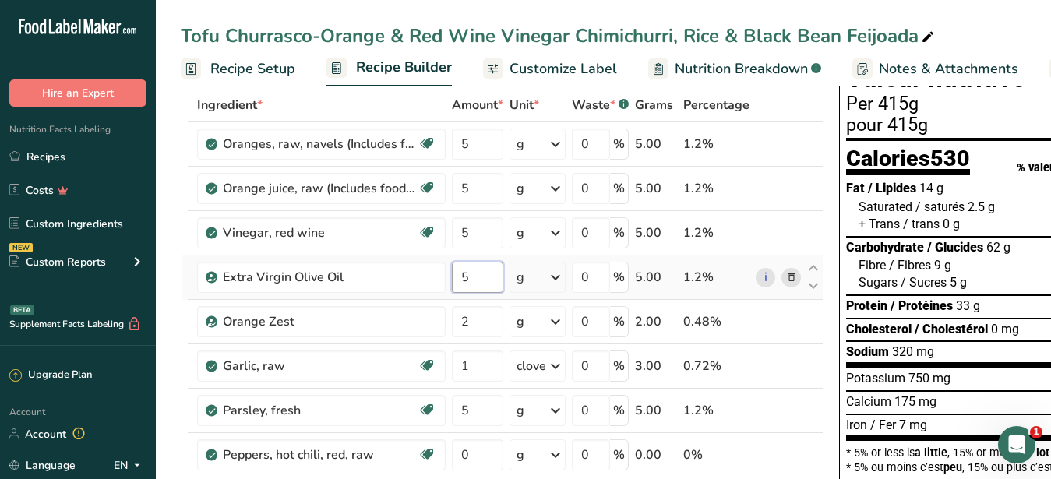
drag, startPoint x: 477, startPoint y: 281, endPoint x: 464, endPoint y: 277, distance: 13.8
click at [464, 277] on input "5" at bounding box center [477, 277] width 51 height 31
click at [479, 272] on input "3" at bounding box center [477, 277] width 51 height 31
type input "2.999999"
click at [488, 326] on input "2" at bounding box center [477, 321] width 51 height 31
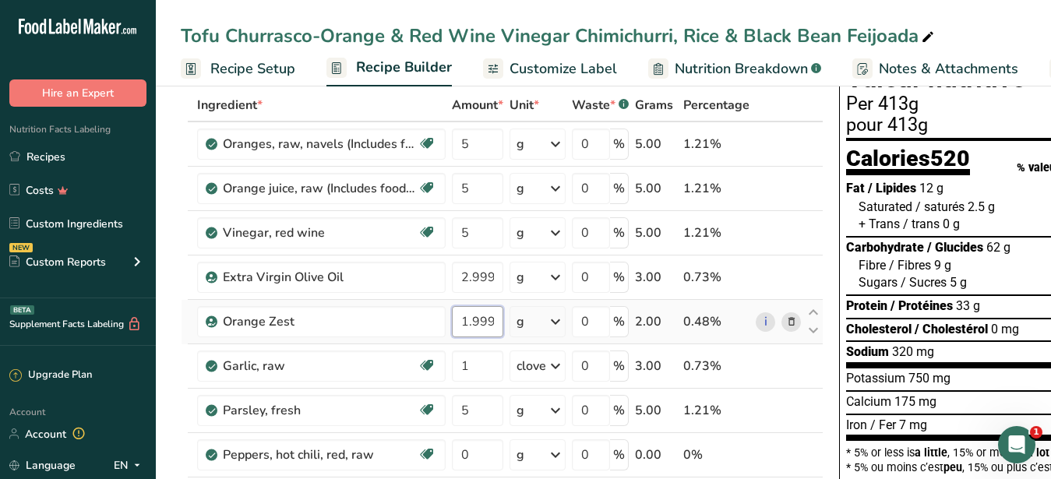
type input "1.999996"
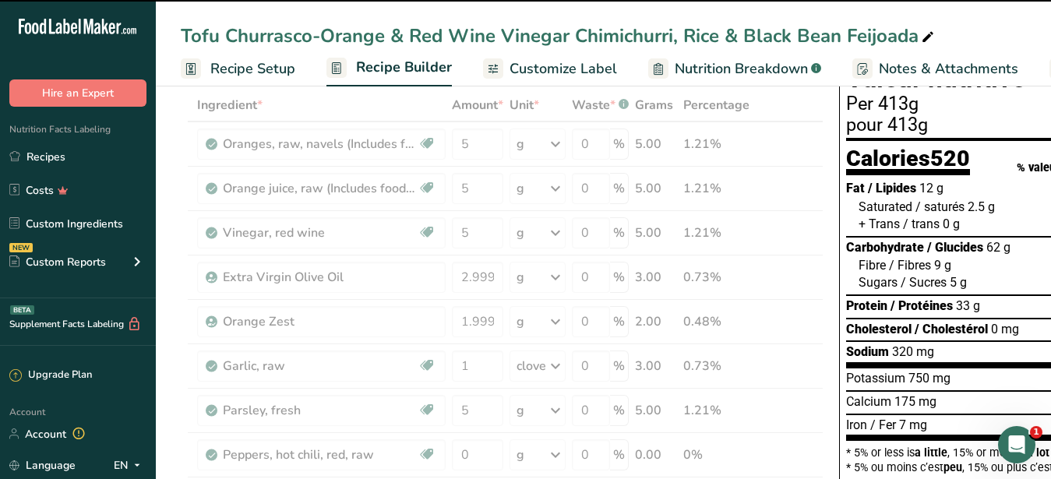
scroll to position [238, 0]
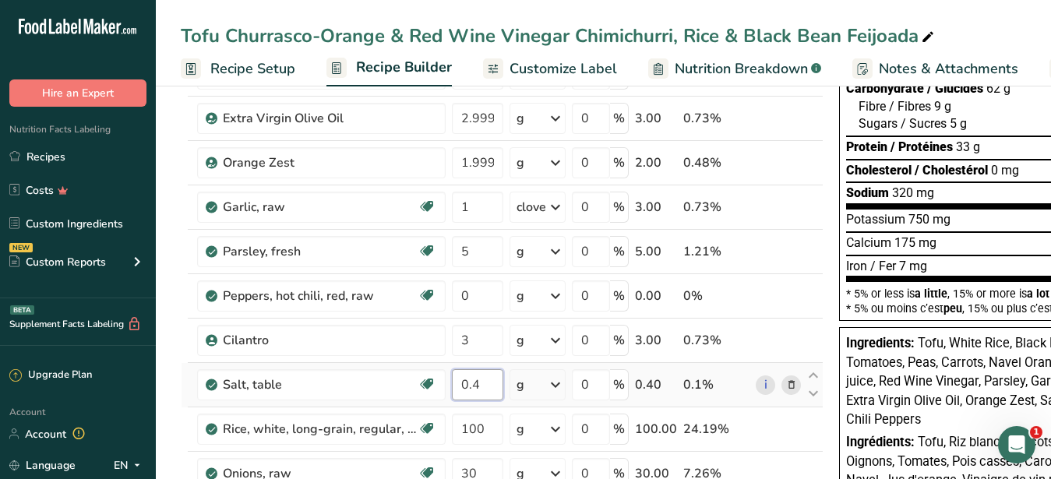
click at [481, 386] on input "0.4" at bounding box center [477, 384] width 51 height 31
click at [489, 339] on input "3" at bounding box center [477, 340] width 51 height 31
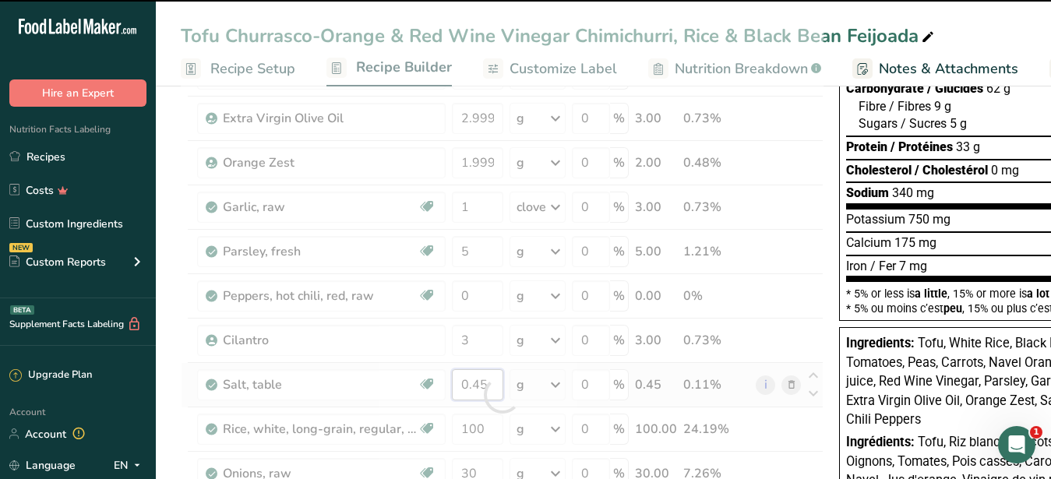
drag, startPoint x: 486, startPoint y: 386, endPoint x: 473, endPoint y: 394, distance: 15.8
click at [473, 394] on input "0.45" at bounding box center [477, 384] width 51 height 31
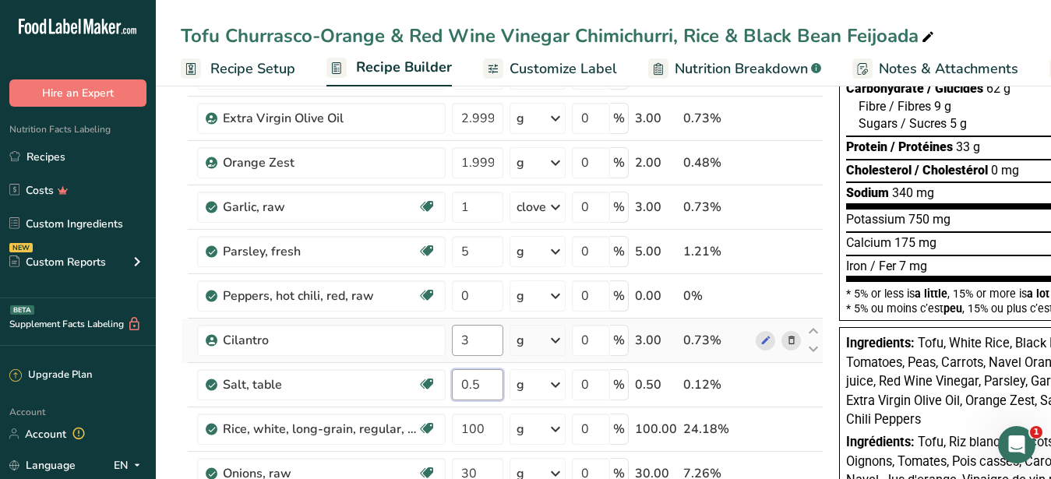
type input "0.5"
click at [483, 341] on input "3" at bounding box center [477, 340] width 51 height 31
click at [474, 299] on input "0" at bounding box center [477, 295] width 51 height 31
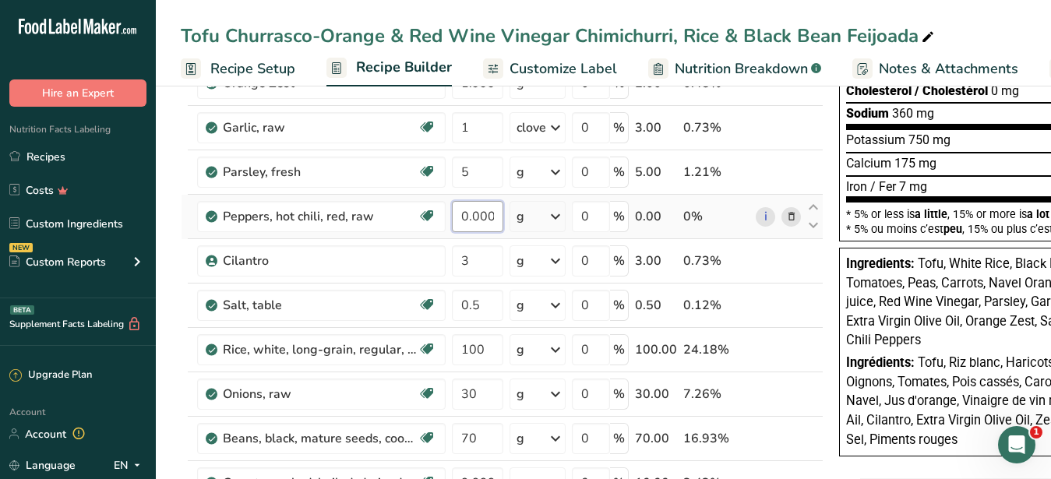
scroll to position [0, 21]
drag, startPoint x: 458, startPoint y: 220, endPoint x: 514, endPoint y: 220, distance: 56.1
click at [503, 220] on input "0.000003" at bounding box center [477, 216] width 51 height 31
type input "2"
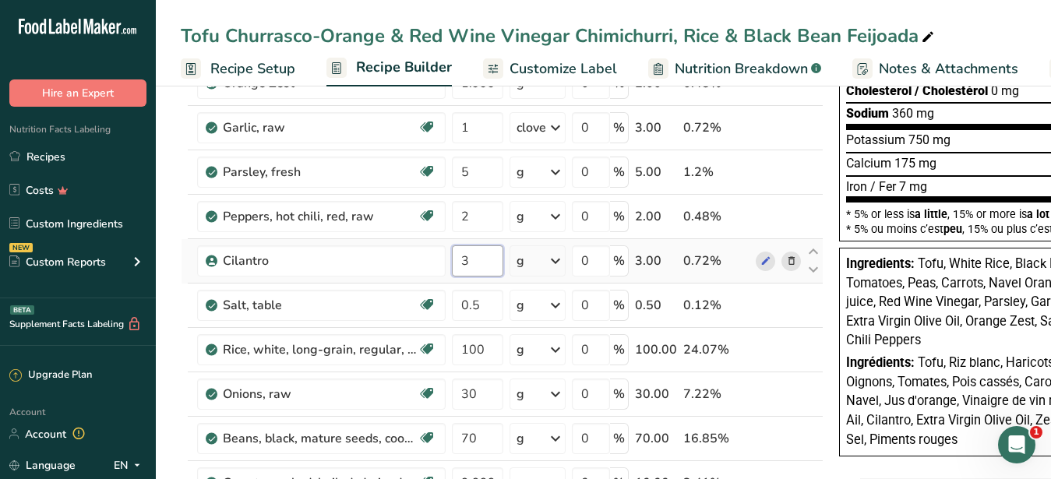
click at [484, 252] on input "3" at bounding box center [477, 260] width 51 height 31
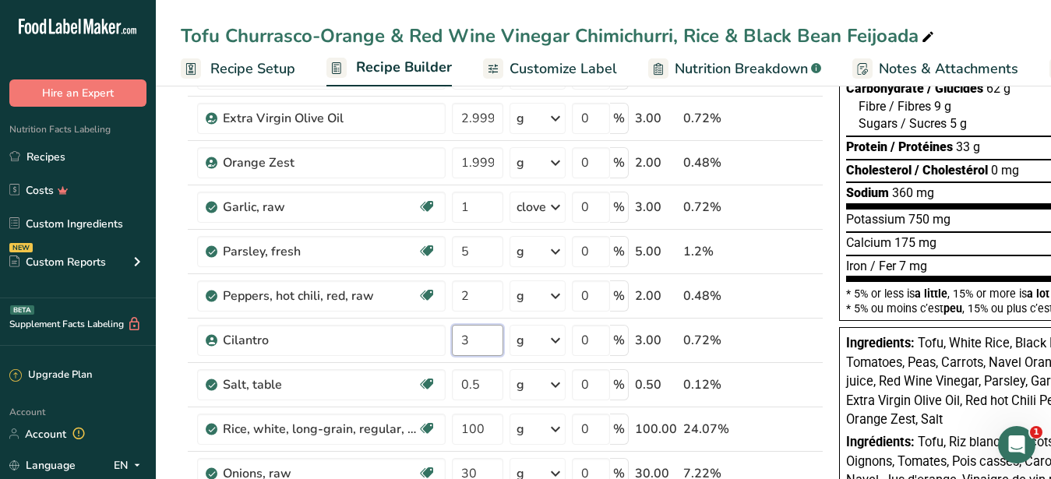
scroll to position [318, 0]
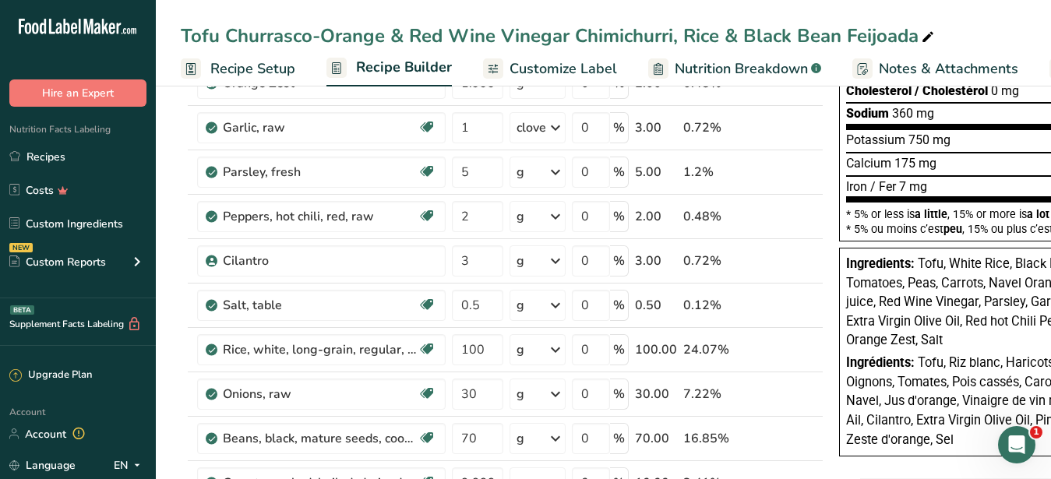
click at [587, 69] on span "Customize Label" at bounding box center [562, 68] width 107 height 21
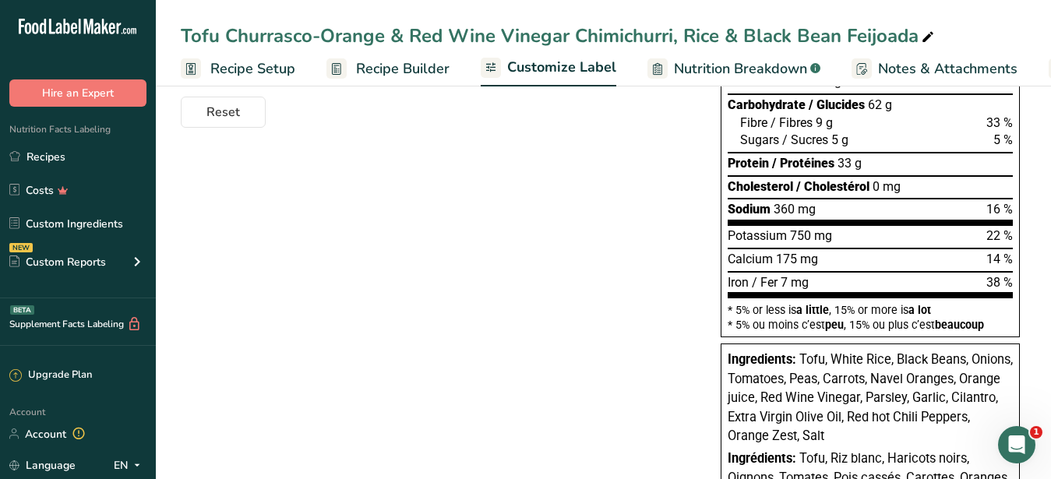
scroll to position [0, 162]
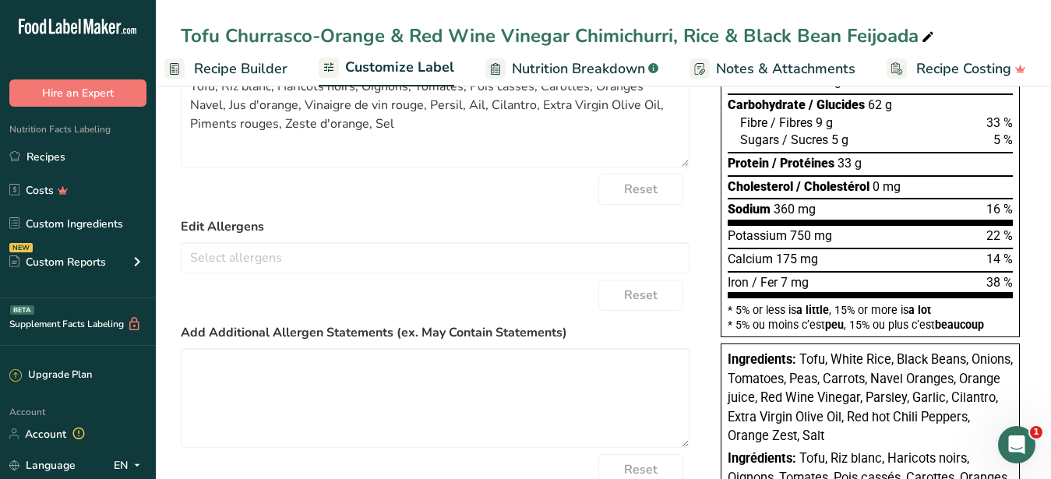
scroll to position [0, 0]
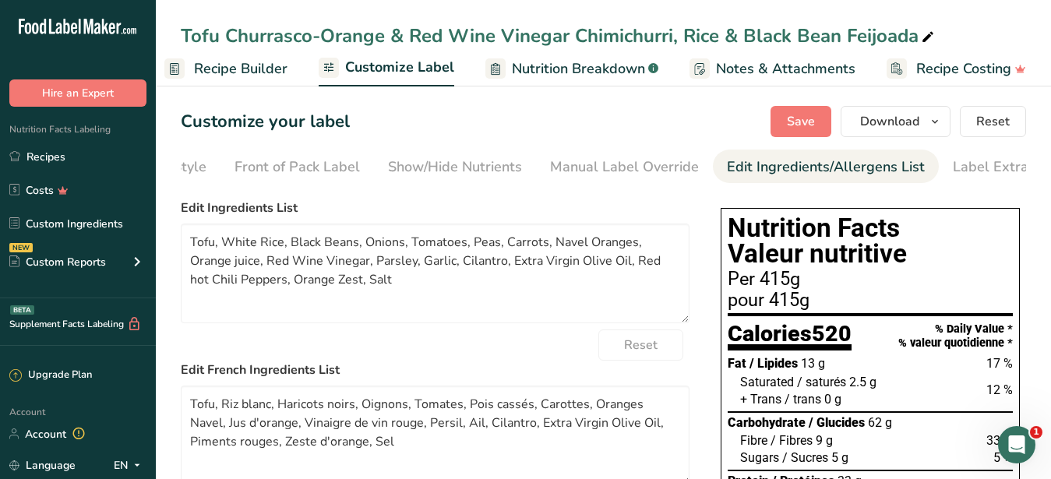
click at [848, 164] on div "Edit Ingredients/Allergens List" at bounding box center [826, 167] width 198 height 21
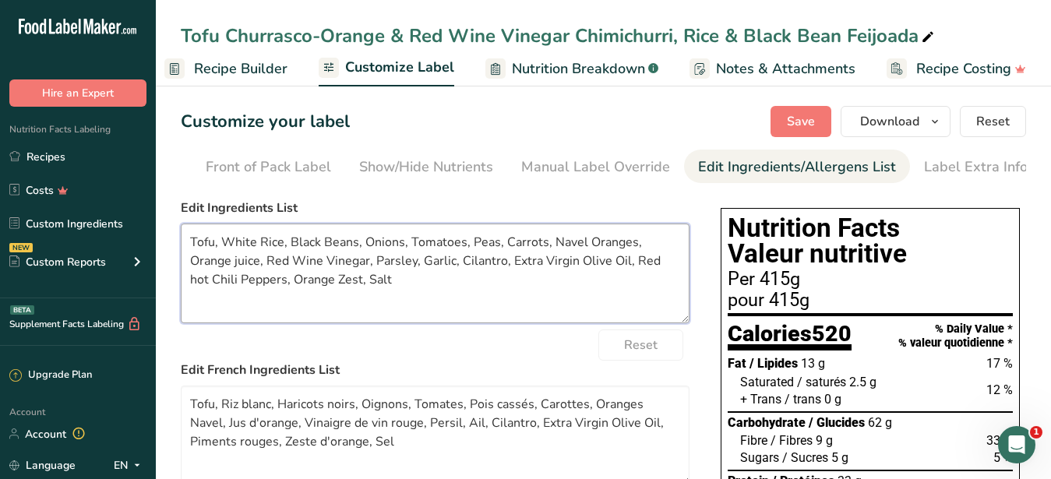
drag, startPoint x: 224, startPoint y: 256, endPoint x: 381, endPoint y: 298, distance: 162.9
click at [381, 298] on textarea "Tofu, White Rice, Black Beans, Onions, Tomatoes, Peas, Carrots, Navel Oranges, …" at bounding box center [435, 274] width 509 height 100
paste textarea "Rice, Black Beans, Onions, Tomatoes, Peas, Carrots, Sweet Chili Sauce, Orange j…"
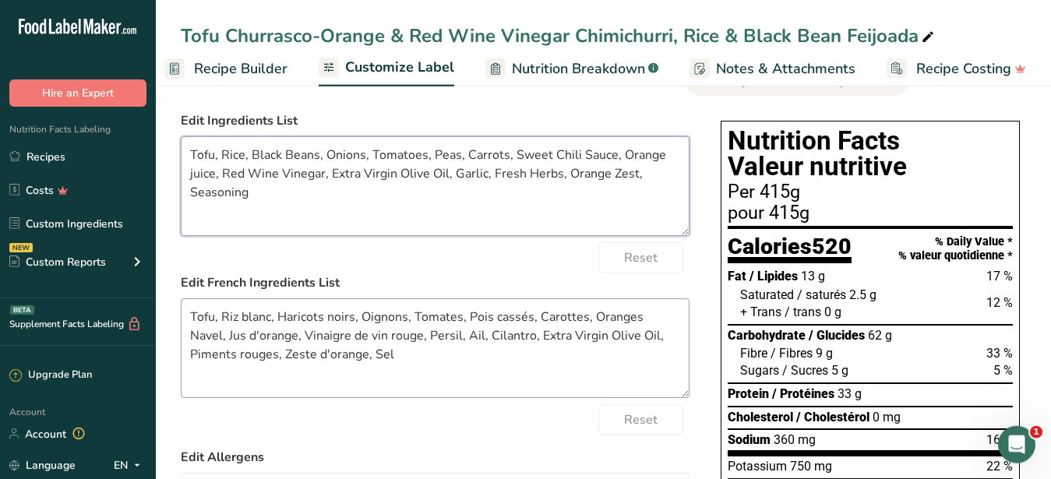
scroll to position [159, 0]
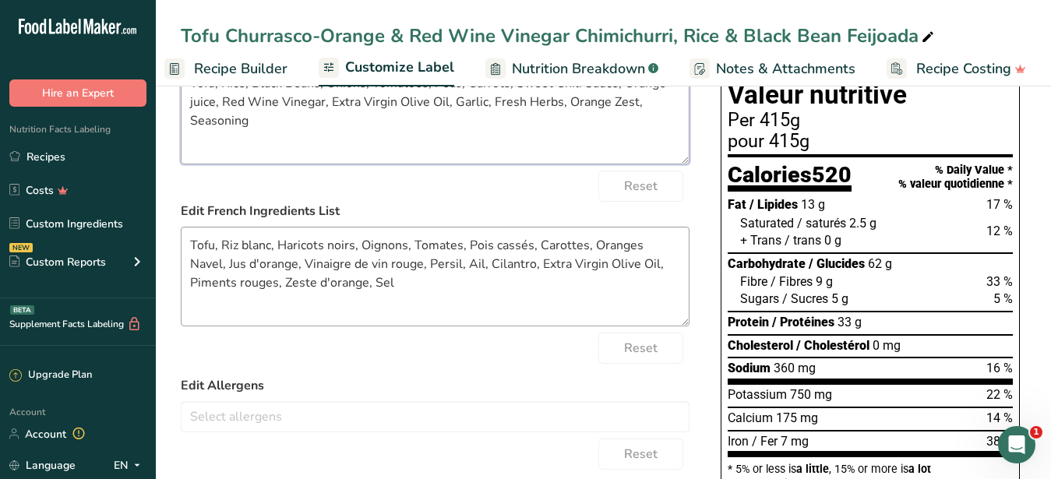
type textarea "Tofu, Rice, Black Beans, Onions, Tomatoes, Peas, Carrots, Sweet Chili Sauce, Or…"
drag, startPoint x: 343, startPoint y: 297, endPoint x: 155, endPoint y: 248, distance: 194.6
click at [181, 248] on textarea "Tofu, Riz blanc, Haricots noirs, Oignons, Tomates, Pois cassés, Carottes, Orang…" at bounding box center [435, 277] width 509 height 100
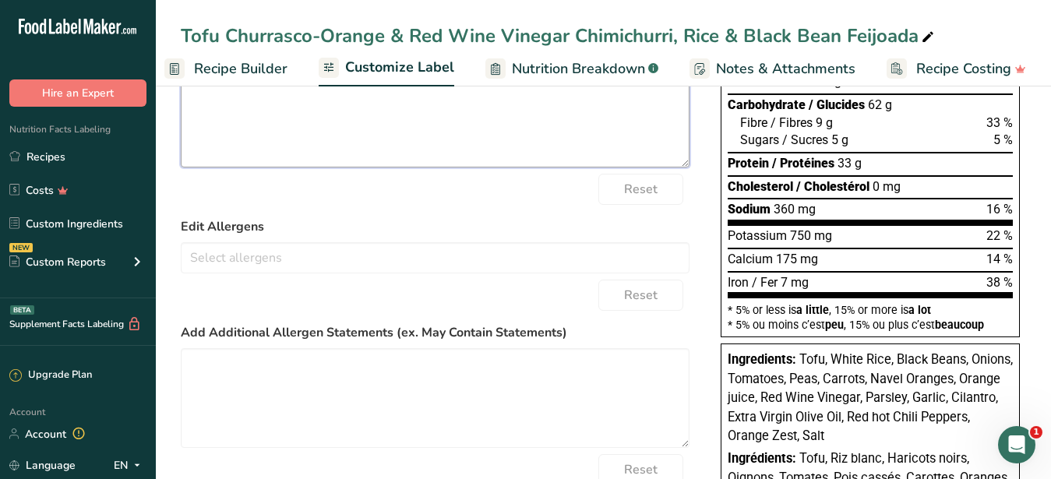
scroll to position [0, 0]
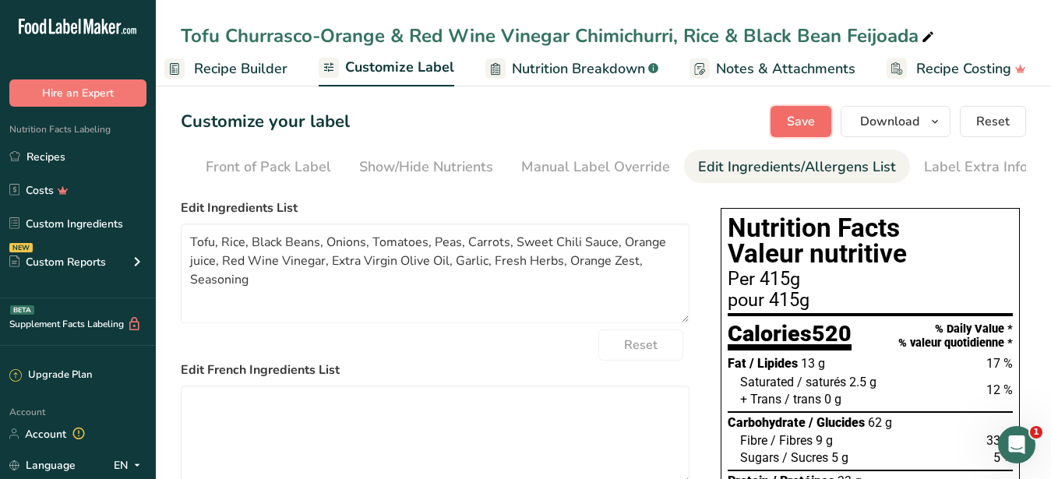
click at [803, 122] on span "Save" at bounding box center [801, 121] width 28 height 19
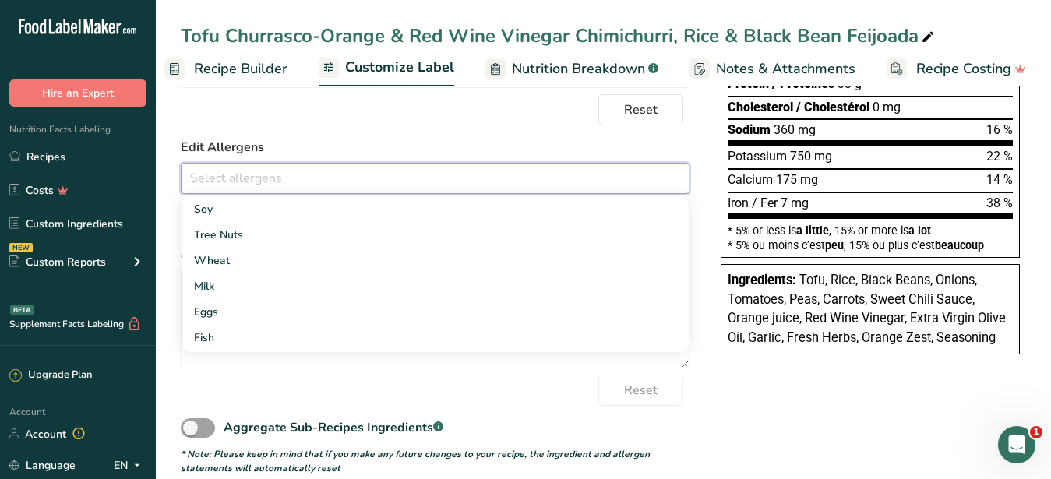
click at [222, 190] on input "text" at bounding box center [434, 178] width 507 height 24
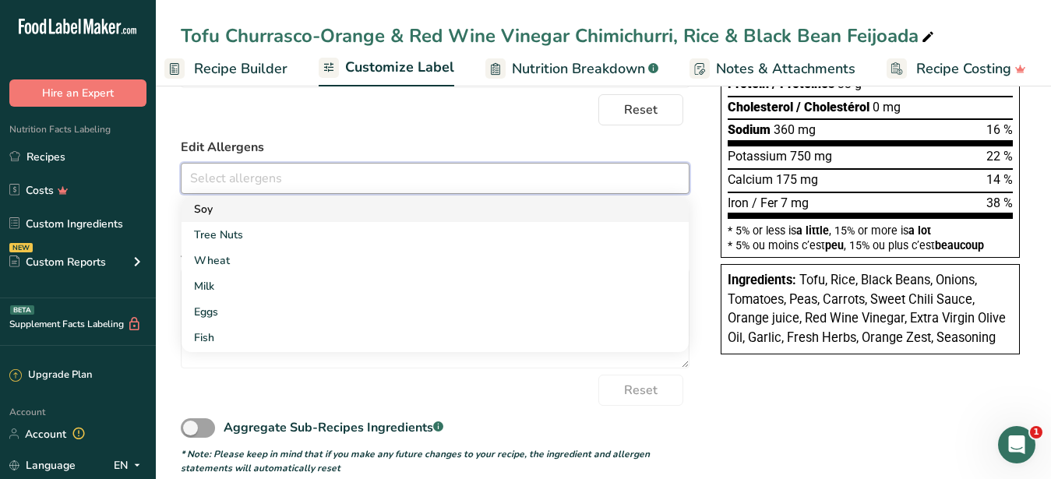
click at [245, 222] on link "Soy" at bounding box center [434, 209] width 507 height 26
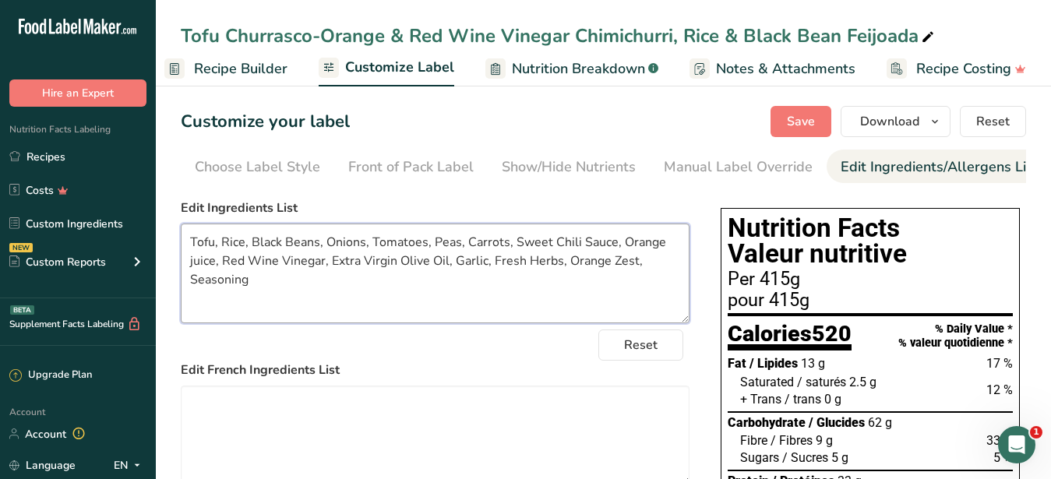
click at [460, 300] on textarea "Tofu, Rice, Black Beans, Onions, Tomatoes, Peas, Carrots, Sweet Chili Sauce, Or…" at bounding box center [435, 274] width 509 height 100
type textarea "Tofu, Rice, Black Beans, Onions, Tomatoes, Peas, Carrots, Sweet Chili Sauce, Or…"
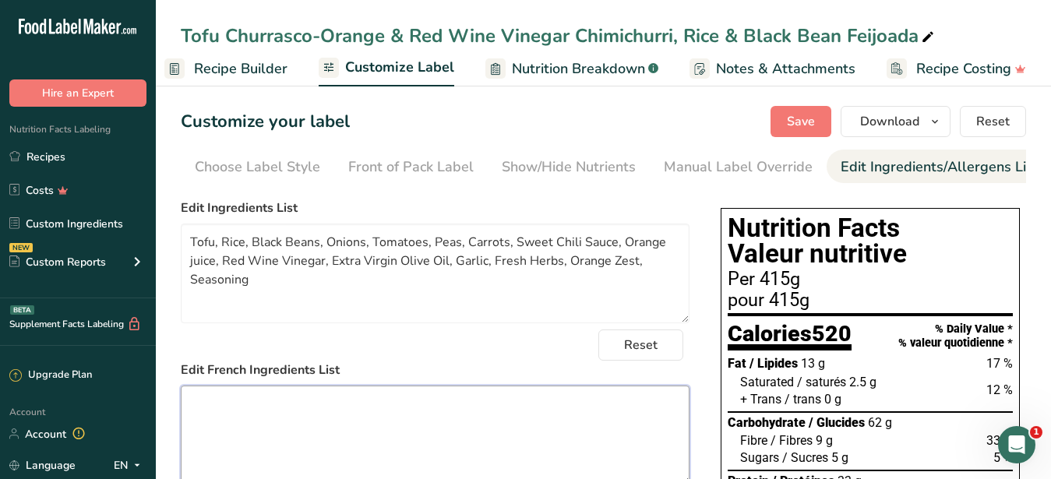
click at [327, 424] on textarea at bounding box center [435, 436] width 509 height 100
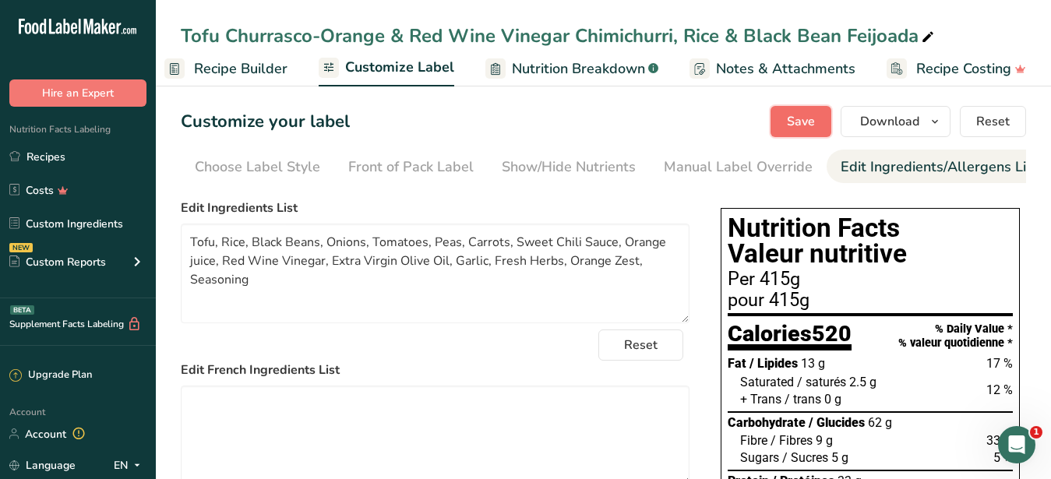
click at [785, 121] on button "Save" at bounding box center [800, 121] width 61 height 31
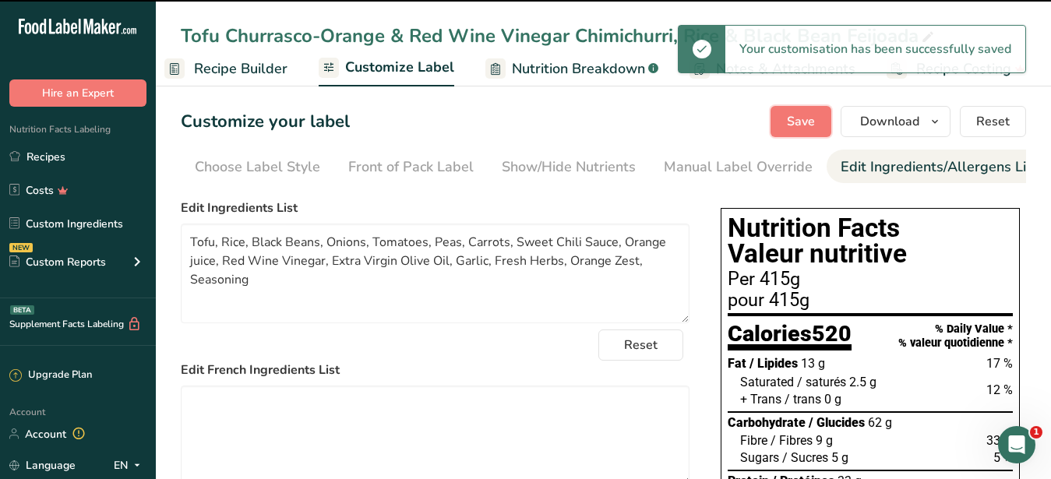
type textarea "Tofu, Rice, Black Beans, Onions, Tomatoes, Peas, Carrots, Sweet Chili Sauce, Or…"
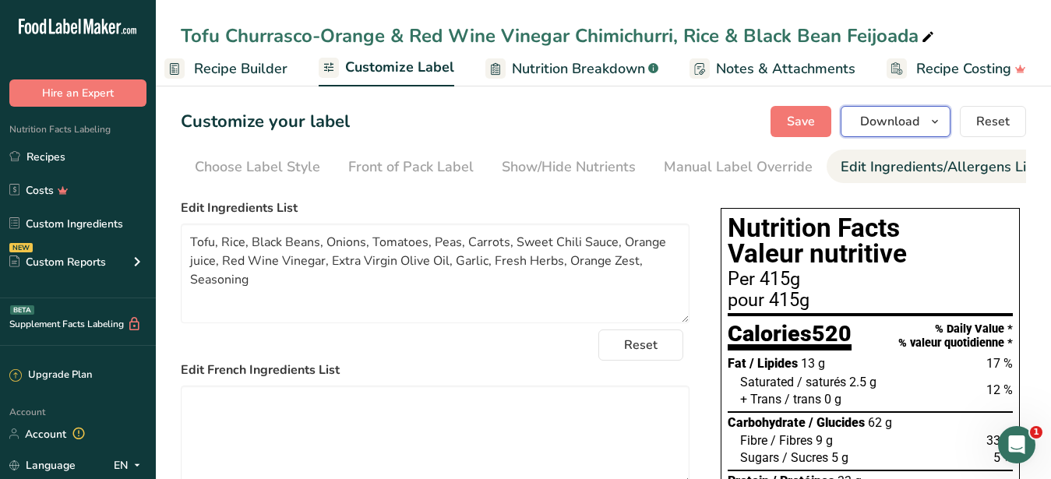
click at [868, 125] on span "Download" at bounding box center [889, 121] width 59 height 19
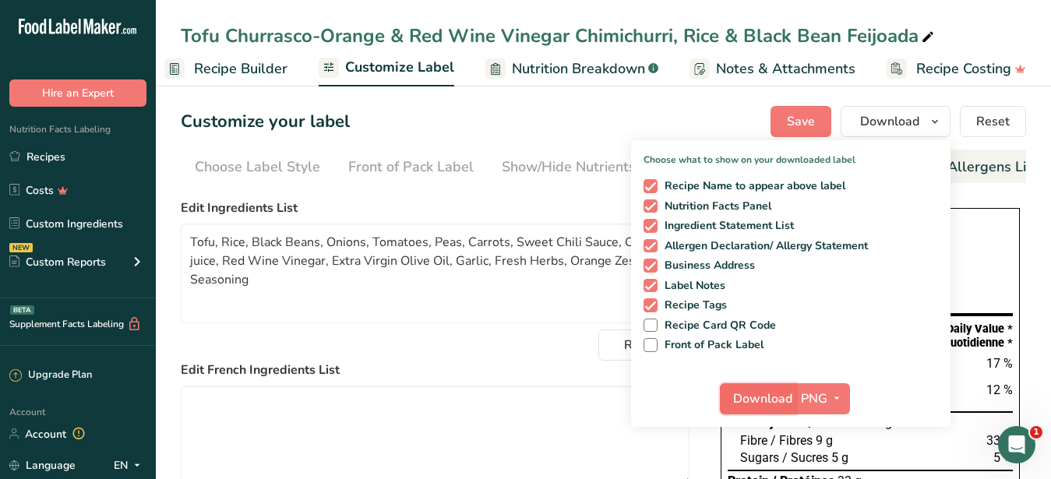
click at [760, 400] on span "Download" at bounding box center [762, 398] width 59 height 19
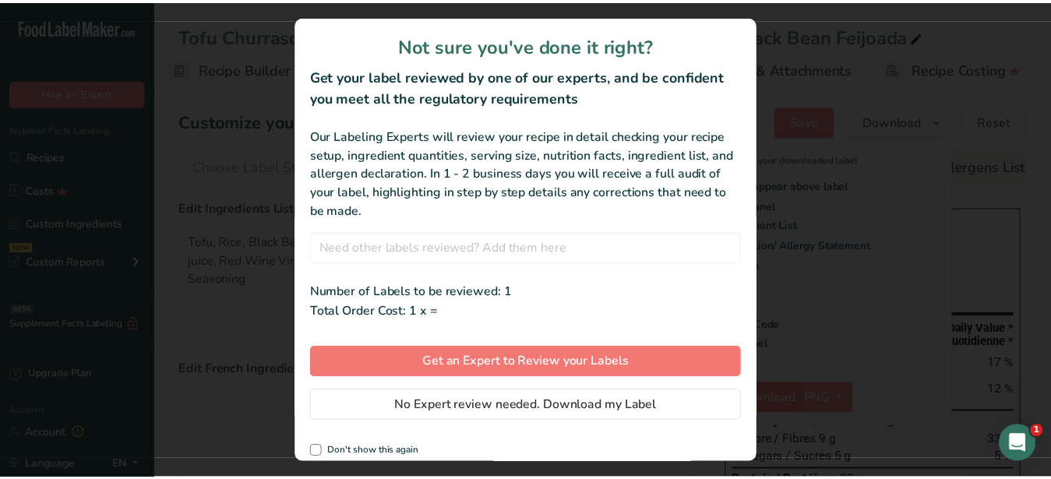
scroll to position [0, 149]
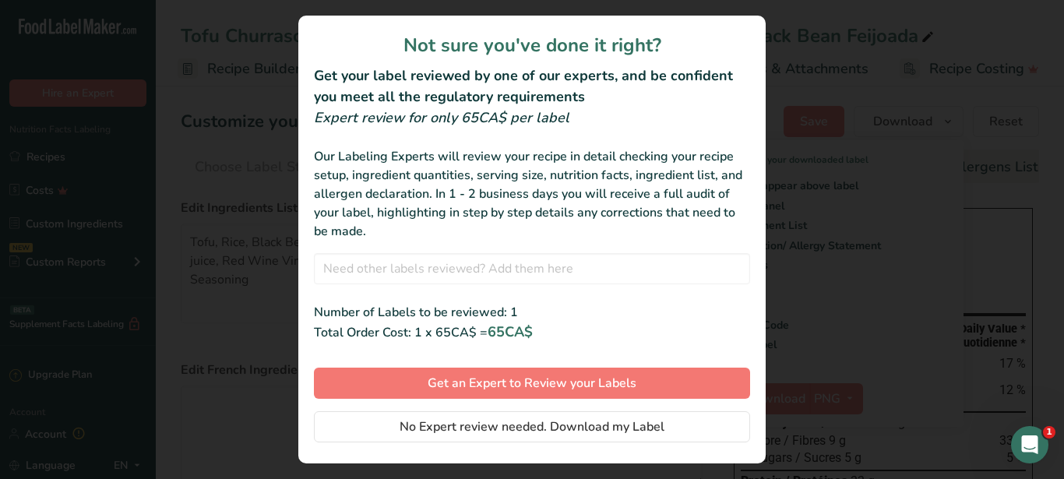
click at [570, 427] on span "No Expert review needed. Download my Label" at bounding box center [532, 426] width 265 height 19
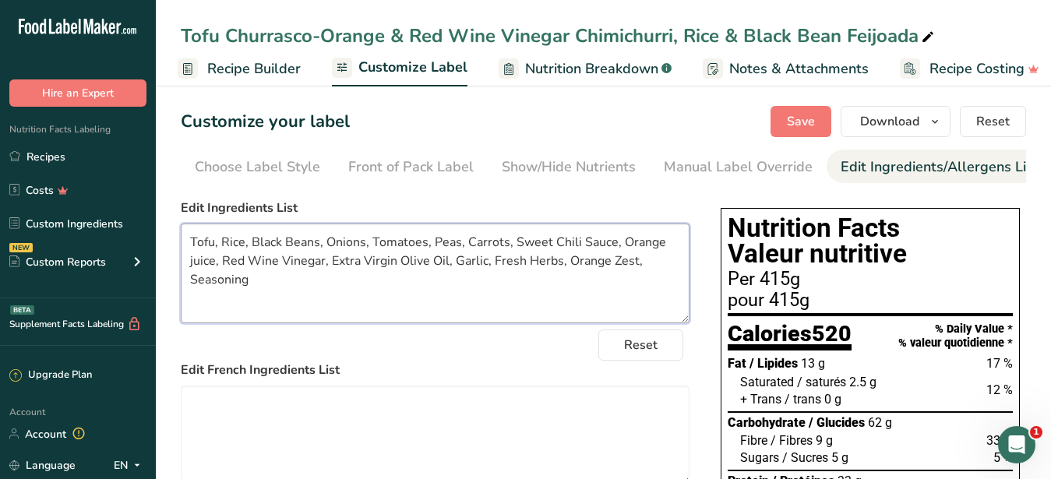
click at [624, 304] on textarea "Tofu, Rice, Black Beans, Onions, Tomatoes, Peas, Carrots, Sweet Chili Sauce, Or…" at bounding box center [435, 274] width 509 height 100
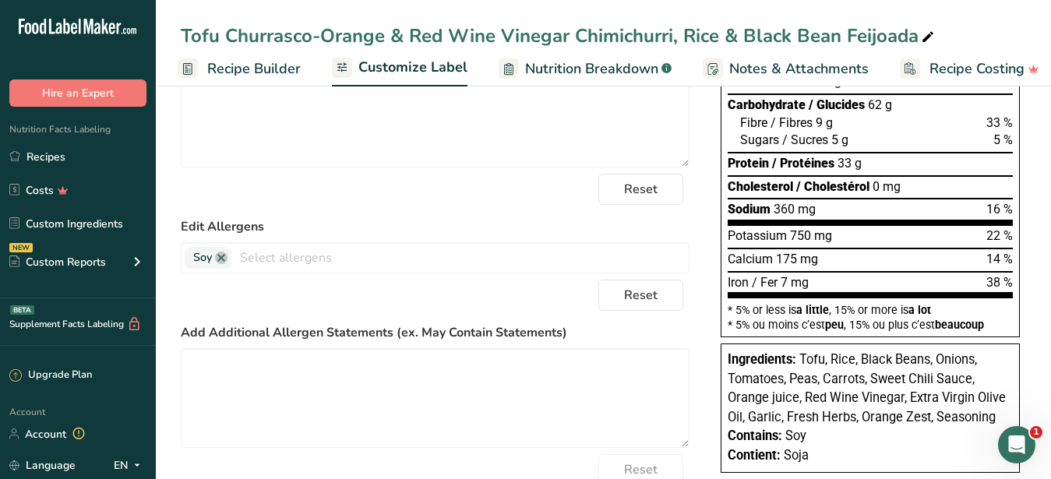
scroll to position [0, 0]
